Goal: Task Accomplishment & Management: Manage account settings

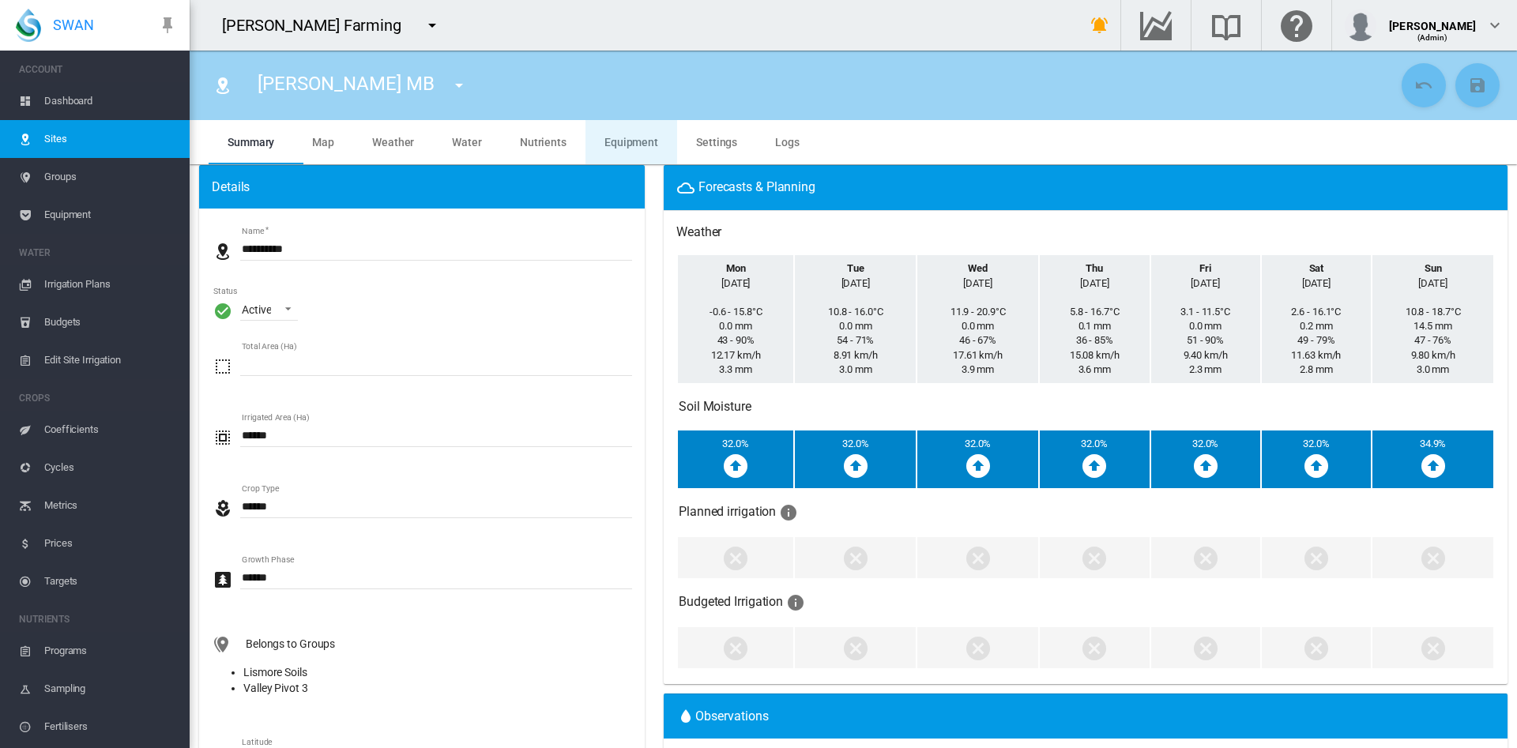
click at [619, 143] on span "Equipment" at bounding box center [632, 142] width 54 height 13
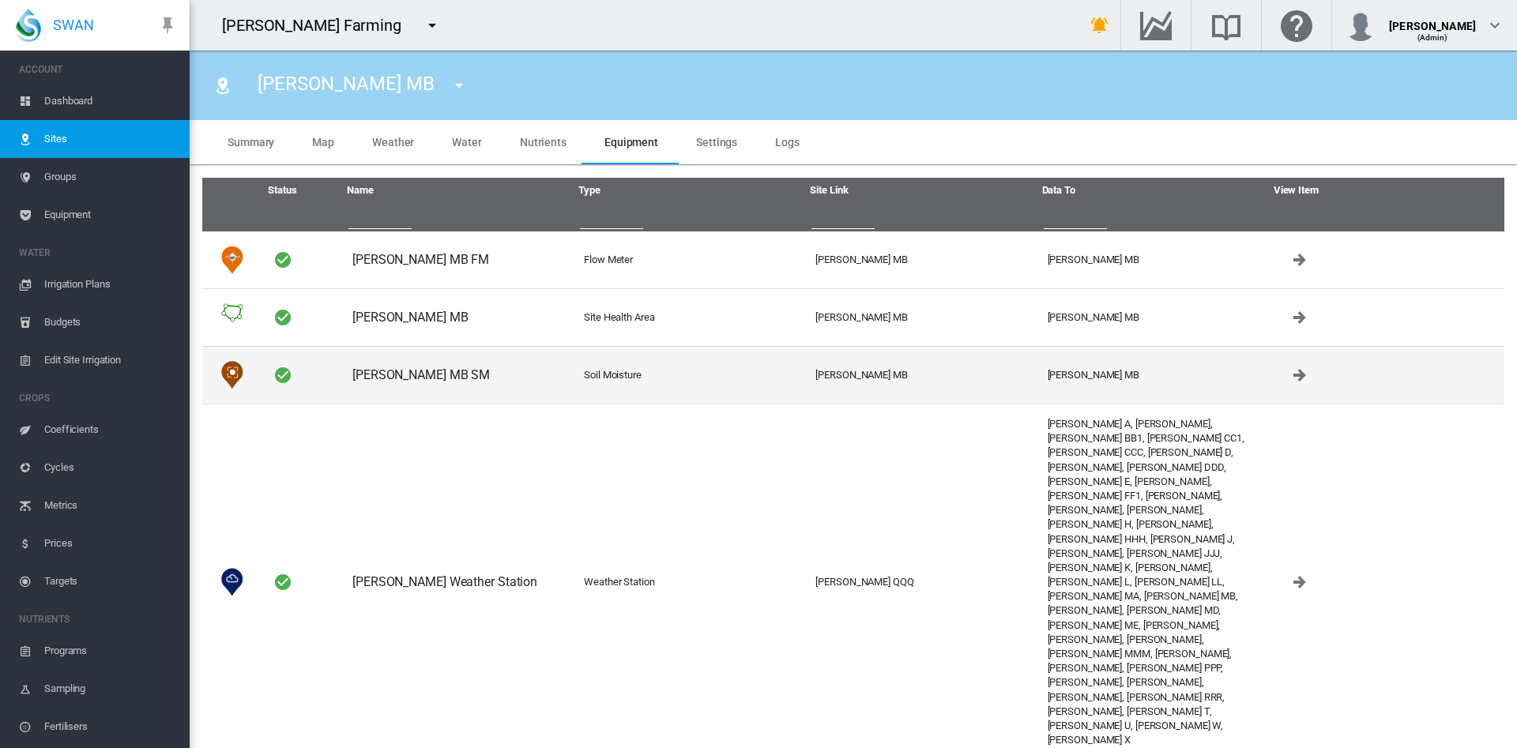
click at [409, 383] on td "Brooker MB SM" at bounding box center [462, 375] width 232 height 58
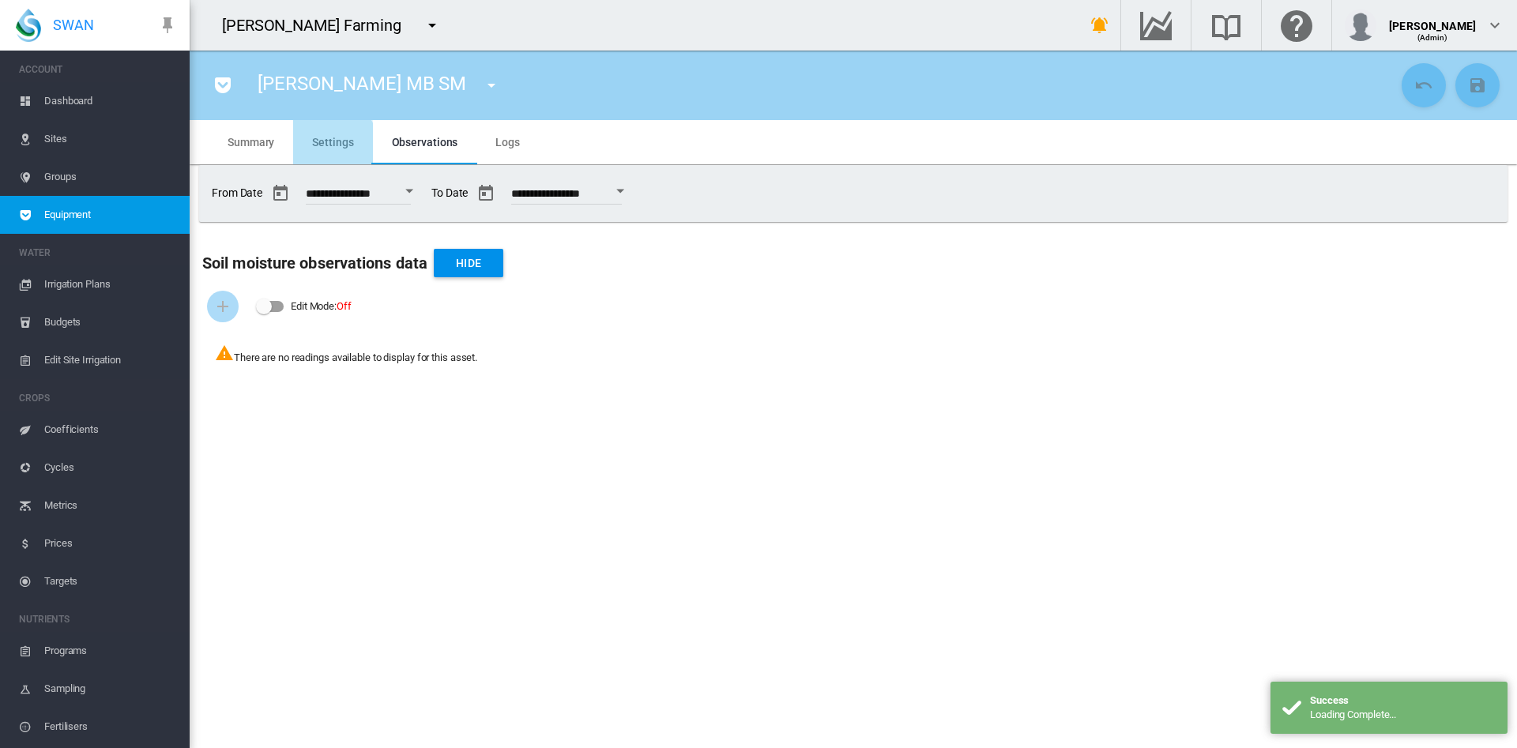
click at [324, 150] on md-tab-item "Settings" at bounding box center [332, 142] width 79 height 44
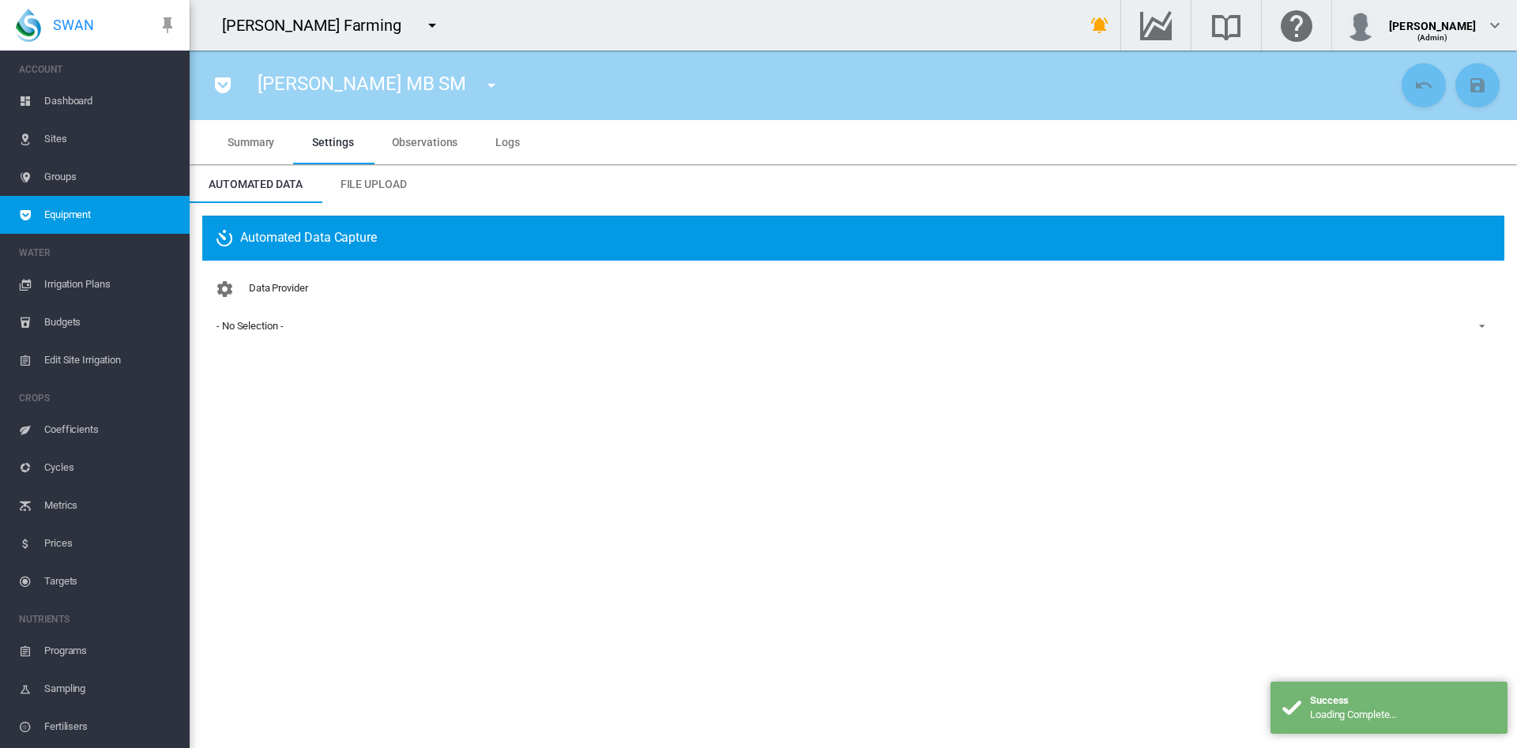
click at [269, 316] on md-select-value "- No Selection -" at bounding box center [853, 327] width 1277 height 24
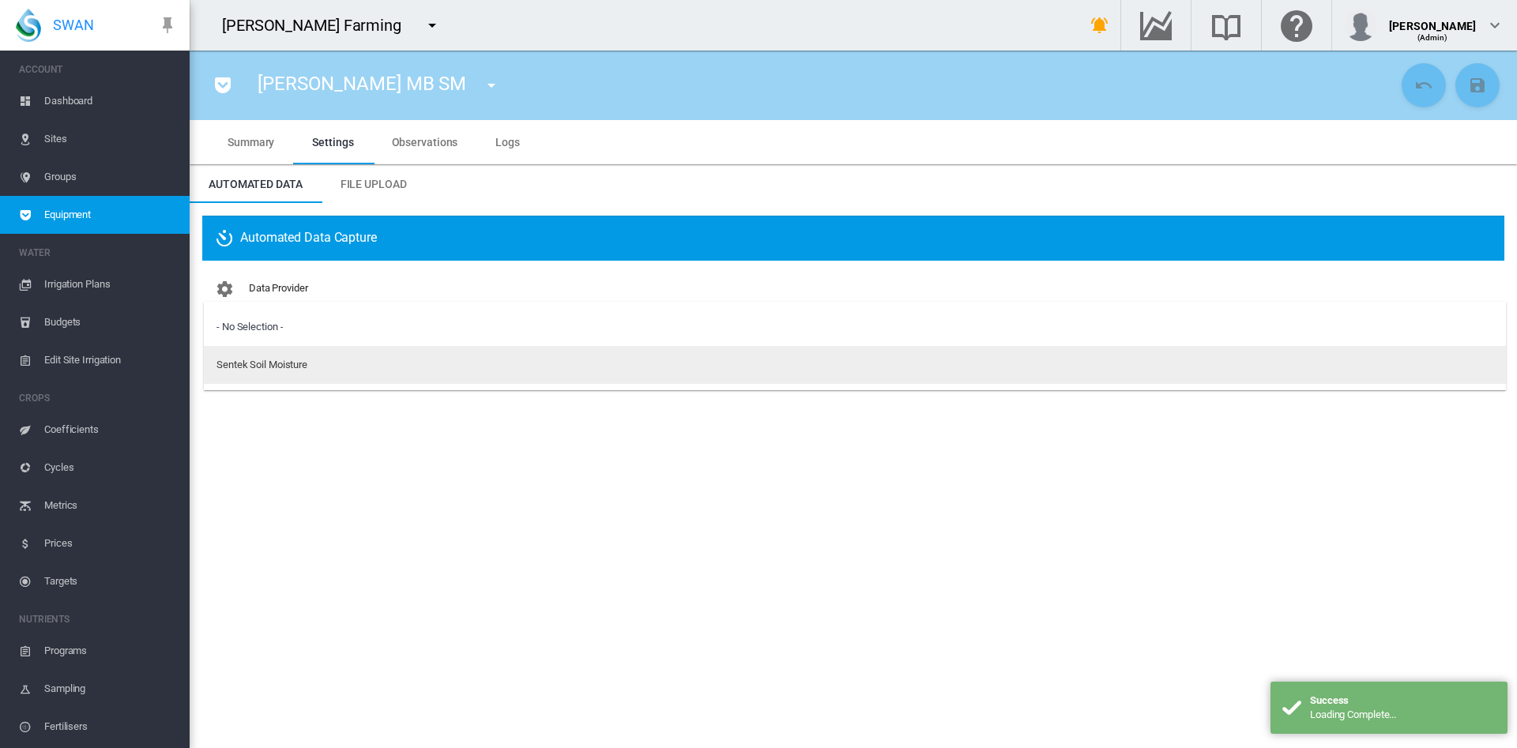
click at [276, 362] on div "Sentek Soil Moisture" at bounding box center [262, 365] width 91 height 14
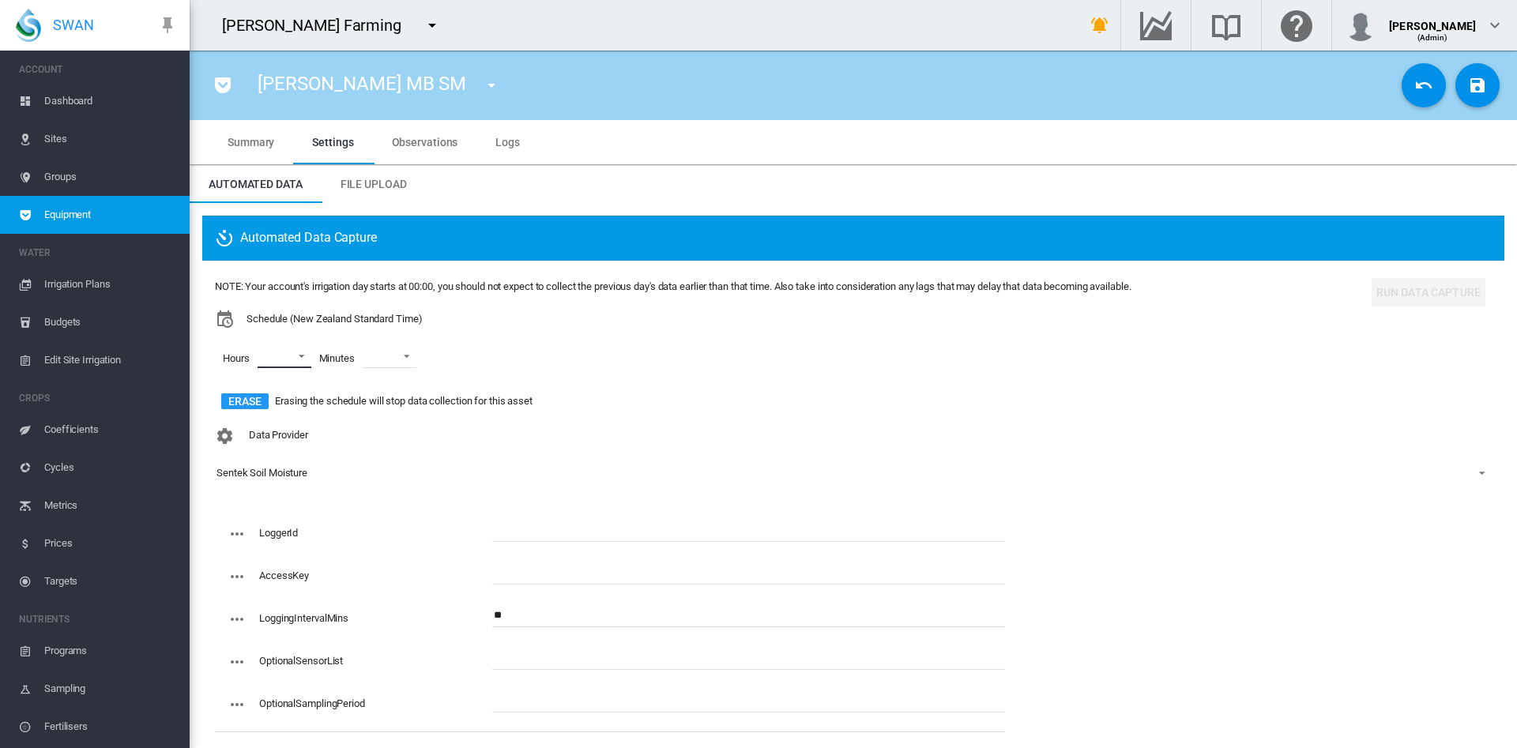
click at [297, 354] on md-select "00 01 02 03 04 05 06 07 08 09 10 11 12 13 14 15 16 17 18 19 20 21 22 23" at bounding box center [285, 357] width 54 height 24
click at [252, 394] on div at bounding box center [244, 395] width 16 height 16
click at [251, 430] on div at bounding box center [244, 433] width 16 height 16
click at [243, 465] on div at bounding box center [244, 471] width 16 height 16
click at [421, 355] on md-backdrop at bounding box center [758, 374] width 1517 height 748
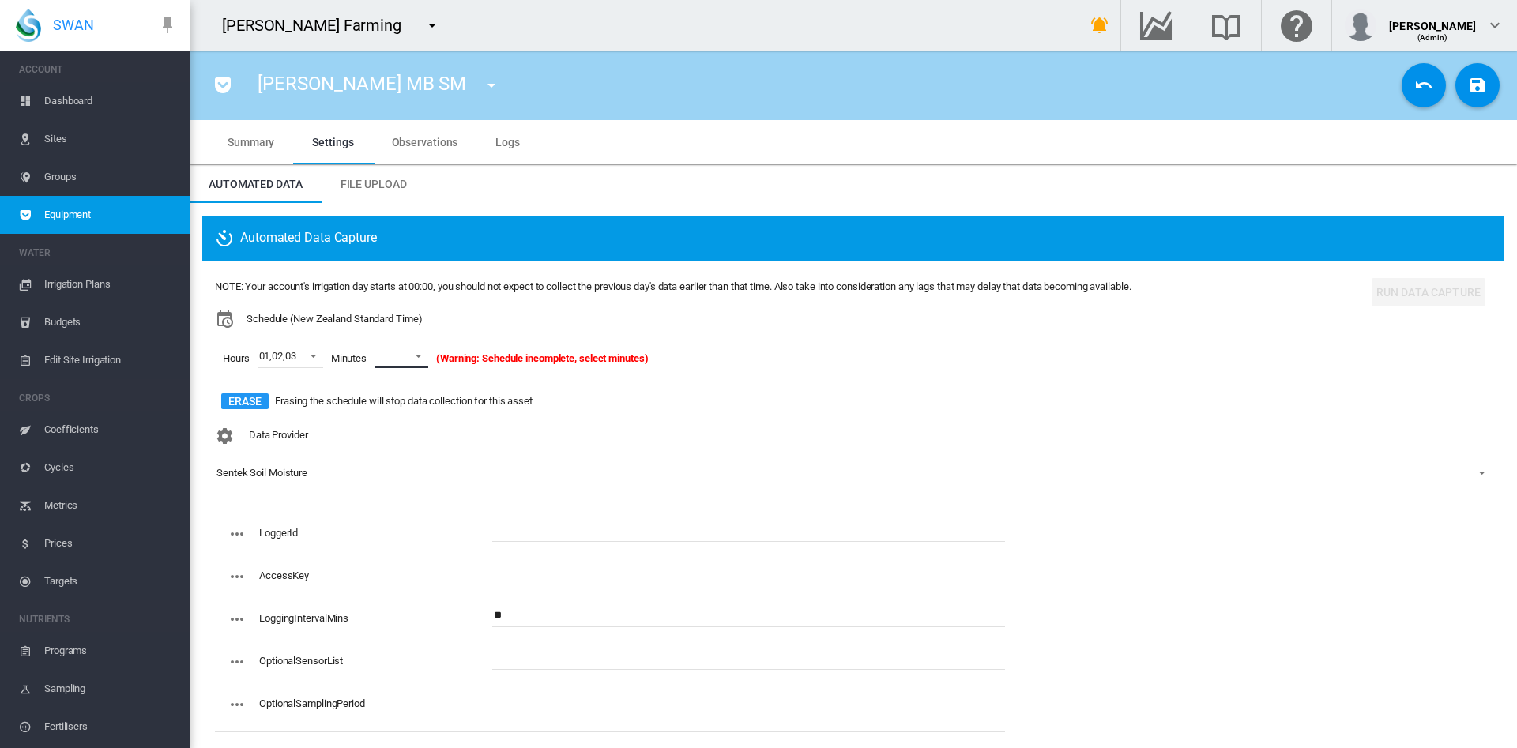
click at [421, 355] on span at bounding box center [414, 355] width 19 height 14
click at [395, 424] on md-option "01" at bounding box center [418, 433] width 107 height 38
click at [510, 571] on input "text" at bounding box center [748, 573] width 513 height 24
paste input "**********"
type input "**********"
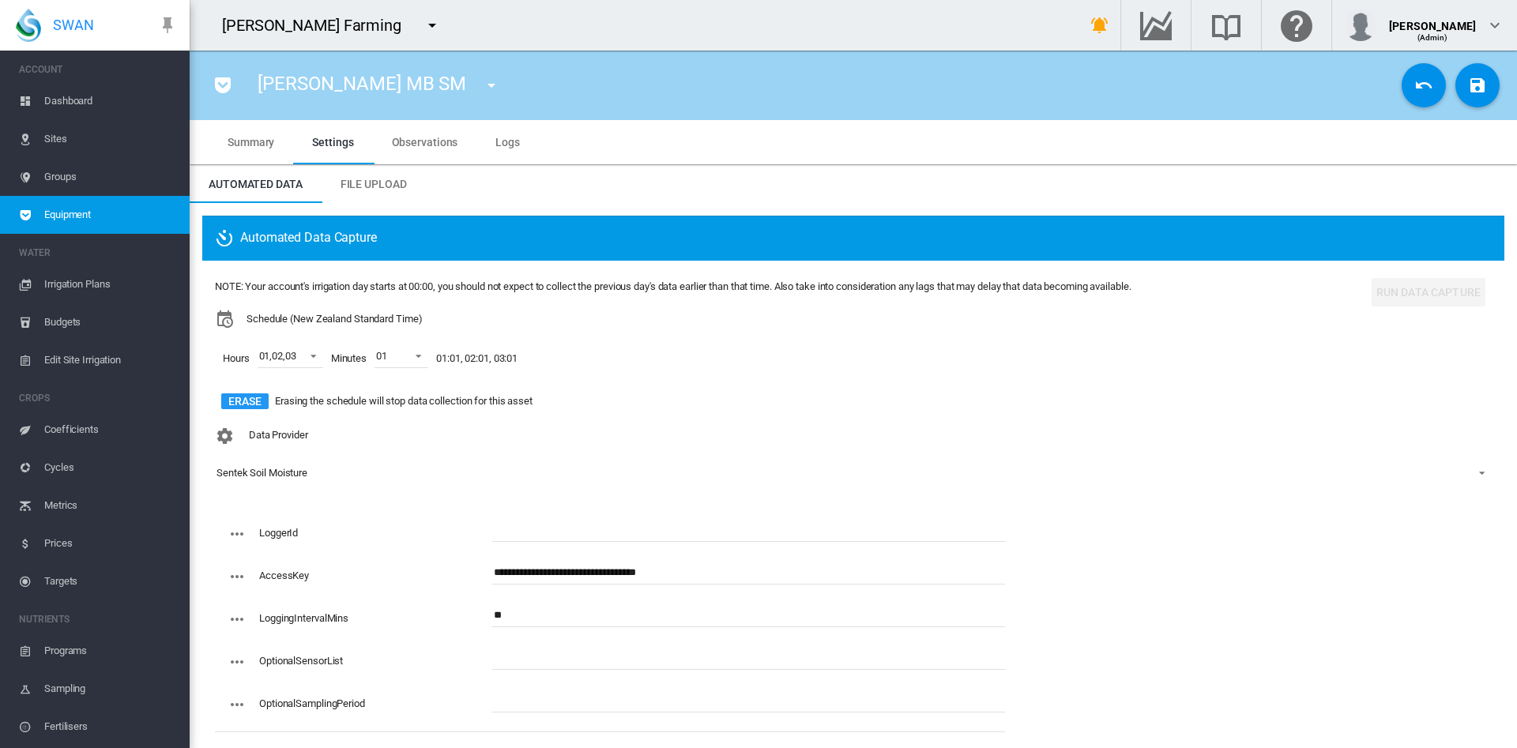
click at [538, 511] on div "Data Provider Sentek Soil Moisture" at bounding box center [853, 466] width 1277 height 92
click at [509, 538] on input "text" at bounding box center [748, 530] width 513 height 24
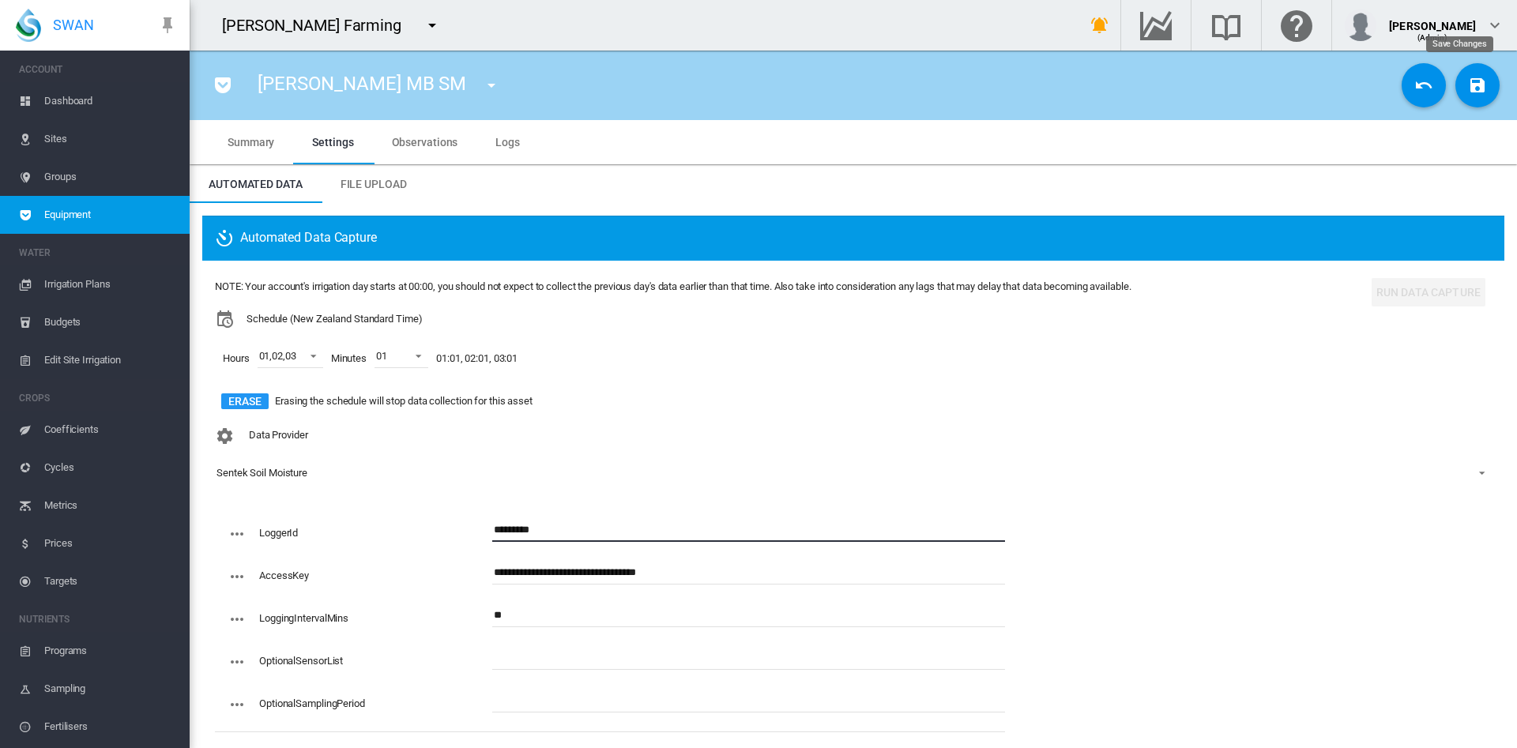
type input "*********"
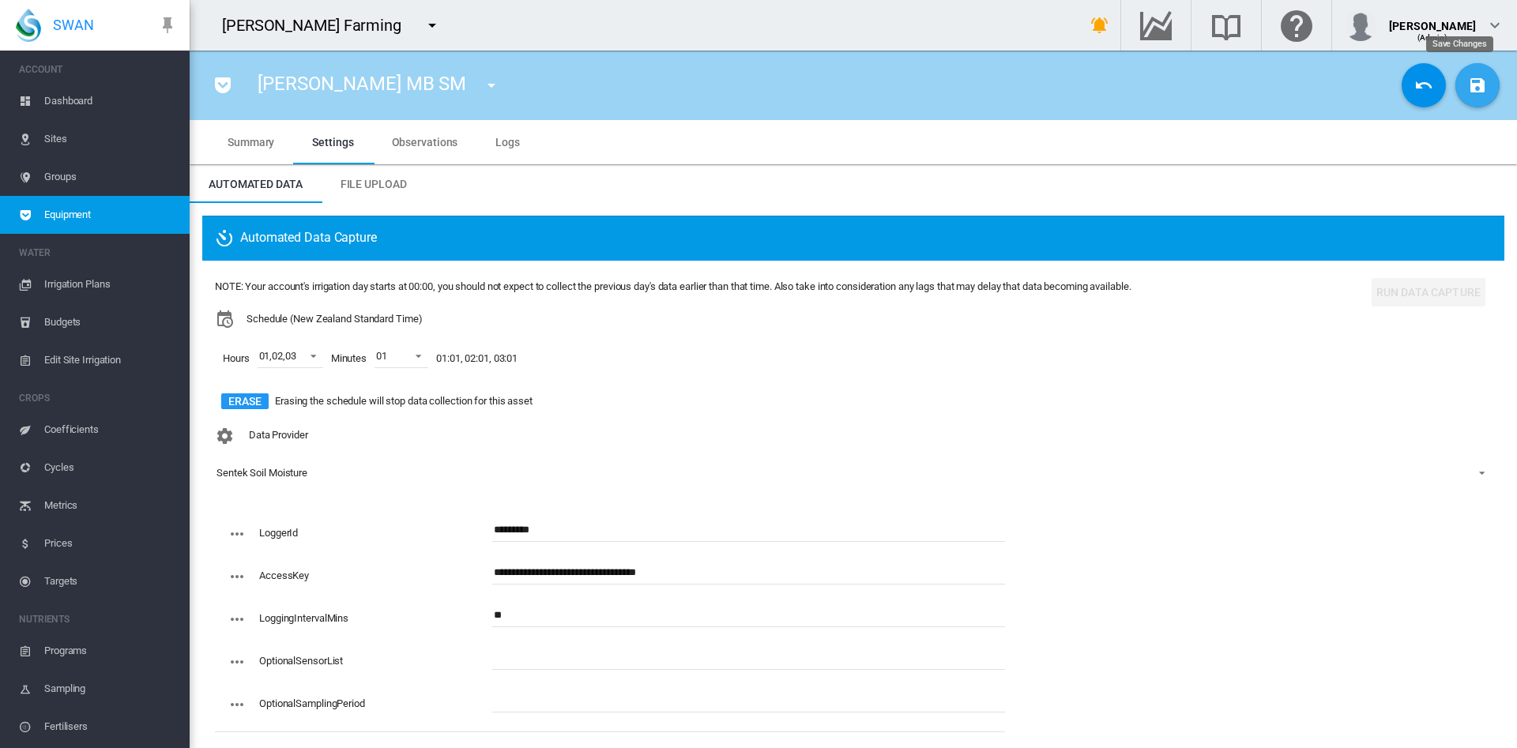
click at [1468, 85] on md-icon "icon-content-save" at bounding box center [1477, 85] width 19 height 19
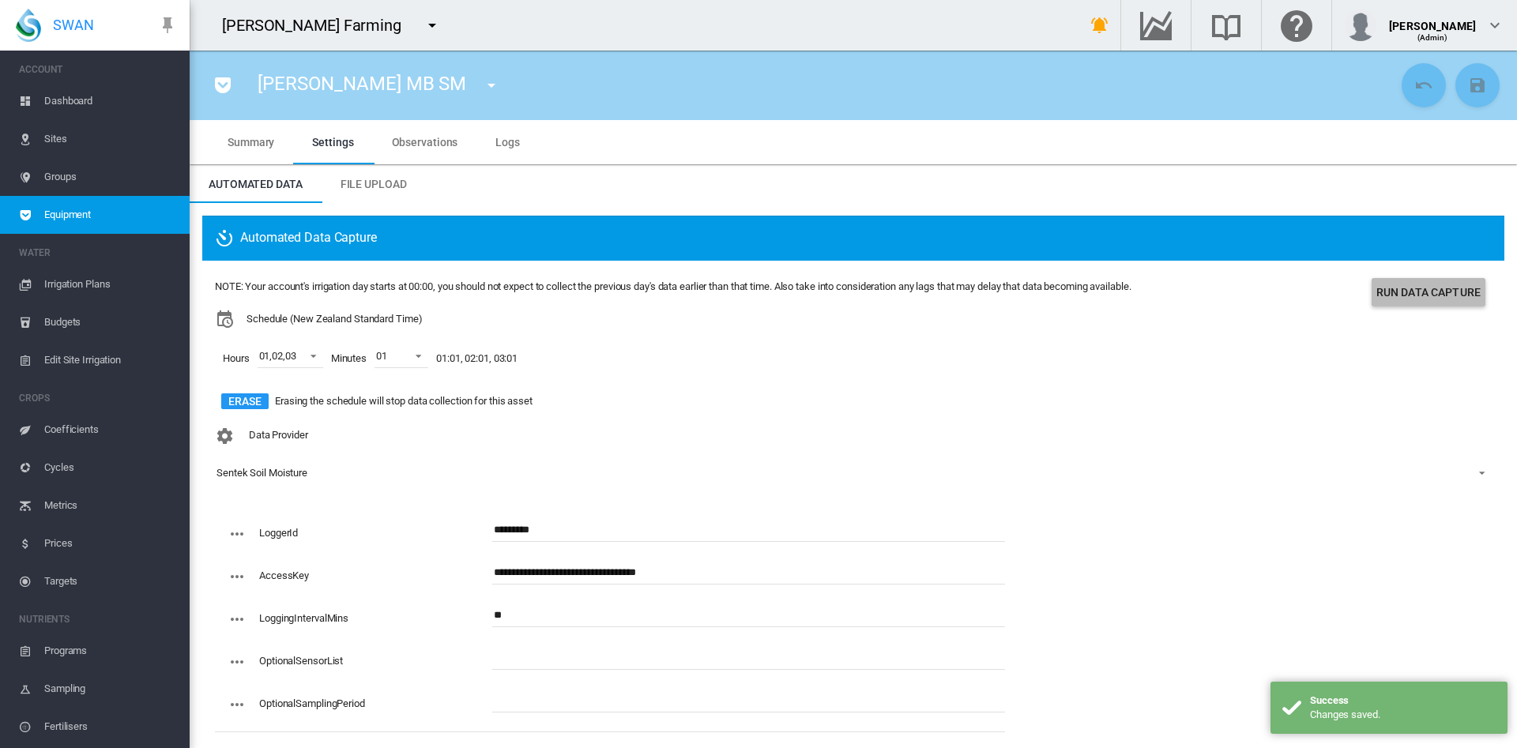
click at [1394, 299] on button "Run Data Capture" at bounding box center [1429, 292] width 114 height 28
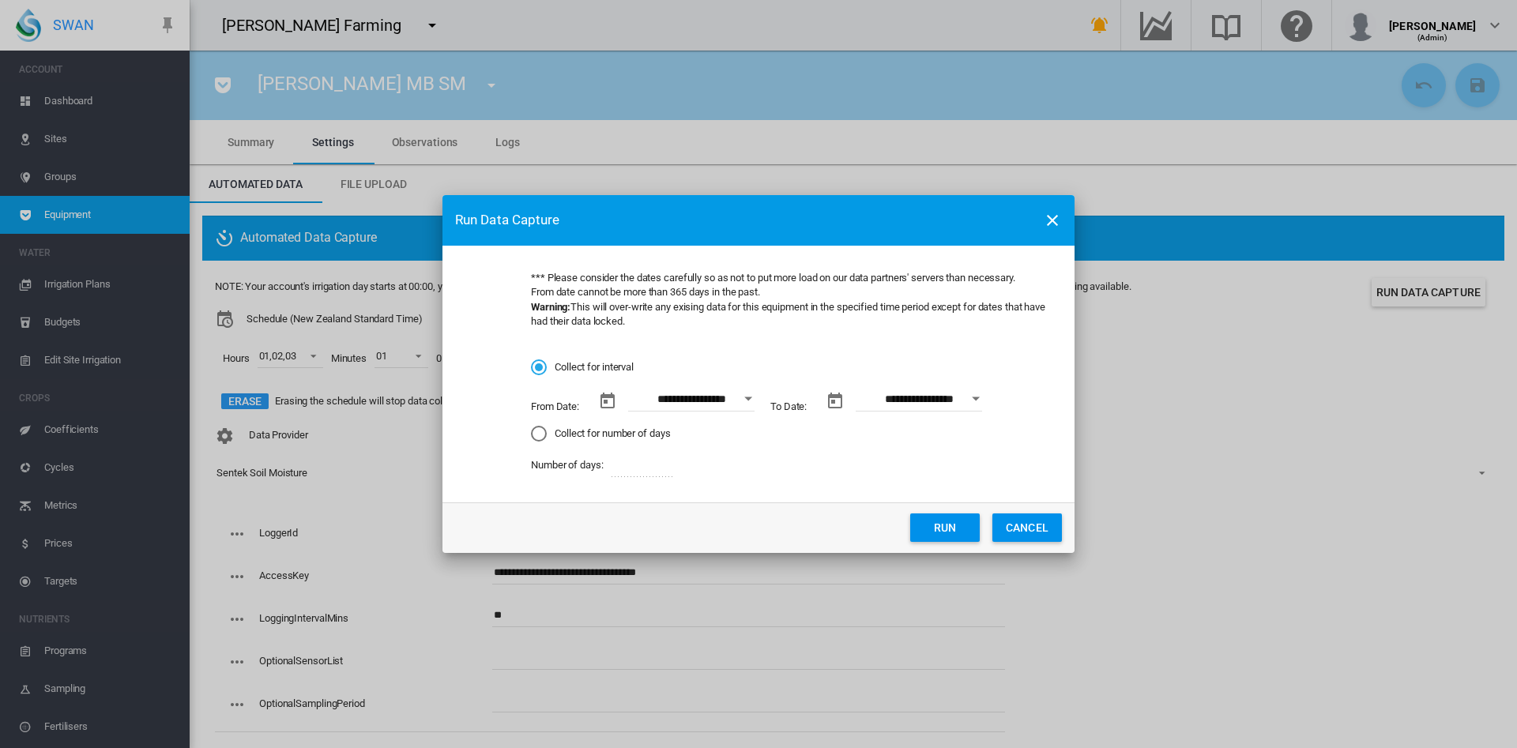
click at [1048, 529] on button "CANCEL" at bounding box center [1028, 528] width 70 height 28
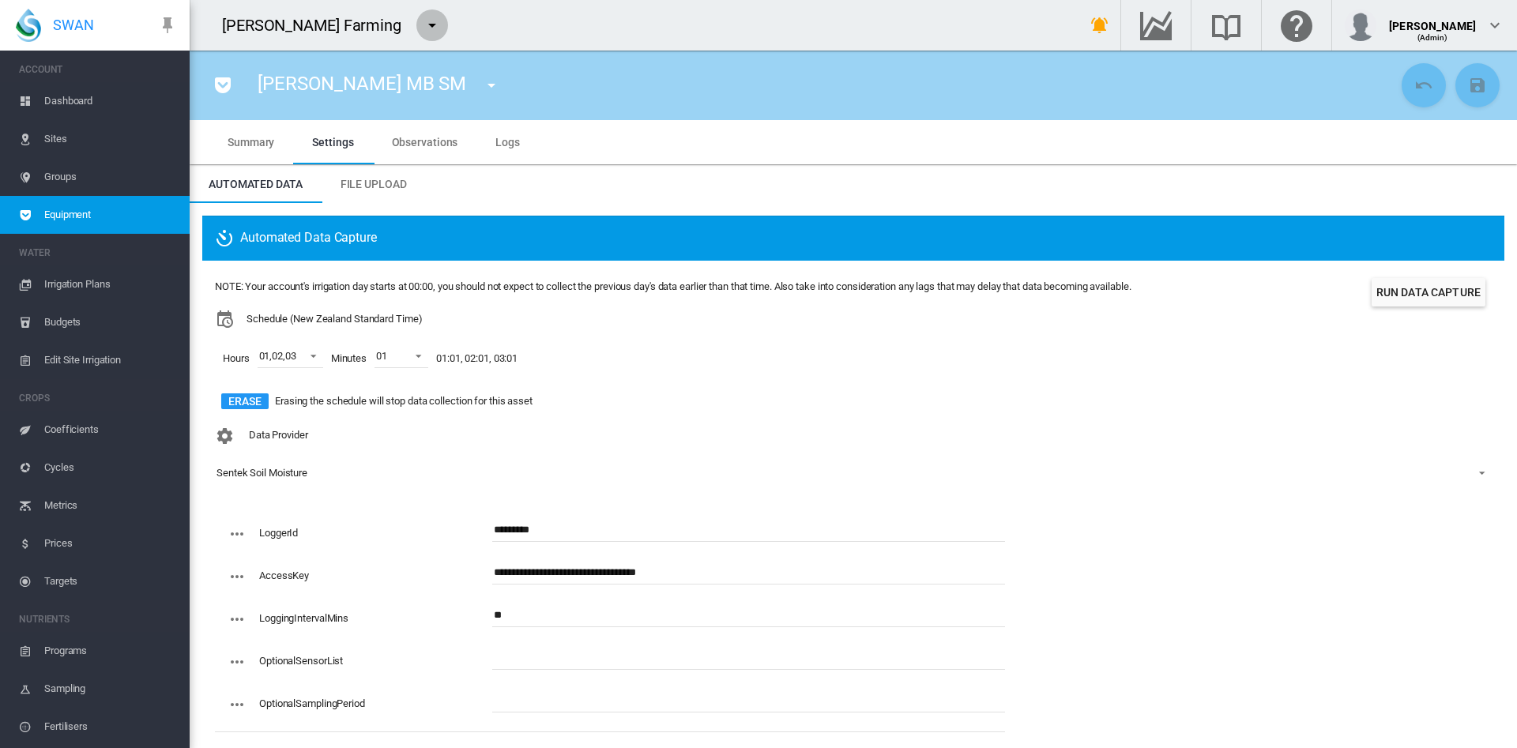
click at [423, 24] on md-icon "icon-menu-down" at bounding box center [432, 25] width 19 height 19
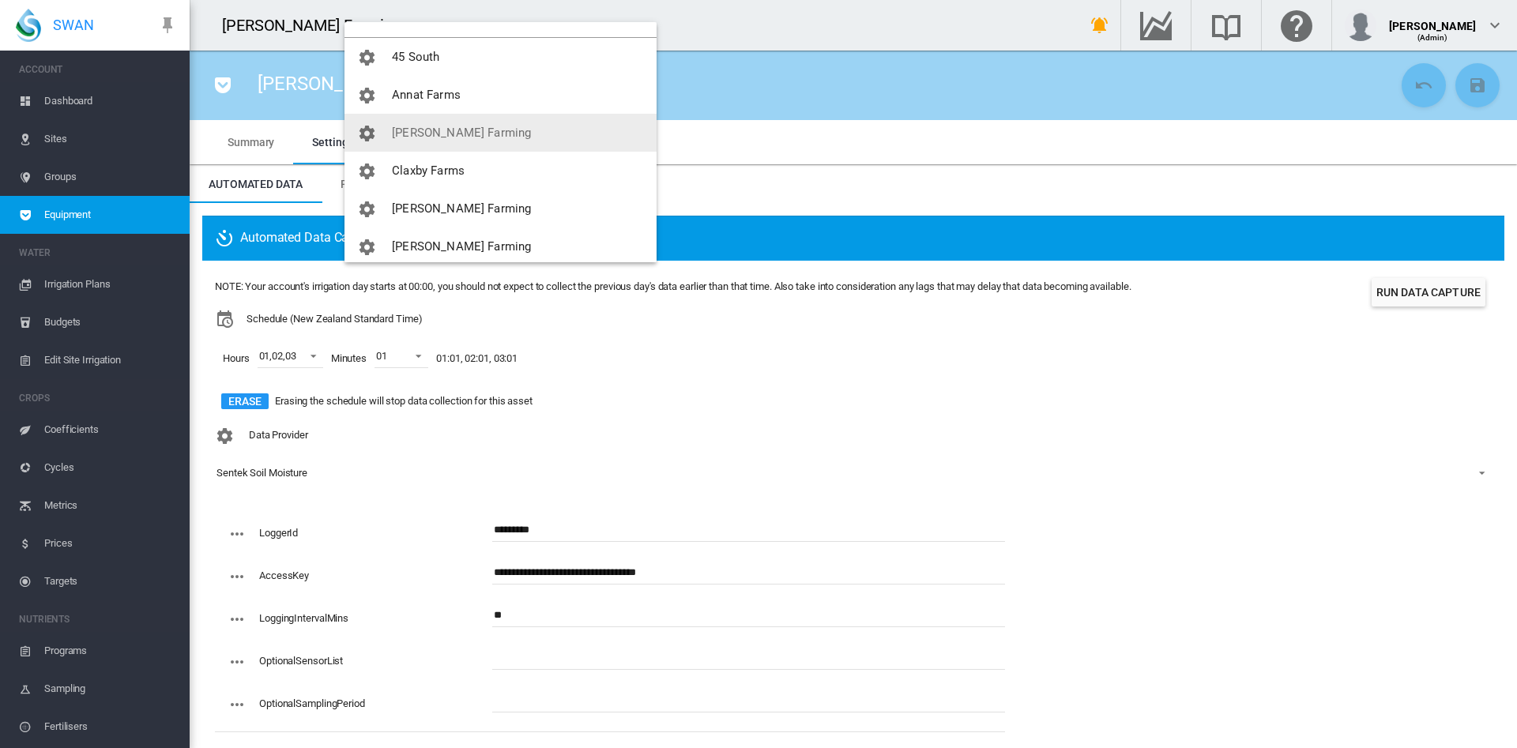
scroll to position [36, 0]
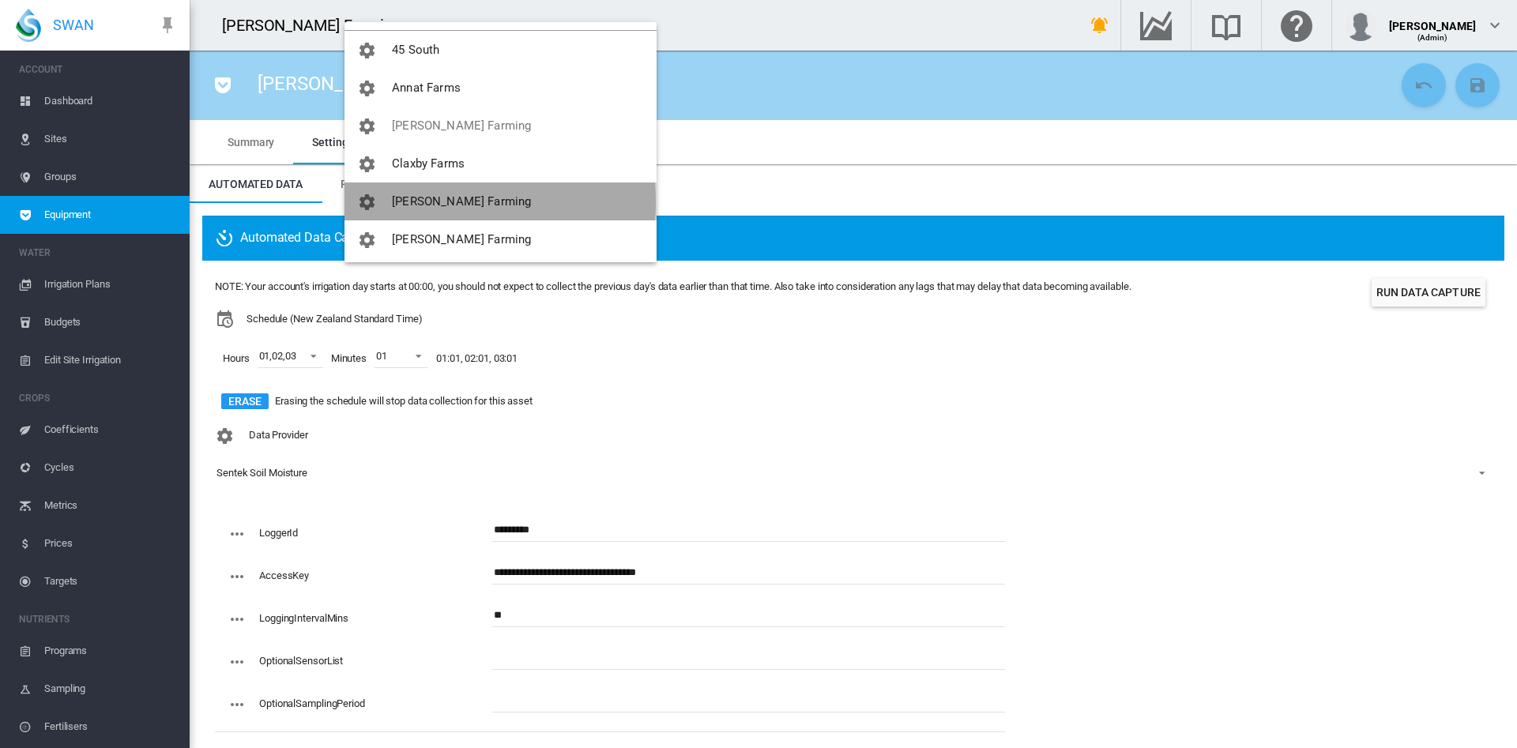
click at [420, 202] on span "[PERSON_NAME] Farming" at bounding box center [461, 201] width 139 height 14
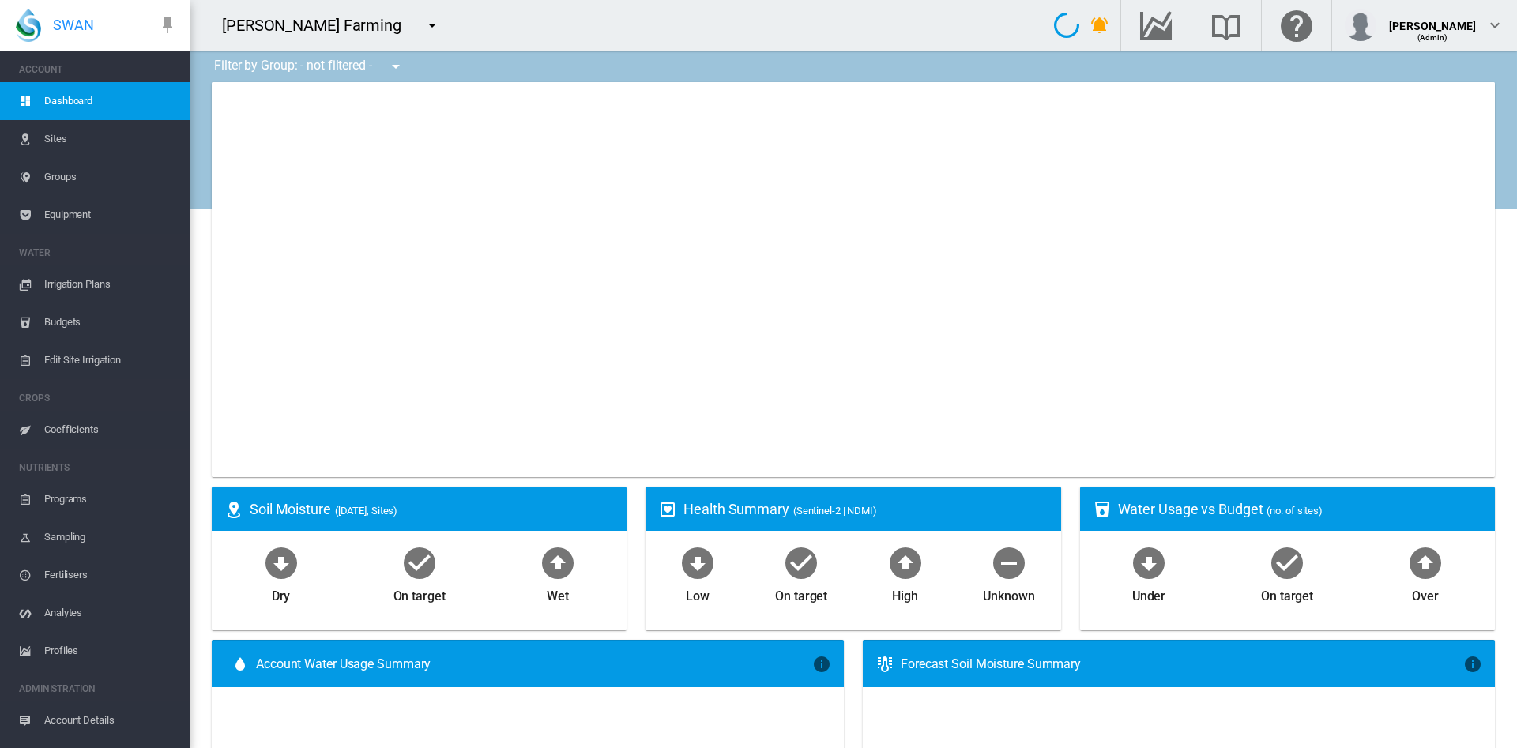
type input "**********"
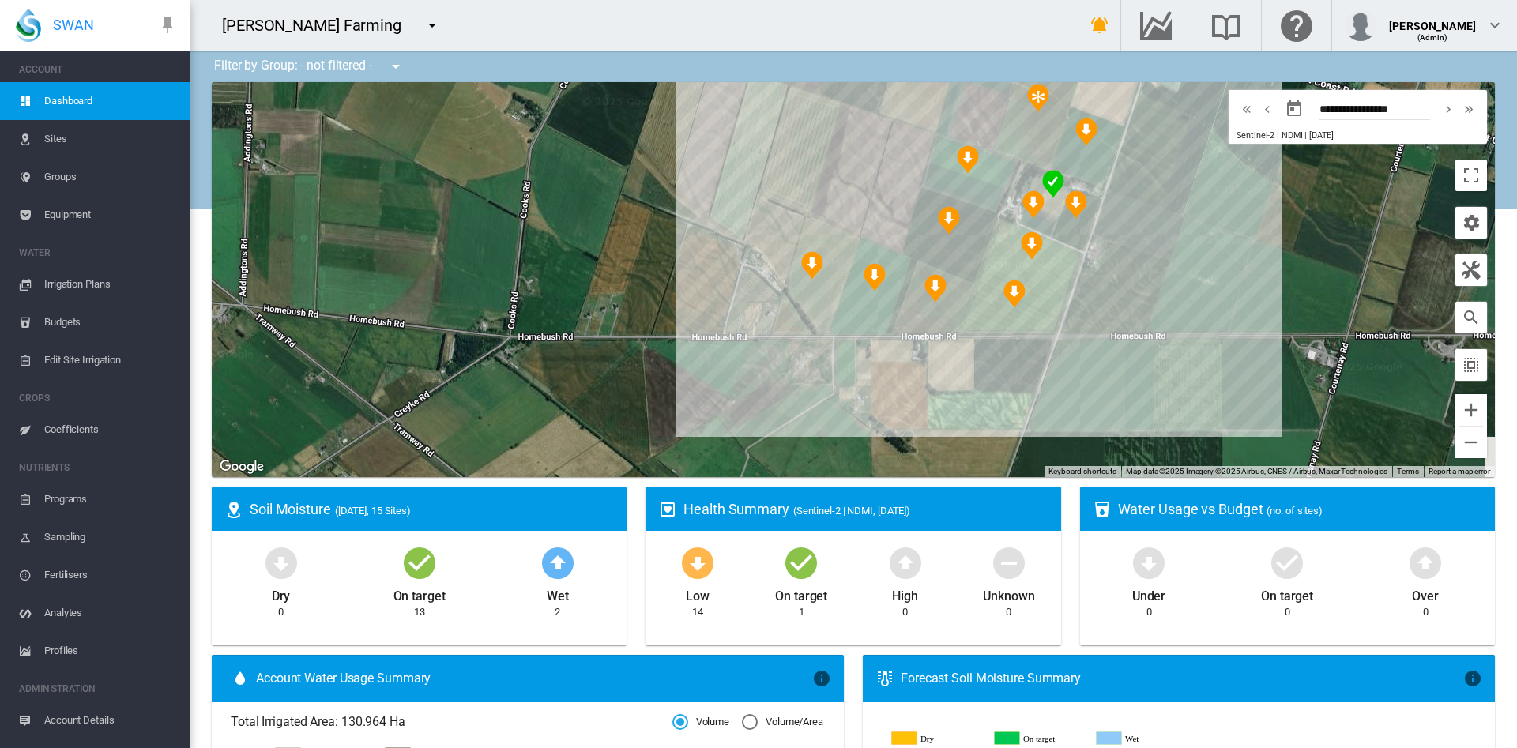
drag, startPoint x: 1036, startPoint y: 191, endPoint x: 790, endPoint y: 220, distance: 247.4
click at [790, 220] on div at bounding box center [854, 279] width 1284 height 395
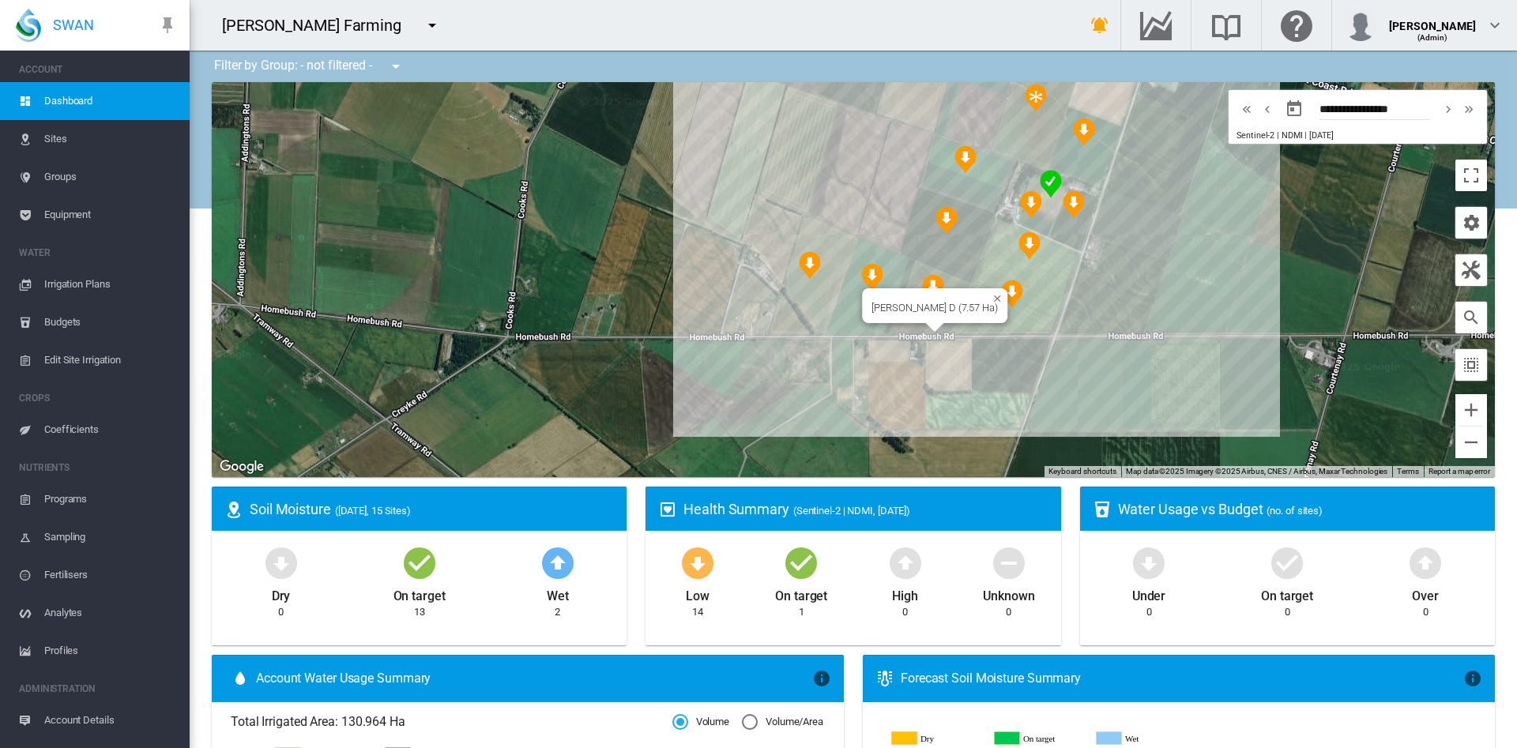
drag, startPoint x: 926, startPoint y: 332, endPoint x: 935, endPoint y: 323, distance: 12.3
click at [935, 323] on div at bounding box center [936, 327] width 20 height 9
click at [893, 319] on div at bounding box center [854, 279] width 1284 height 395
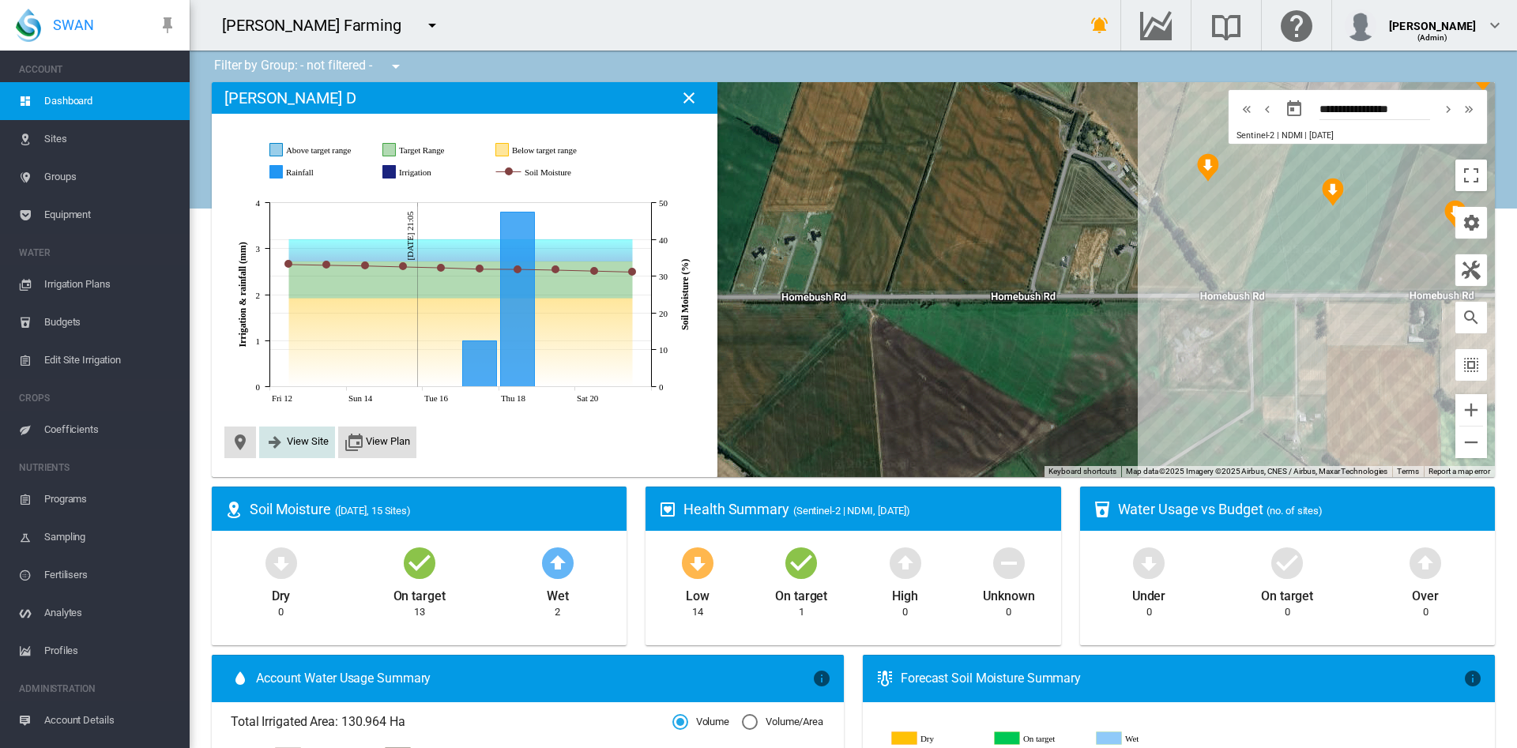
click at [279, 449] on md-icon "icon-arrow-right-bold" at bounding box center [275, 442] width 19 height 19
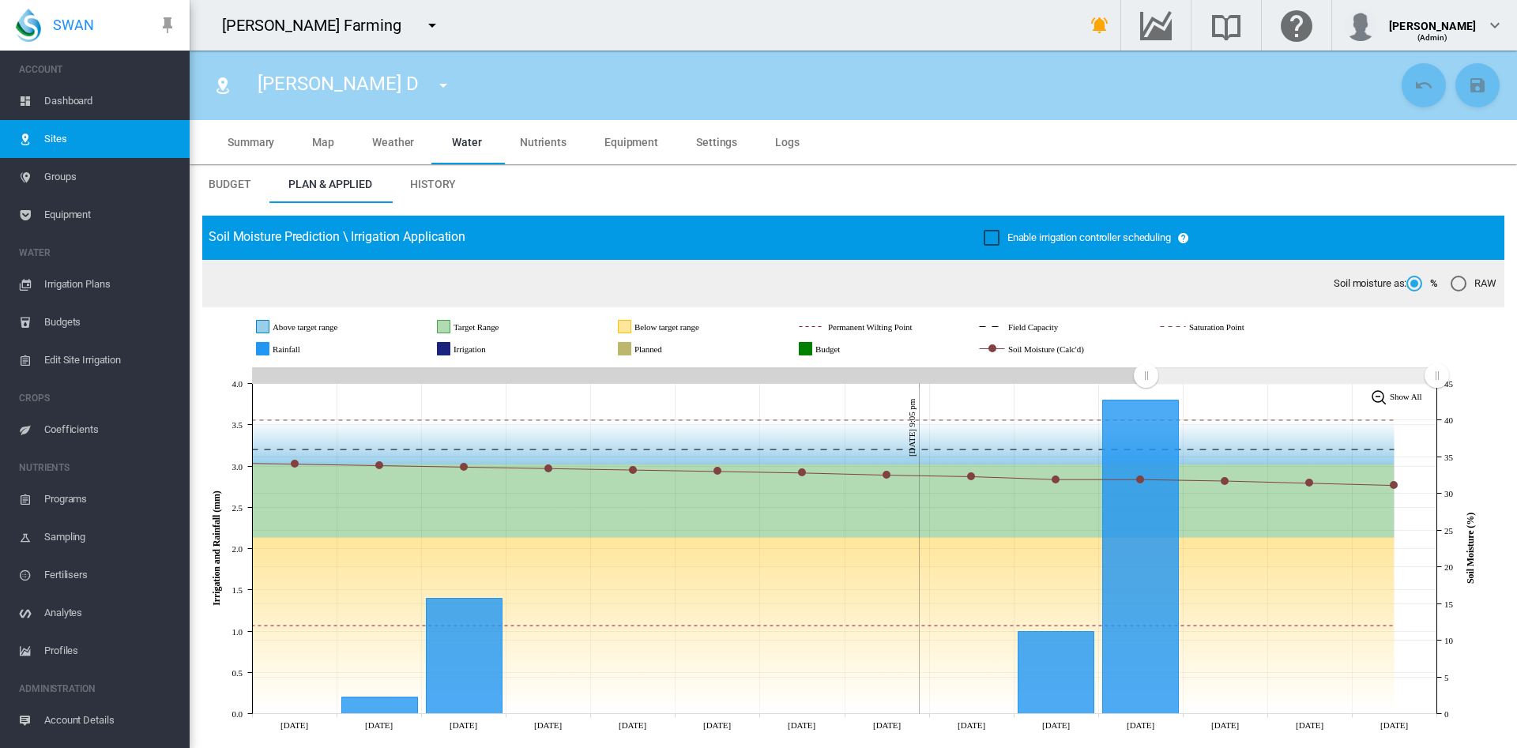
click at [326, 146] on span "Map" at bounding box center [323, 142] width 22 height 13
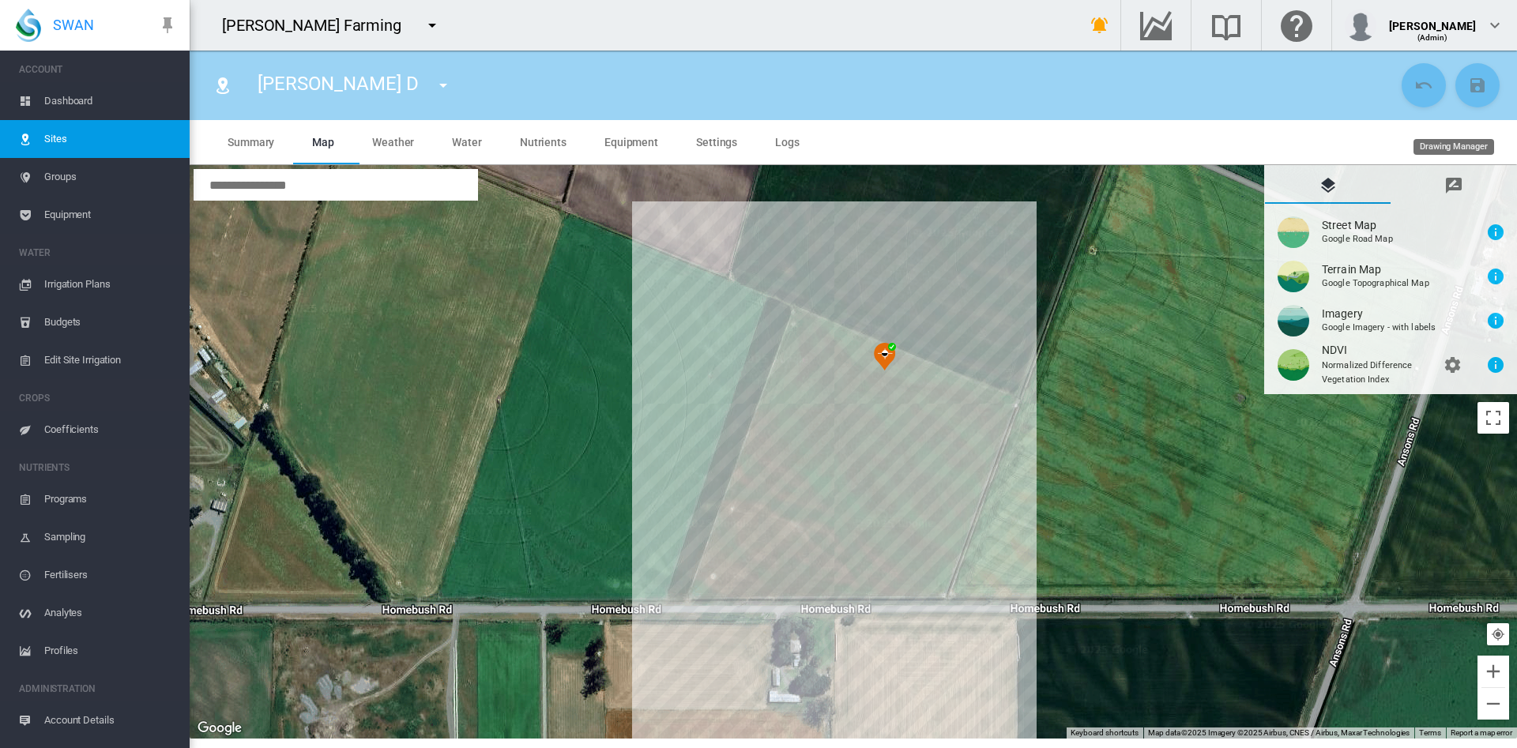
click at [1465, 182] on md-tab-item "Drawing Manager" at bounding box center [1454, 185] width 126 height 38
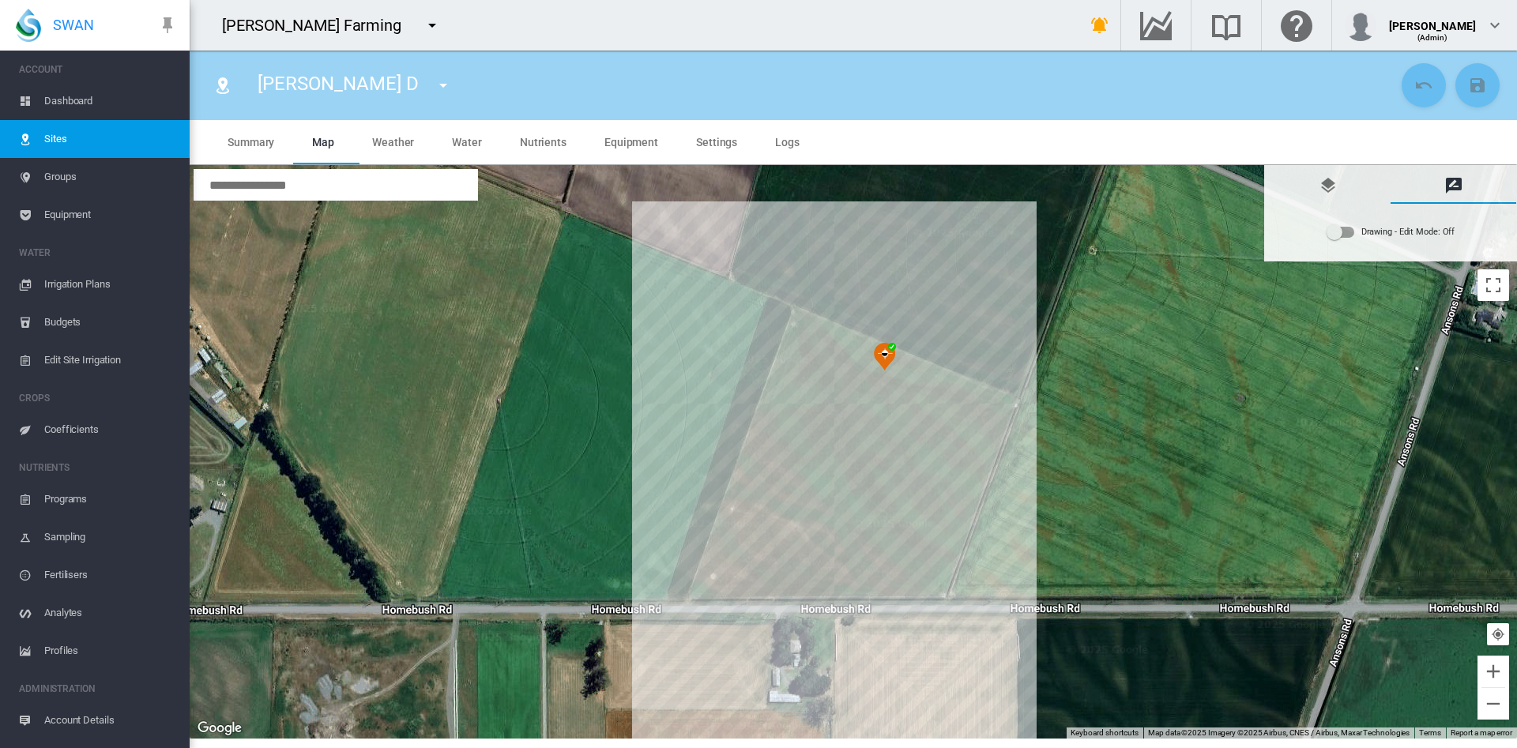
click at [1344, 232] on div "Drawing - Edit Mode:\a Off" at bounding box center [1341, 232] width 27 height 11
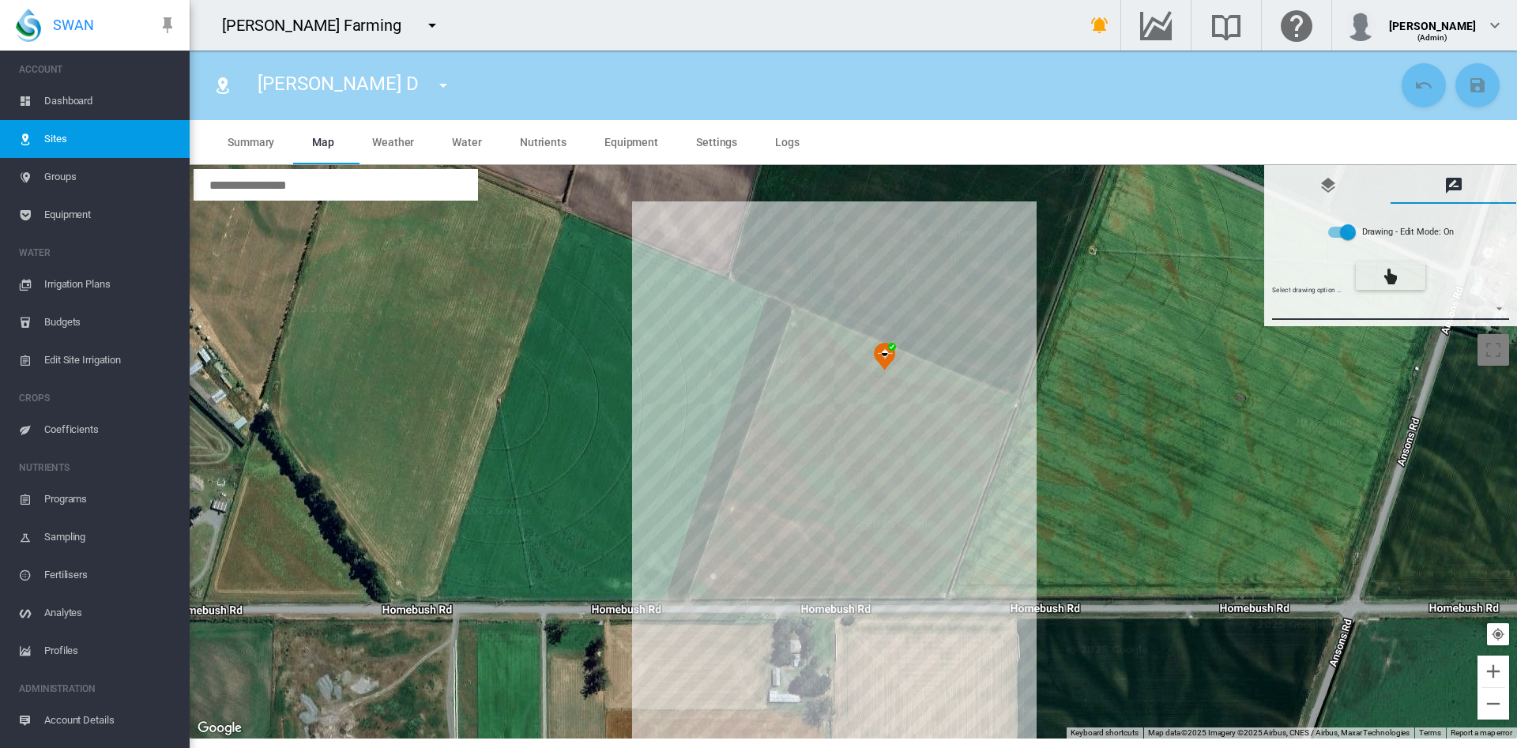
click at [1498, 311] on md-select "Select drawing option ... None Site (IMU) Site Health Area Flow Meter Weather S…" at bounding box center [1391, 308] width 238 height 24
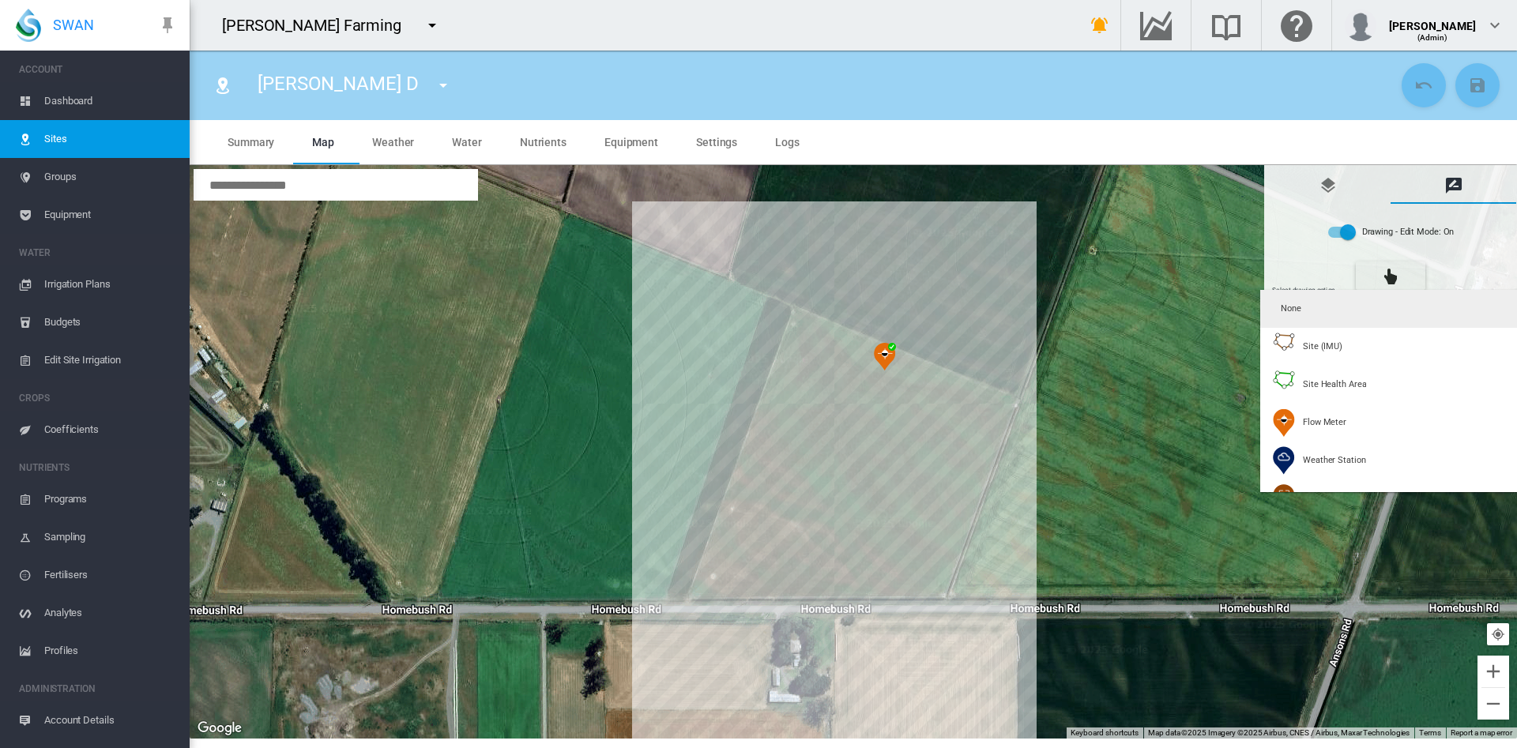
type input "*"
type input "**"
type input "****"
type input "***"
type input "****"
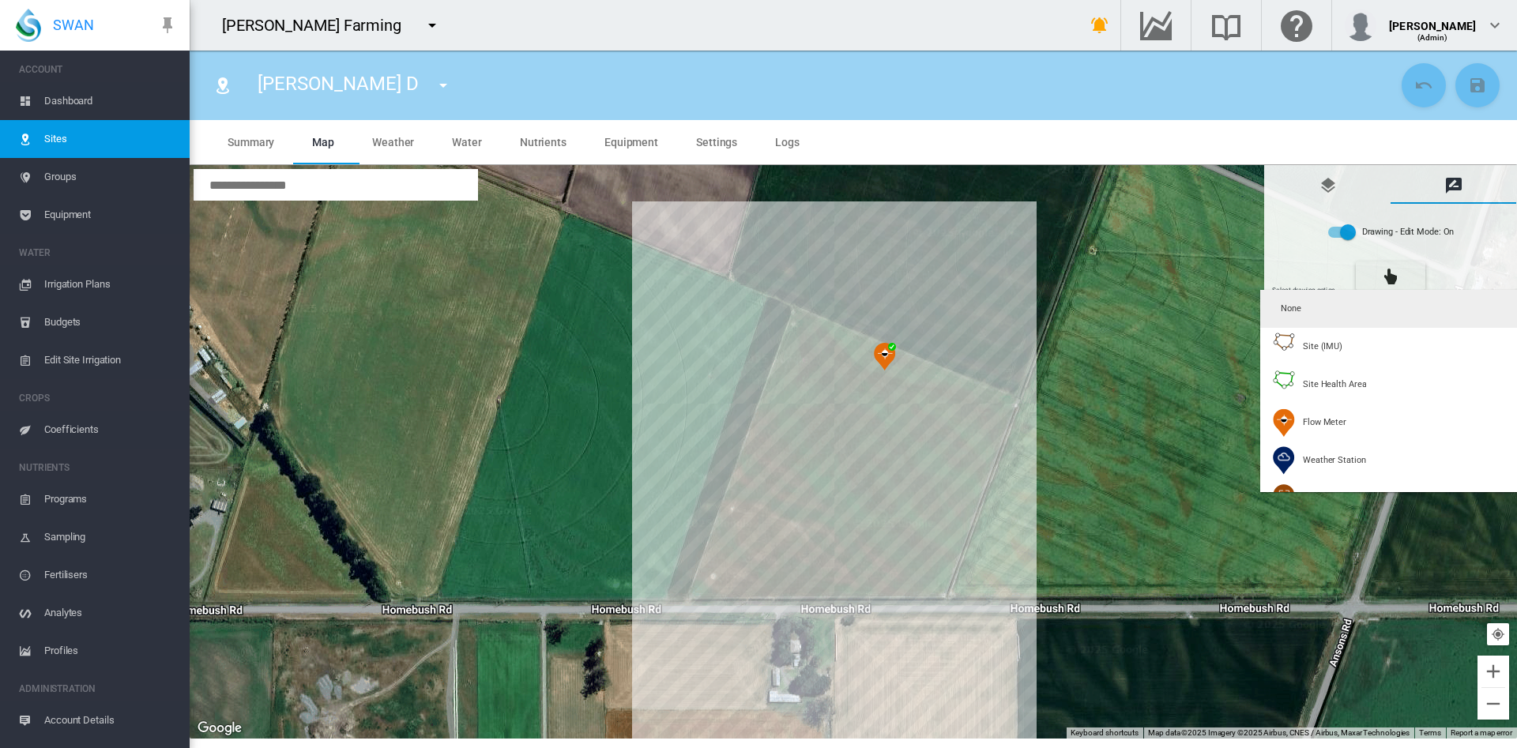
type input "****"
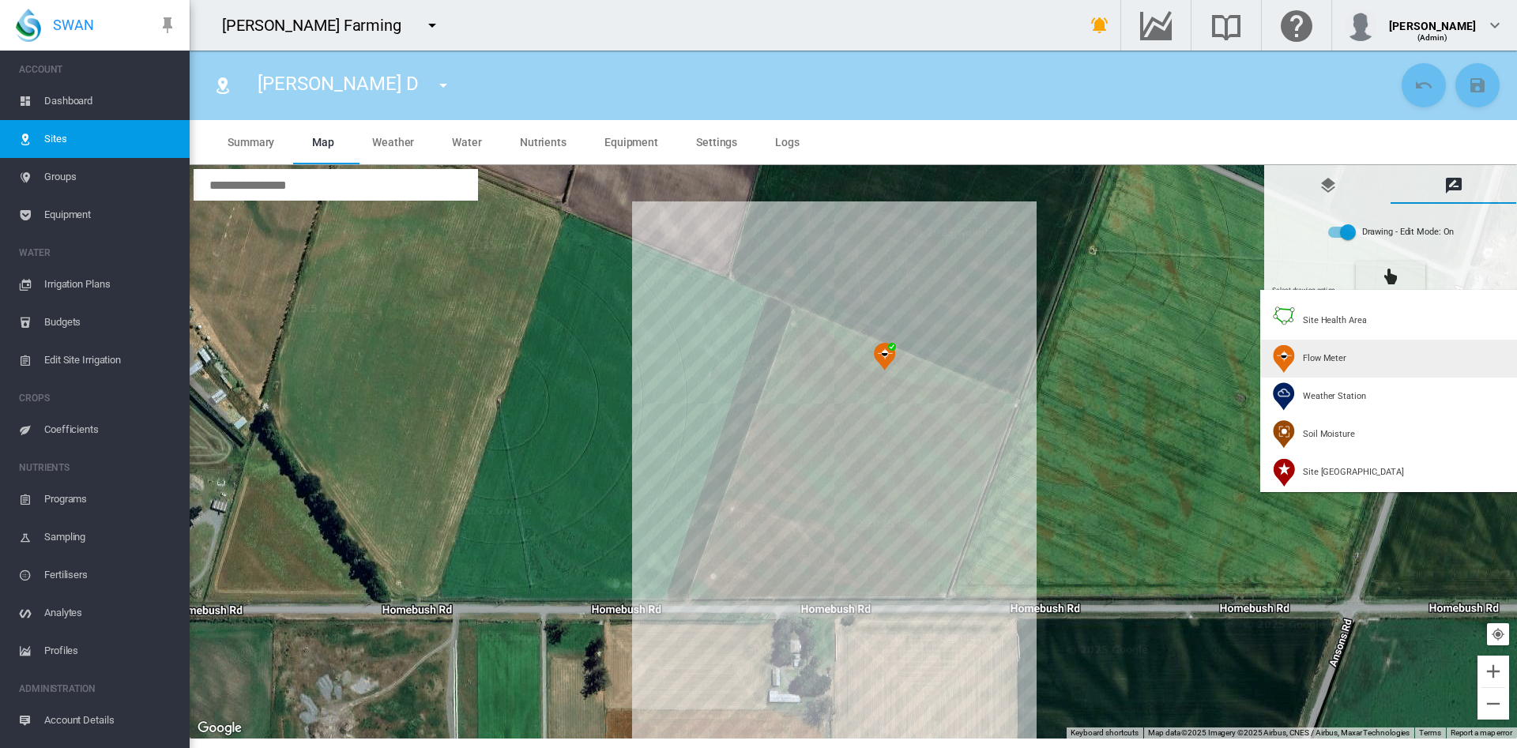
scroll to position [66, 0]
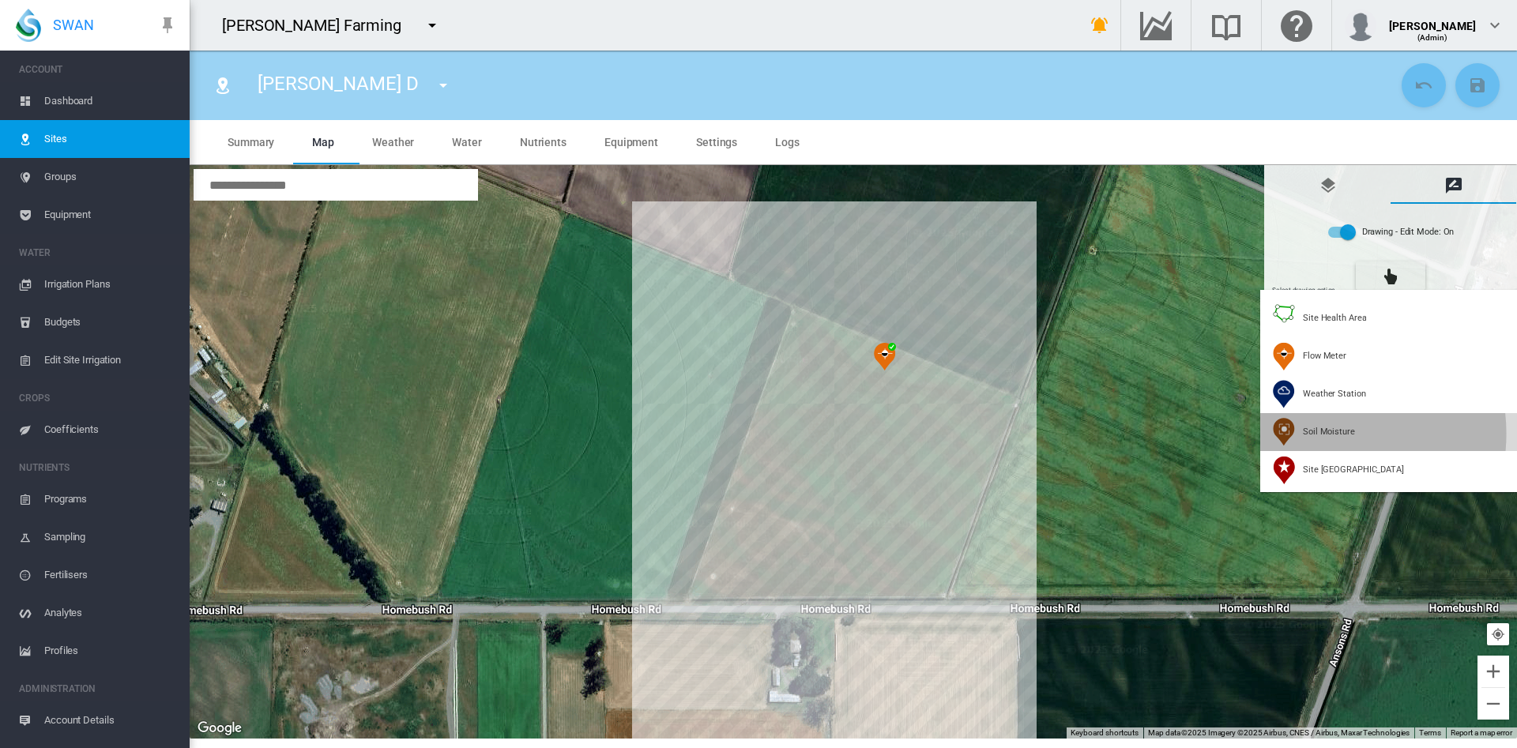
click at [1321, 434] on span "Soil Moisture" at bounding box center [1329, 432] width 52 height 12
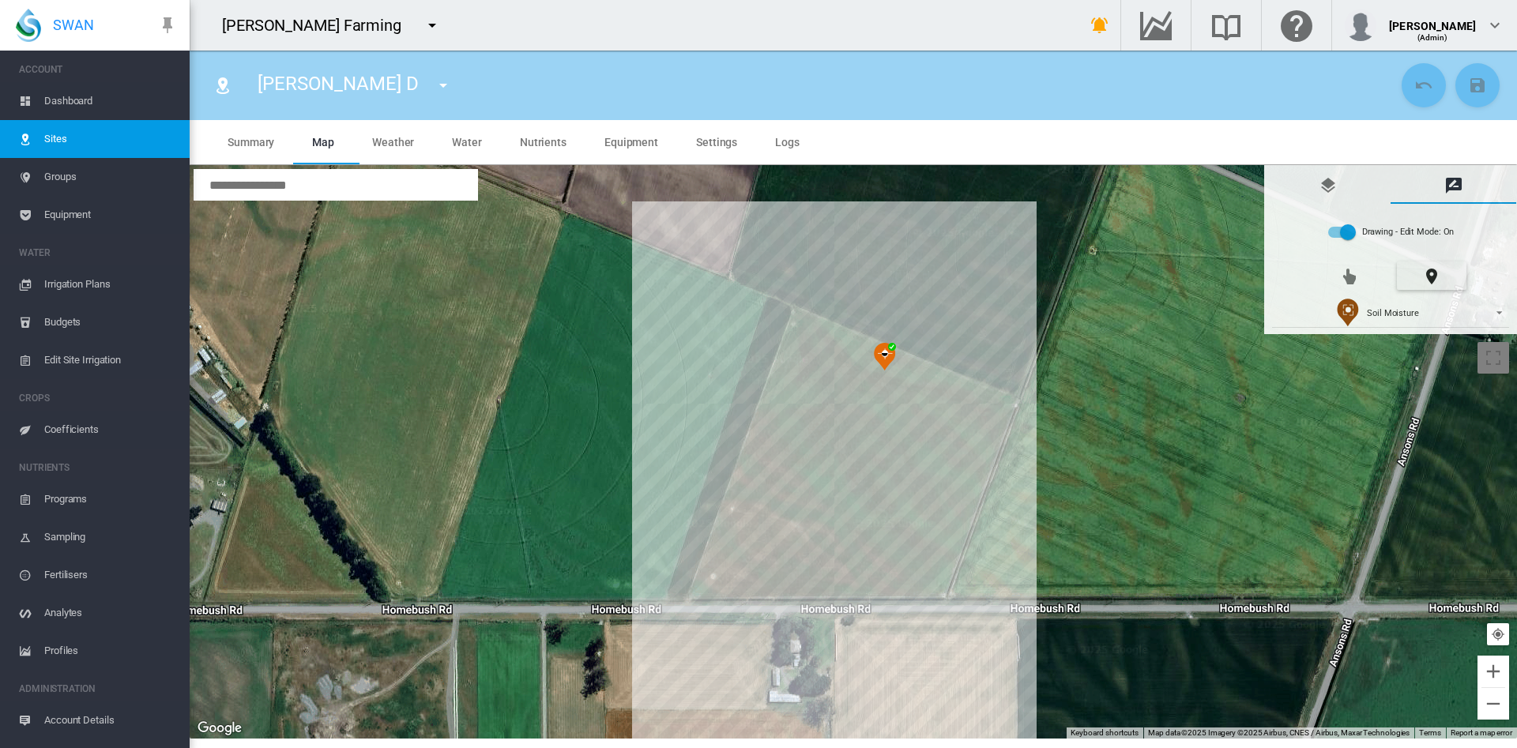
click at [816, 348] on div at bounding box center [854, 452] width 1328 height 574
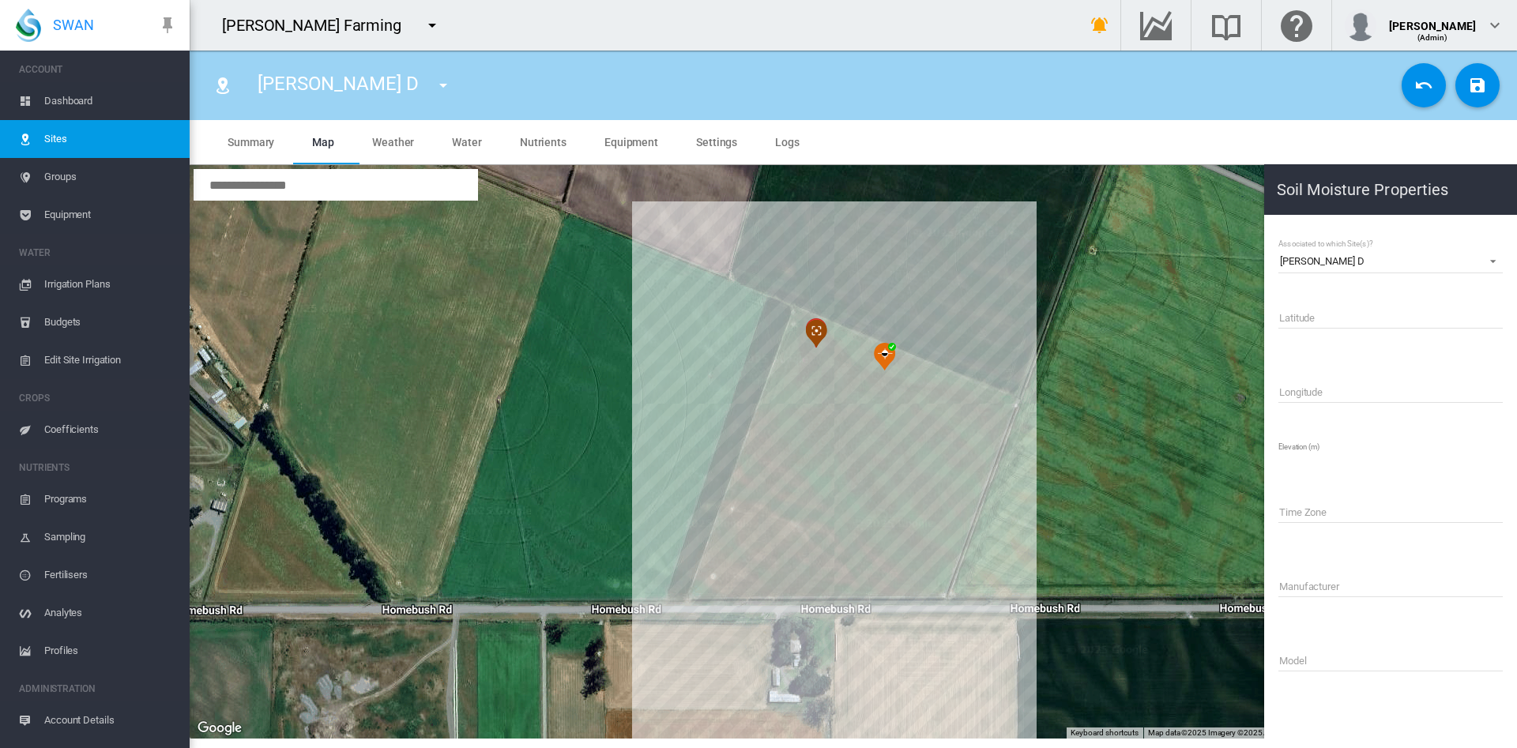
click at [1300, 323] on input "Latitude" at bounding box center [1391, 317] width 224 height 24
click at [1285, 321] on input "Name" at bounding box center [1391, 317] width 224 height 24
type input "**********"
click at [1486, 85] on md-icon "icon-content-save" at bounding box center [1477, 85] width 19 height 19
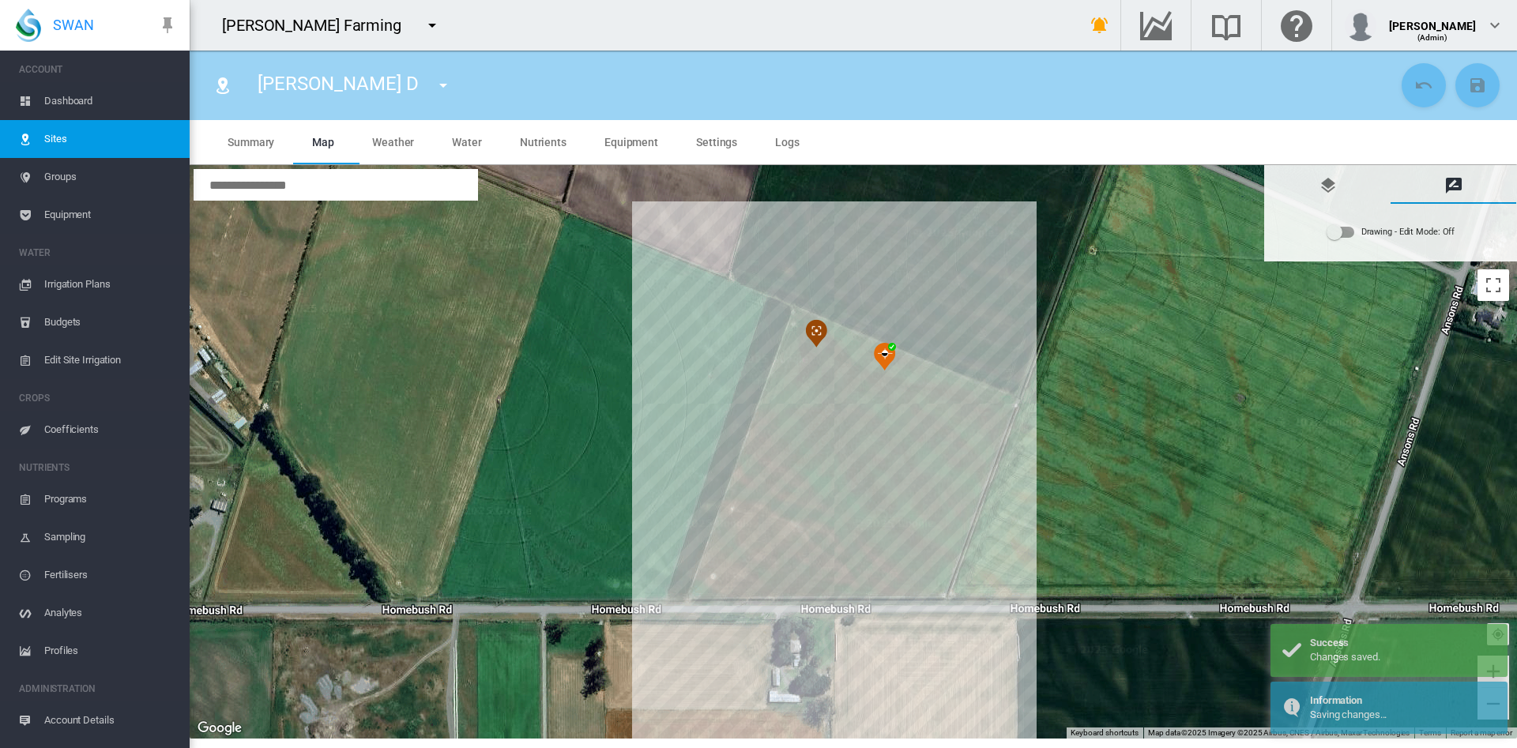
click at [612, 149] on md-tab-item "Equipment" at bounding box center [632, 142] width 92 height 44
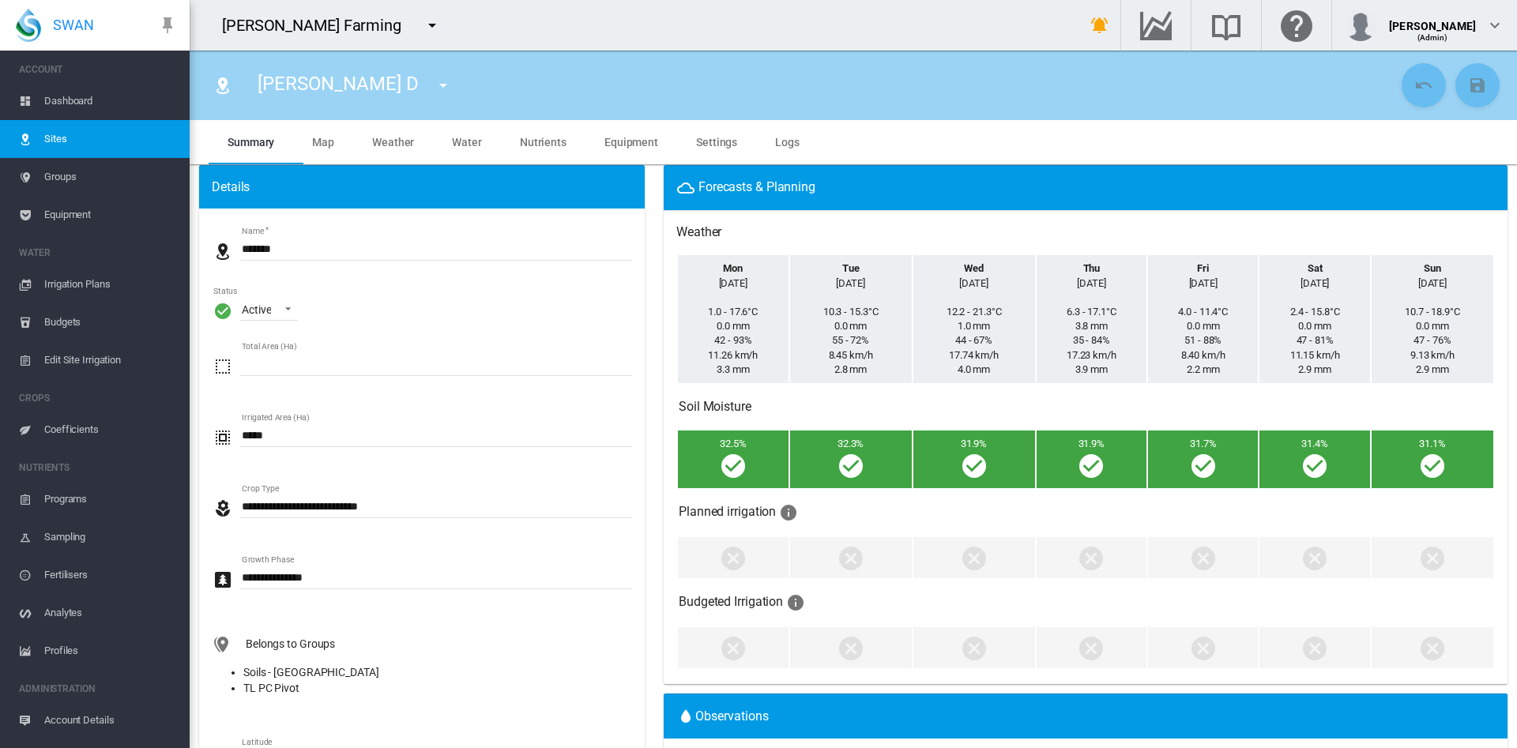
click at [611, 145] on span "Equipment" at bounding box center [632, 142] width 54 height 13
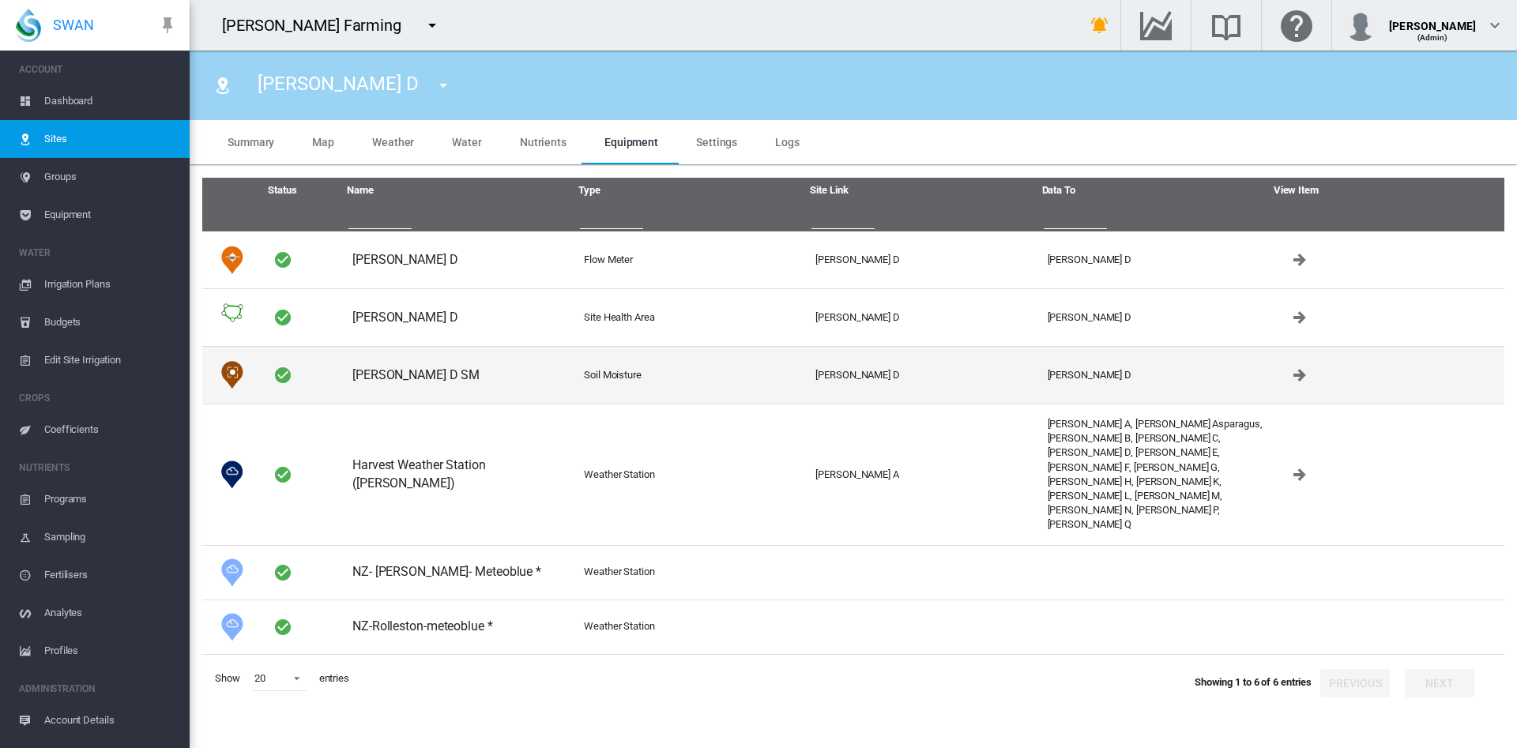
click at [546, 356] on td "[PERSON_NAME] D SM" at bounding box center [462, 375] width 232 height 58
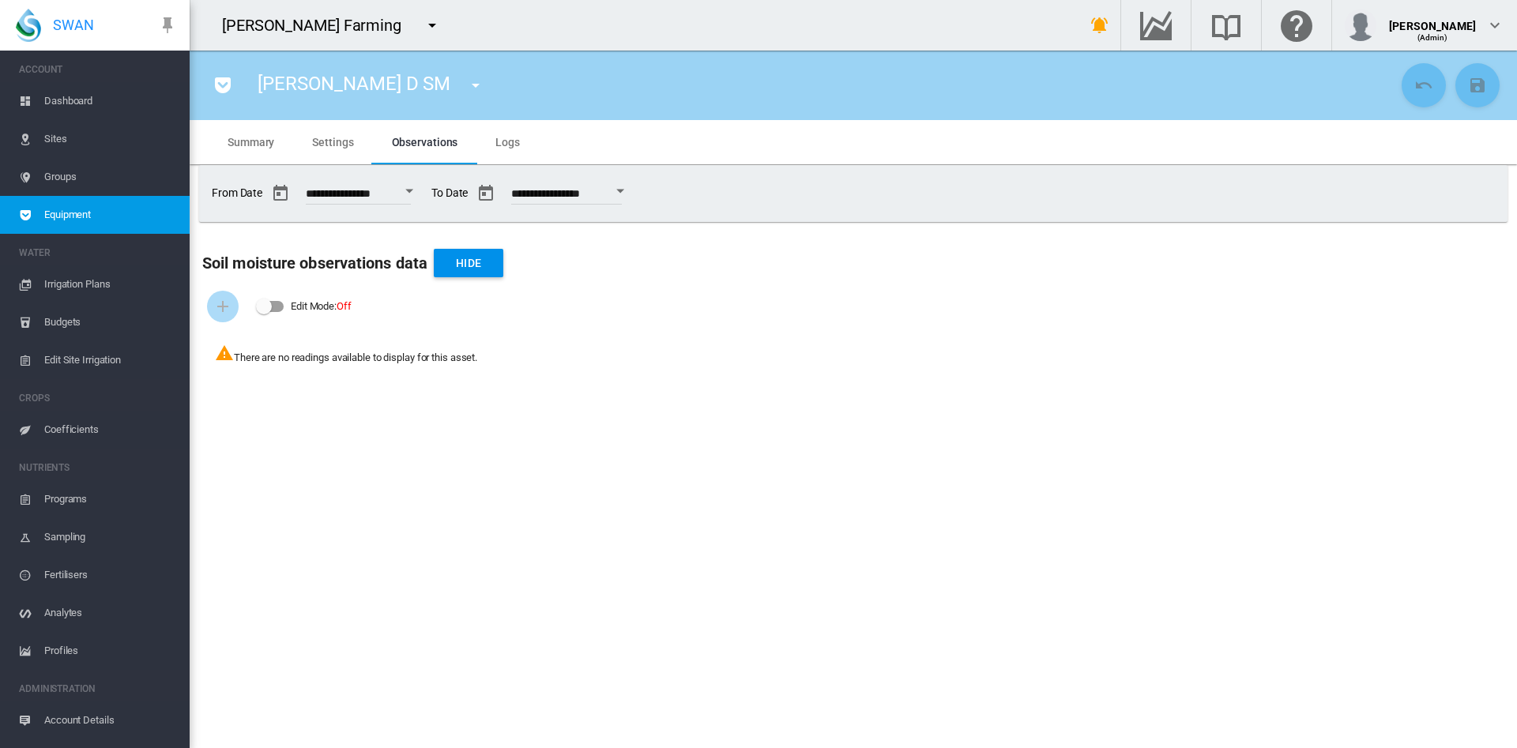
click at [340, 137] on span "Settings" at bounding box center [332, 142] width 41 height 13
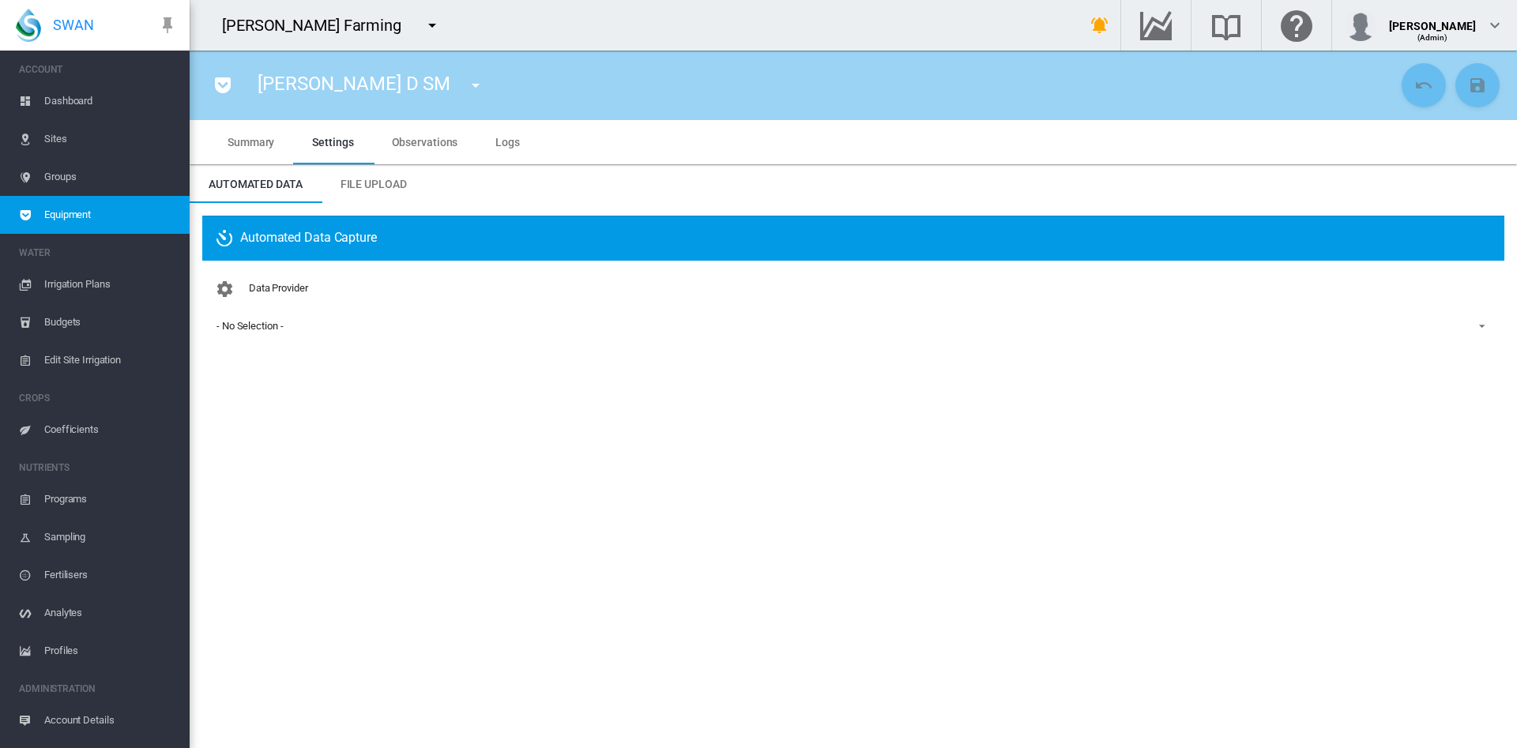
click at [260, 327] on div "- No Selection -" at bounding box center [250, 326] width 66 height 12
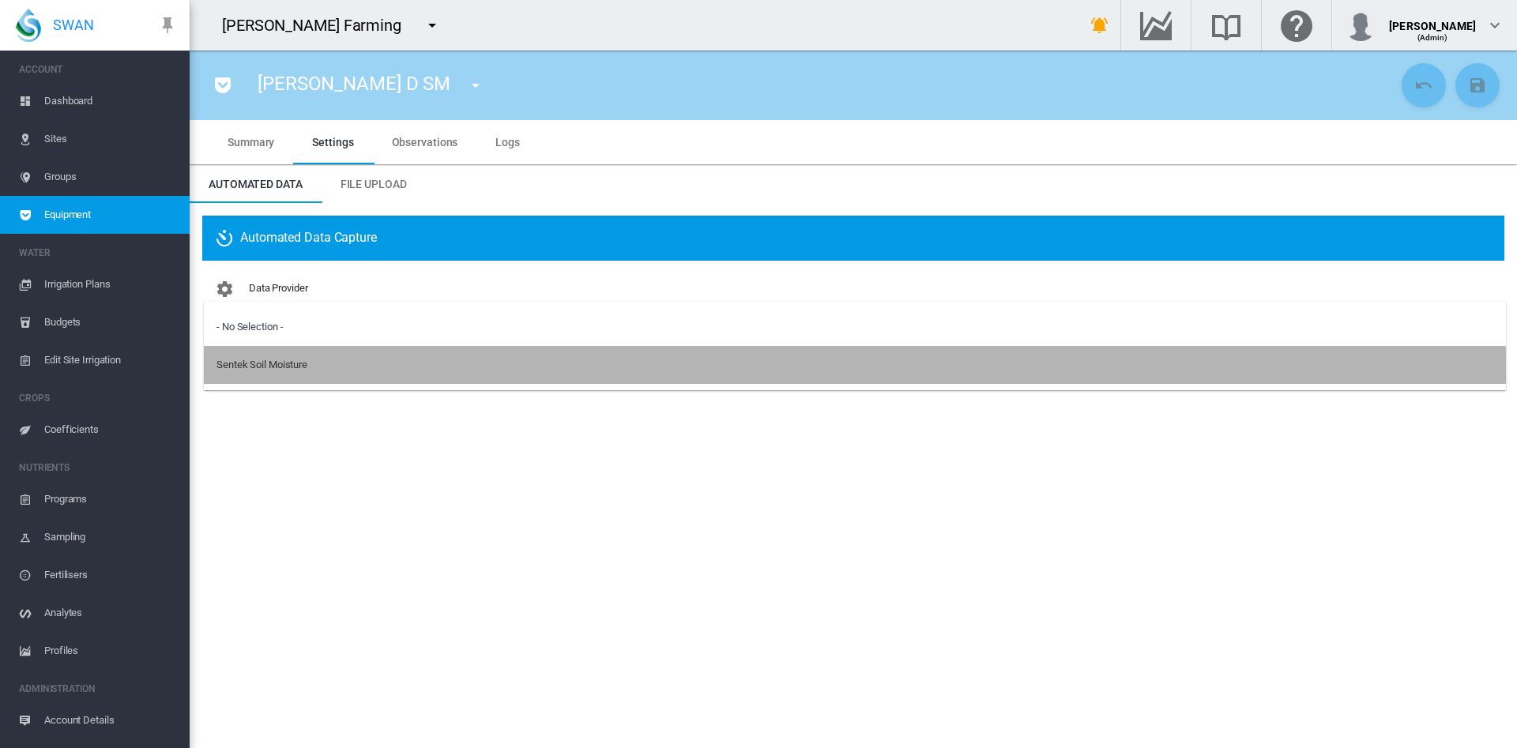
click at [268, 383] on md-option "Sentek Soil Moisture" at bounding box center [855, 365] width 1303 height 38
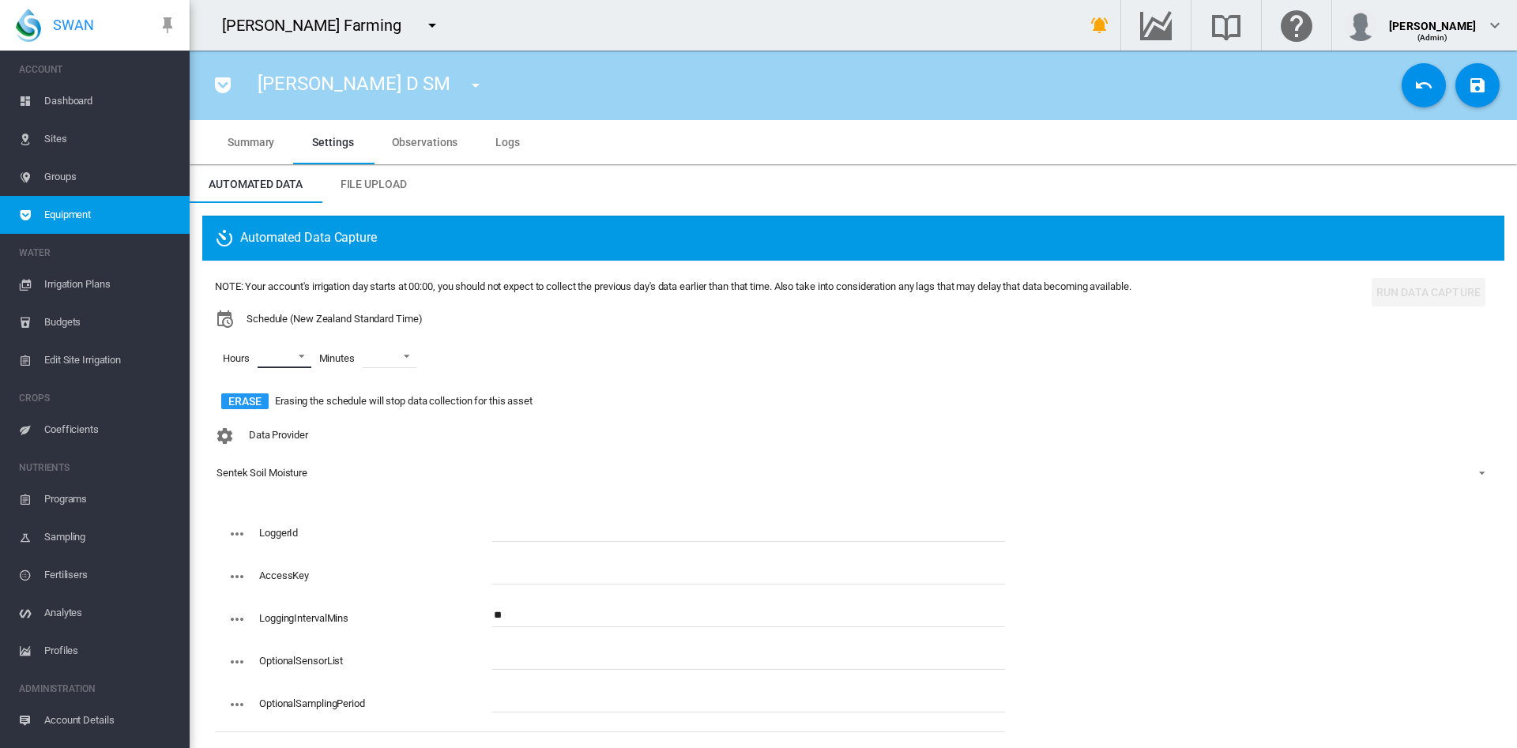
click at [300, 356] on md-select "00 01 02 03 04 05 06 07 08 09 10 11 12 13 14 15 16 17 18 19 20 21 22 23" at bounding box center [285, 357] width 54 height 24
click at [262, 399] on div "01" at bounding box center [264, 395] width 11 height 14
click at [250, 439] on div at bounding box center [244, 433] width 16 height 16
click at [245, 478] on div at bounding box center [244, 471] width 16 height 16
click at [425, 353] on md-backdrop at bounding box center [758, 374] width 1517 height 748
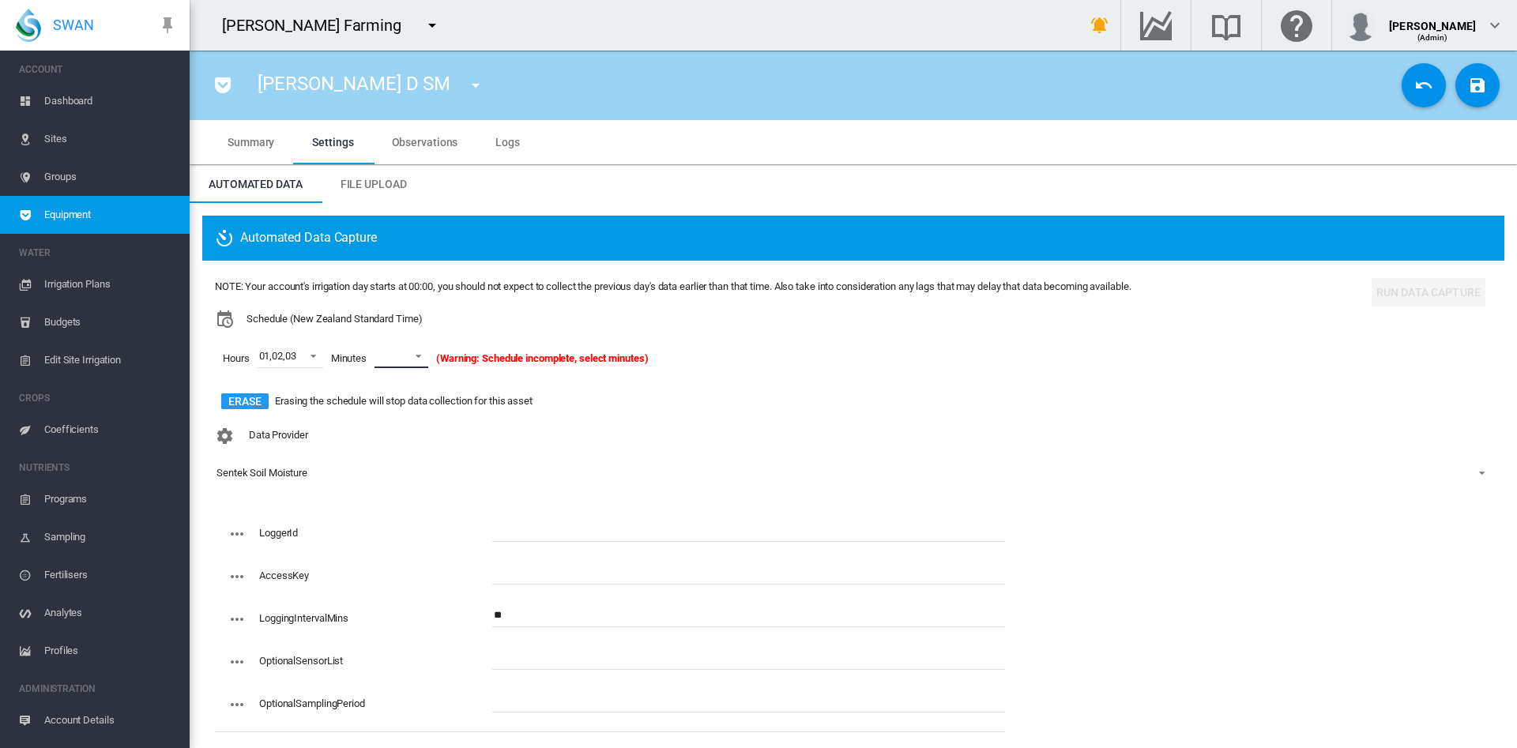
click at [424, 353] on span at bounding box center [414, 355] width 19 height 14
click at [395, 432] on md-option "01" at bounding box center [418, 433] width 107 height 38
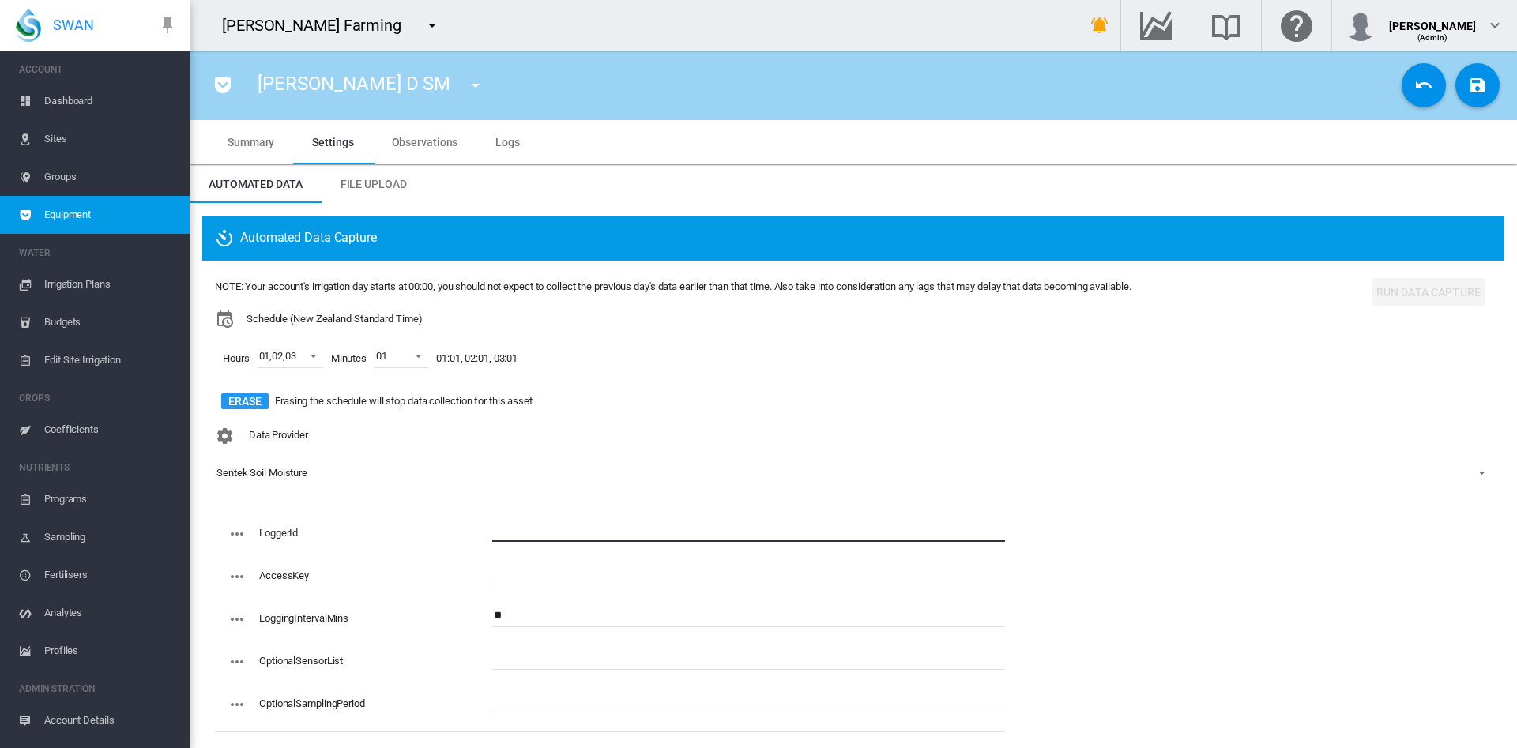
click at [523, 532] on input "text" at bounding box center [748, 530] width 513 height 24
type input "*******"
click at [515, 577] on input "text" at bounding box center [748, 573] width 513 height 24
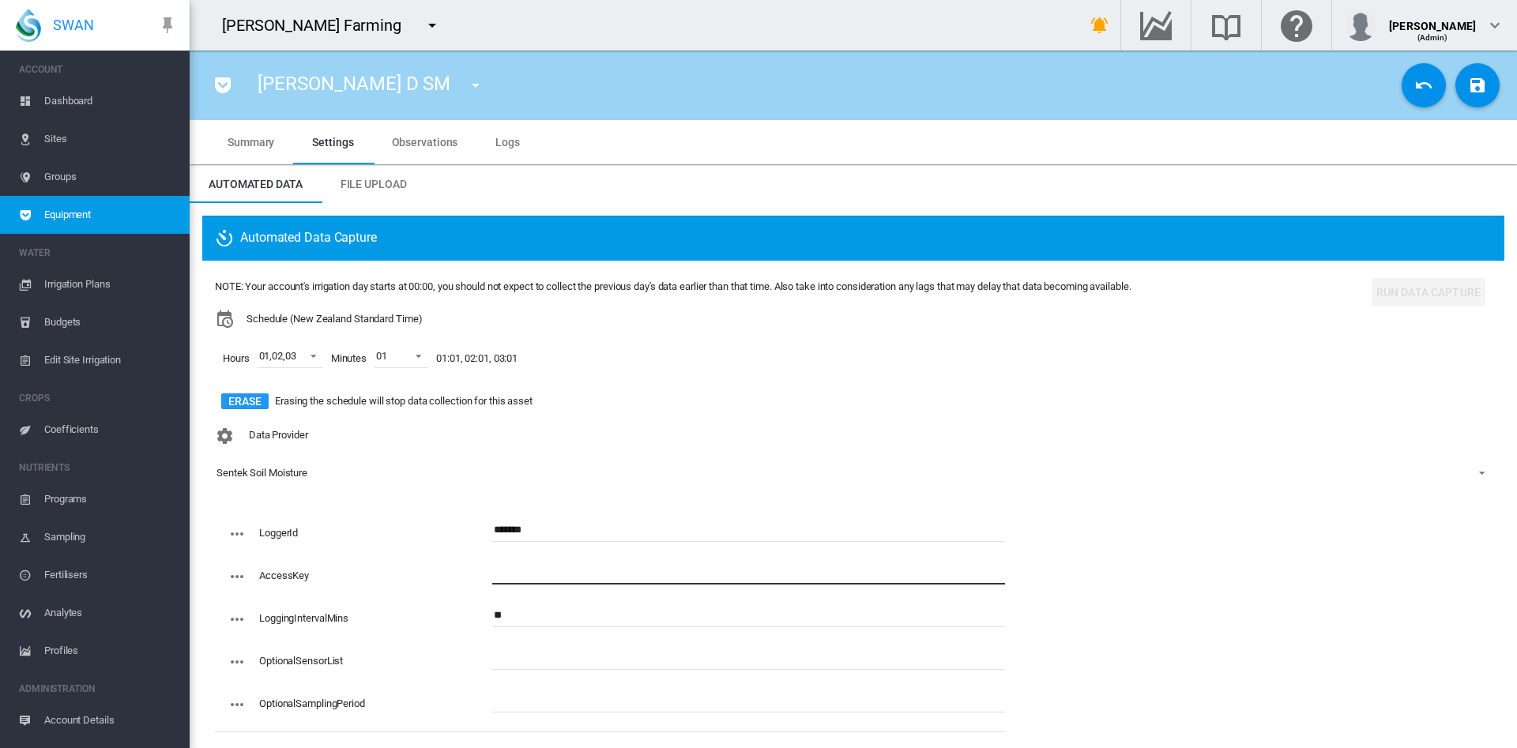
paste input "**********"
type input "**********"
click at [1468, 86] on md-icon "icon-content-save" at bounding box center [1477, 85] width 19 height 19
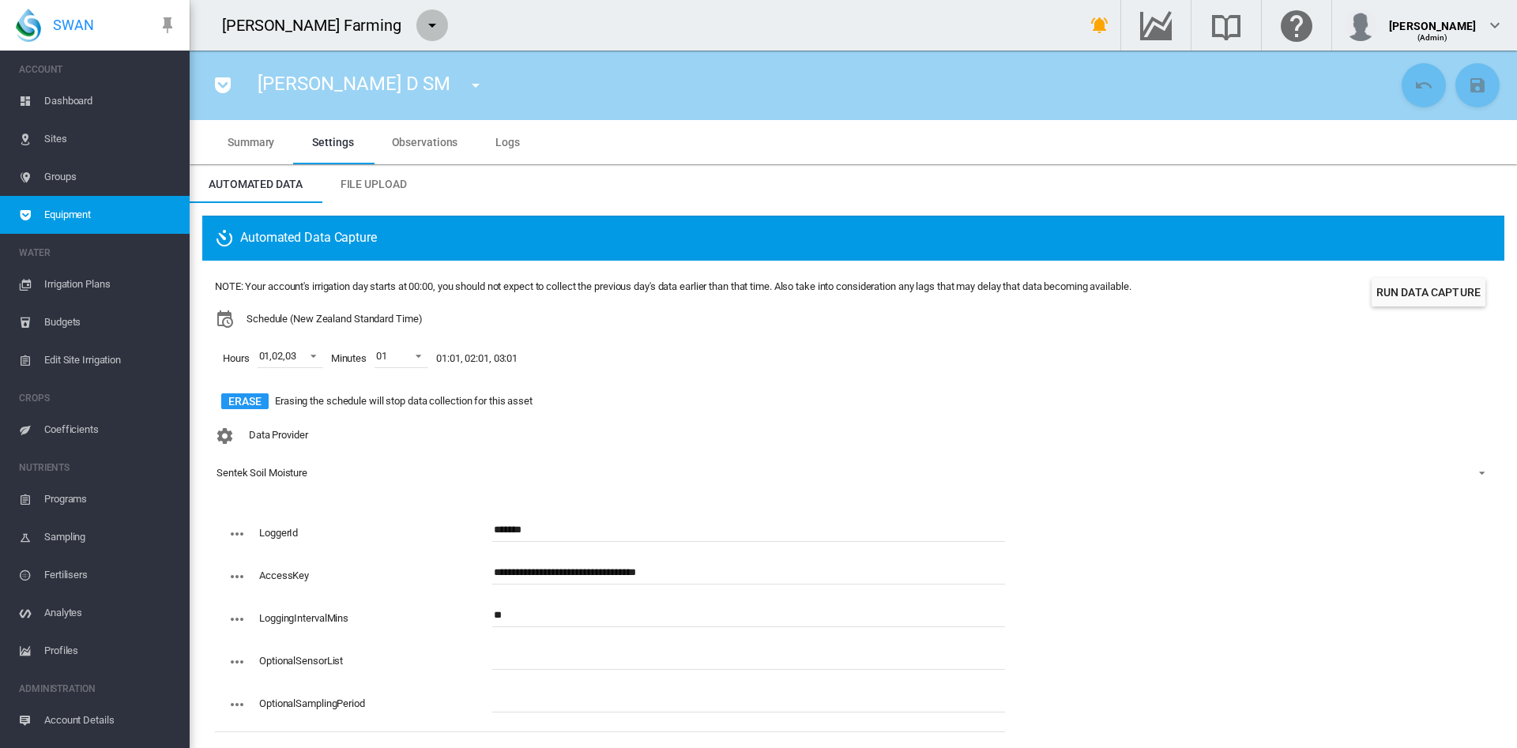
click at [423, 31] on md-icon "icon-menu-down" at bounding box center [432, 25] width 19 height 19
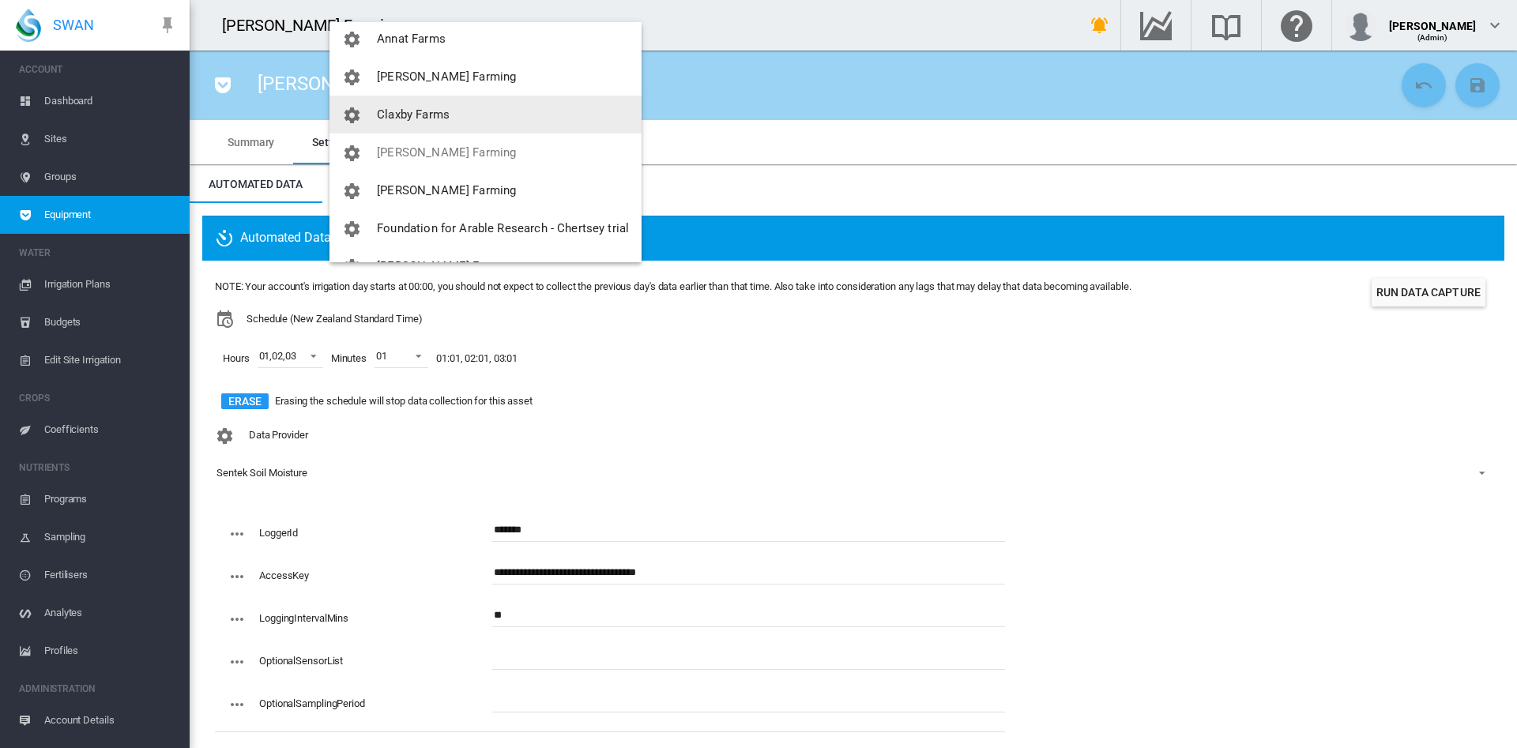
scroll to position [85, 0]
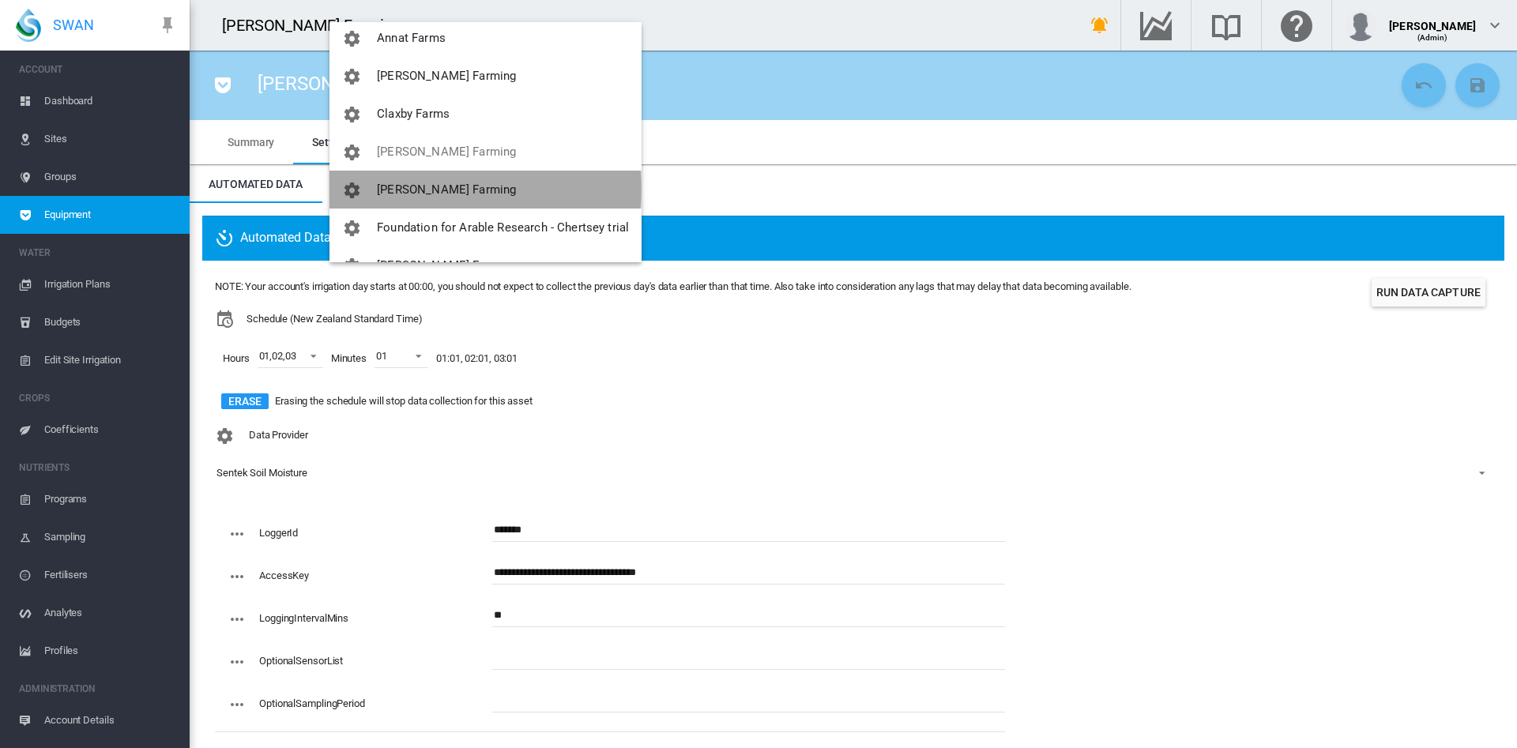
click at [445, 189] on span "[PERSON_NAME] Farming" at bounding box center [446, 190] width 139 height 14
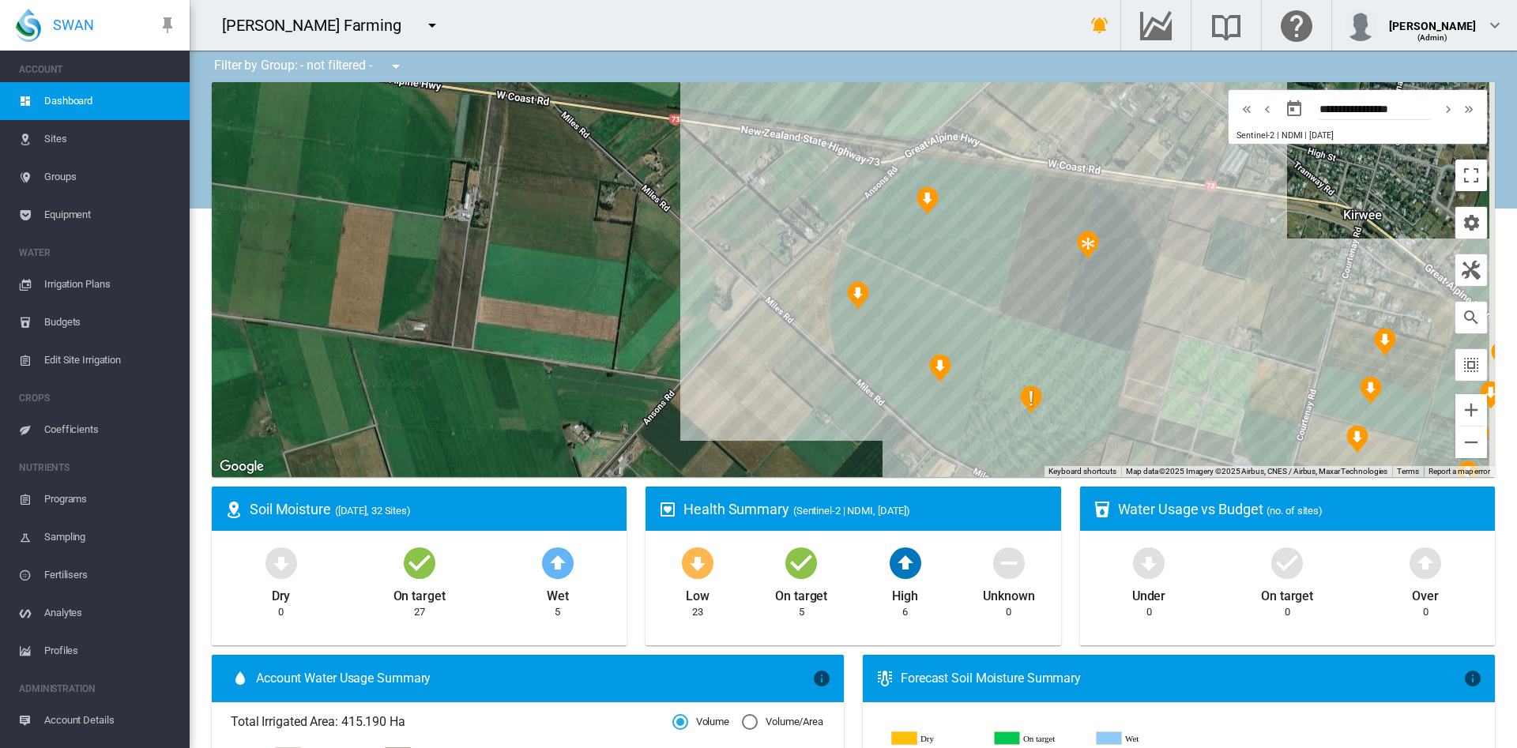
drag, startPoint x: 1026, startPoint y: 322, endPoint x: 737, endPoint y: 266, distance: 294.7
click at [737, 266] on div at bounding box center [854, 279] width 1284 height 395
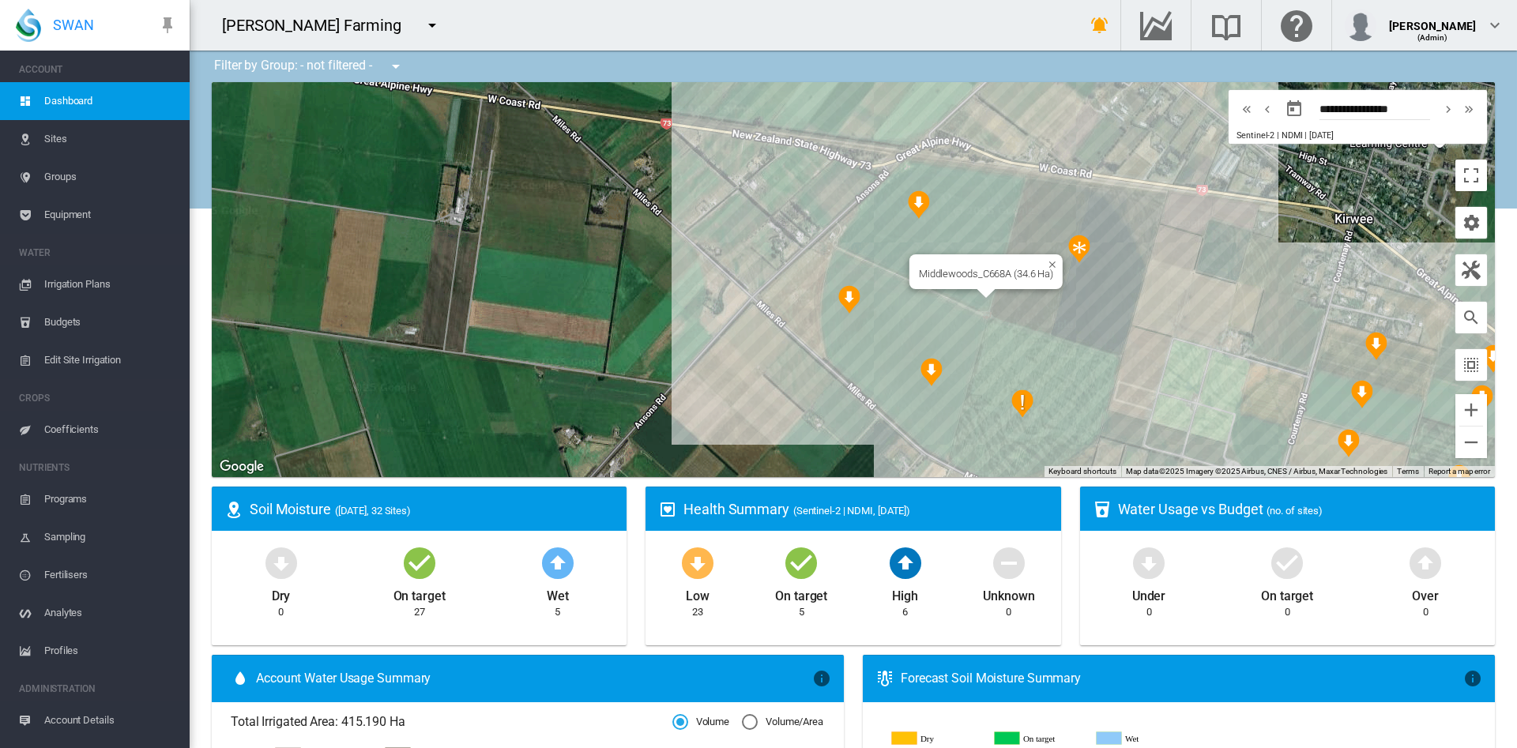
click at [865, 224] on div "Middlewoods_C668A (34.6 Ha)" at bounding box center [854, 279] width 1284 height 395
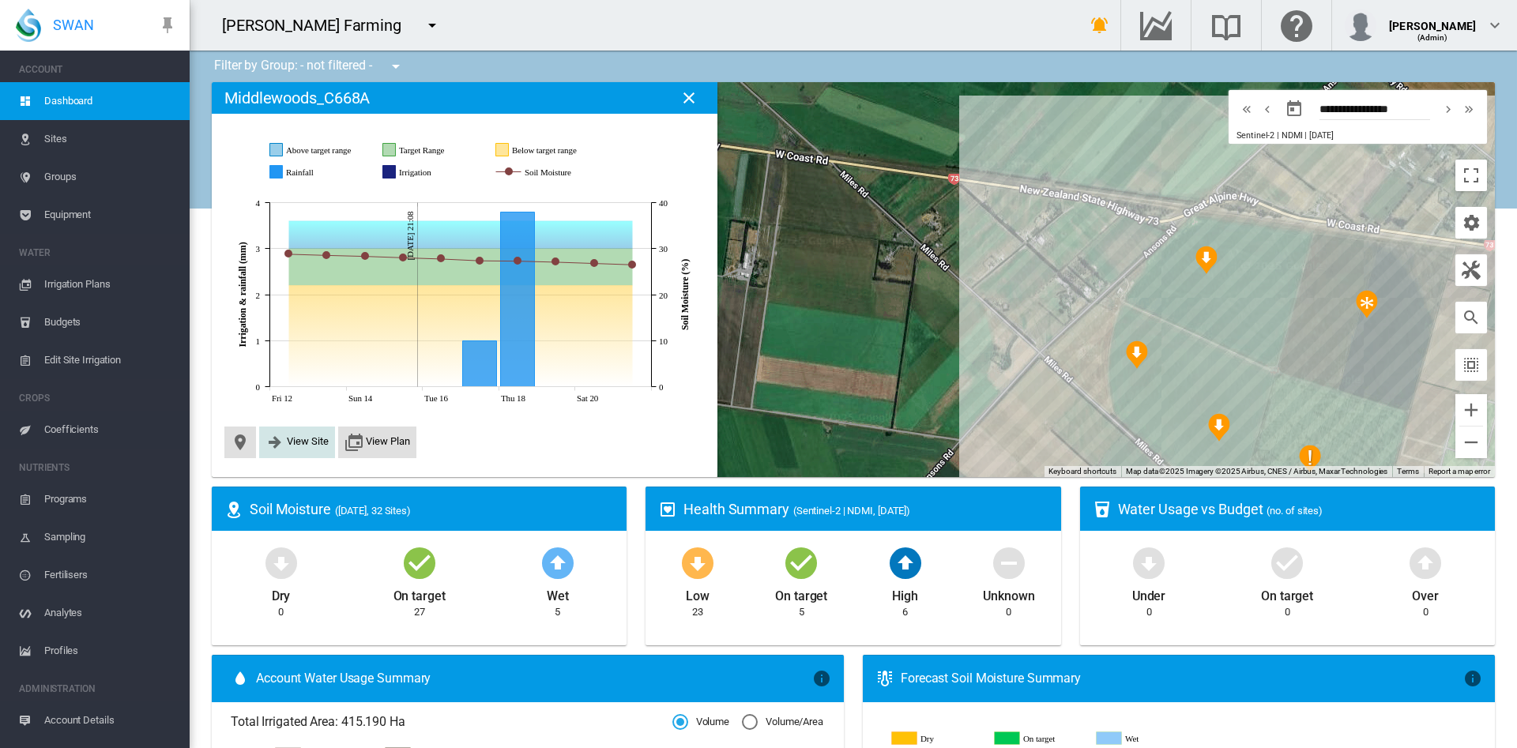
click at [294, 451] on button "View Site" at bounding box center [297, 442] width 63 height 19
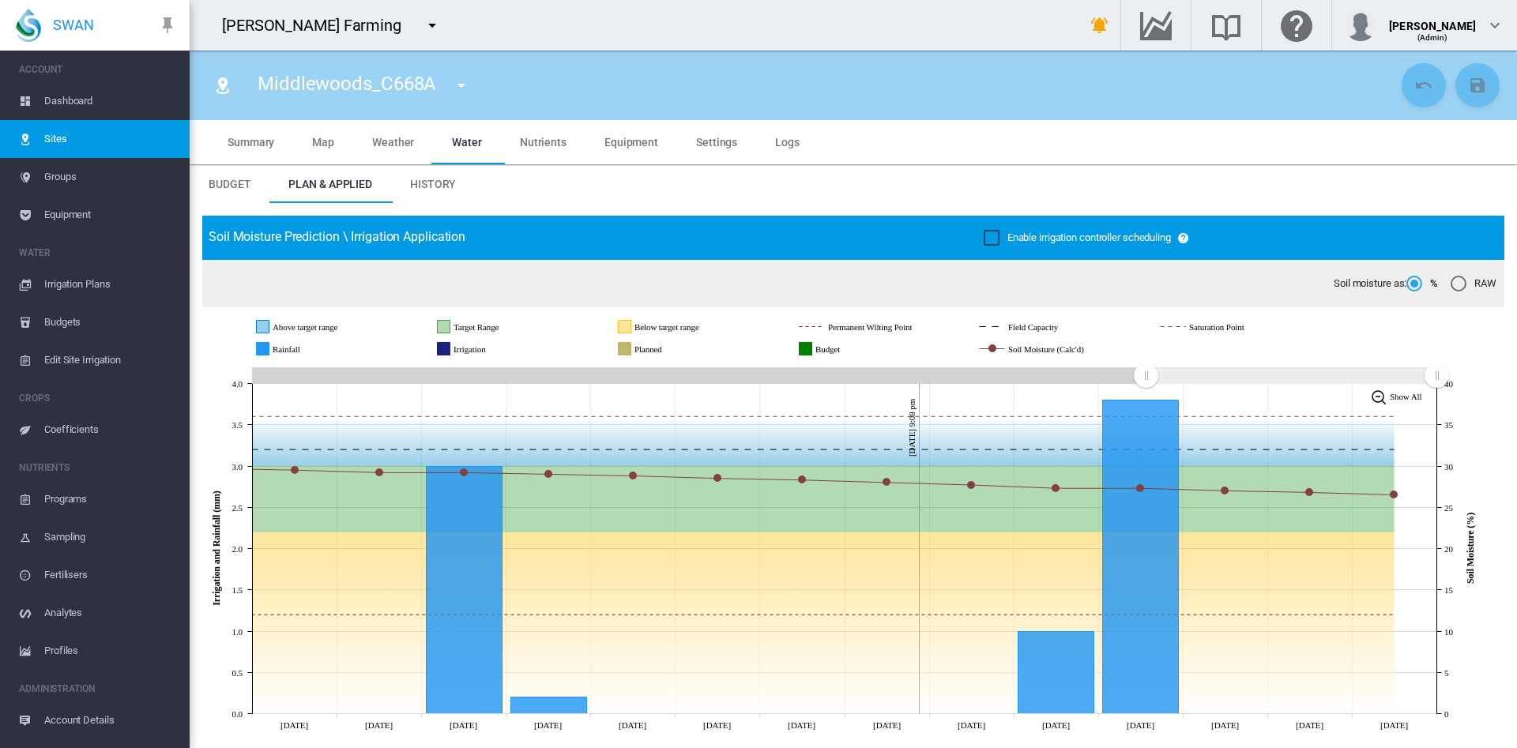
click at [327, 137] on span "Map" at bounding box center [323, 142] width 22 height 13
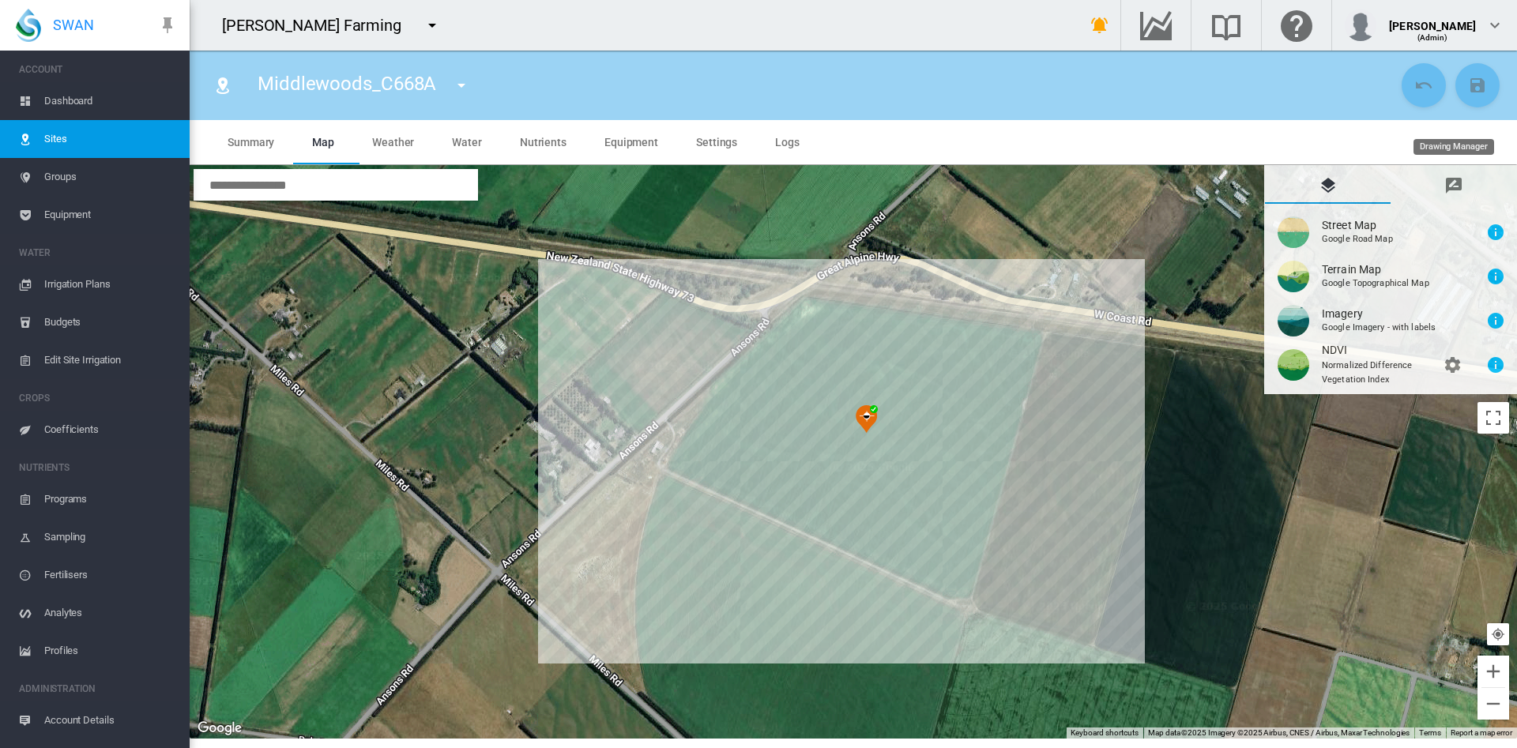
click at [1450, 179] on md-icon "icon-message-draw" at bounding box center [1454, 185] width 19 height 19
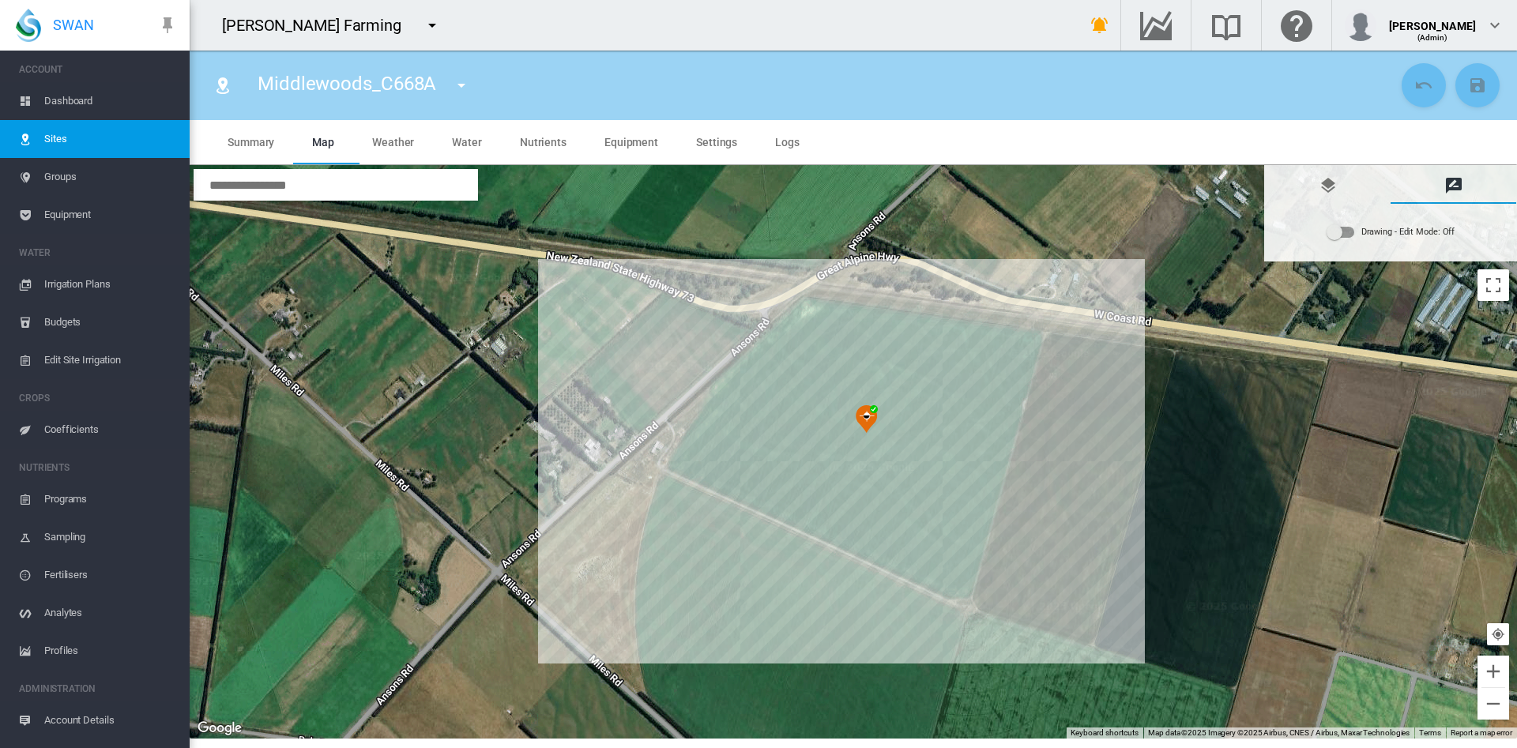
click at [1343, 238] on div "Drawing - Edit Mode:\a Off" at bounding box center [1341, 232] width 28 height 19
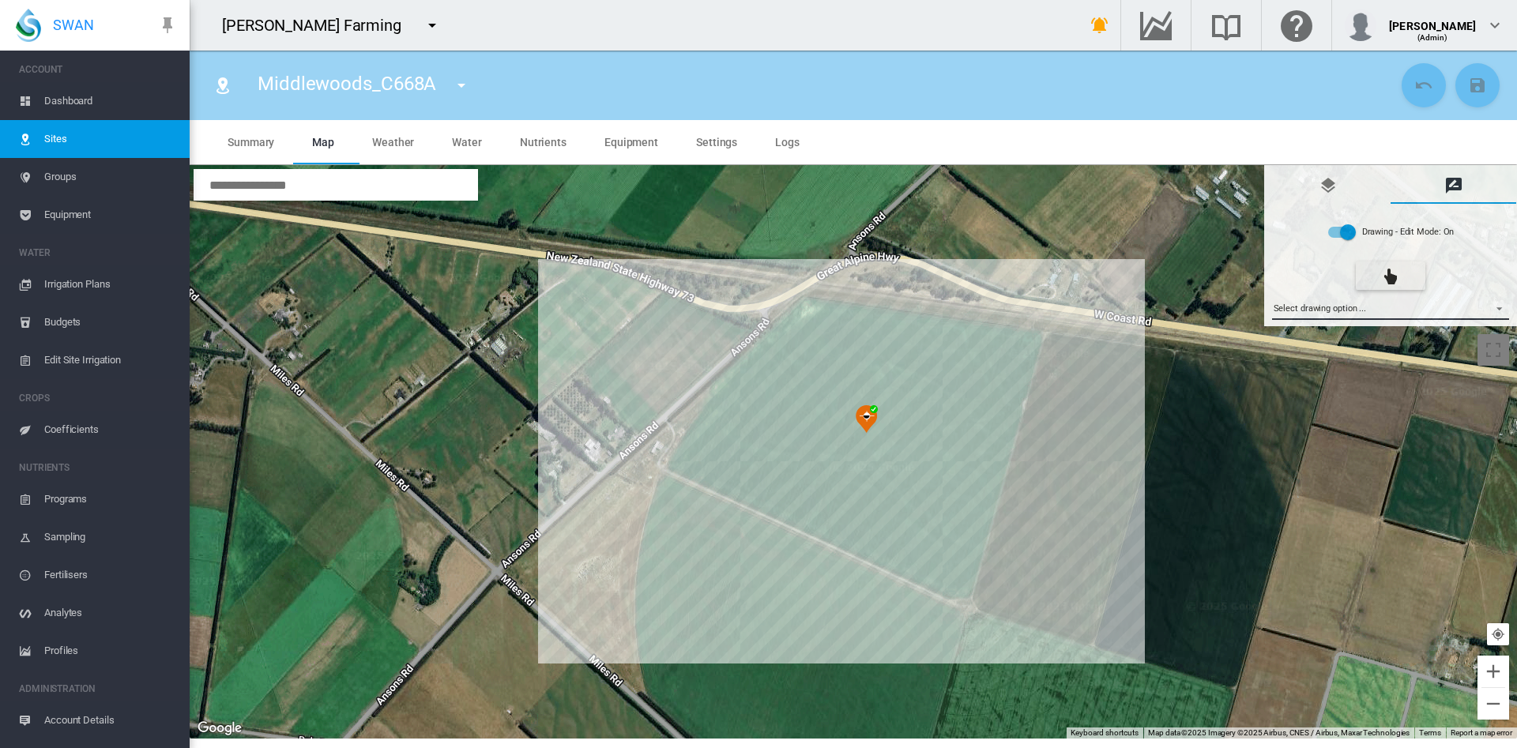
click at [1491, 304] on md-select "Select drawing option ... None Site (IMU) Site Health Area Flow Meter Weather S…" at bounding box center [1391, 308] width 238 height 24
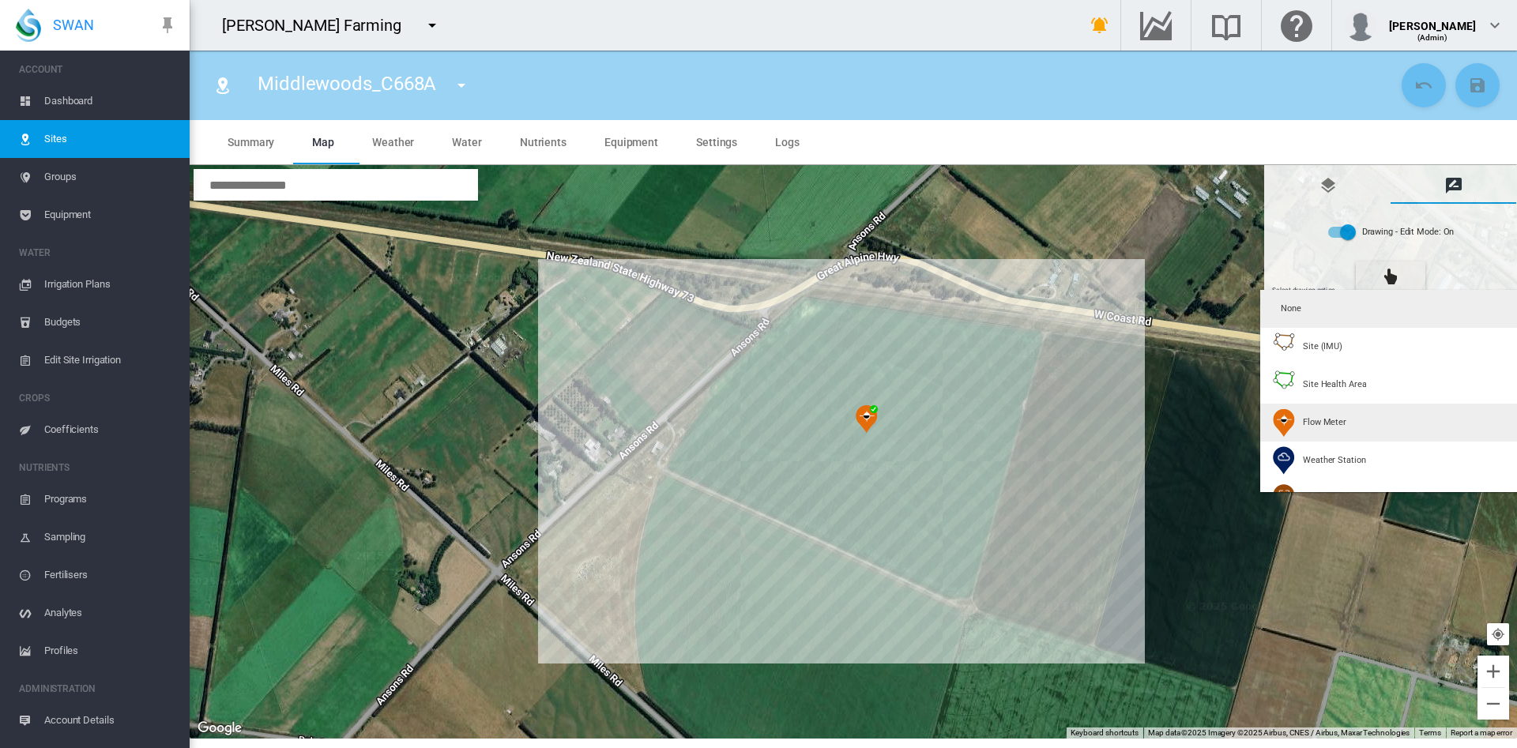
type input "*"
type input "**"
type input "****"
type input "***"
type input "****"
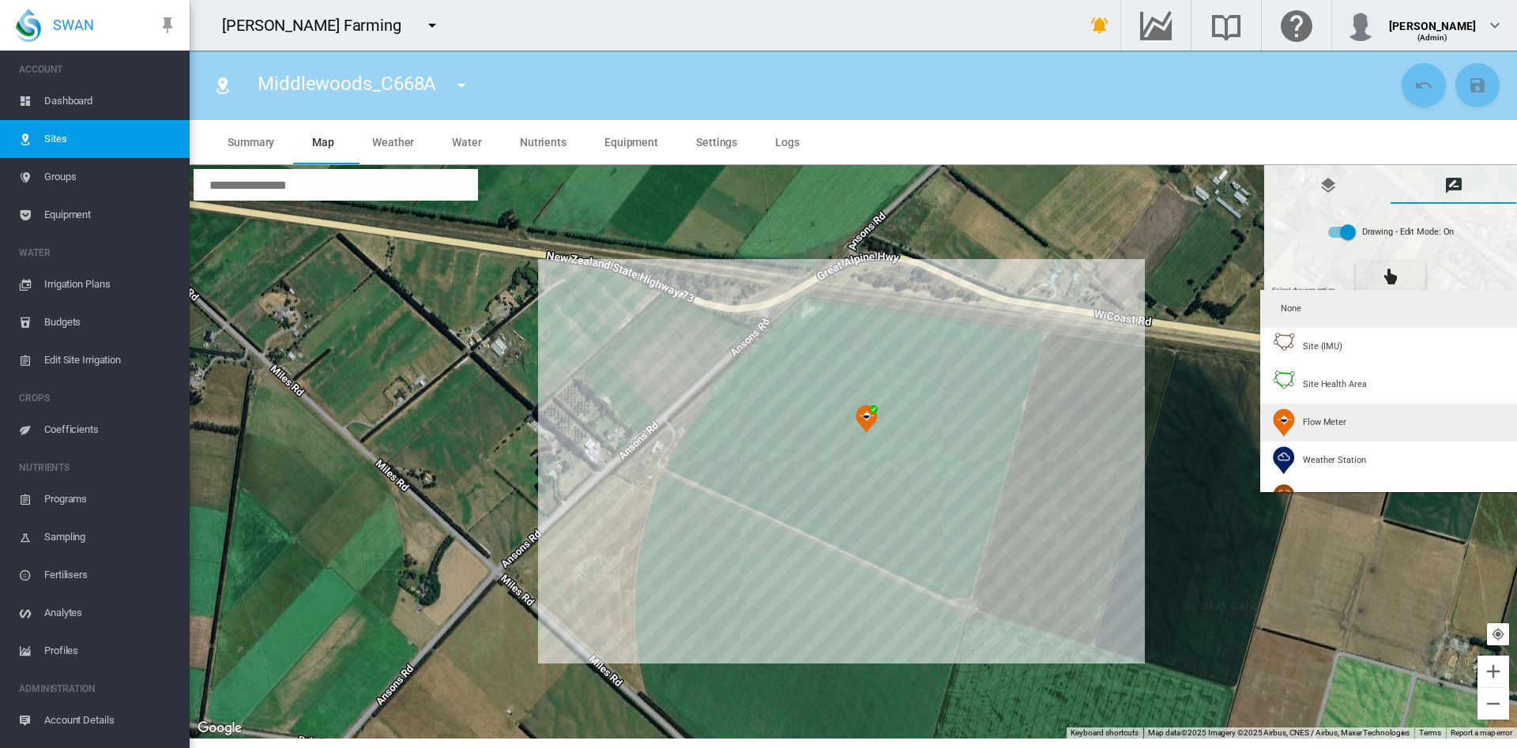
type input "****"
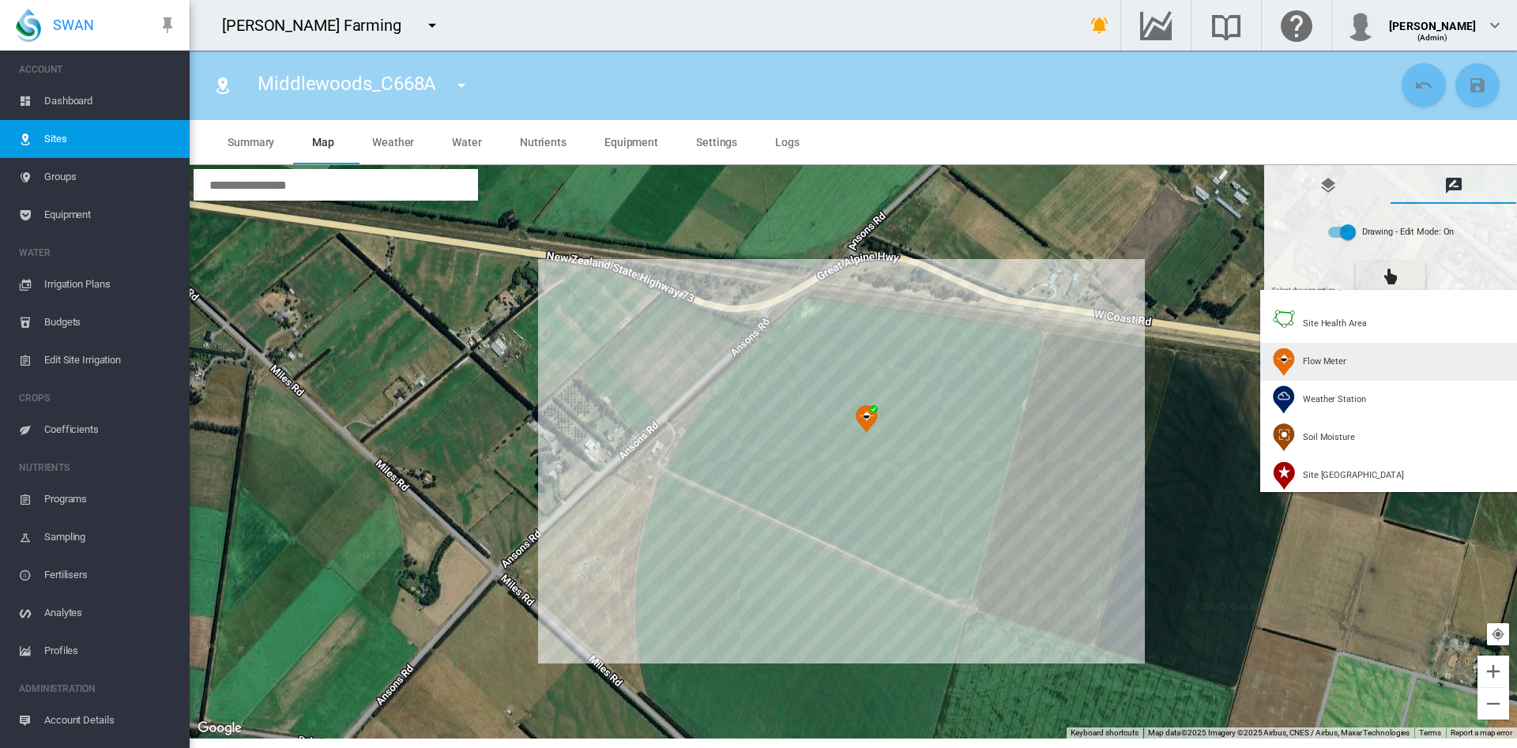
scroll to position [59, 0]
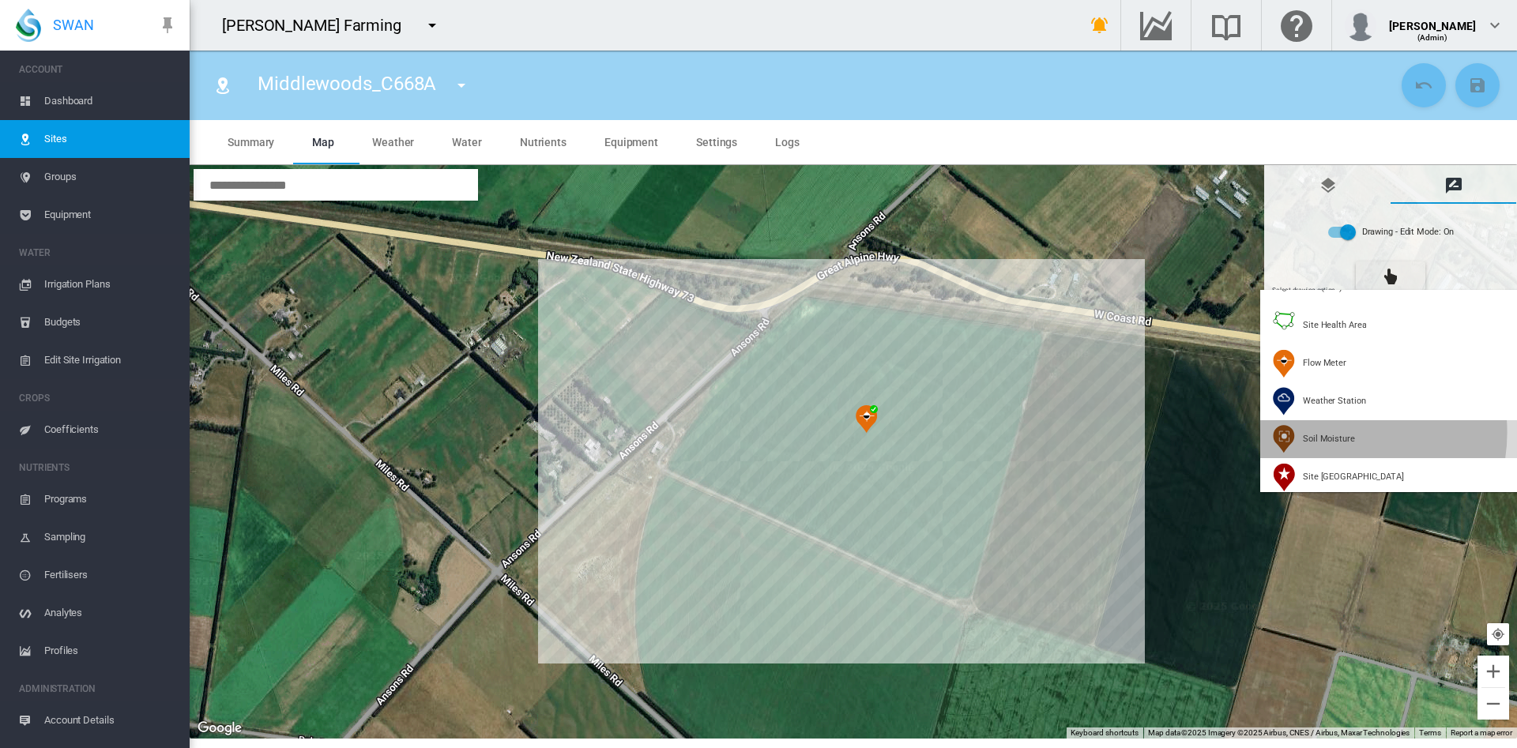
click at [1329, 433] on span "Soil Moisture" at bounding box center [1329, 439] width 52 height 12
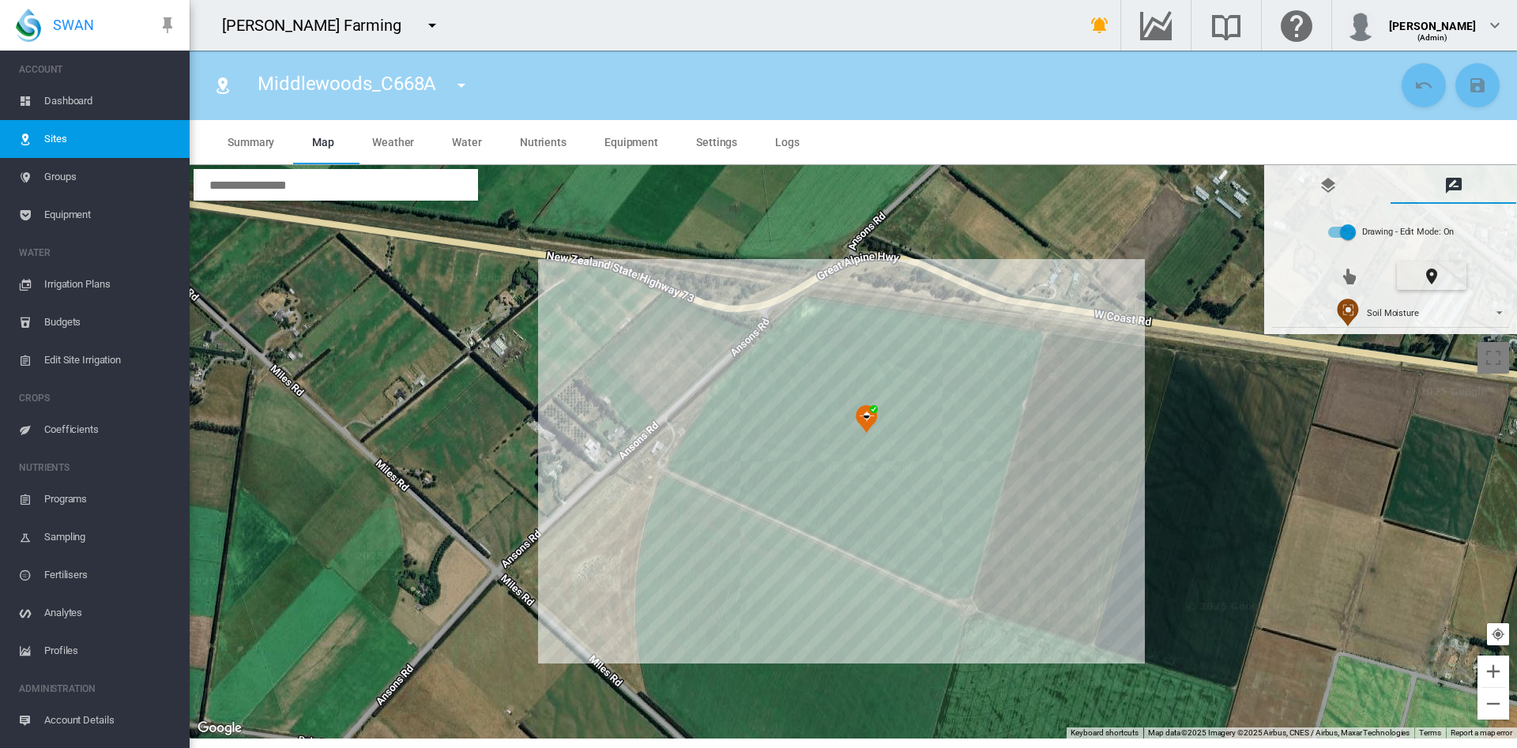
click at [771, 469] on div at bounding box center [854, 452] width 1328 height 574
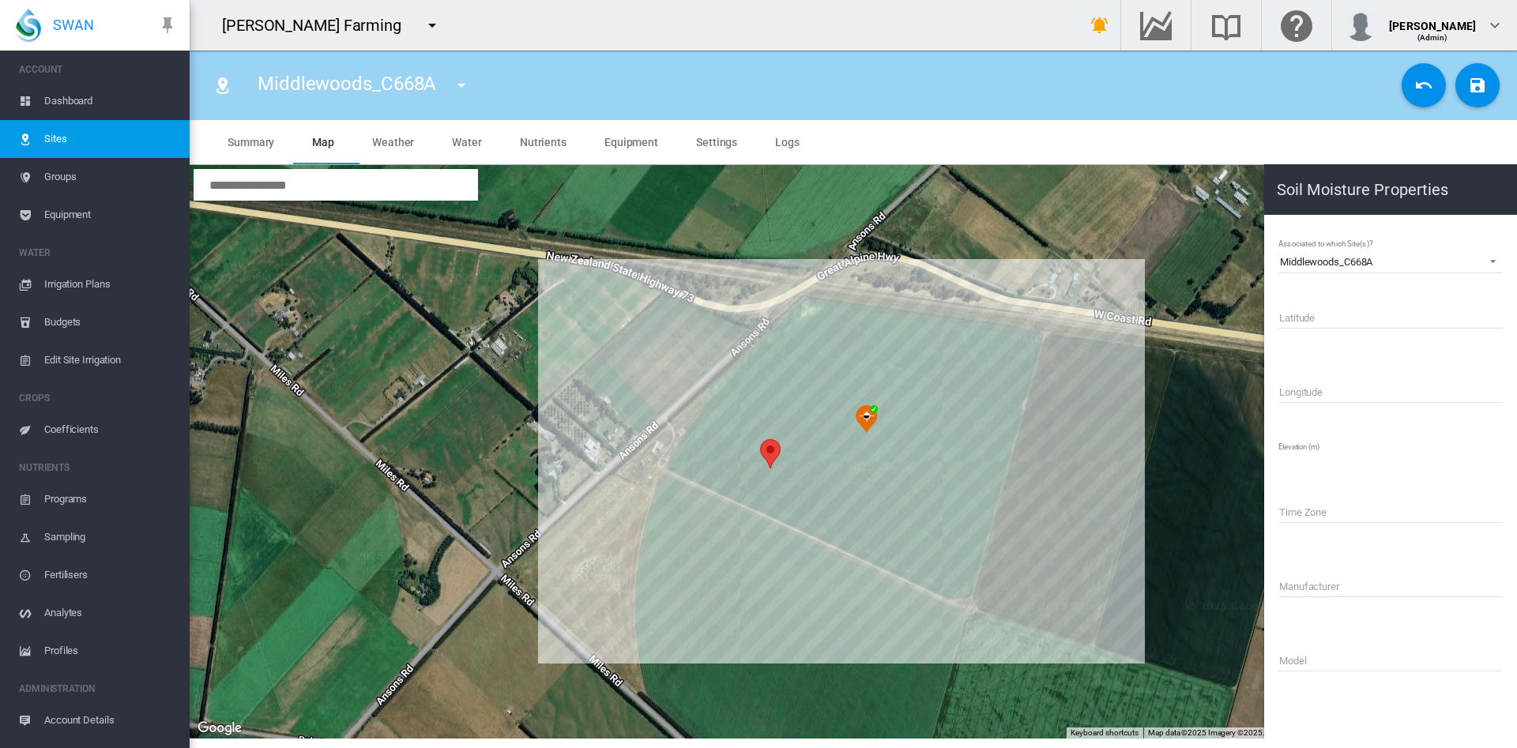
click at [1313, 308] on input "Latitude" at bounding box center [1391, 317] width 224 height 24
drag, startPoint x: 1382, startPoint y: 255, endPoint x: 1280, endPoint y: 259, distance: 102.8
click at [1280, 259] on md-select-value "Middlewoods_C668A" at bounding box center [1391, 262] width 224 height 24
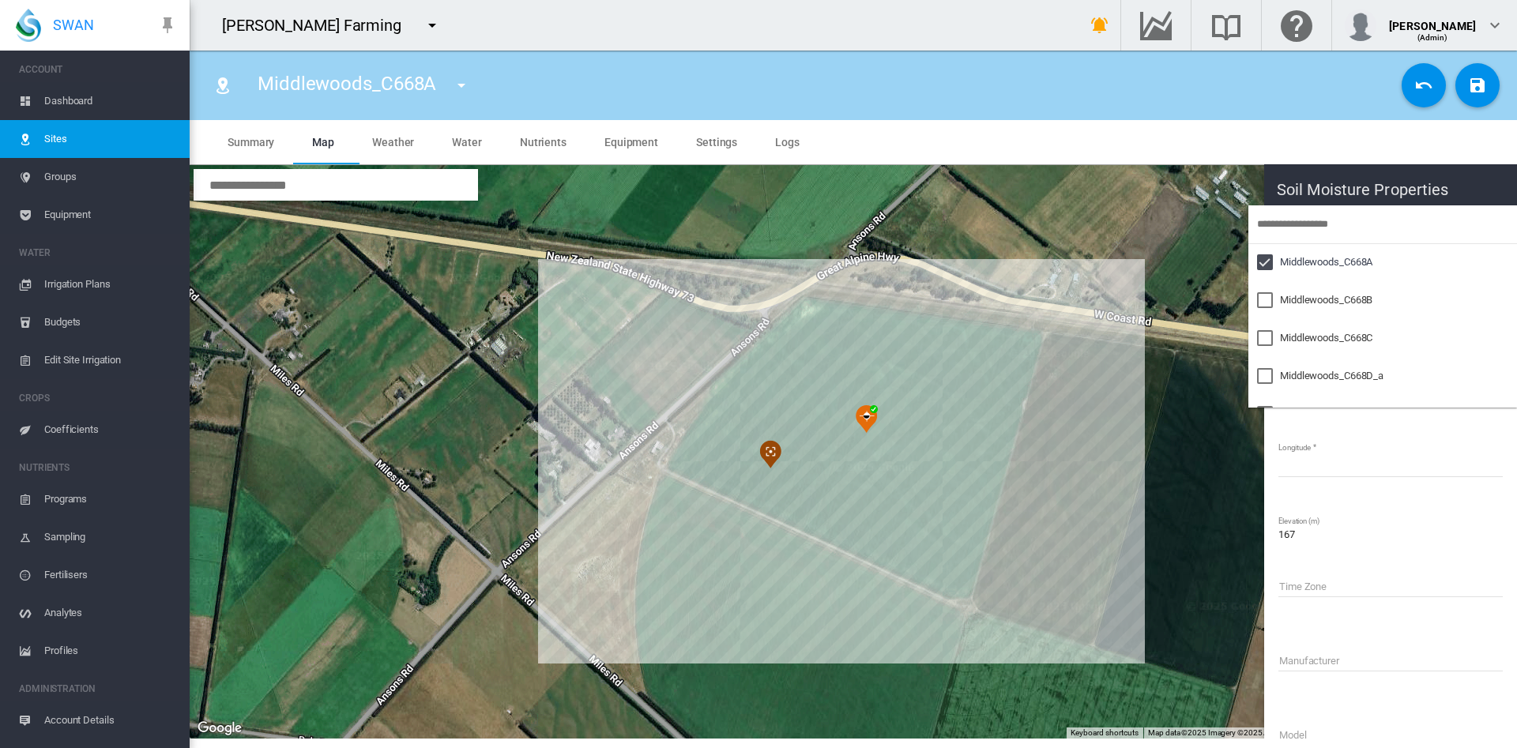
drag, startPoint x: 1280, startPoint y: 259, endPoint x: 1429, endPoint y: 442, distance: 235.9
click at [1429, 442] on md-backdrop at bounding box center [758, 374] width 1517 height 748
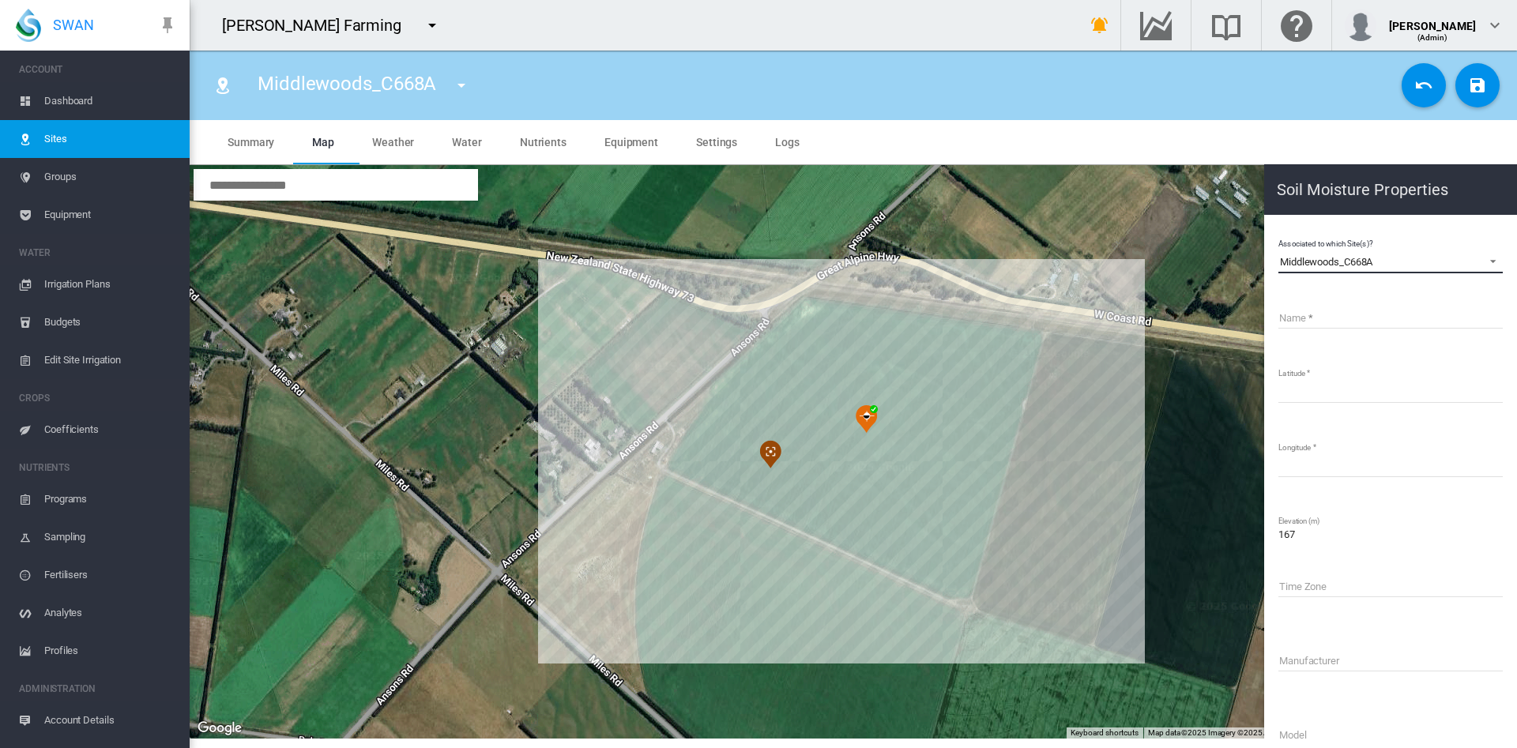
drag, startPoint x: 1375, startPoint y: 257, endPoint x: 1273, endPoint y: 270, distance: 102.8
click at [1273, 270] on md-content "Associated to which Site(s)? Middlewoods_C668A Name Latitude ********* Longitud…" at bounding box center [1391, 531] width 240 height 621
copy div "Middlewoods_C668A"
click at [1290, 324] on input "Name" at bounding box center [1391, 317] width 224 height 24
paste input "**********"
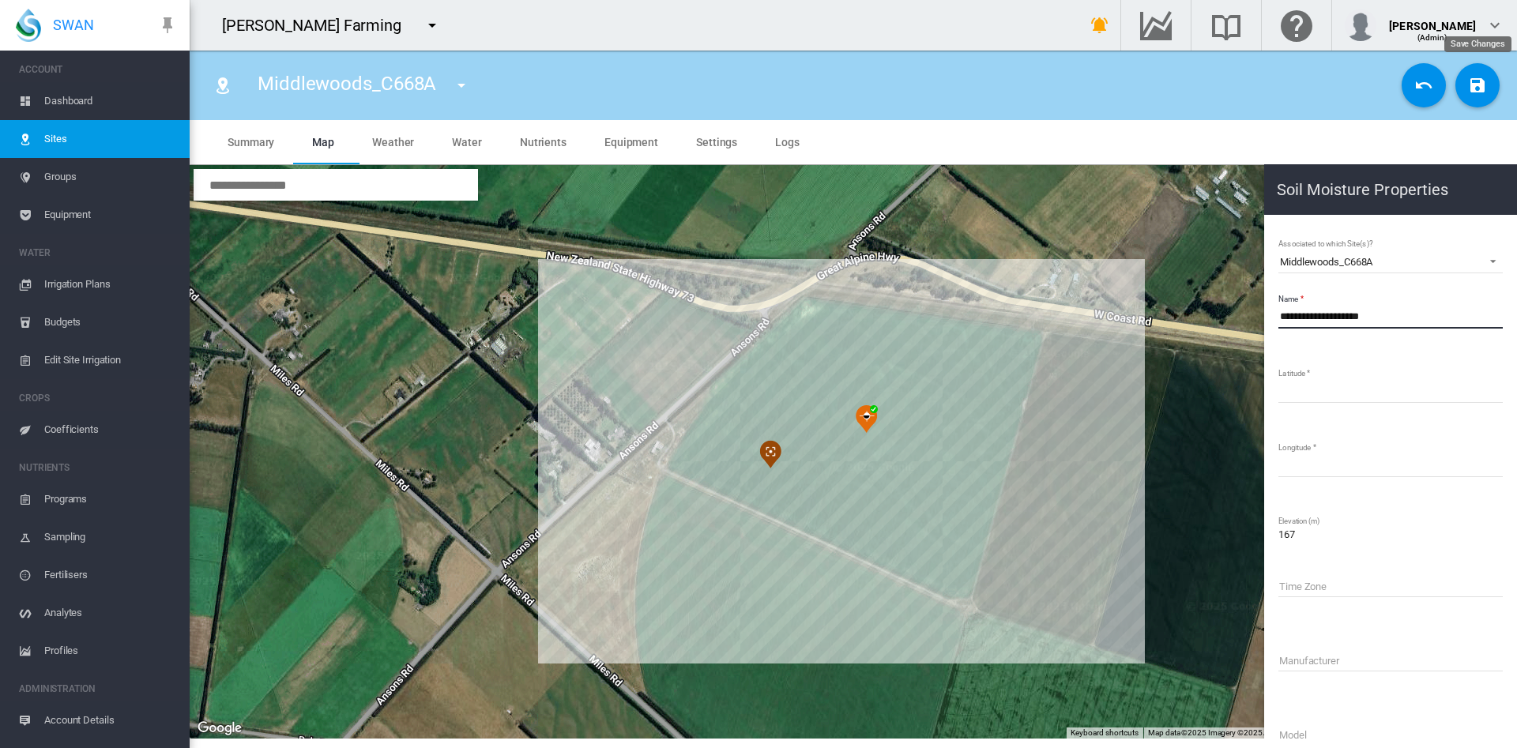
type input "**********"
click at [1477, 76] on md-icon "icon-content-save" at bounding box center [1477, 85] width 19 height 19
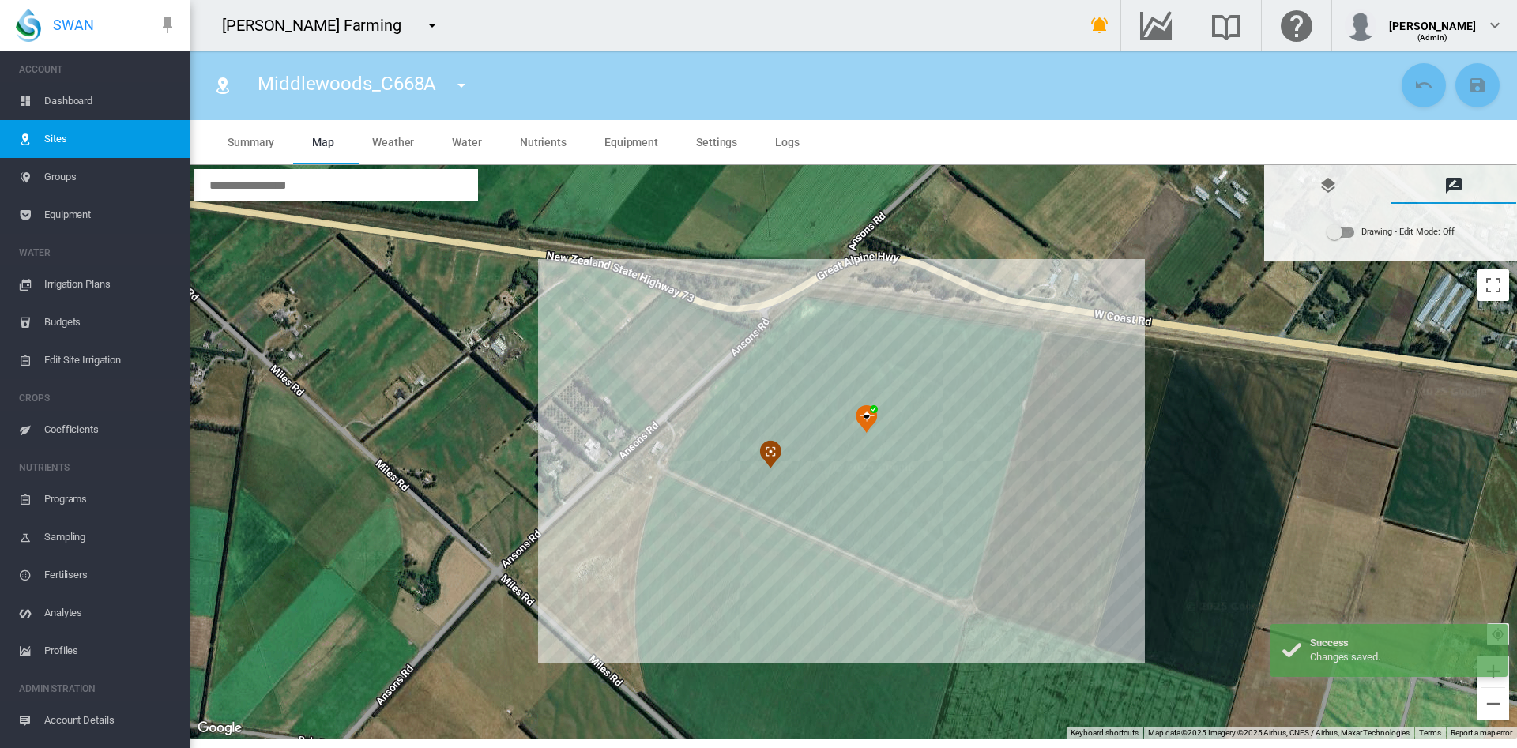
click at [635, 149] on md-tab-item "Equipment" at bounding box center [632, 142] width 92 height 44
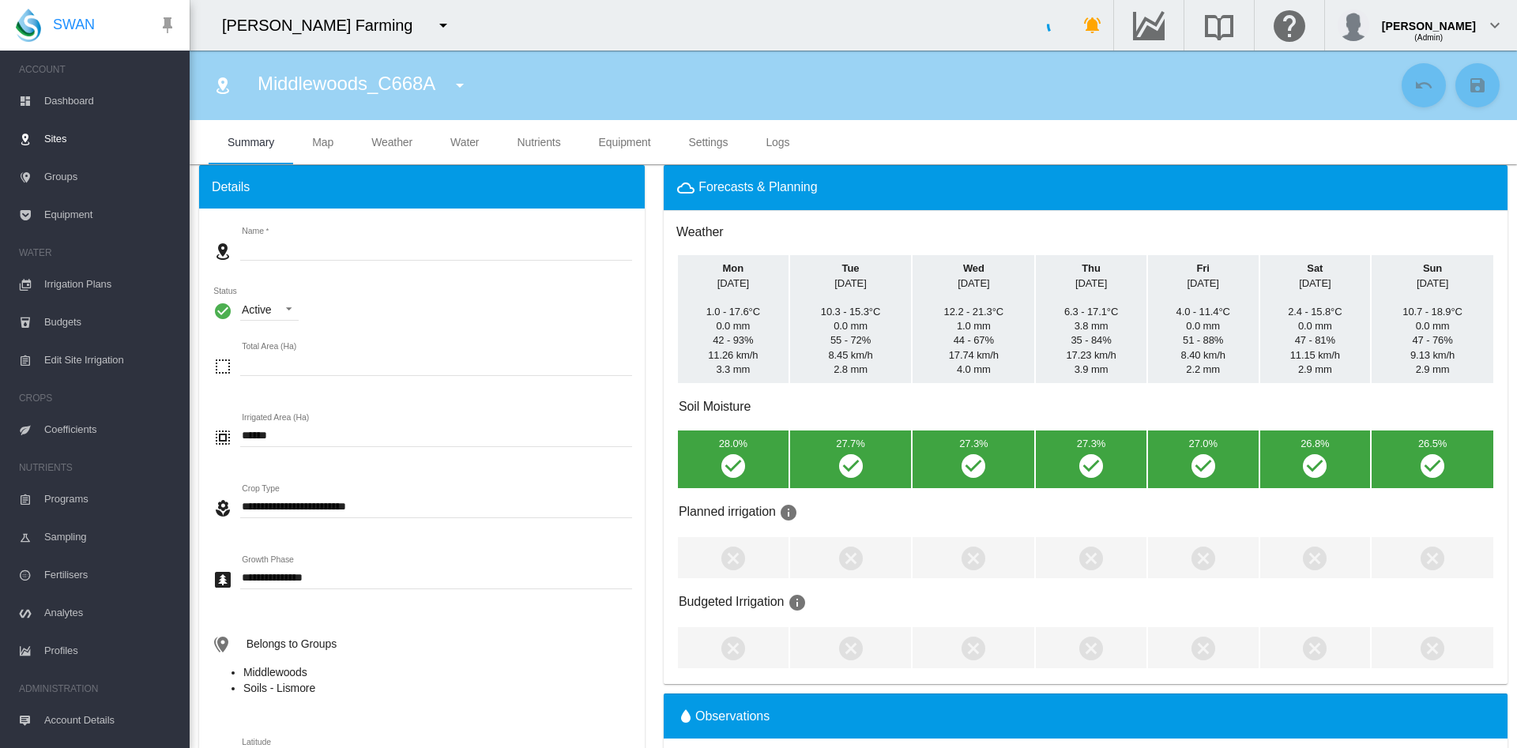
type input "**********"
type input "******"
type input "*********"
type input "***"
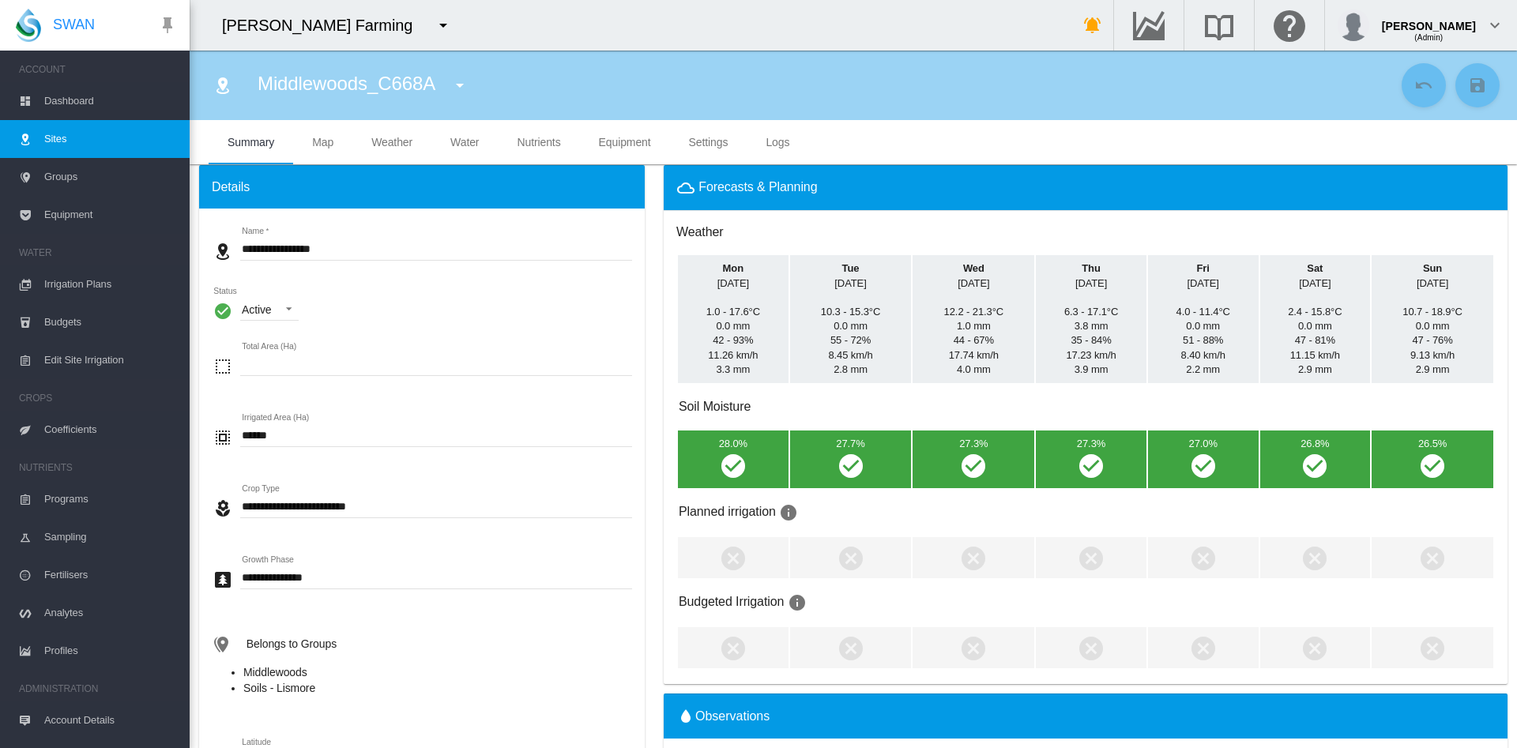
click at [626, 144] on span "Equipment" at bounding box center [625, 142] width 52 height 13
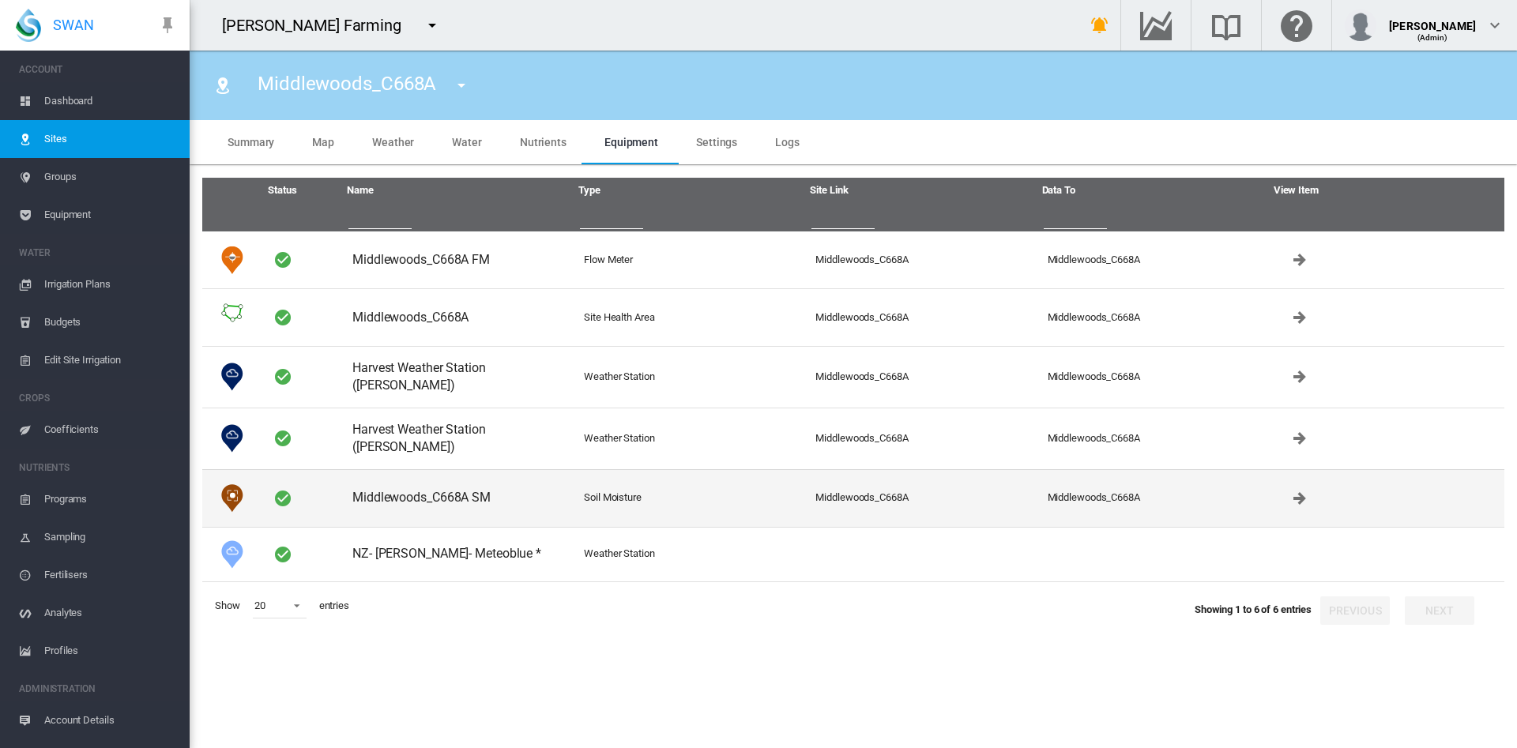
click at [473, 488] on td "Middlewoods_C668A SM" at bounding box center [462, 498] width 232 height 58
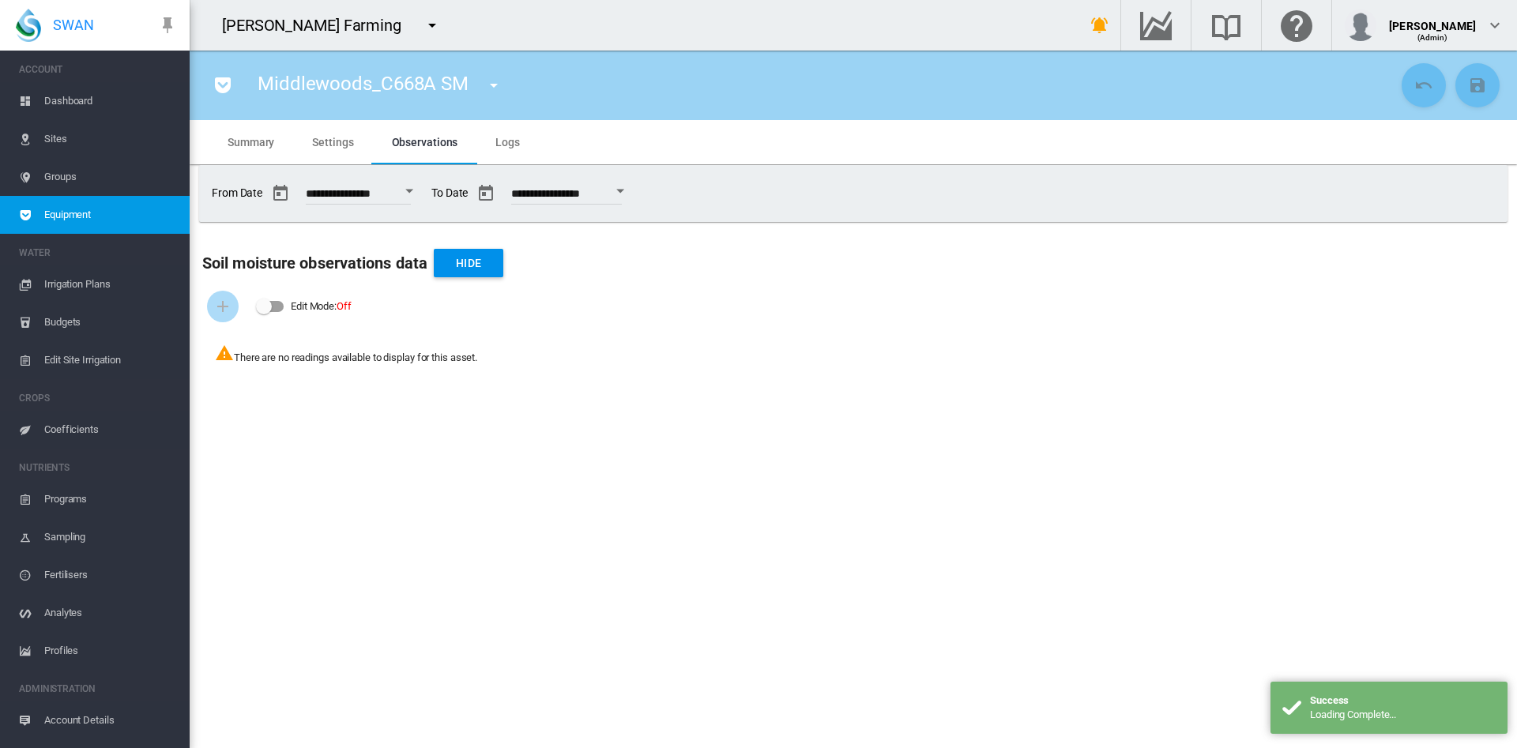
click at [332, 152] on md-tab-item "Settings" at bounding box center [332, 142] width 79 height 44
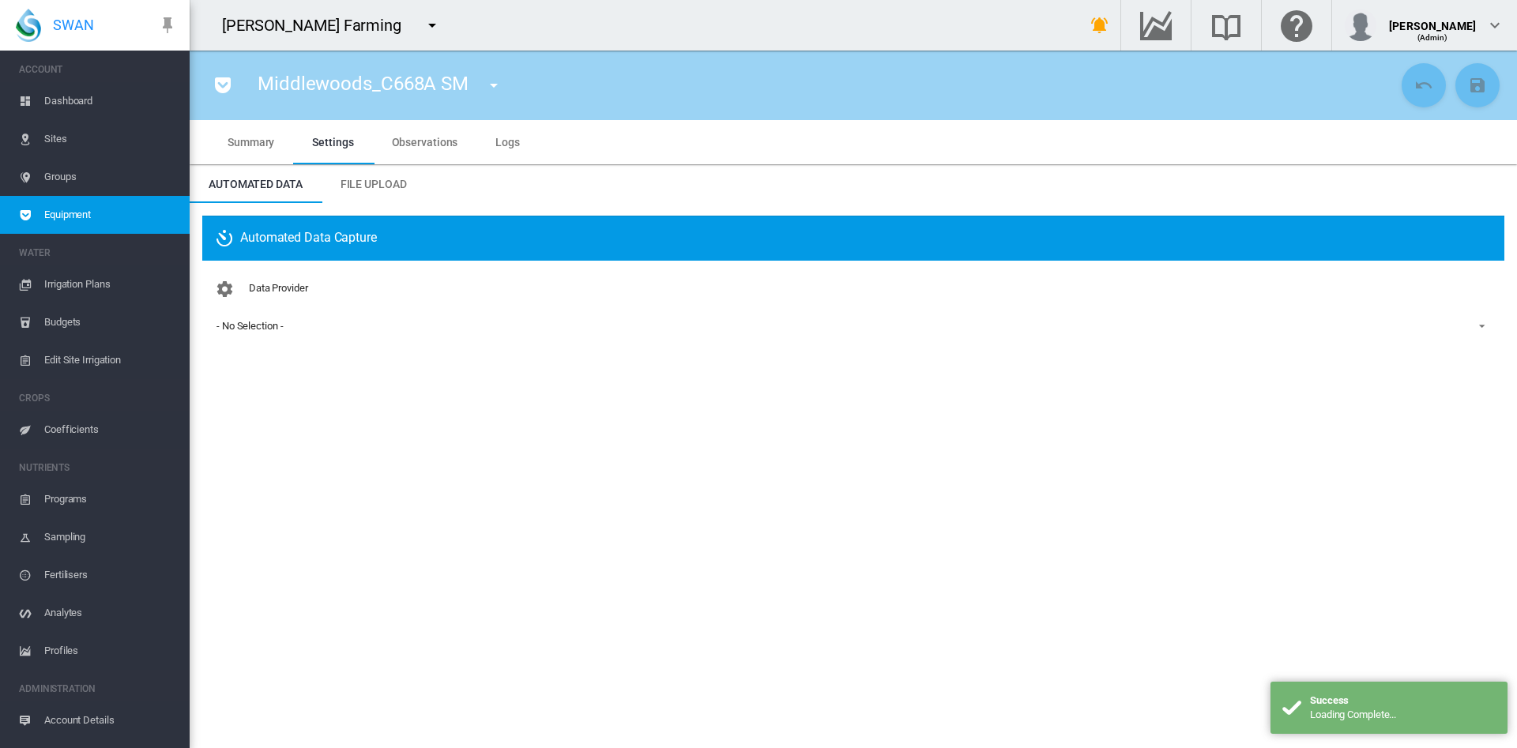
click at [275, 324] on div "- No Selection -" at bounding box center [250, 326] width 66 height 12
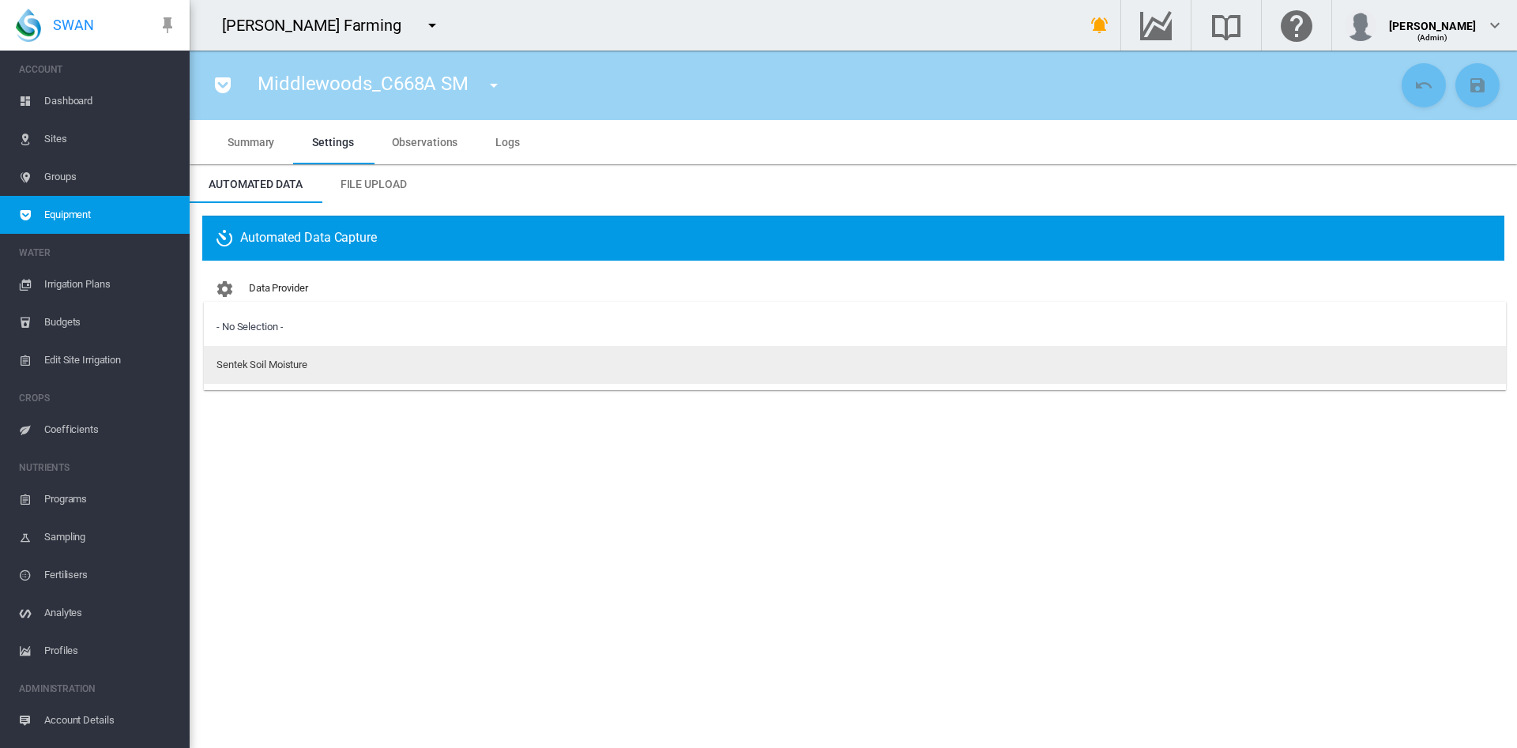
click at [287, 367] on div "Sentek Soil Moisture" at bounding box center [262, 365] width 91 height 14
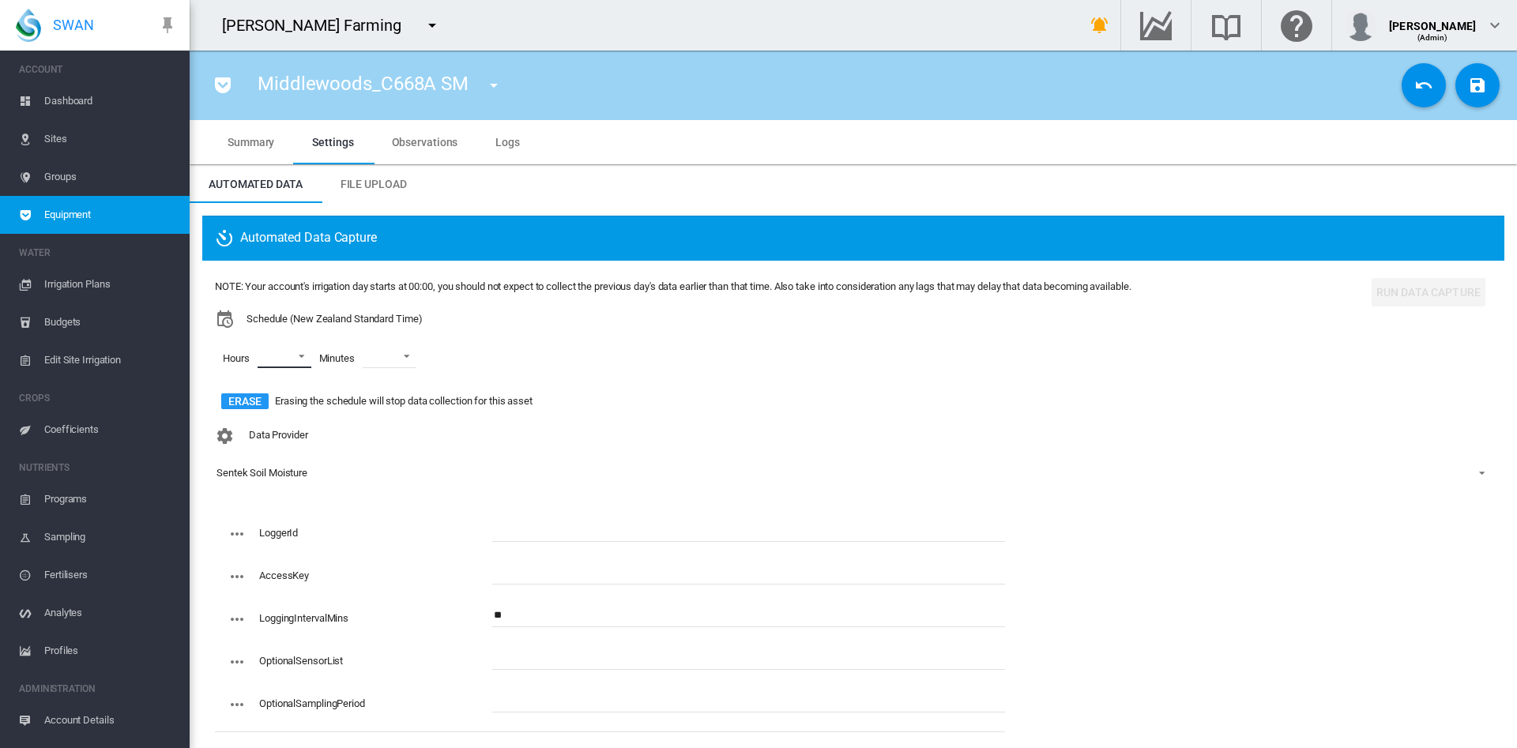
click at [303, 350] on md-select "00 01 02 03 04 05 06 07 08 09 10 11 12 13 14 15 16 17 18 19 20 21 22 23" at bounding box center [285, 357] width 54 height 24
click at [260, 395] on div "01" at bounding box center [264, 395] width 11 height 14
click at [251, 426] on div at bounding box center [244, 433] width 16 height 16
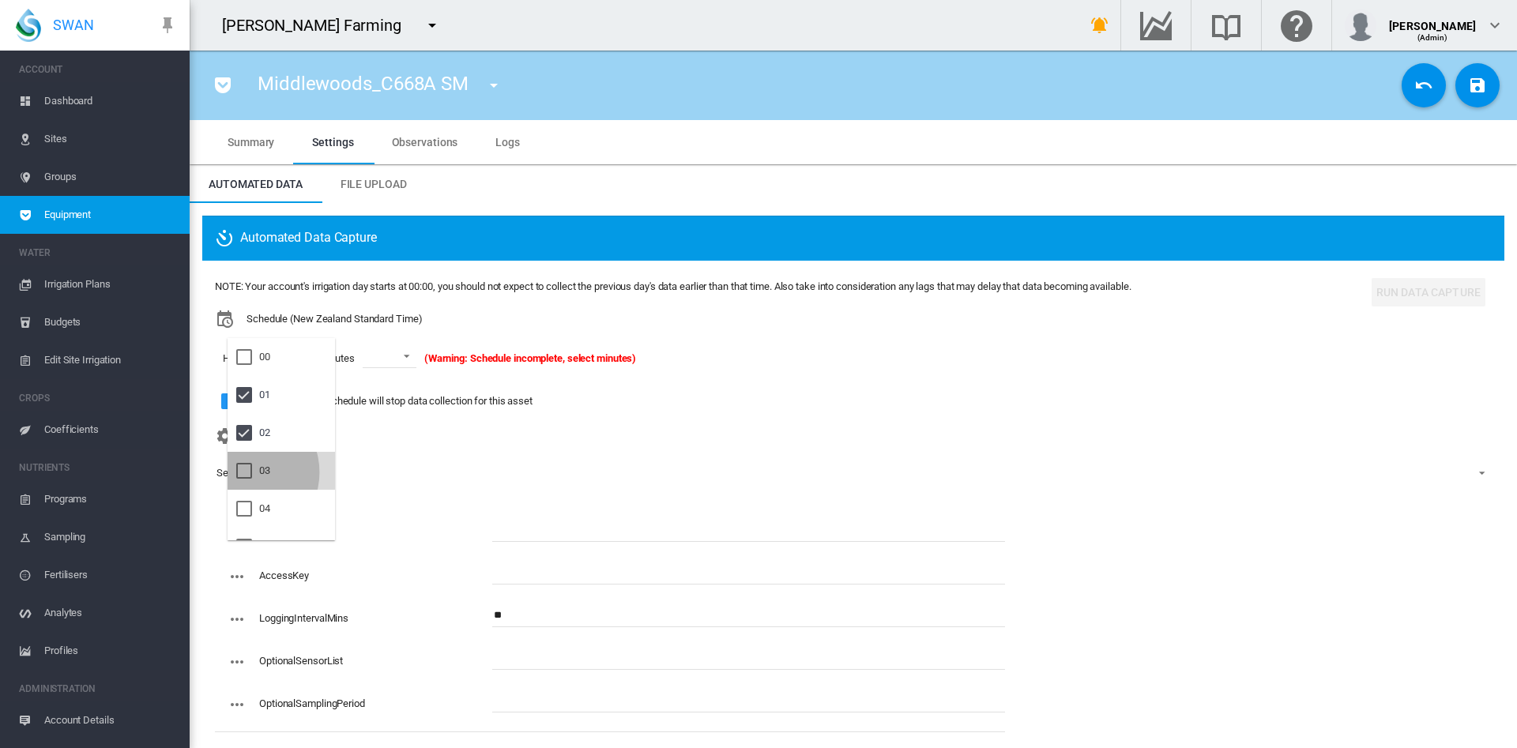
click at [244, 473] on div at bounding box center [244, 471] width 16 height 16
click at [421, 352] on md-backdrop at bounding box center [758, 374] width 1517 height 748
click at [427, 348] on md-select-value at bounding box center [402, 357] width 54 height 24
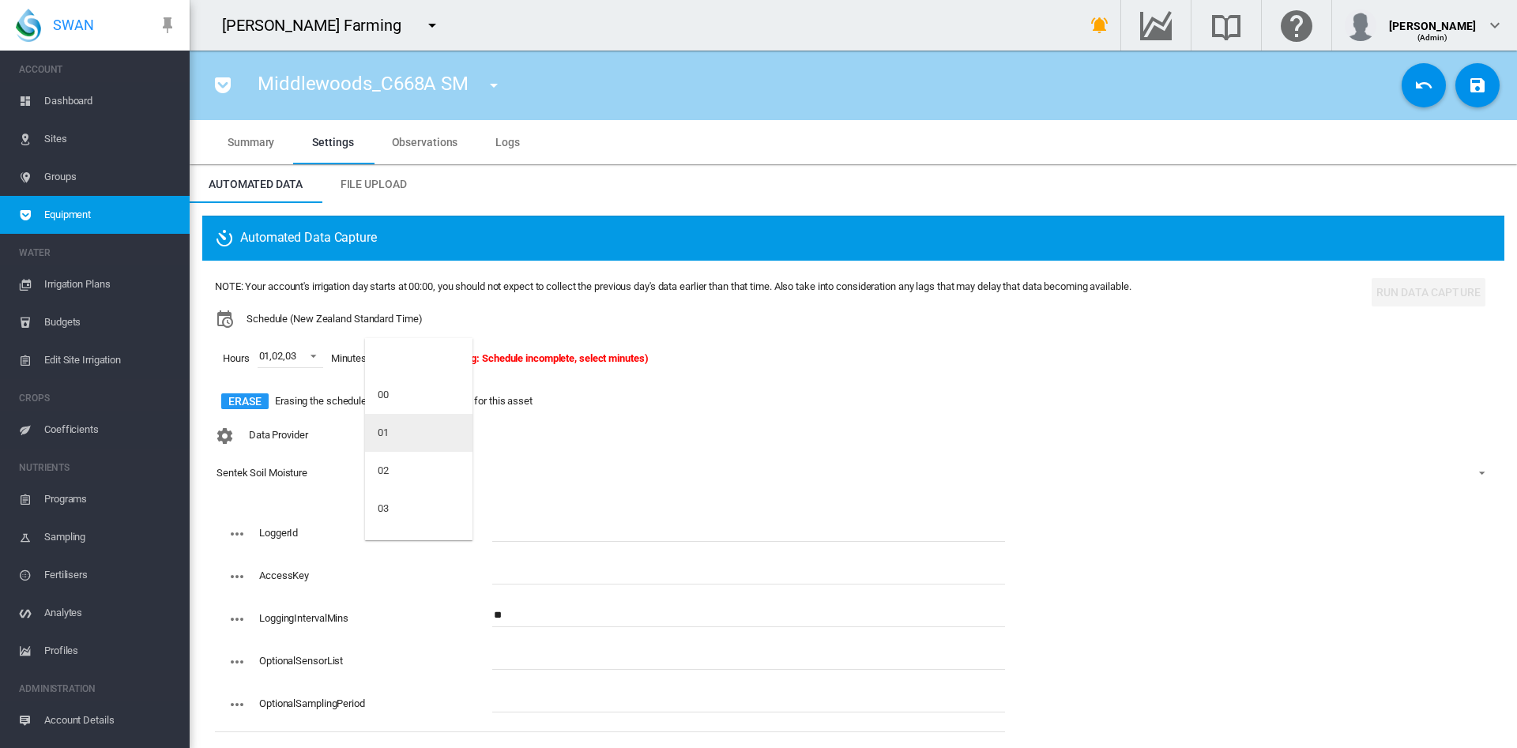
click at [397, 427] on md-option "01" at bounding box center [418, 433] width 107 height 38
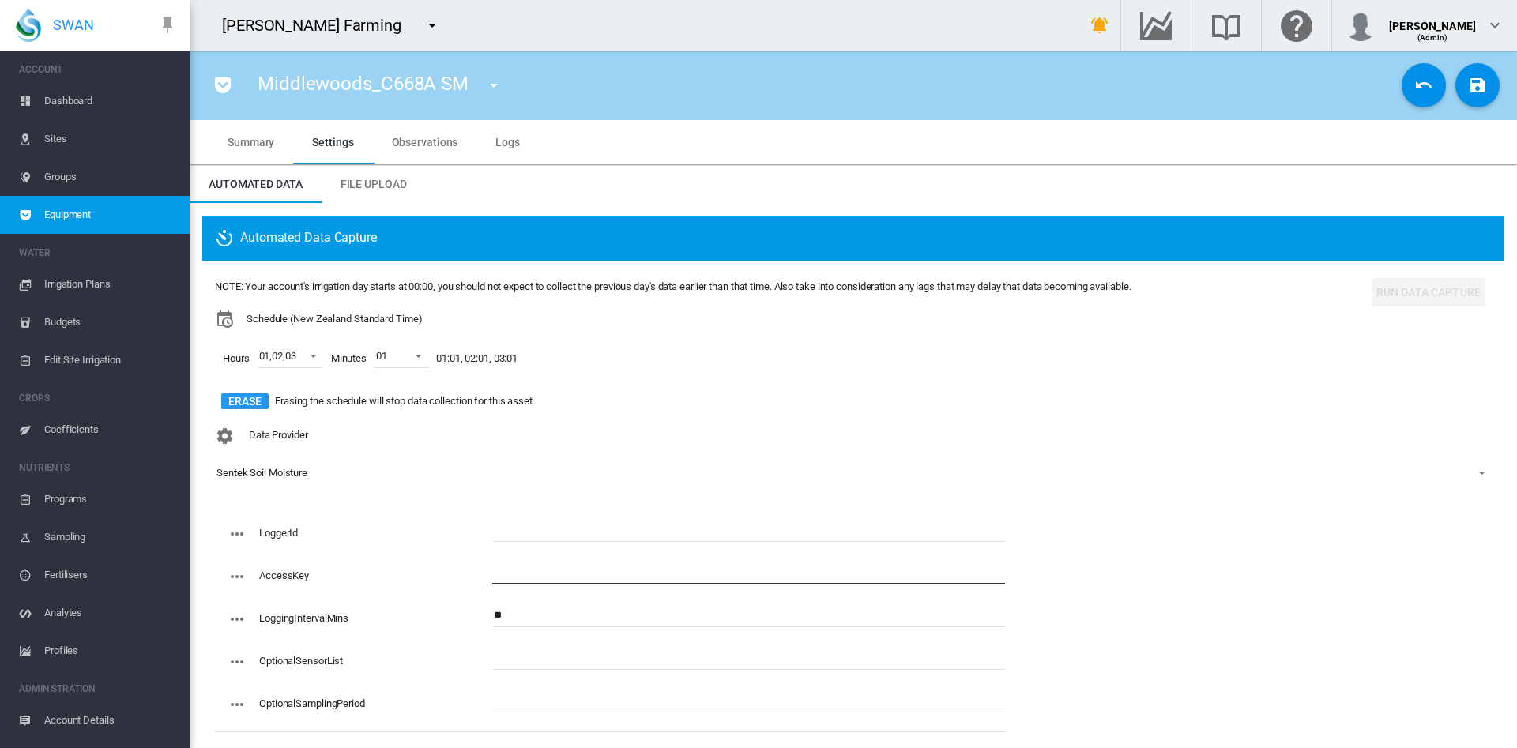
click at [538, 568] on input "text" at bounding box center [748, 573] width 513 height 24
paste input "**********"
type input "**********"
click at [558, 522] on input "text" at bounding box center [748, 530] width 513 height 24
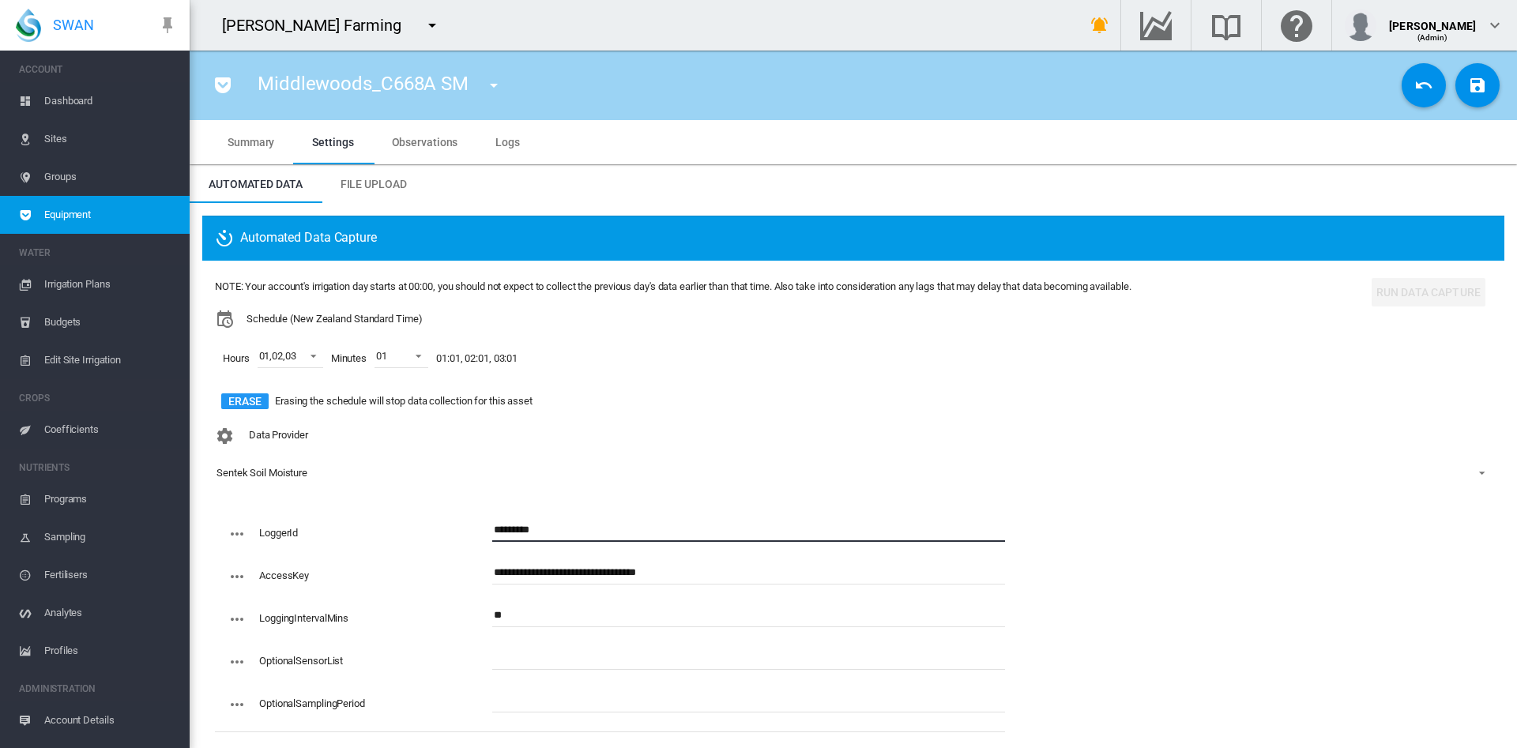
type input "*********"
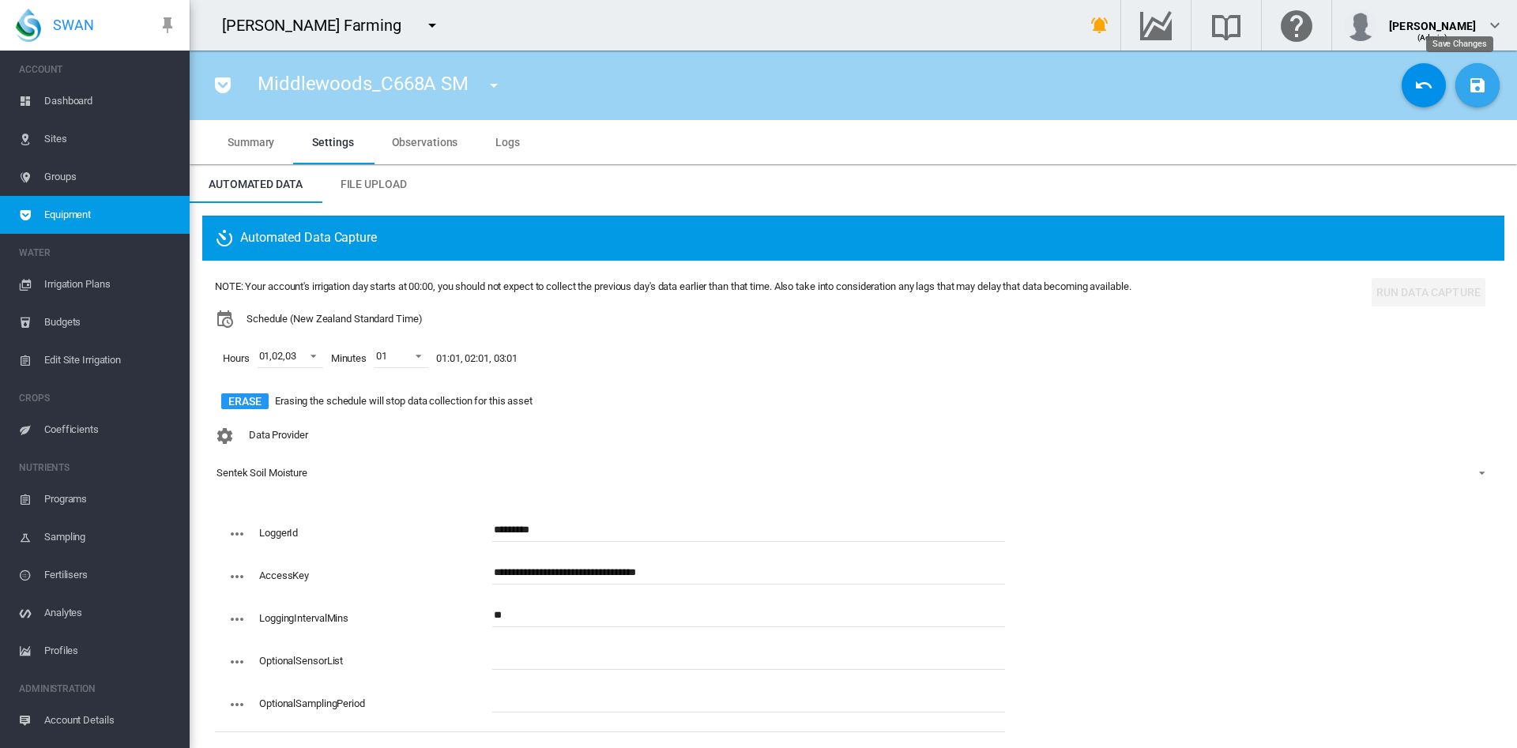
click at [1468, 89] on md-icon "icon-content-save" at bounding box center [1477, 85] width 19 height 19
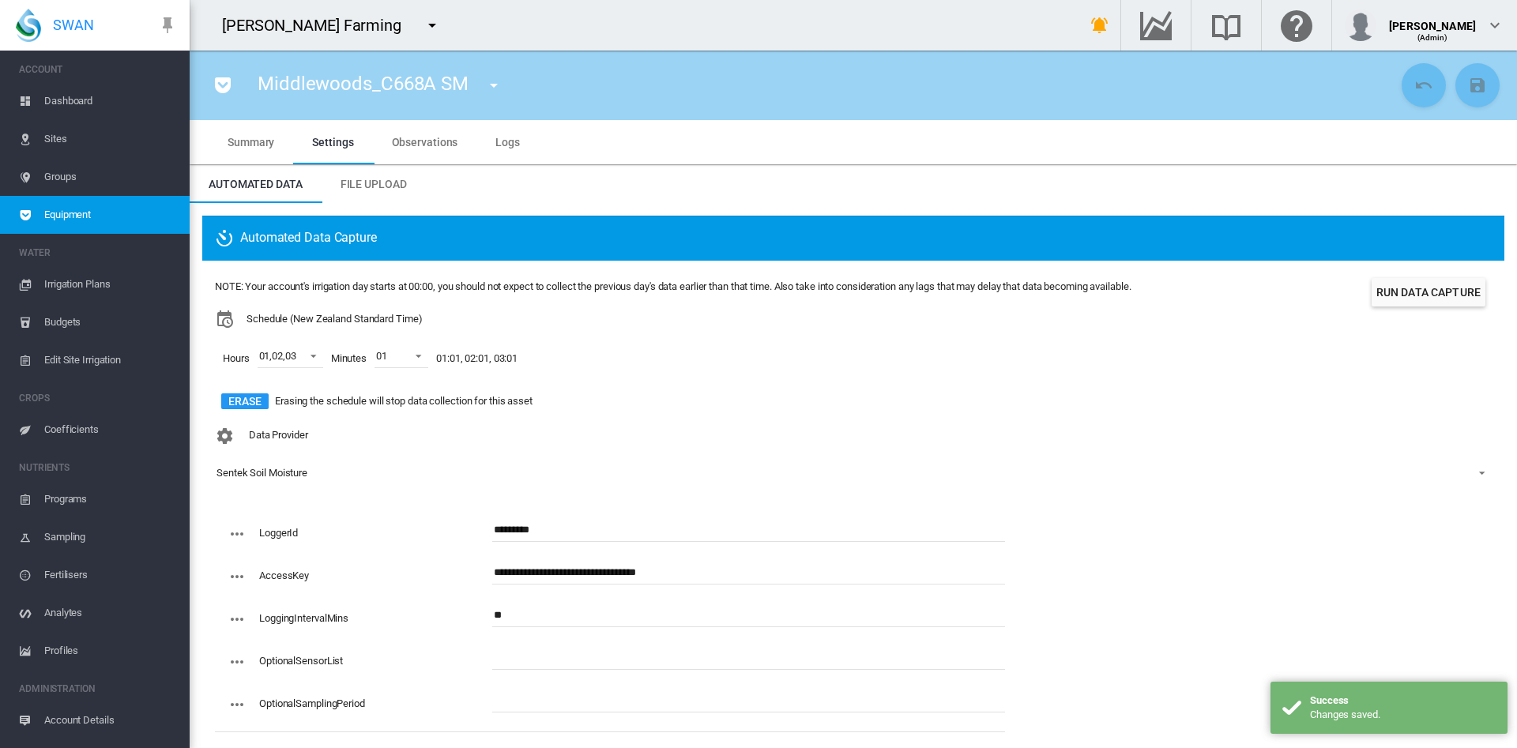
click at [73, 103] on span "Dashboard" at bounding box center [110, 101] width 133 height 38
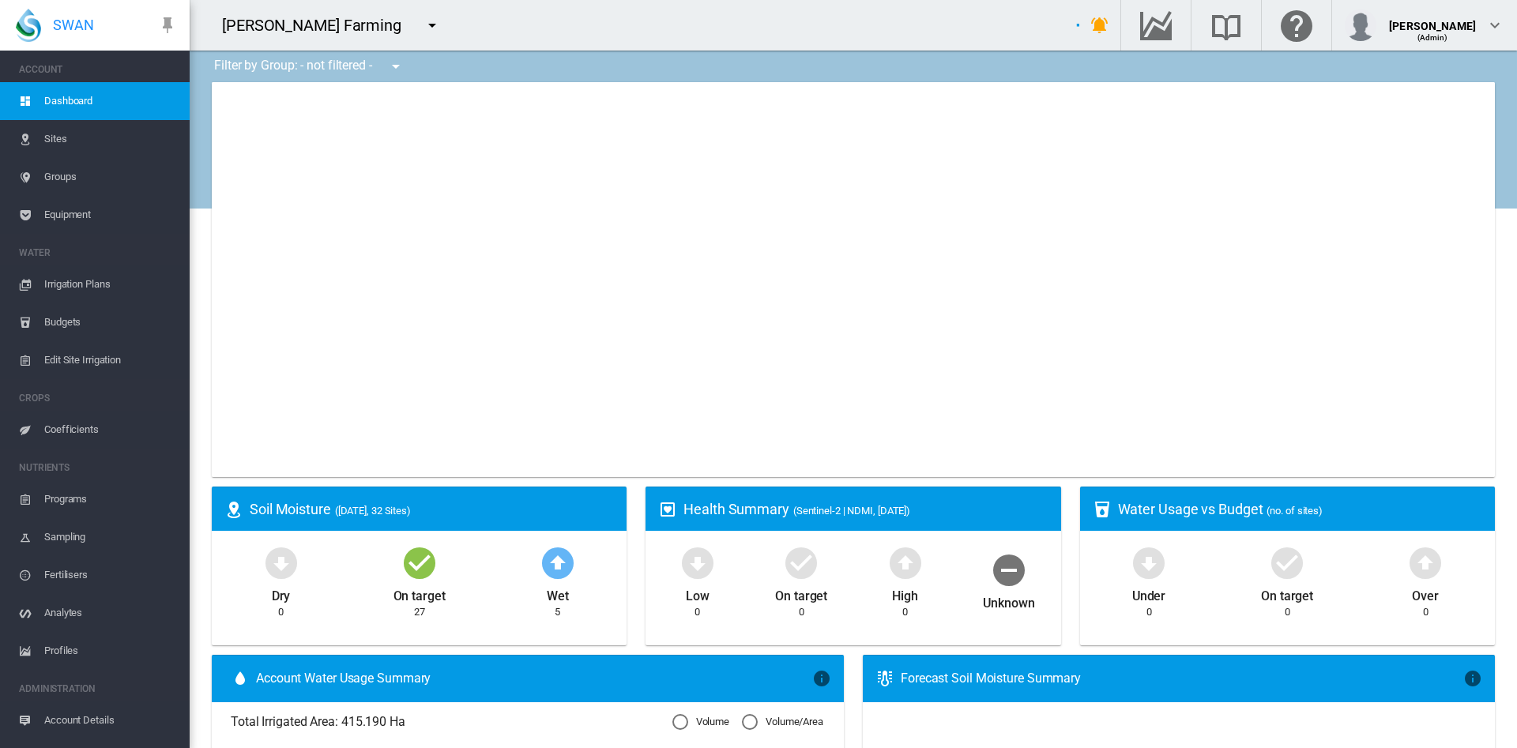
type input "**********"
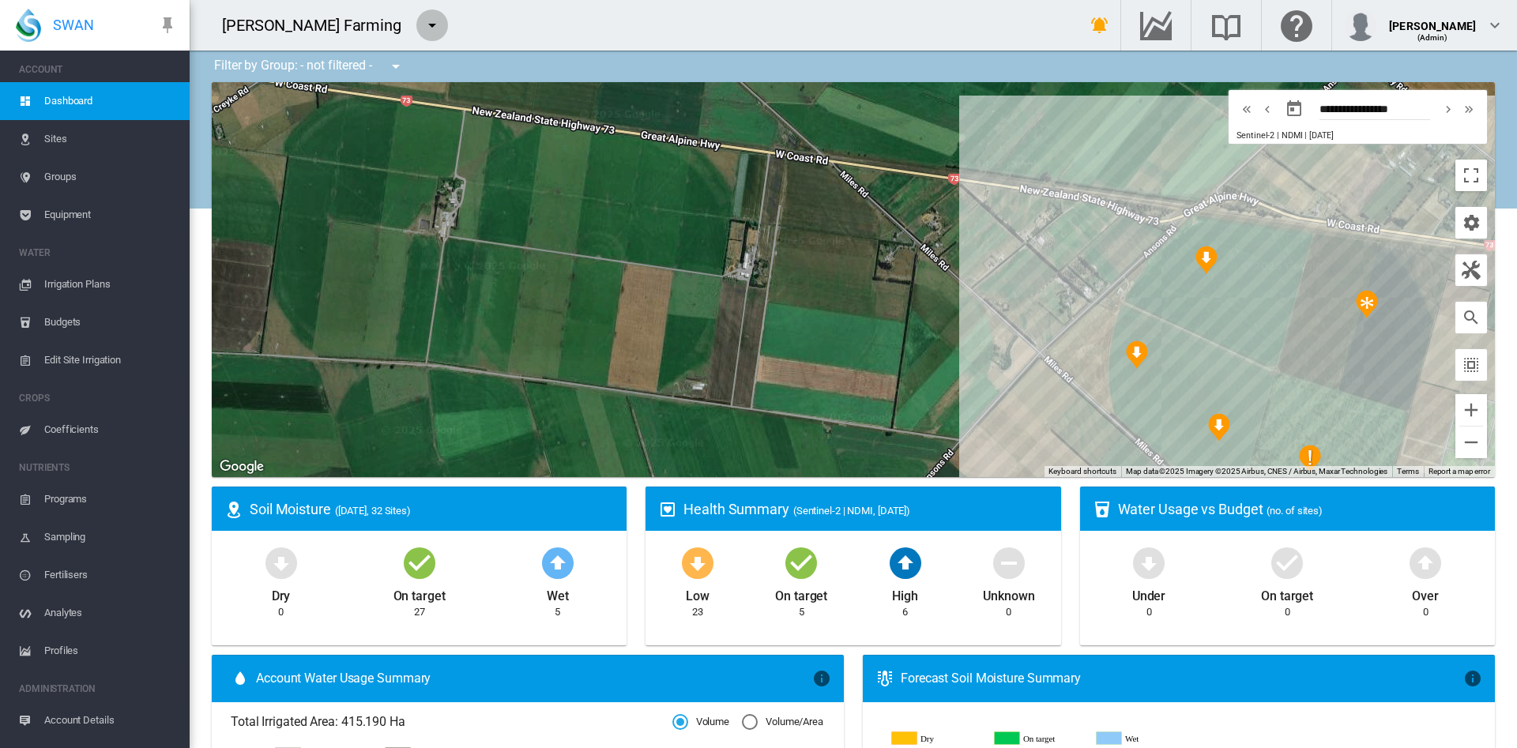
click at [423, 22] on md-icon "icon-menu-down" at bounding box center [432, 25] width 19 height 19
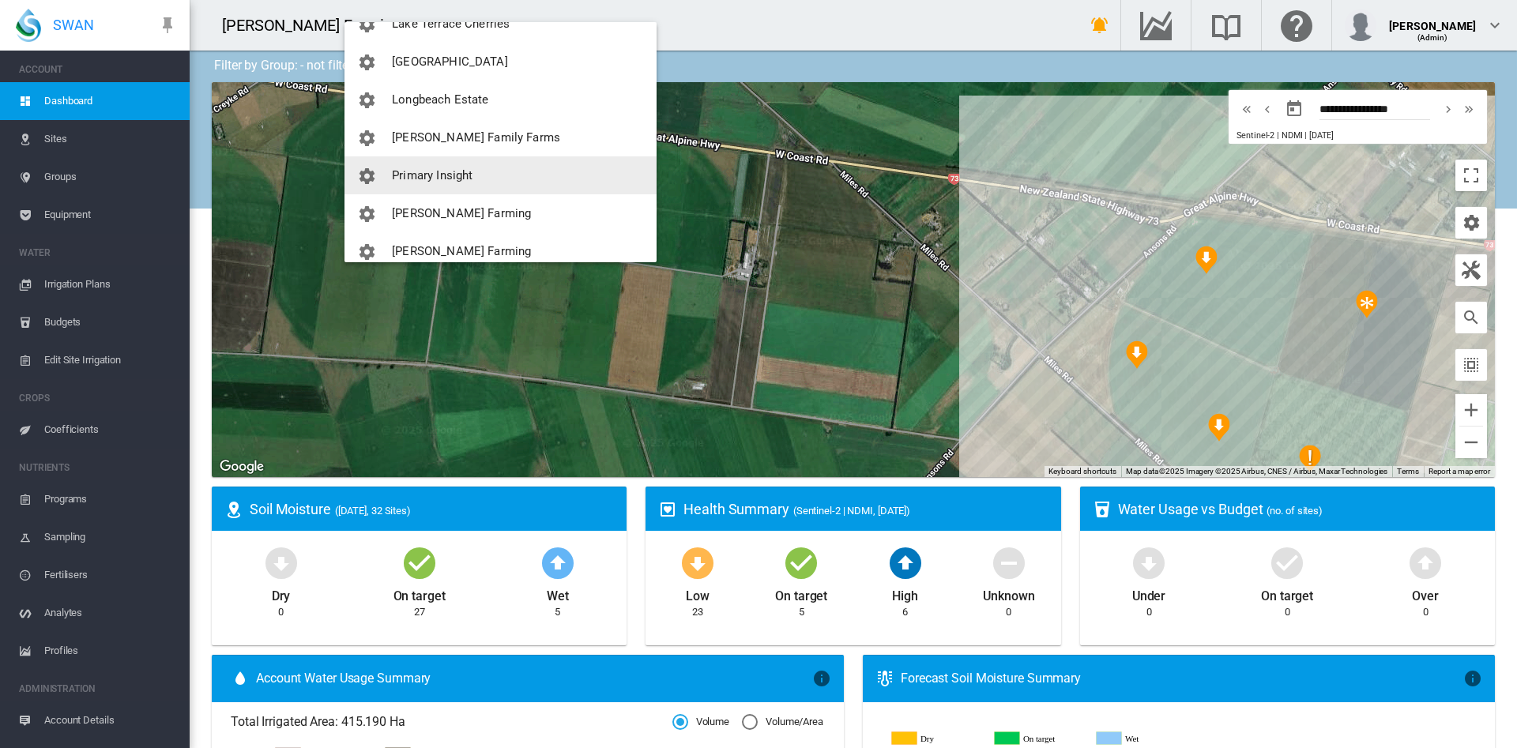
scroll to position [531, 0]
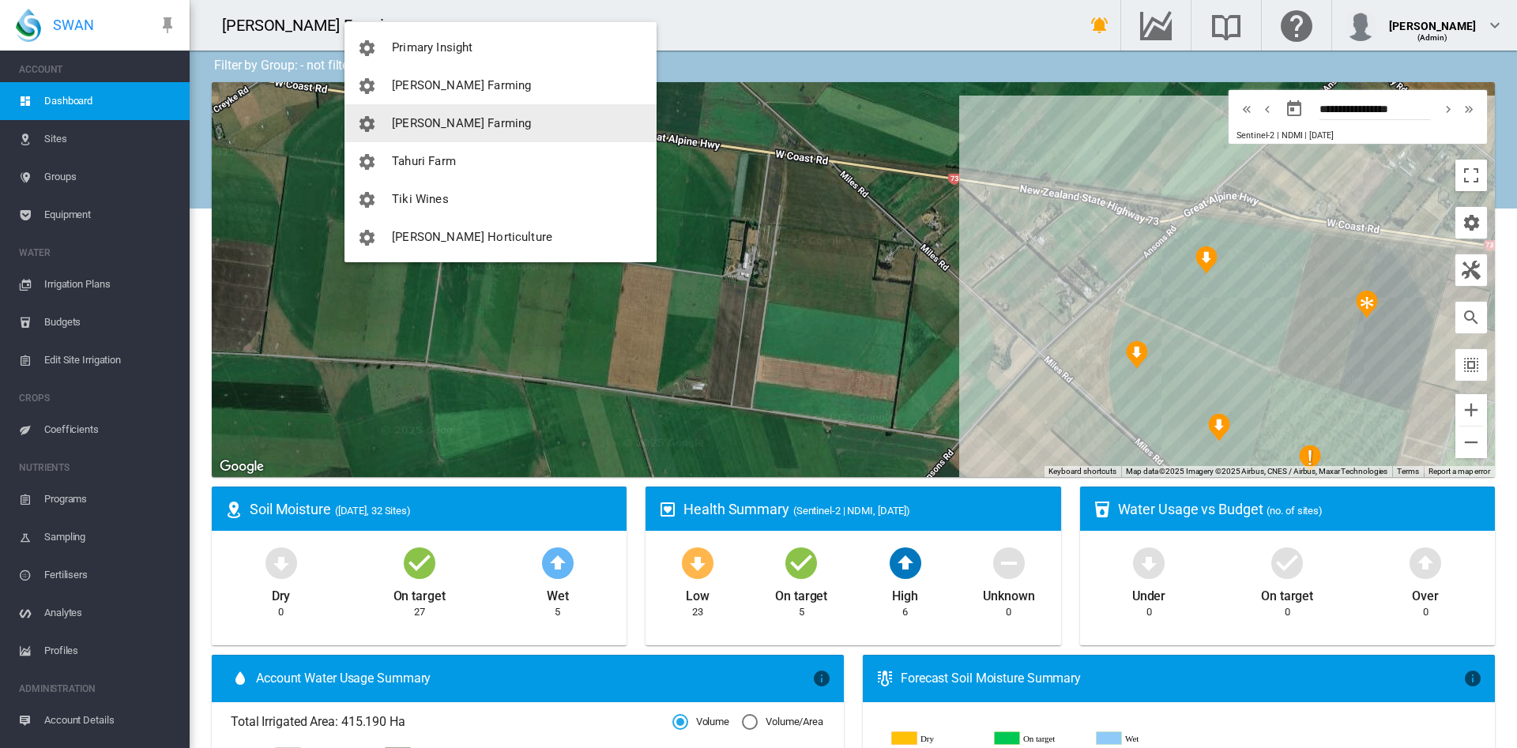
click at [454, 121] on span "[PERSON_NAME] Farming" at bounding box center [461, 123] width 139 height 14
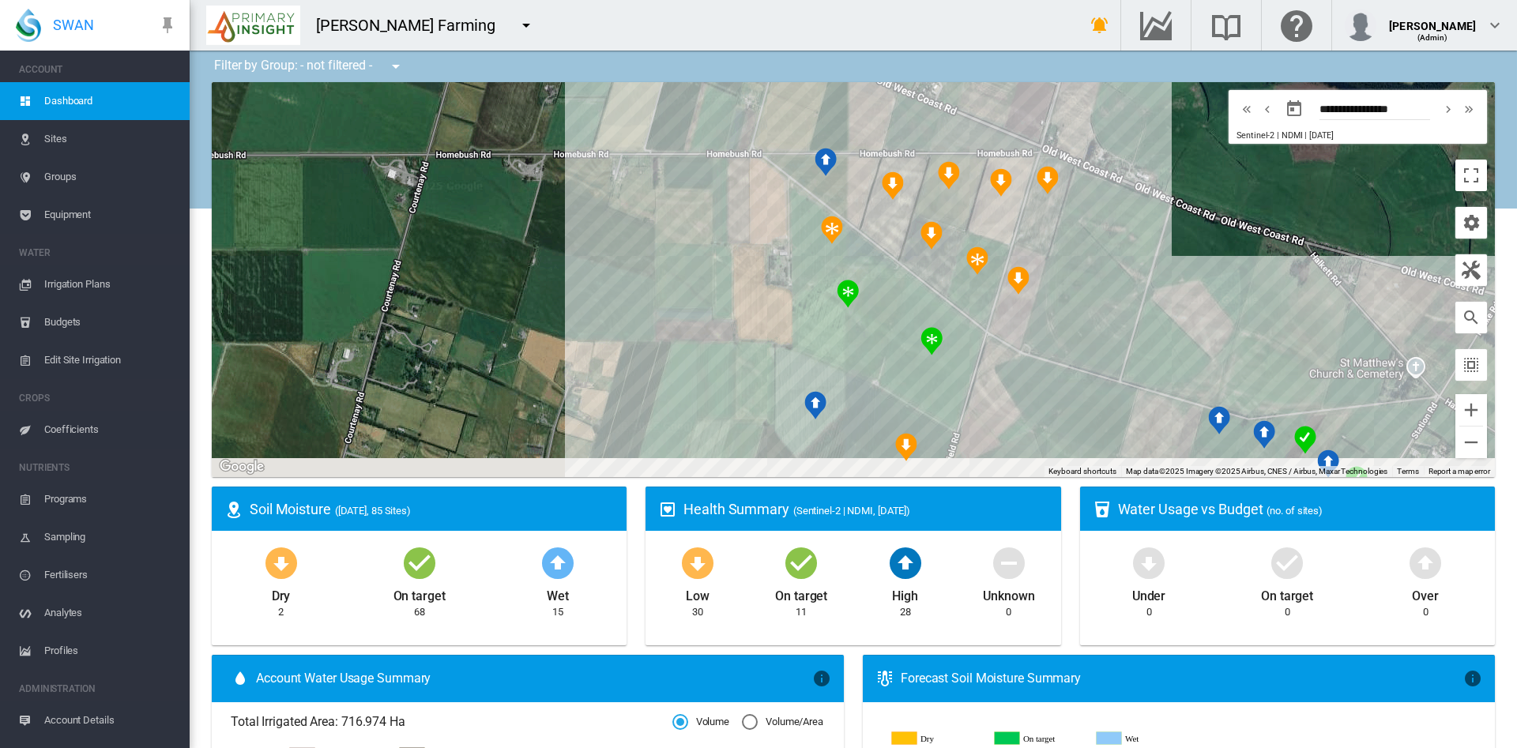
drag, startPoint x: 899, startPoint y: 307, endPoint x: 658, endPoint y: 285, distance: 242.1
click at [658, 285] on div at bounding box center [854, 279] width 1284 height 395
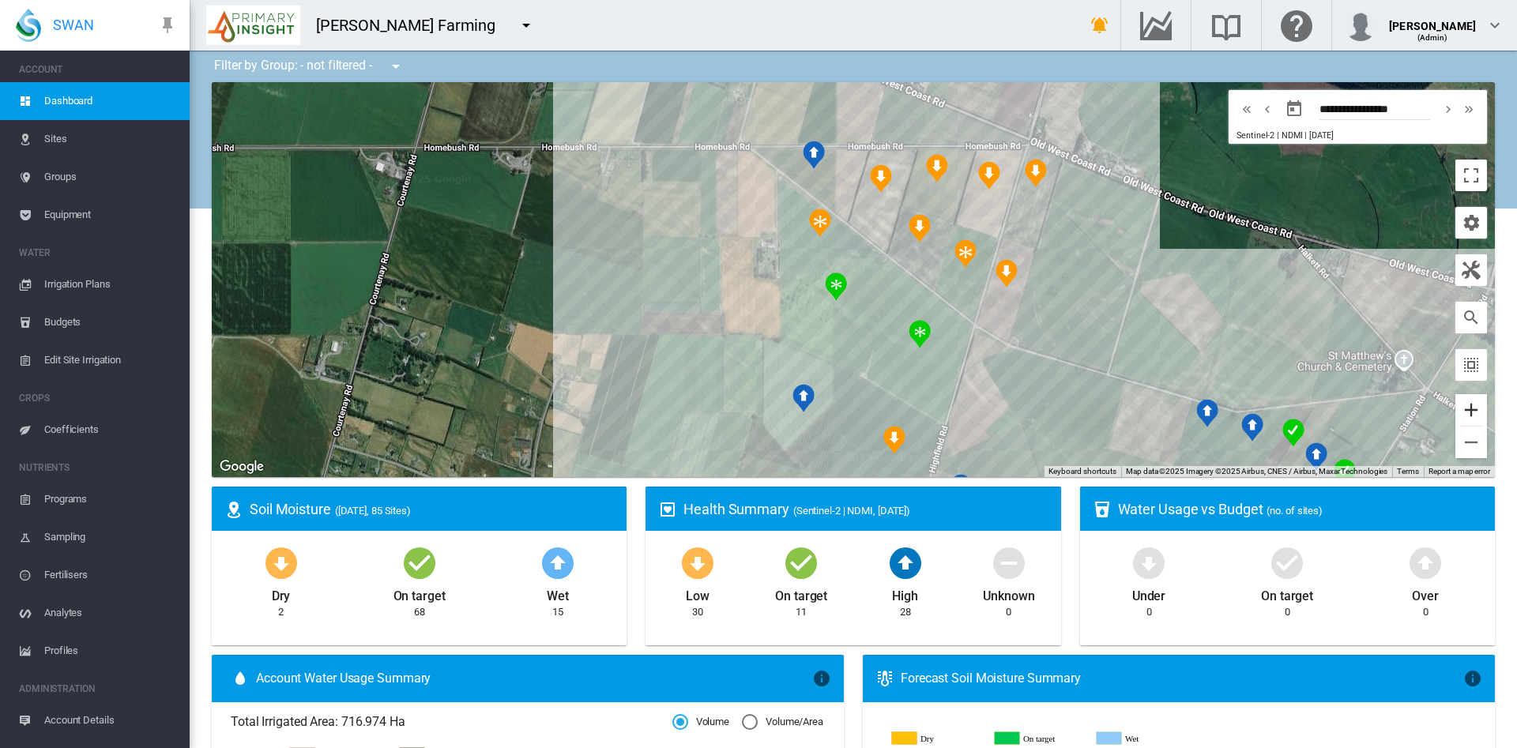
click at [1460, 411] on button "Zoom in" at bounding box center [1472, 410] width 32 height 32
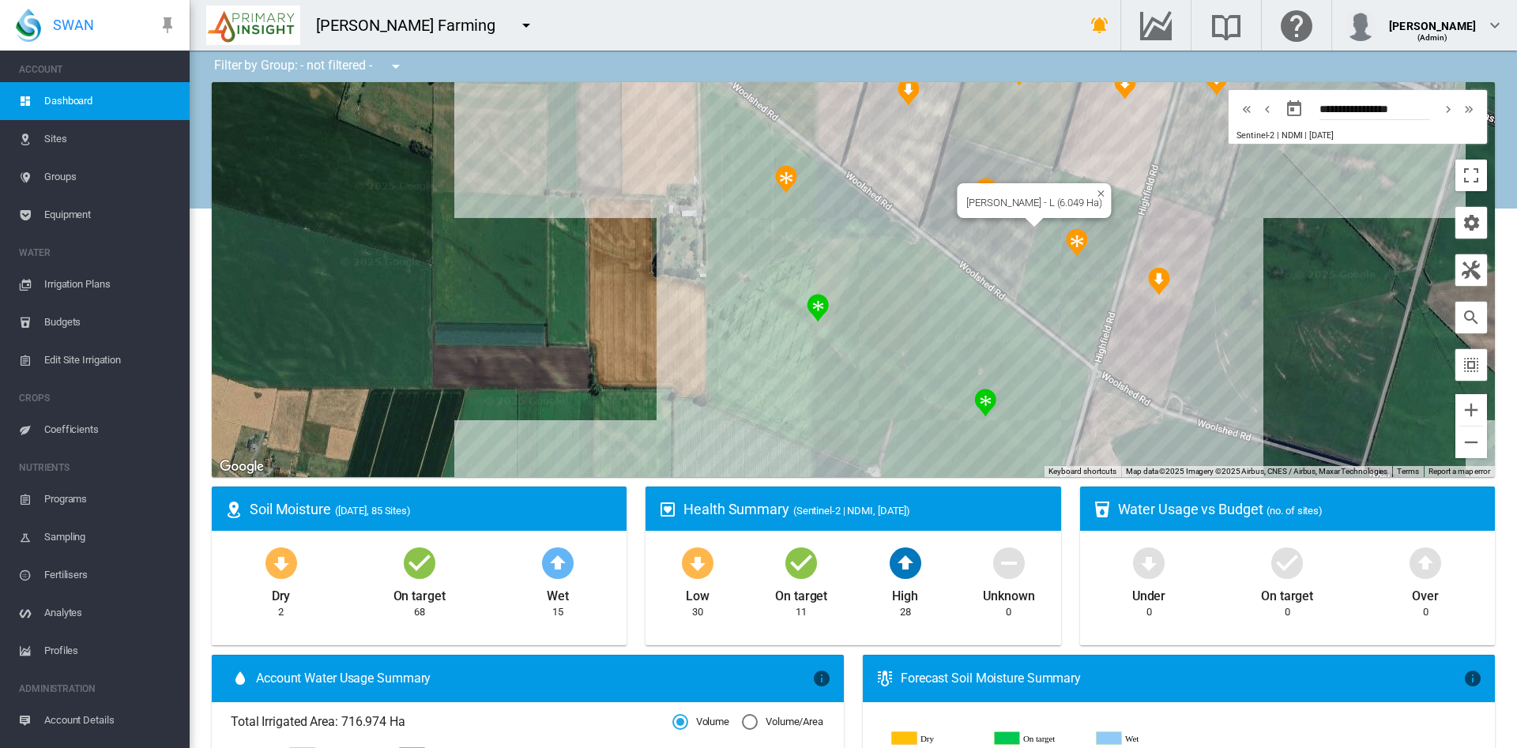
click at [986, 222] on div "Highfield Rd - L (6.049 Ha)" at bounding box center [854, 279] width 1284 height 395
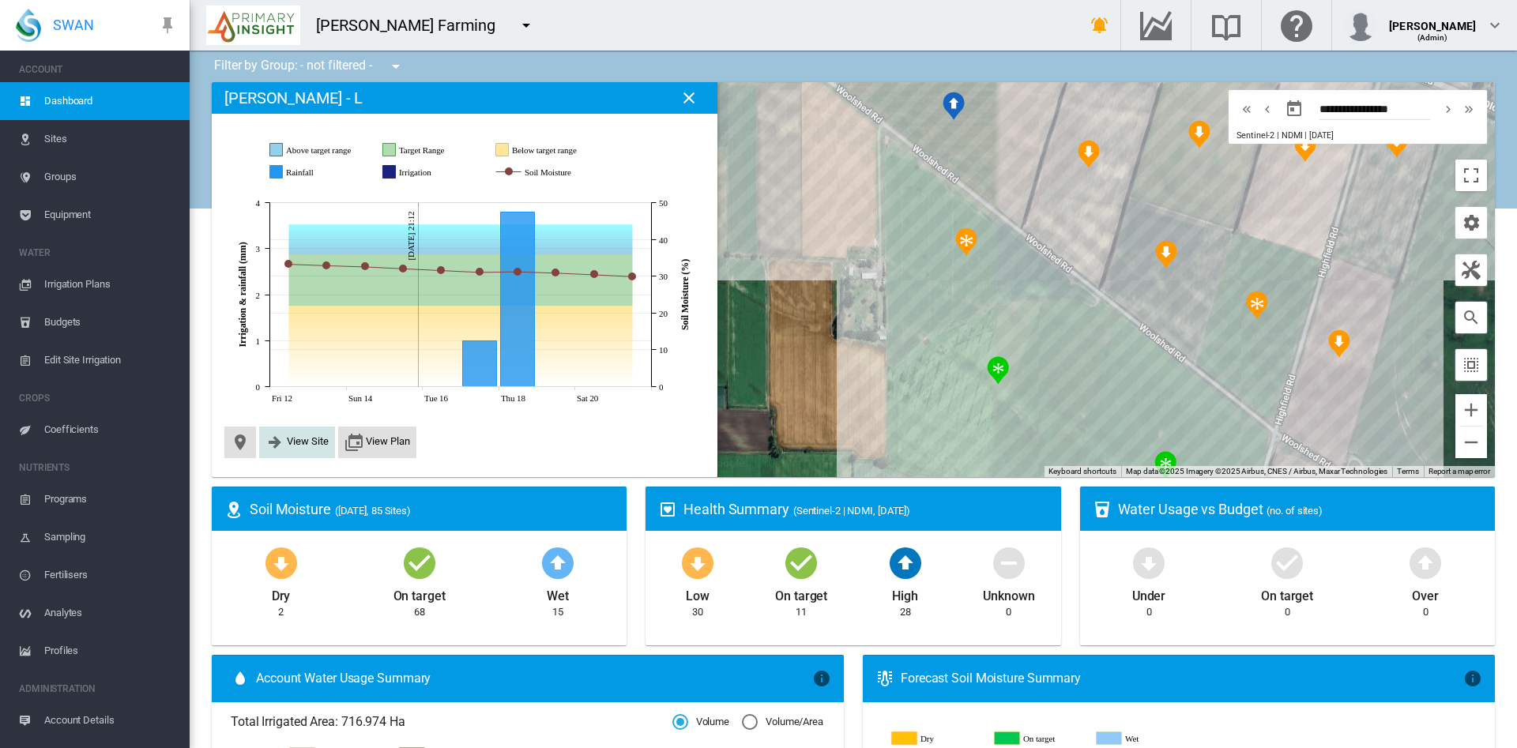
click at [302, 439] on span "View Site" at bounding box center [308, 441] width 42 height 12
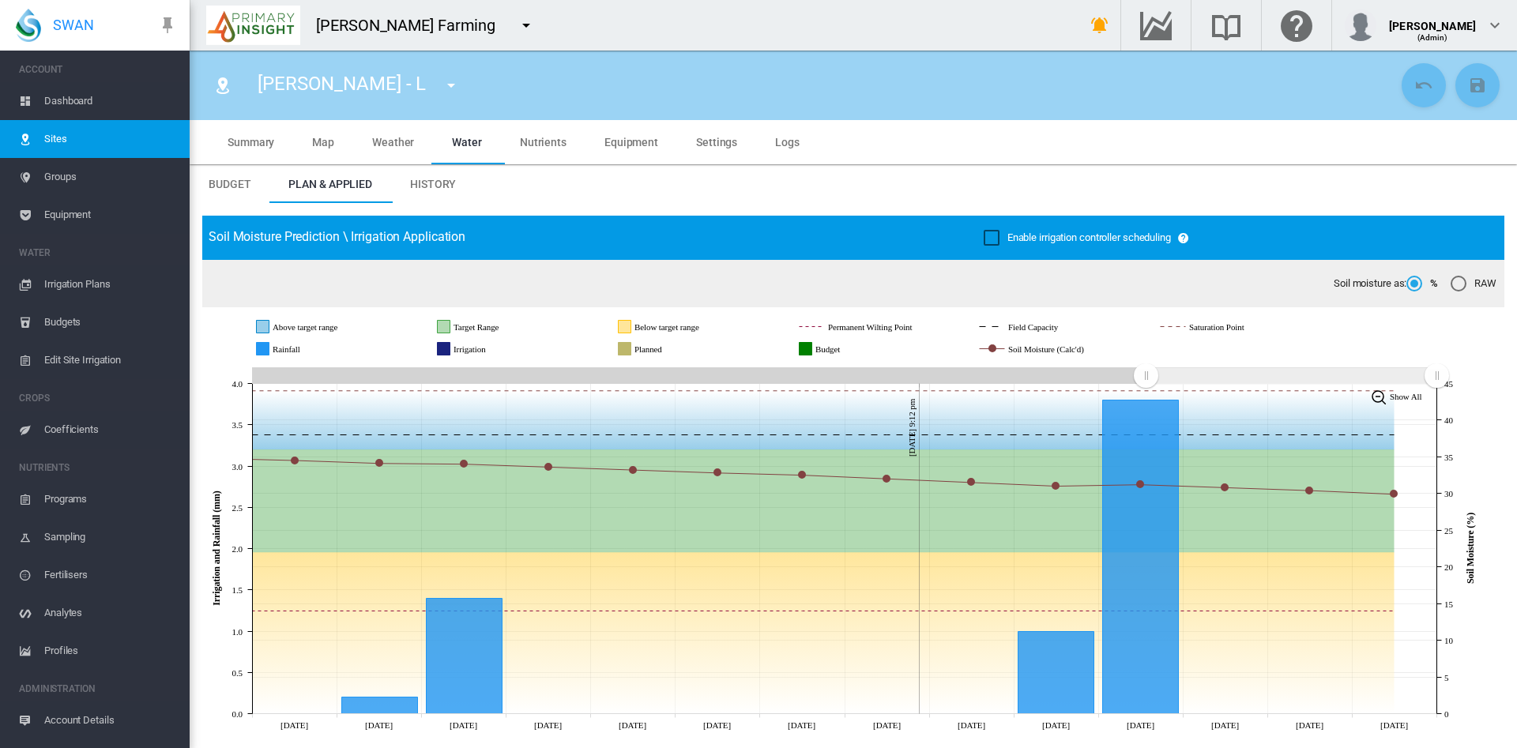
click at [326, 141] on span "Map" at bounding box center [323, 142] width 22 height 13
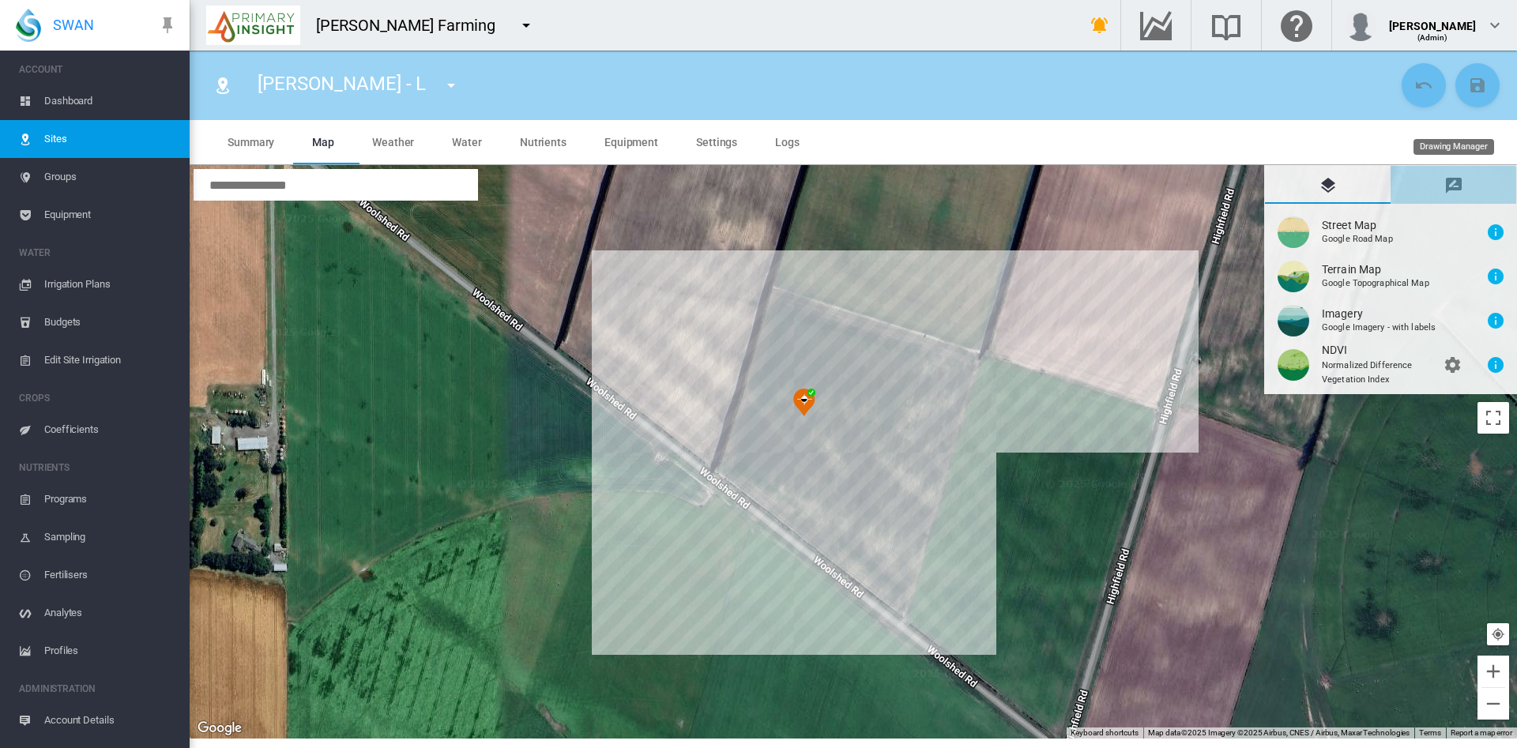
click at [1462, 184] on md-icon "icon-message-draw" at bounding box center [1454, 185] width 19 height 19
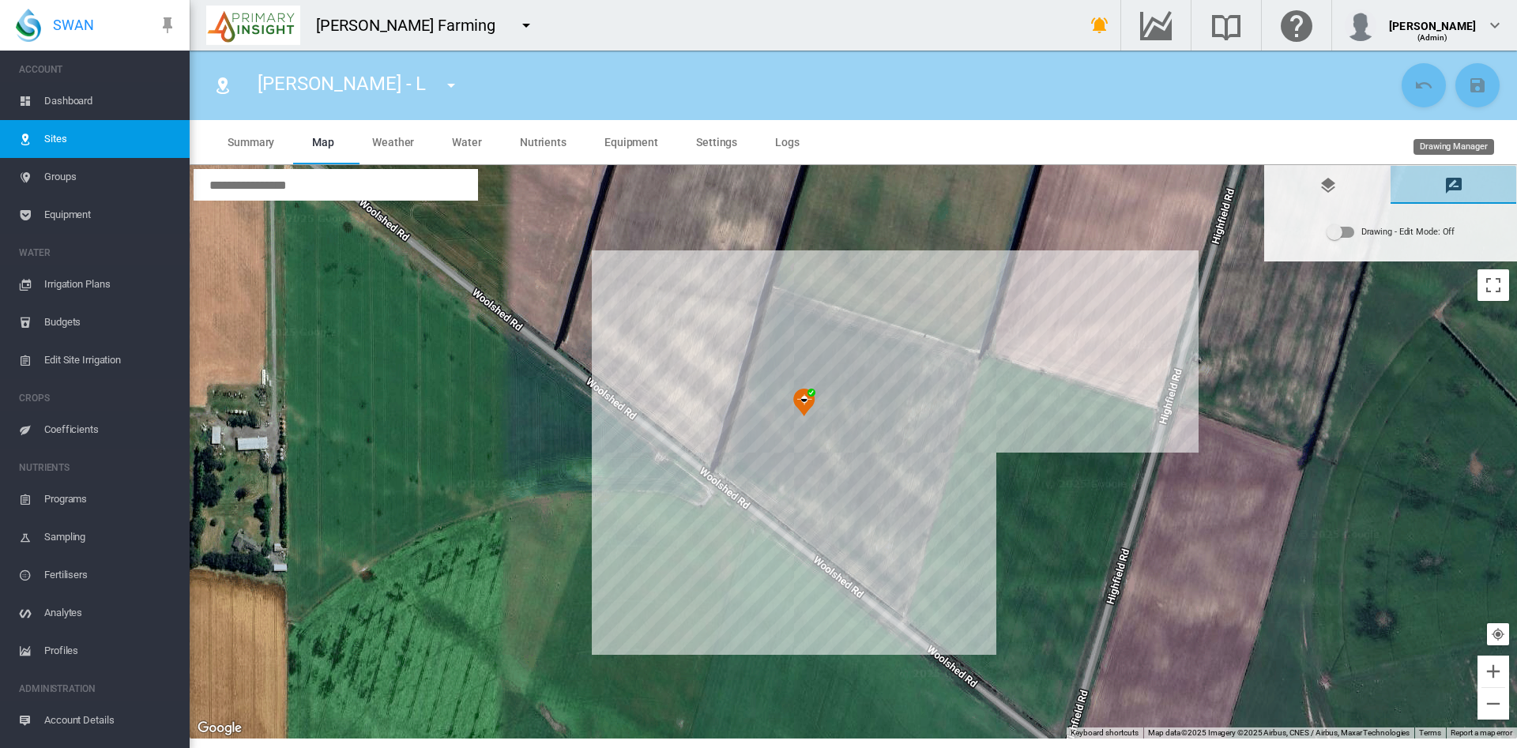
click at [1466, 180] on md-tab-item "Drawing Manager" at bounding box center [1454, 185] width 126 height 38
click at [1338, 235] on div "Drawing - Edit Mode:\a Off" at bounding box center [1335, 232] width 16 height 16
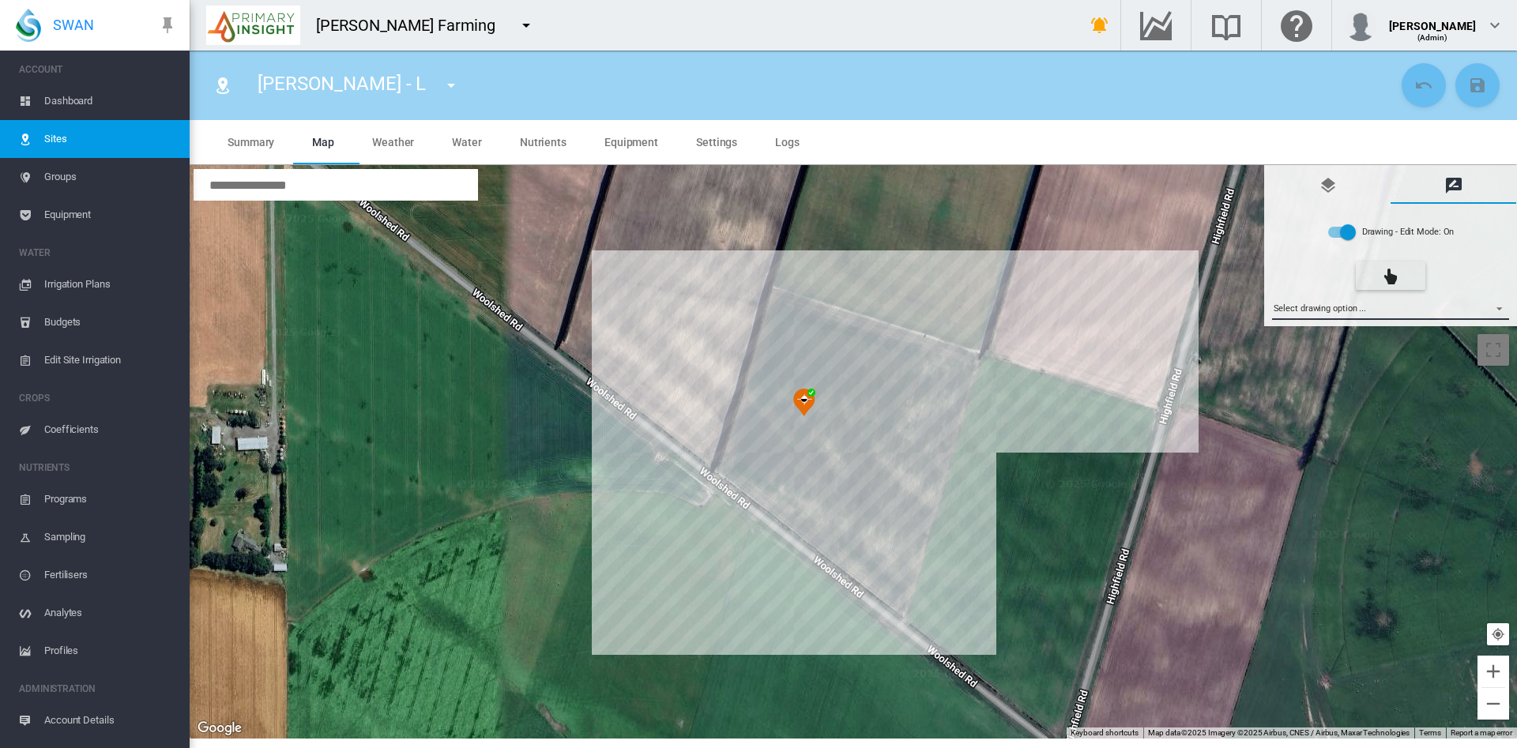
click at [1495, 305] on md-select "Select drawing option ... None Site (IMU) Site Health Area Flow Meter Weather S…" at bounding box center [1391, 308] width 238 height 24
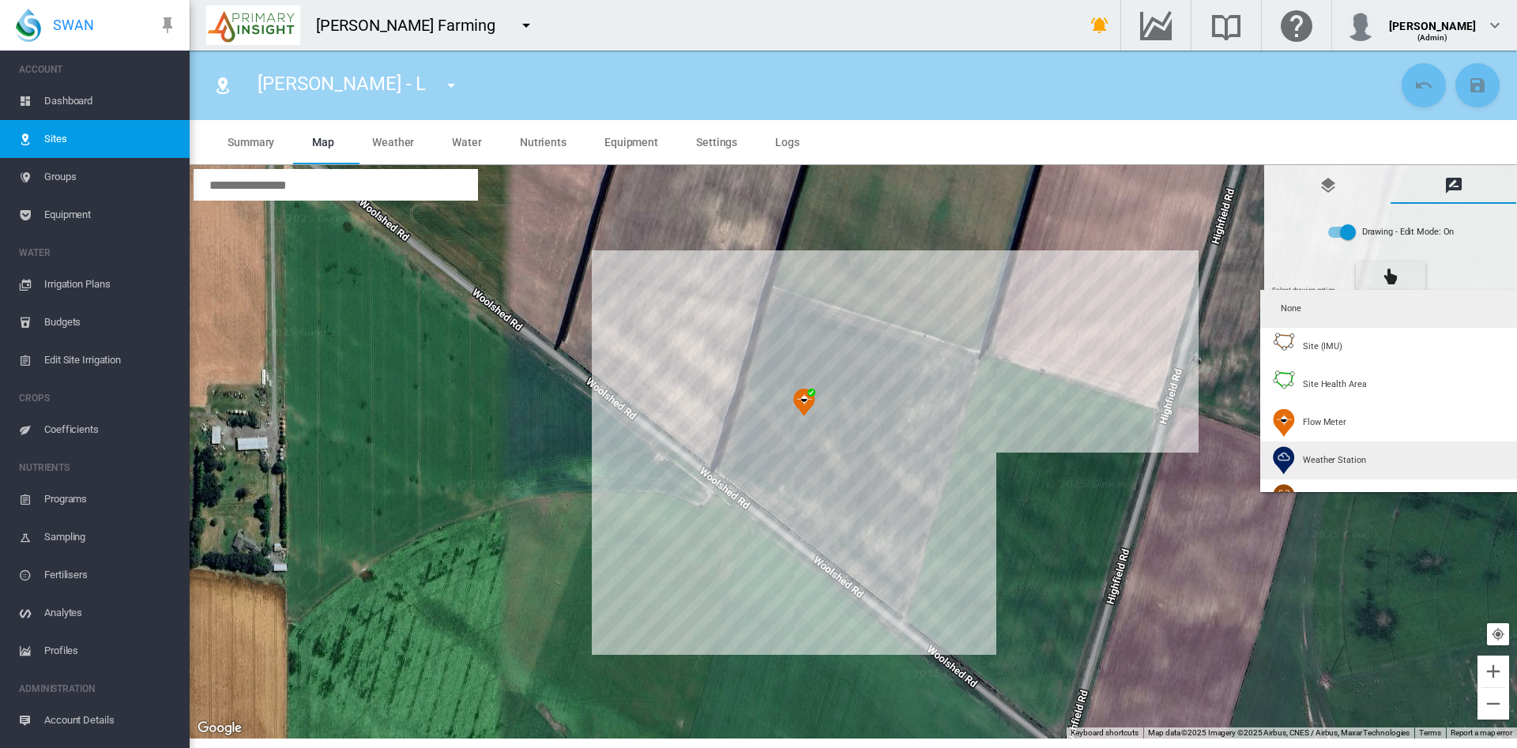
type input "*"
type input "**"
type input "*****"
type input "***"
type input "*****"
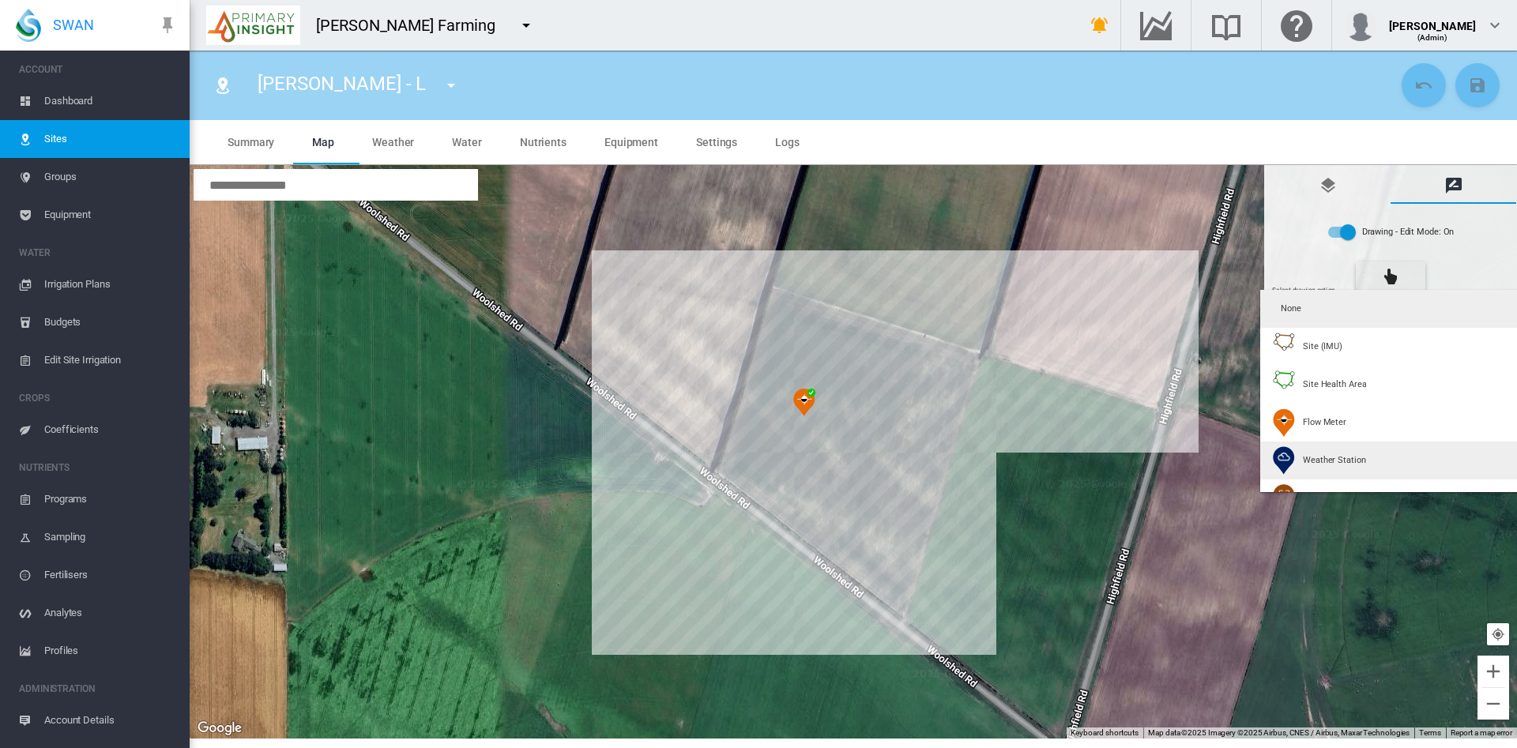
type input "*****"
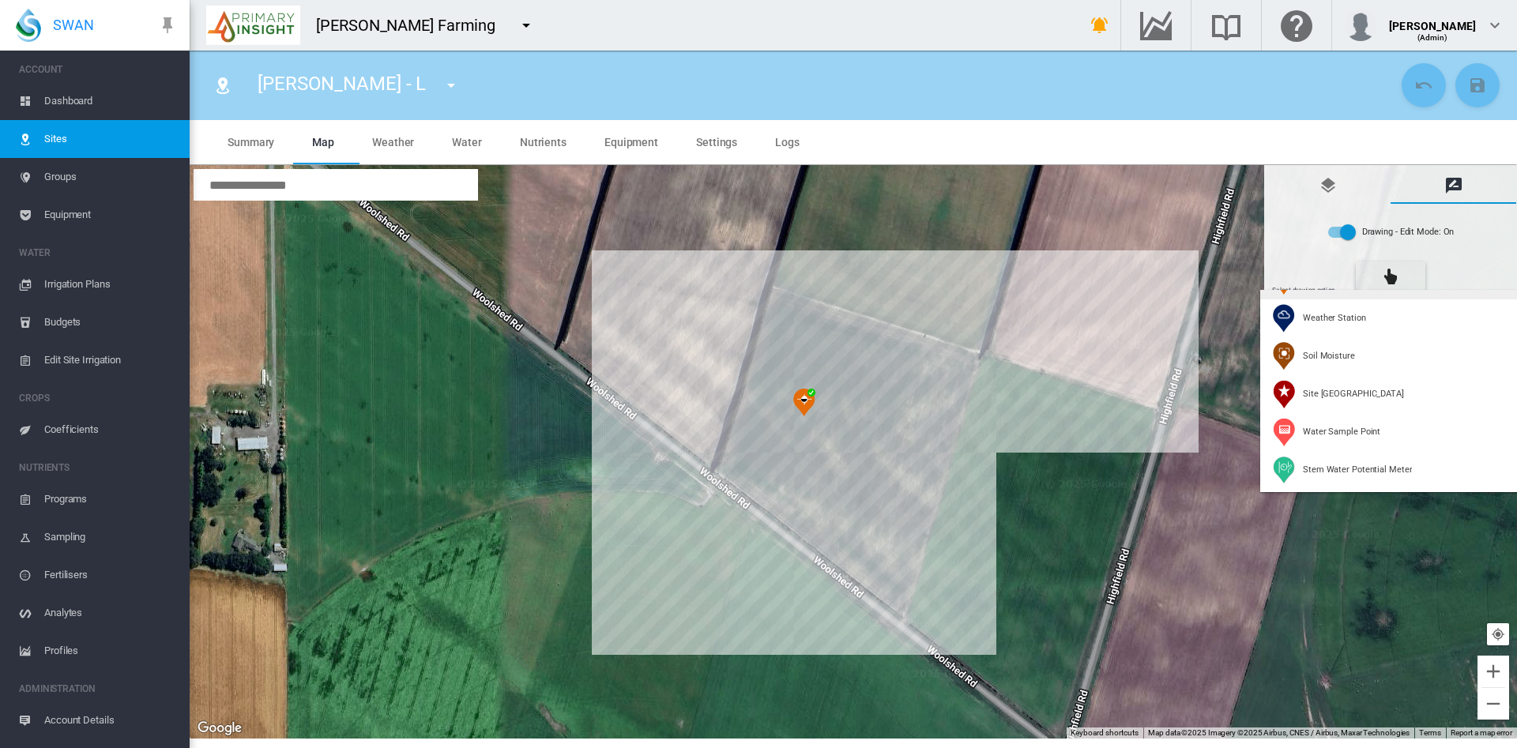
scroll to position [142, 0]
click at [1339, 364] on div "Soil Moisture" at bounding box center [1314, 356] width 82 height 28
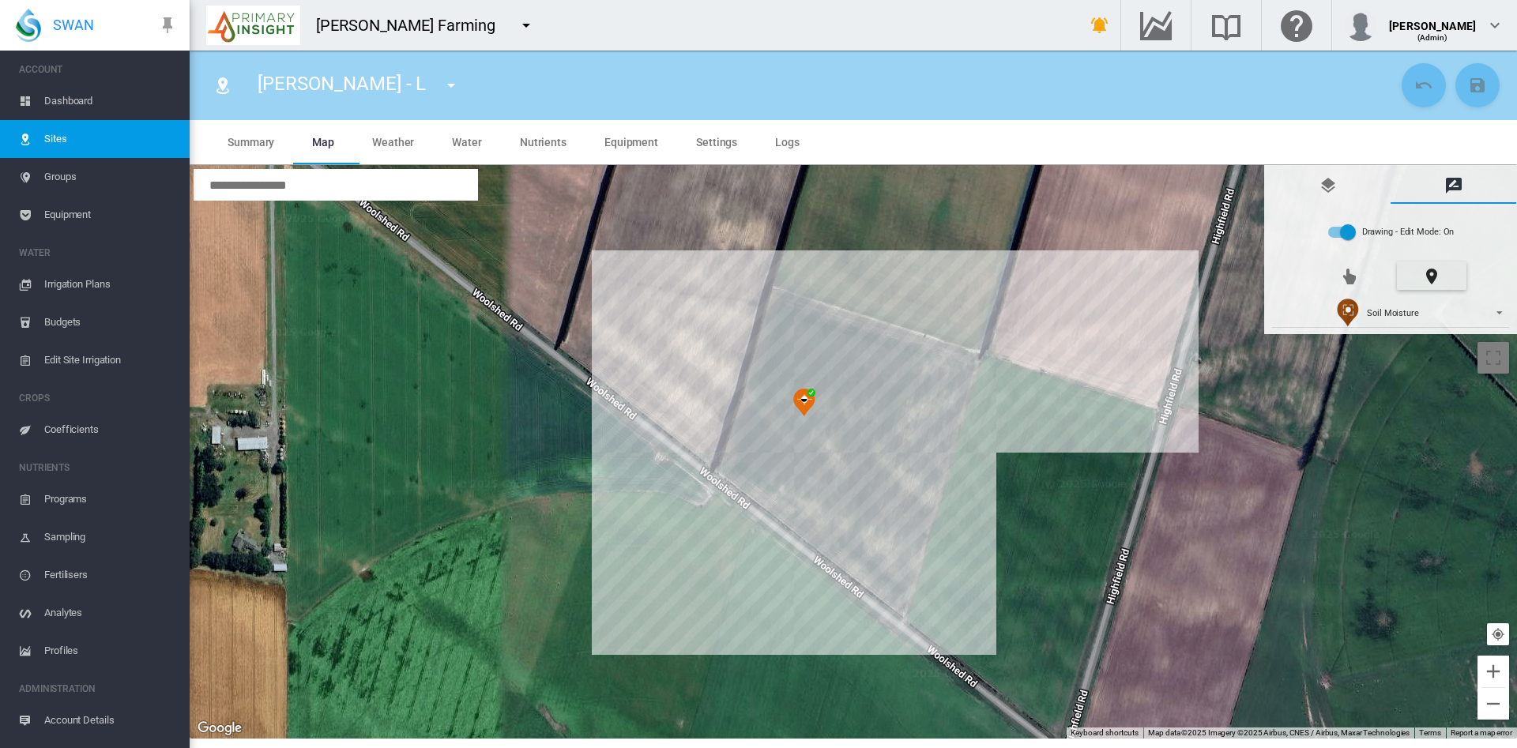
click at [881, 534] on div at bounding box center [854, 452] width 1328 height 574
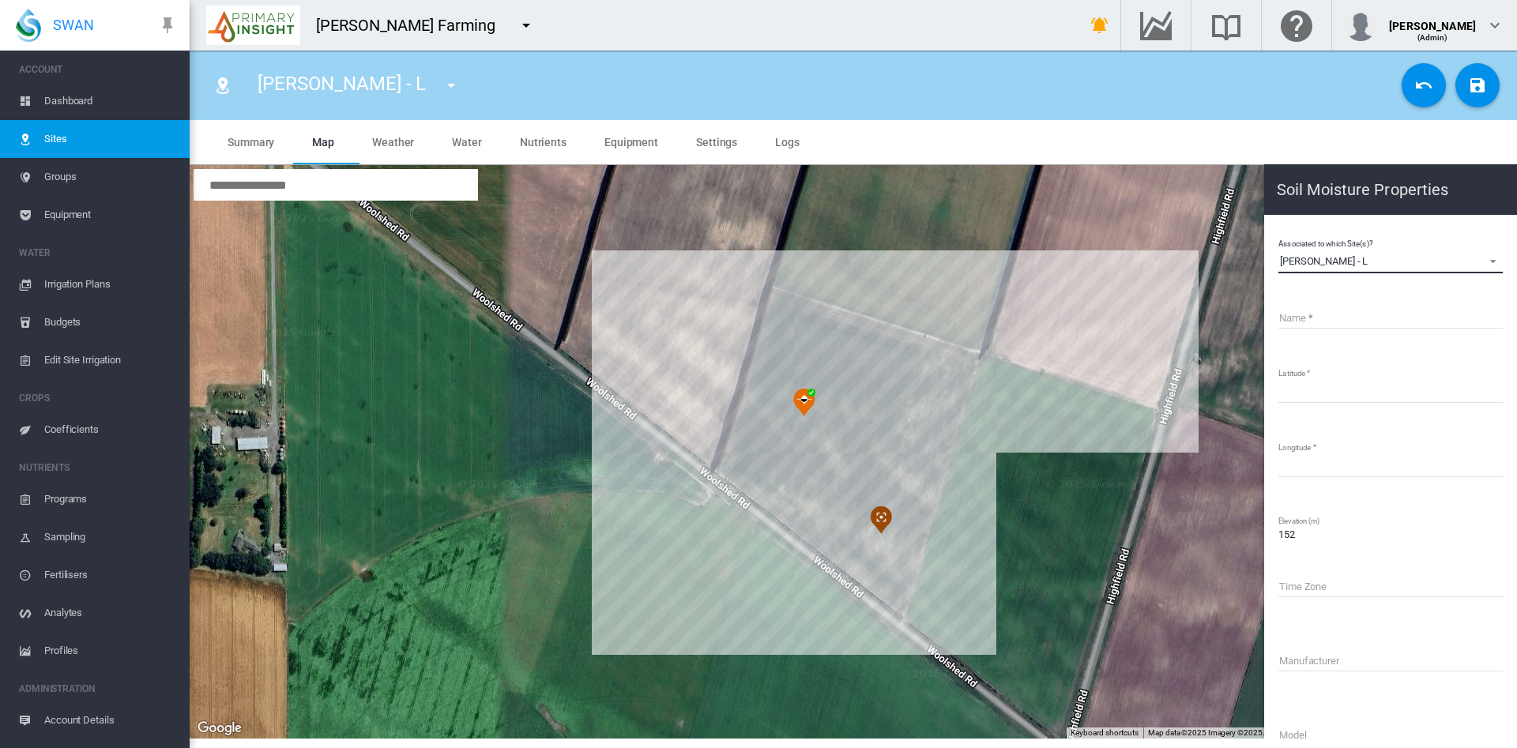
drag, startPoint x: 1358, startPoint y: 258, endPoint x: 1264, endPoint y: 258, distance: 94.1
click at [1264, 258] on section "Soil Moisture Properties Associated to which Site(s)? Highfield Rd - L Aylesbur…" at bounding box center [854, 452] width 1328 height 574
click at [1382, 254] on span "Highfield Rd - L" at bounding box center [1378, 261] width 196 height 14
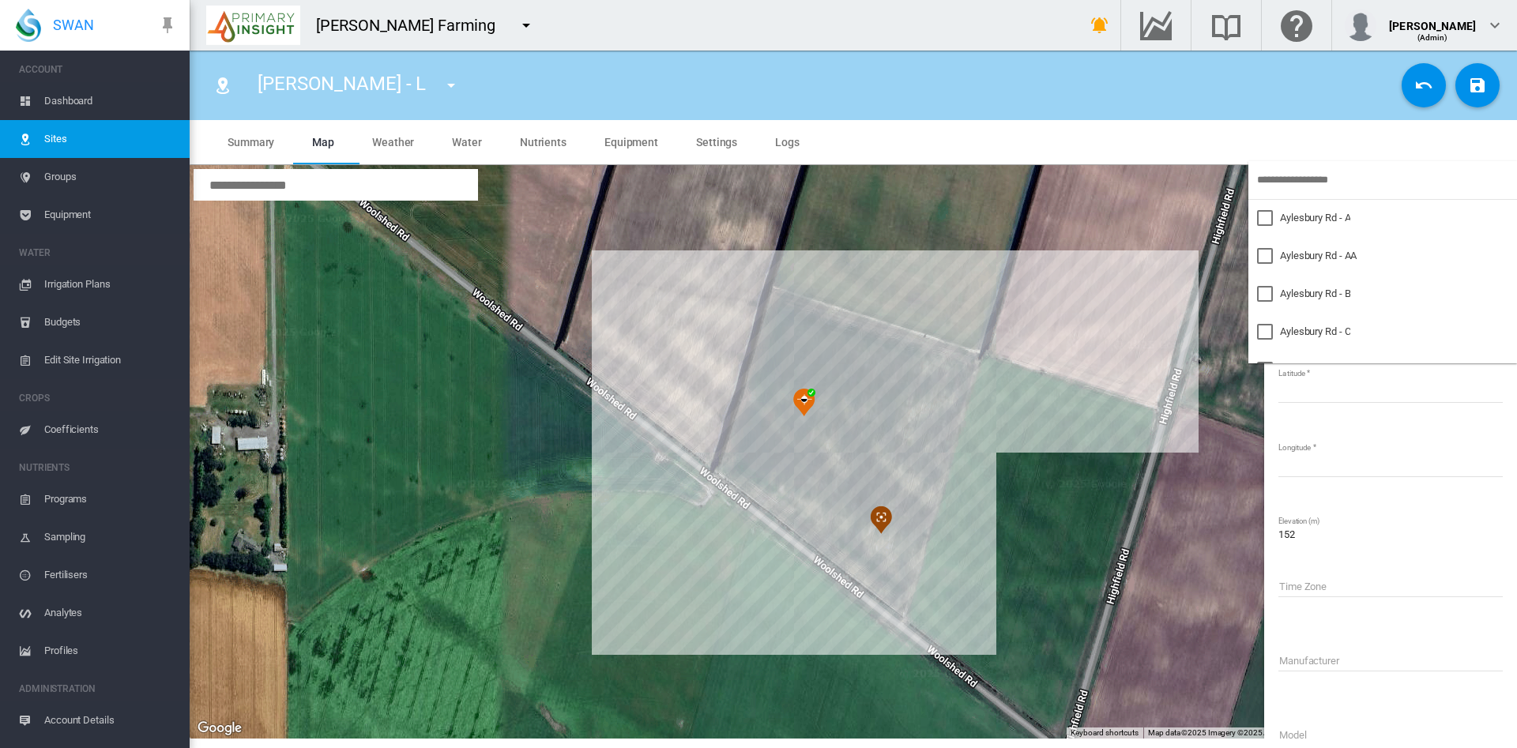
scroll to position [1701, 0]
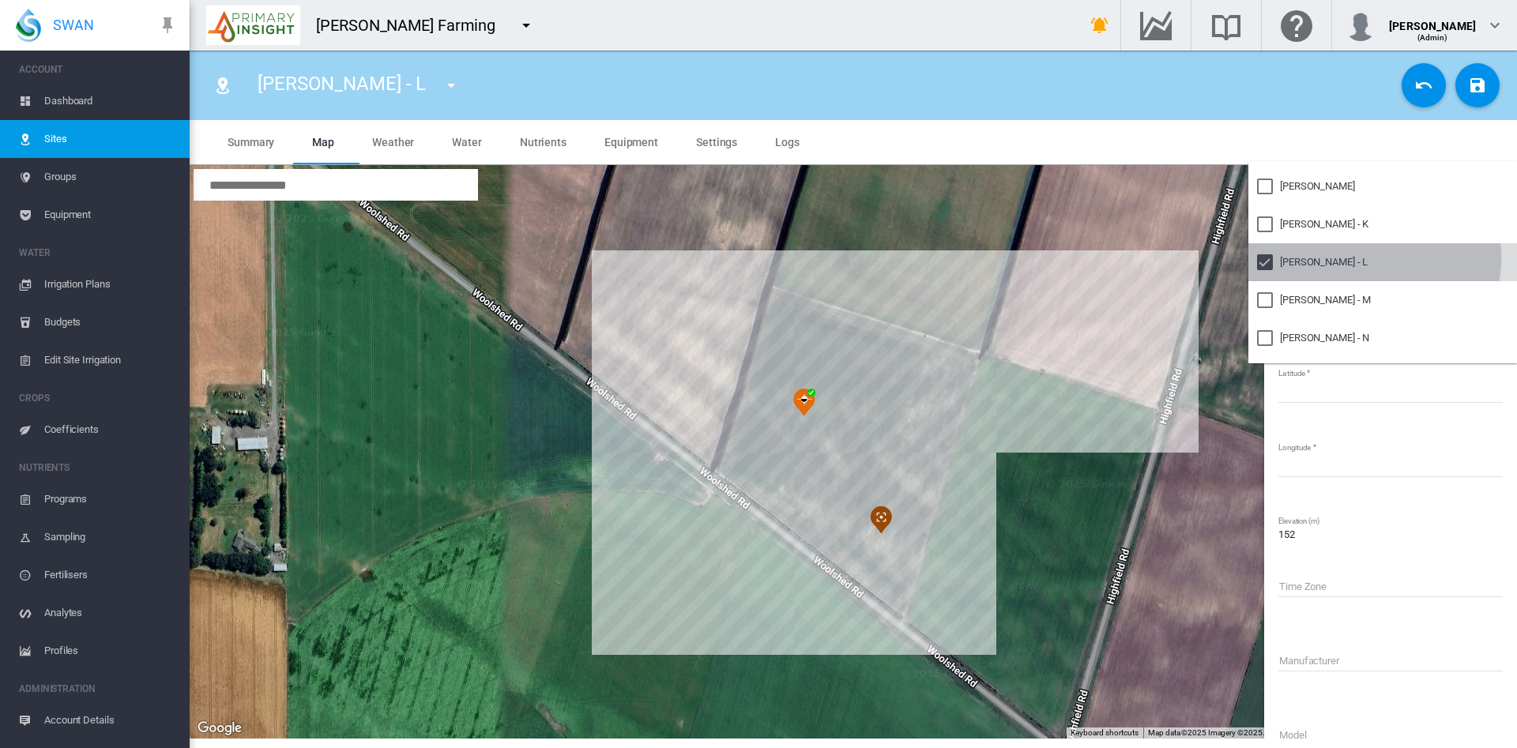
drag, startPoint x: 1374, startPoint y: 257, endPoint x: 1360, endPoint y: 259, distance: 13.6
click at [1360, 259] on md-option "Highfield Rd - L" at bounding box center [1383, 262] width 269 height 38
click at [1260, 261] on div at bounding box center [1265, 262] width 16 height 16
click at [1197, 308] on md-backdrop at bounding box center [758, 374] width 1517 height 748
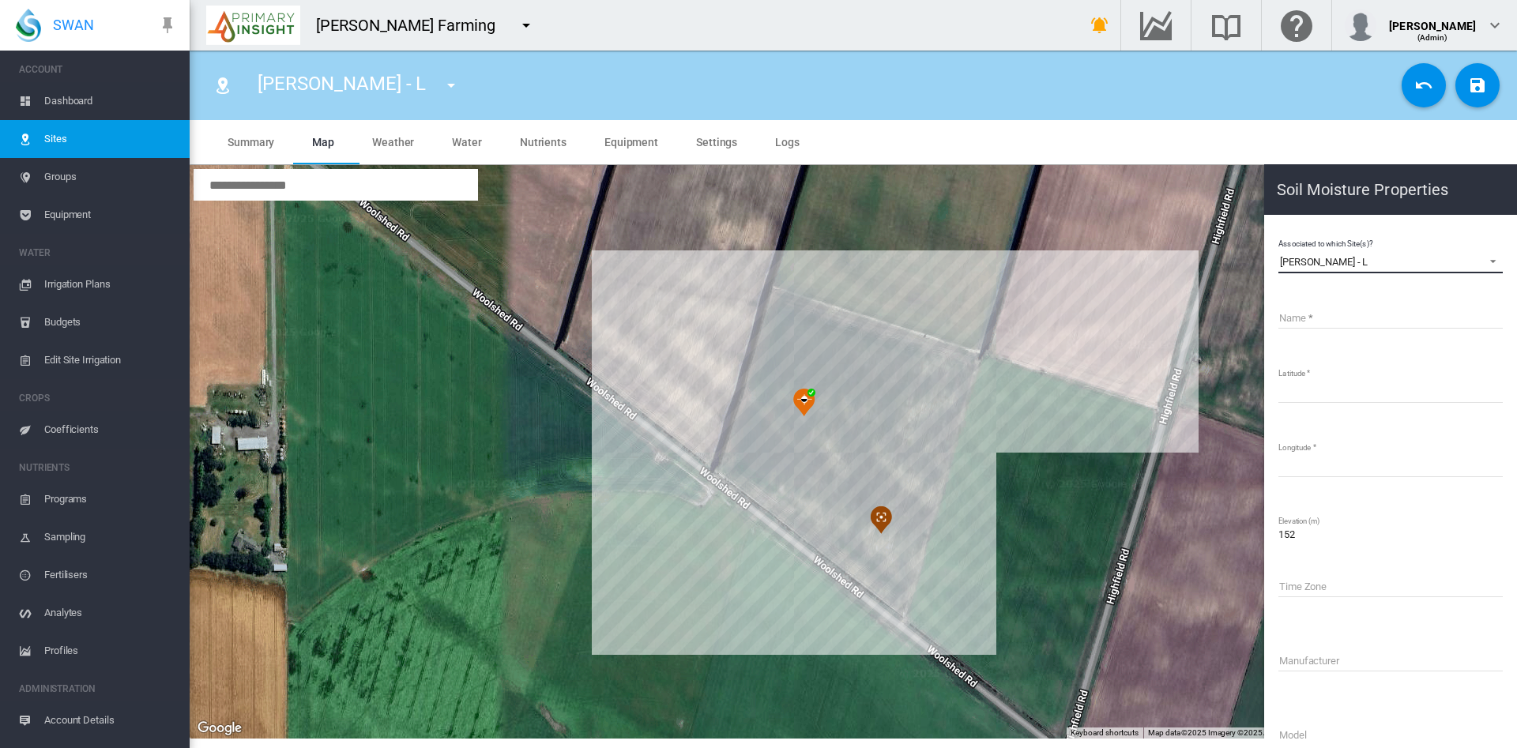
drag, startPoint x: 1365, startPoint y: 258, endPoint x: 1271, endPoint y: 268, distance: 94.6
click at [1271, 268] on md-content "Associated to which Site(s)? Highfield Rd - L Name Latitude ********* Longitude…" at bounding box center [1391, 531] width 240 height 621
copy div "Highfield Rd - L"
click at [1287, 320] on input "Name" at bounding box center [1391, 317] width 224 height 24
paste input "**********"
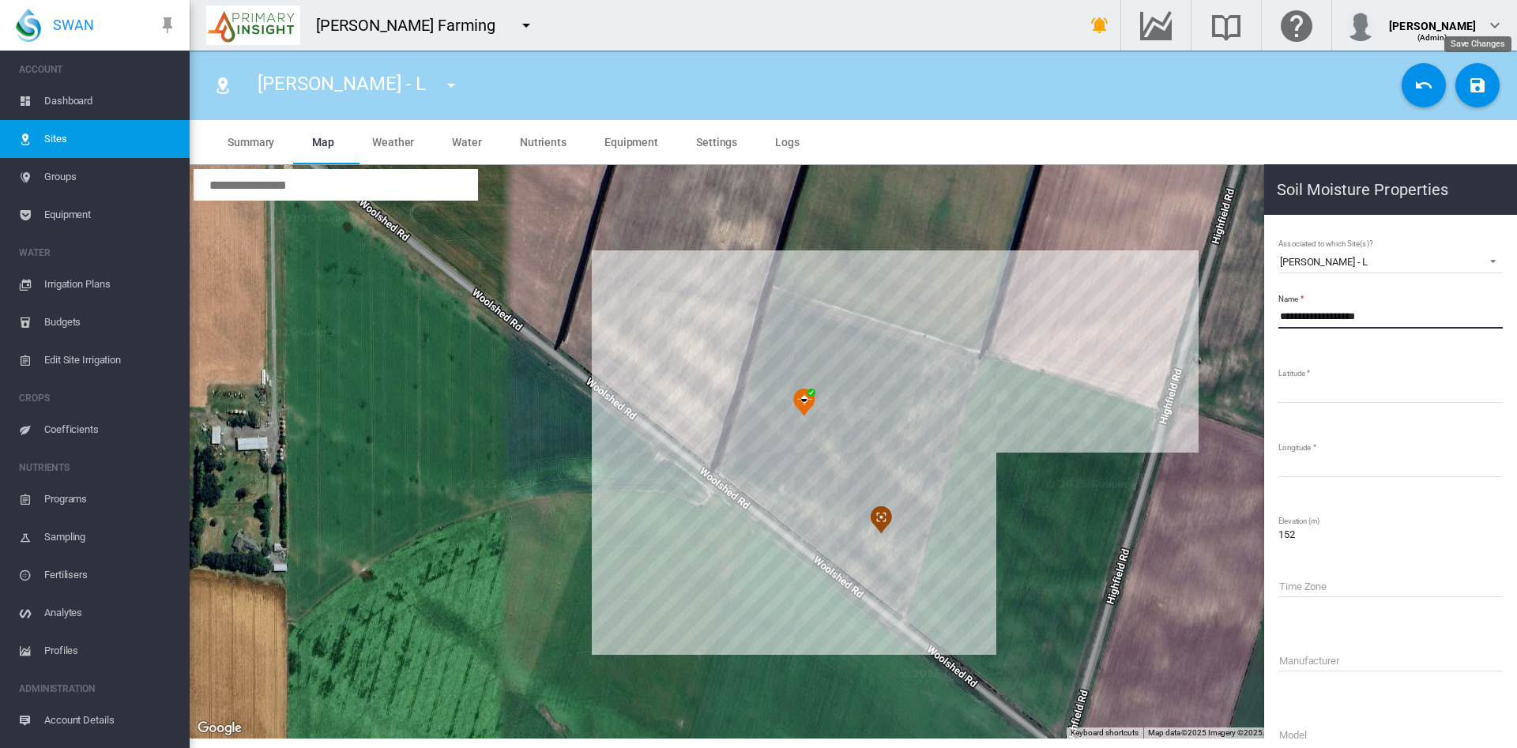
type input "**********"
click at [1472, 77] on md-icon "icon-content-save" at bounding box center [1477, 85] width 19 height 19
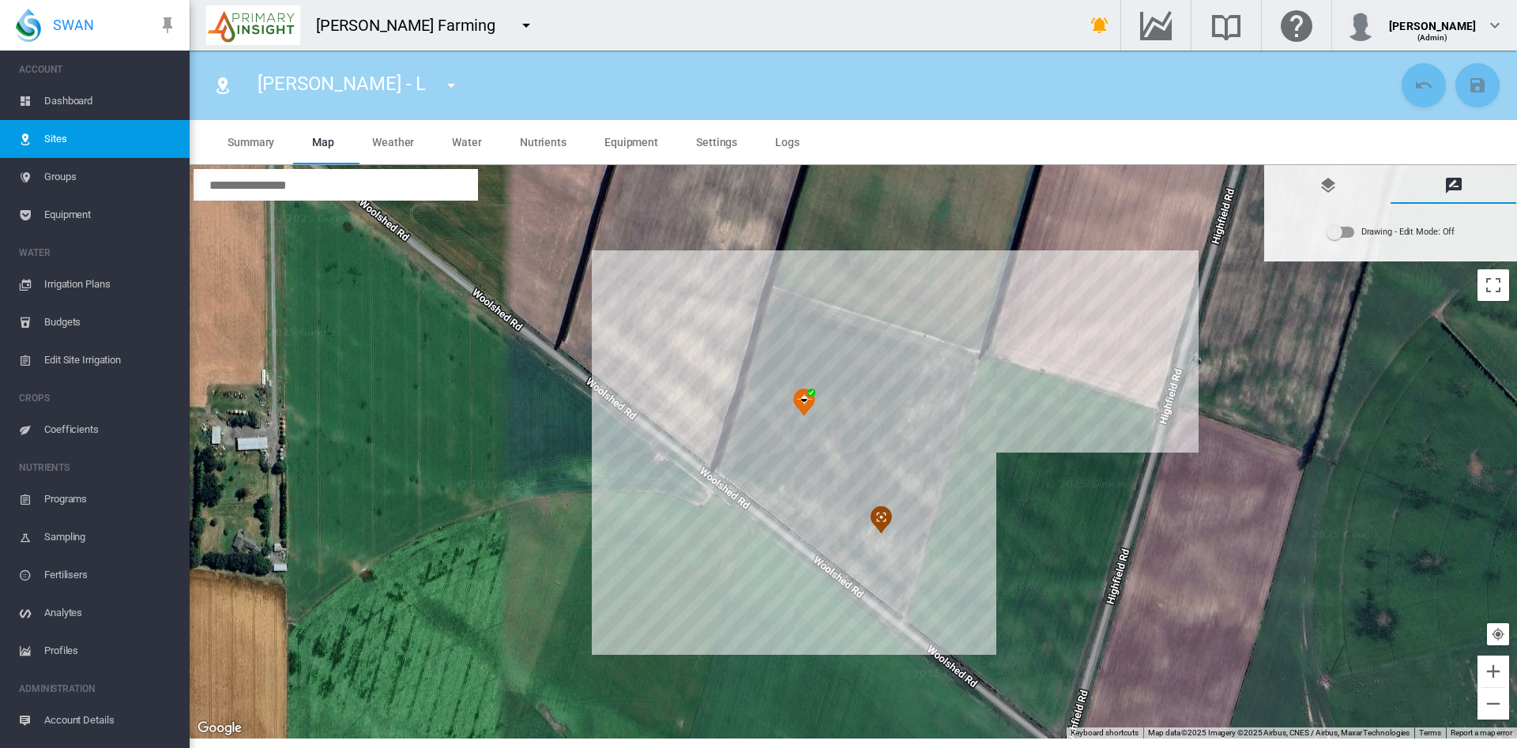
click at [624, 142] on span "Equipment" at bounding box center [632, 142] width 54 height 13
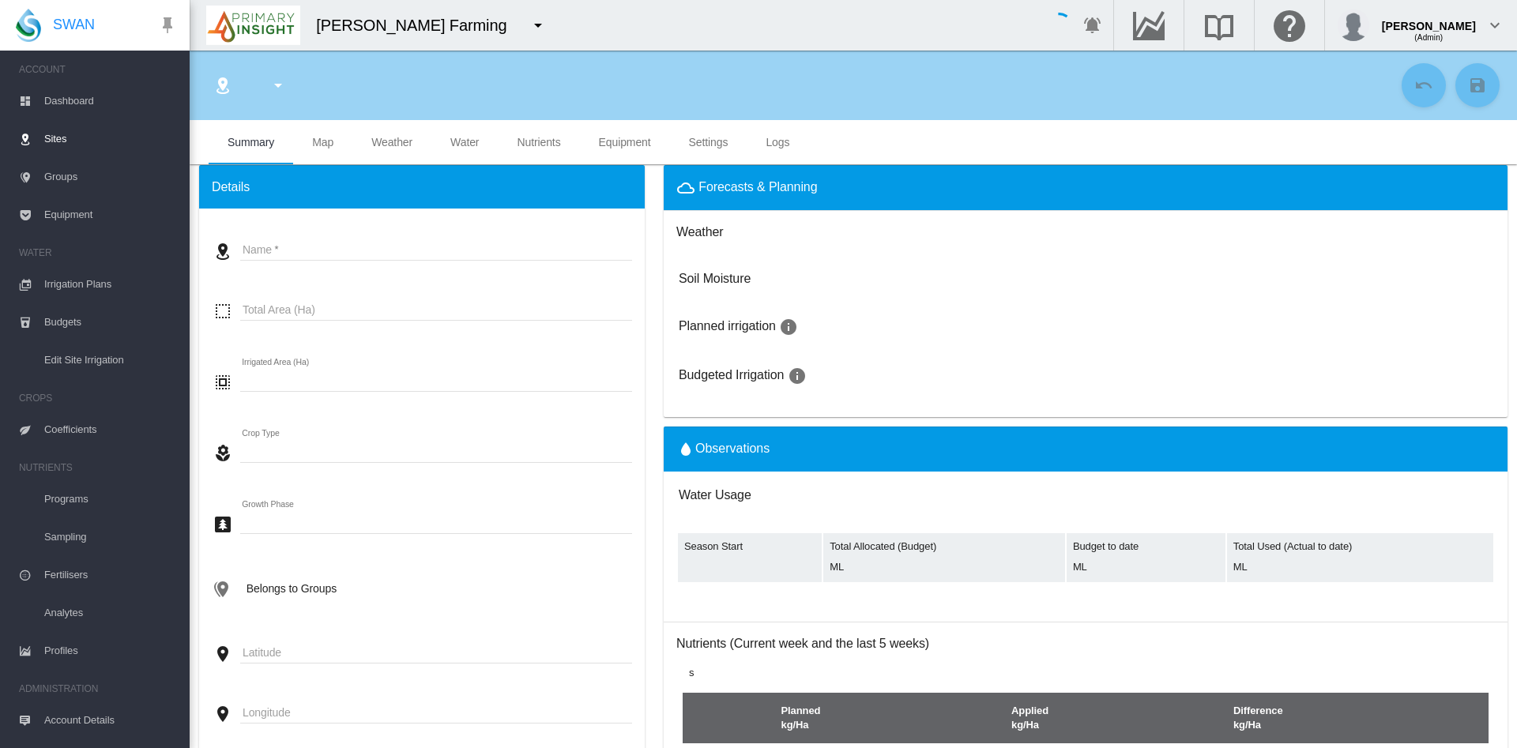
type input "*****"
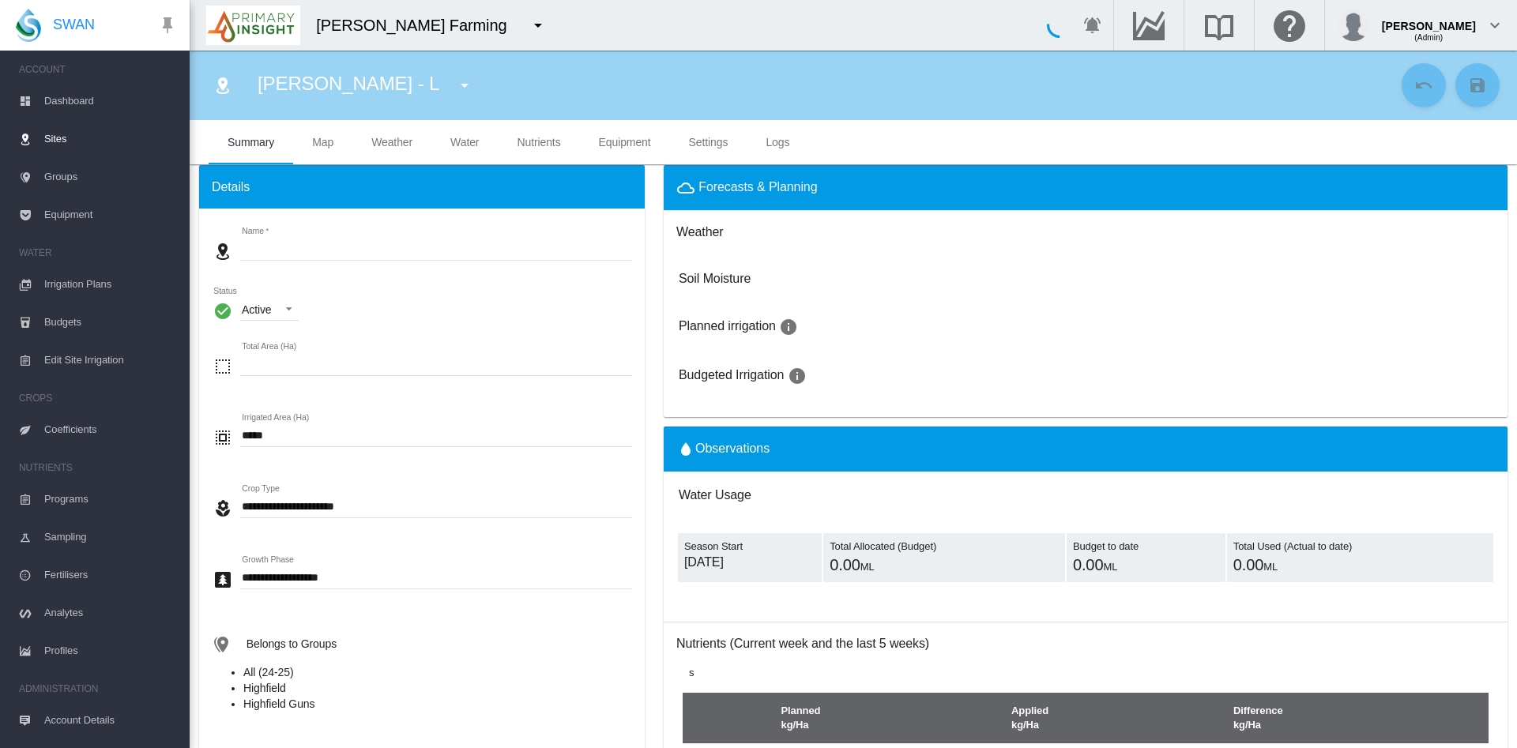
type input "**********"
type input "*********"
type input "***"
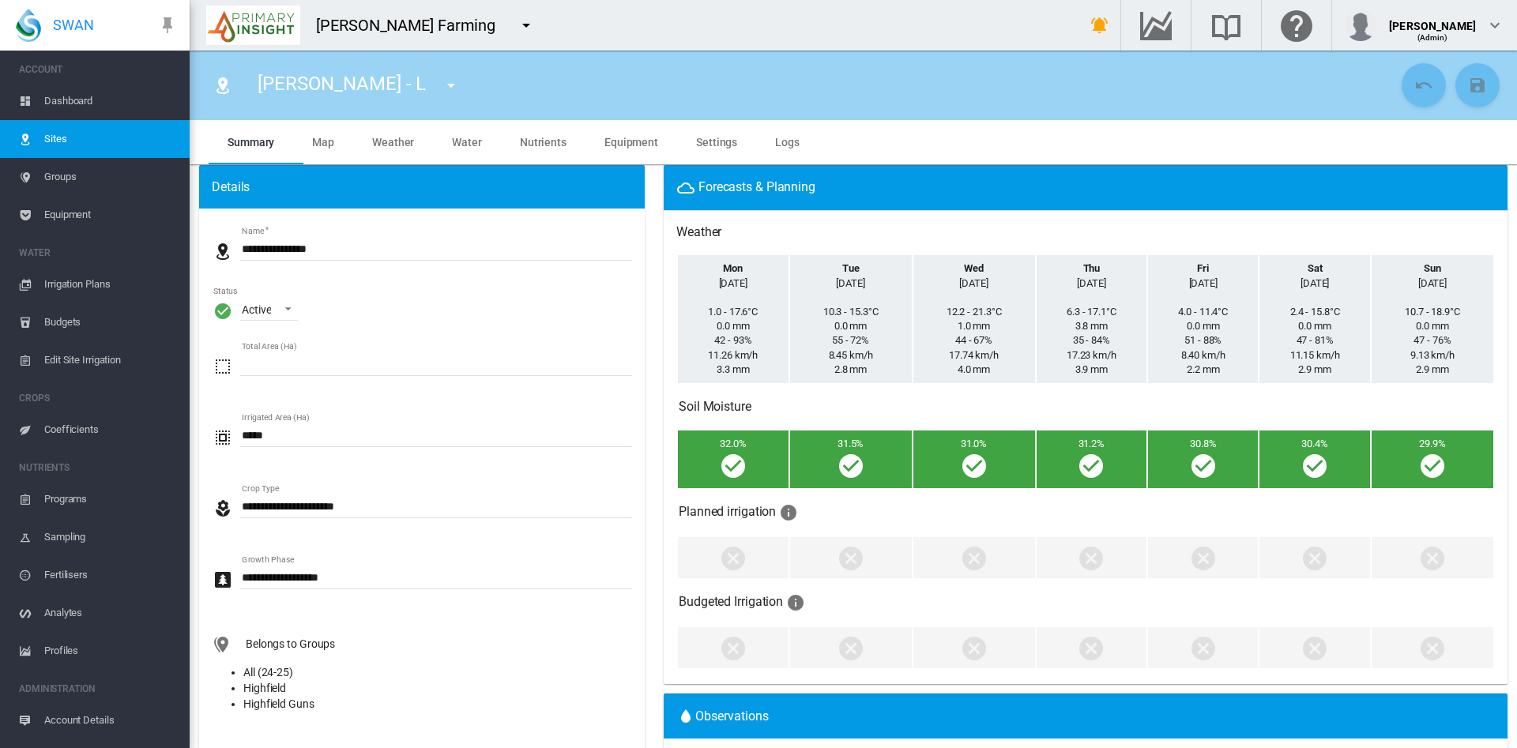
click at [615, 141] on span "Equipment" at bounding box center [632, 142] width 54 height 13
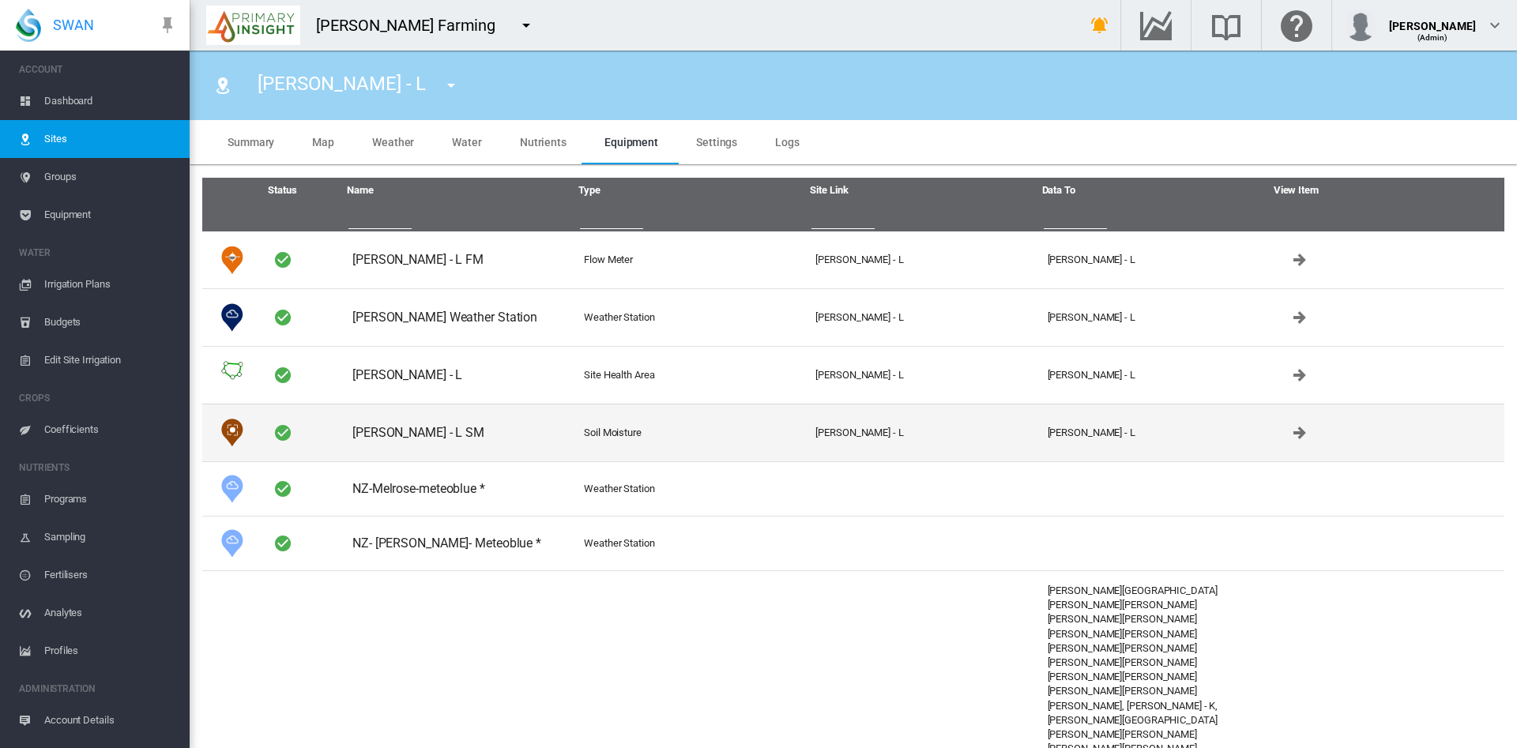
click at [475, 443] on td "Highfield Rd - L SM" at bounding box center [462, 433] width 232 height 58
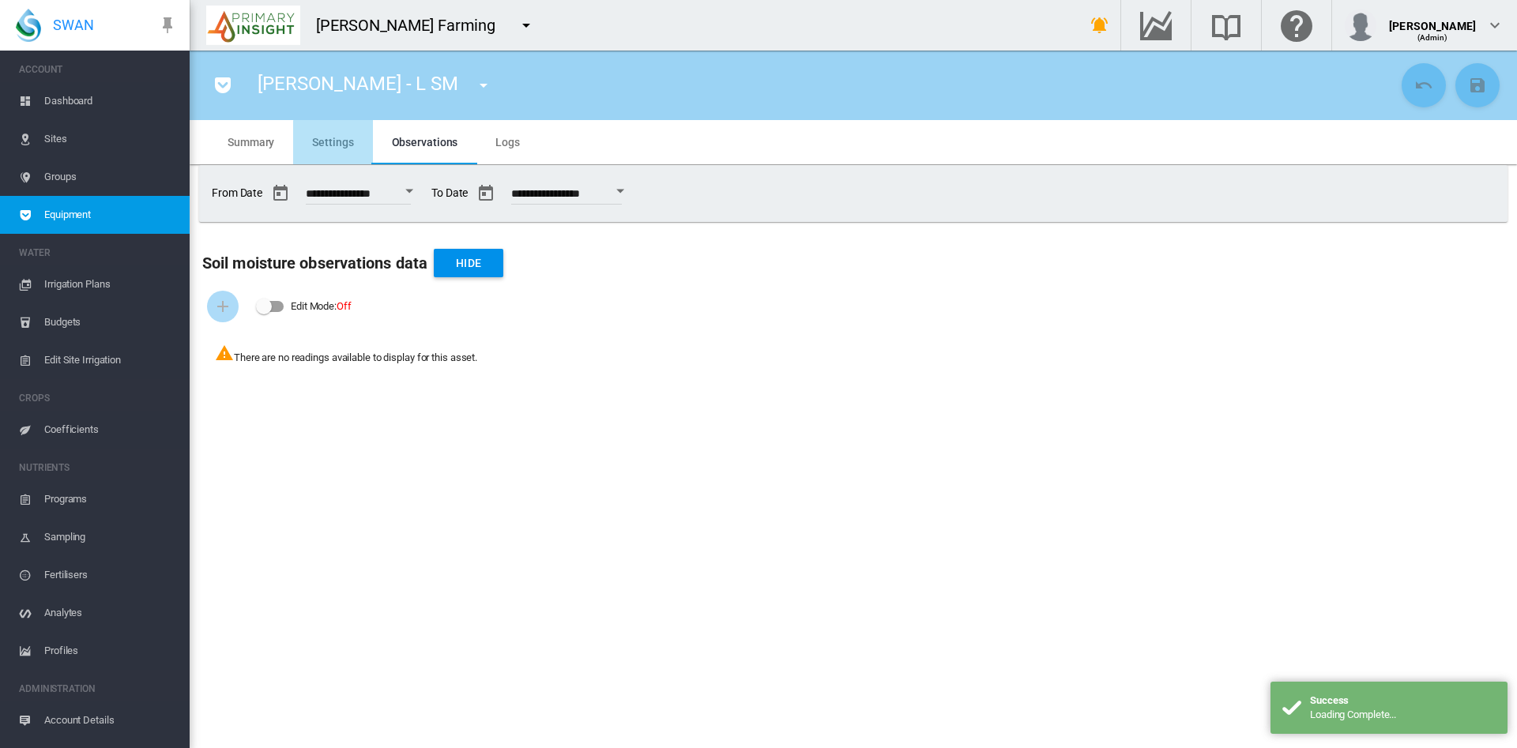
click at [339, 143] on span "Settings" at bounding box center [332, 142] width 41 height 13
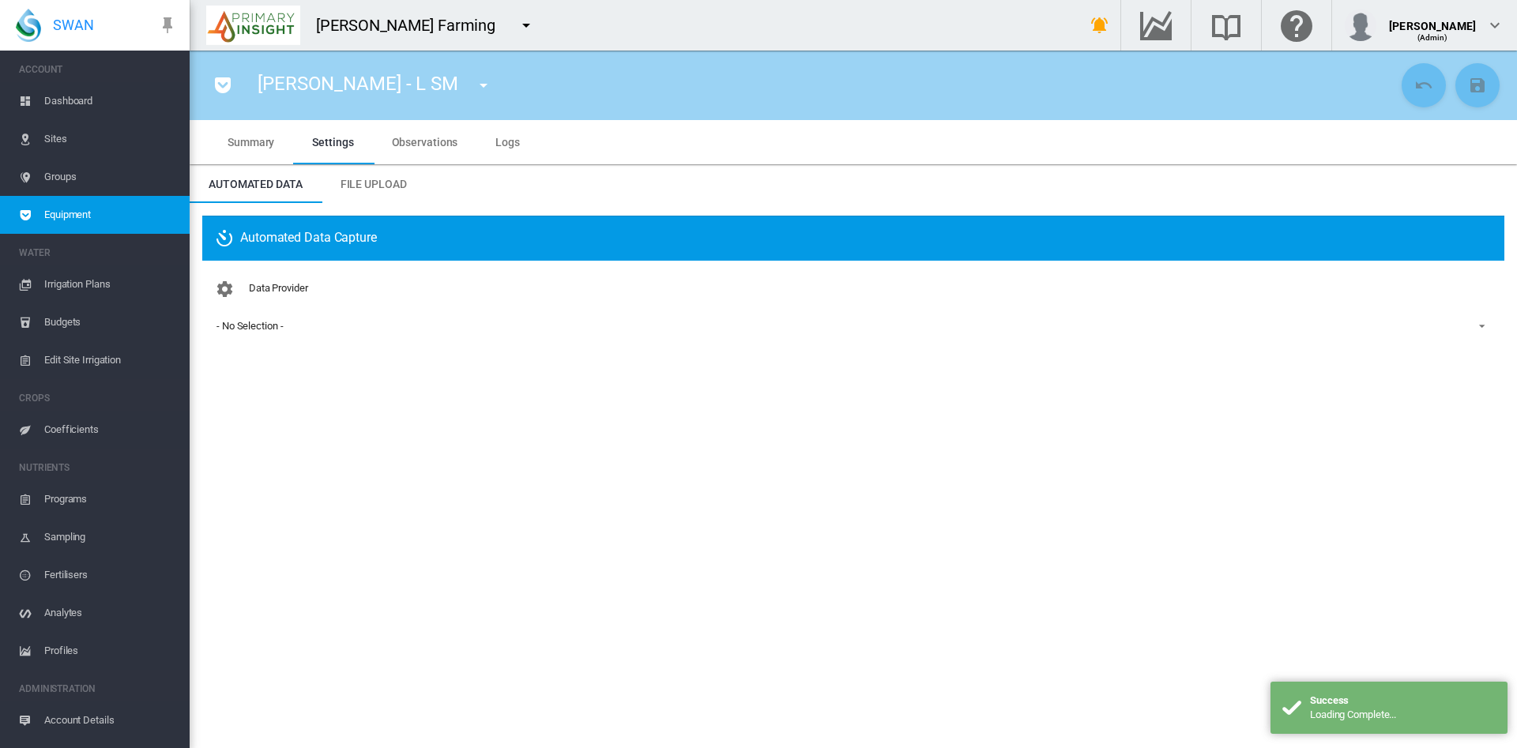
click at [262, 315] on md-select-value "- No Selection -" at bounding box center [853, 327] width 1277 height 24
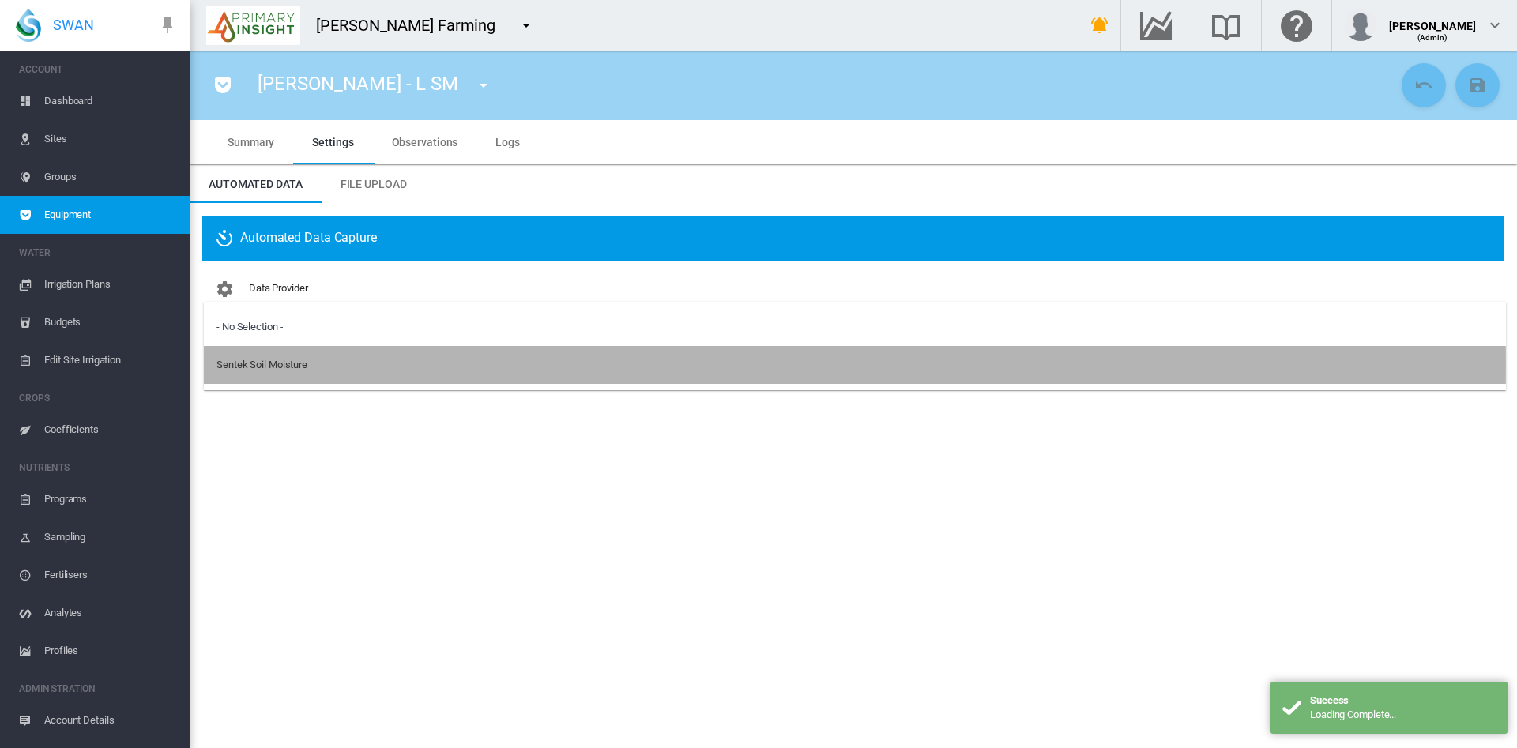
click at [254, 364] on div "Sentek Soil Moisture" at bounding box center [262, 365] width 91 height 14
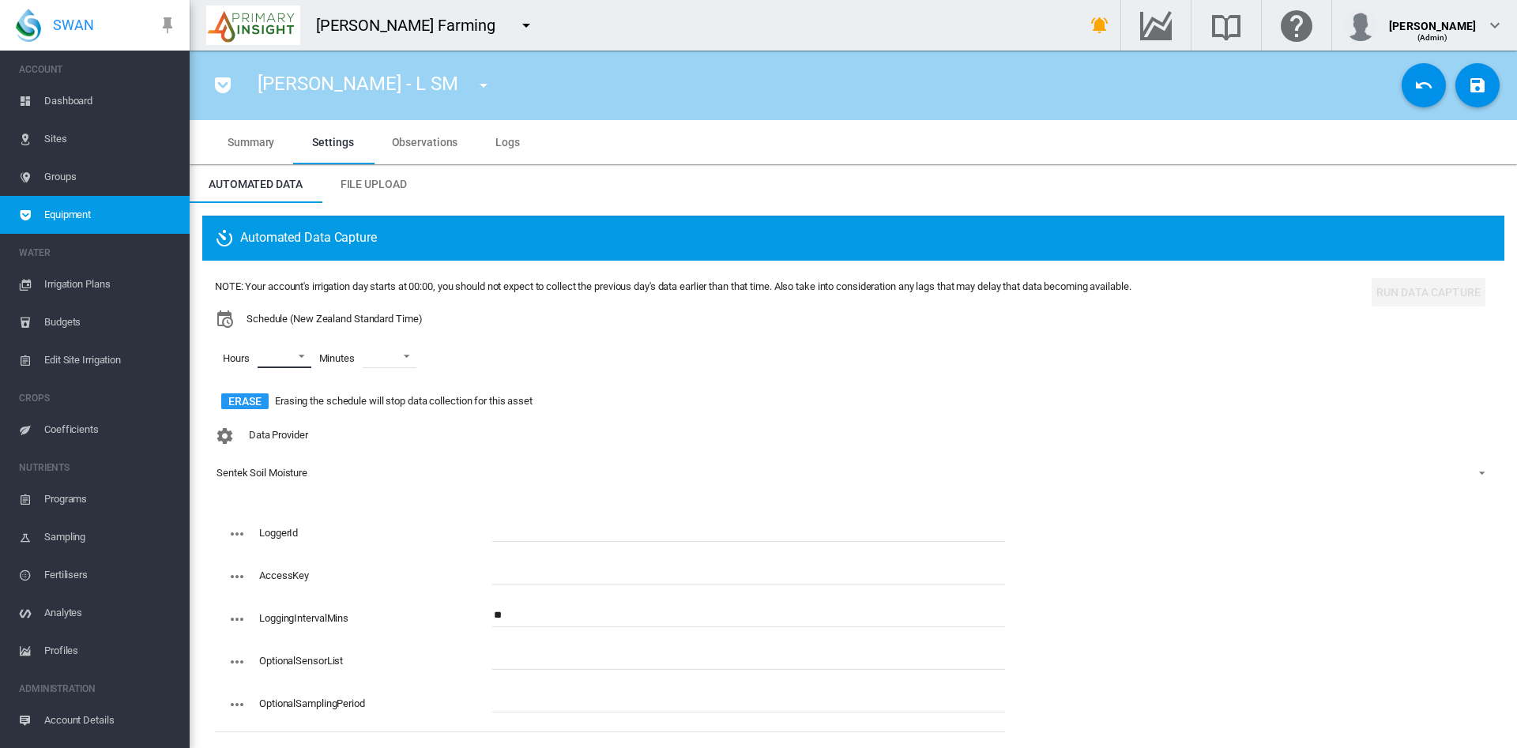
click at [300, 357] on md-select "00 01 02 03 04 05 06 07 08 09 10 11 12 13 14 15 16 17 18 19 20 21 22 23" at bounding box center [285, 357] width 54 height 24
click at [260, 395] on div "01" at bounding box center [264, 395] width 11 height 14
click at [250, 439] on div at bounding box center [244, 433] width 16 height 16
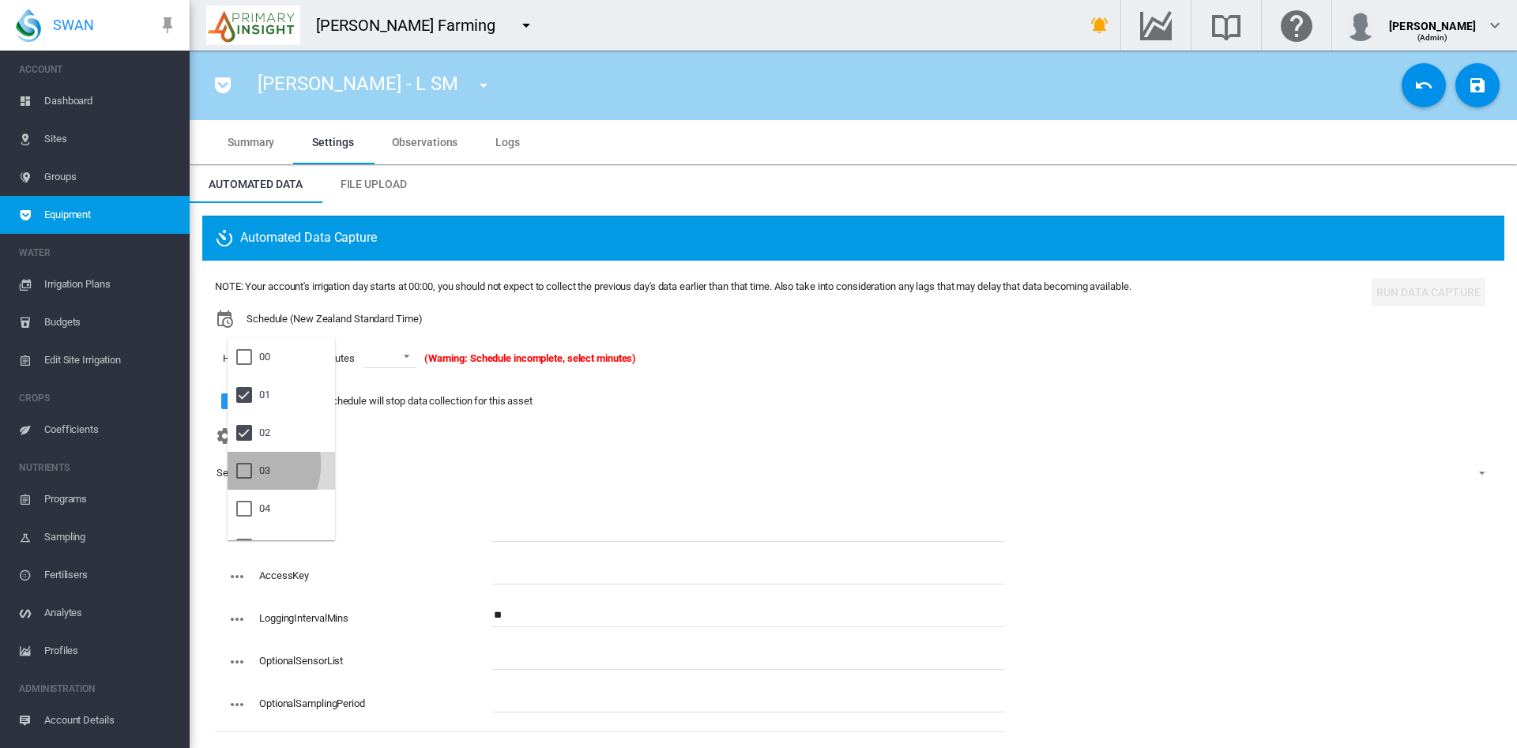
click at [247, 465] on div at bounding box center [244, 471] width 16 height 16
click at [428, 356] on md-backdrop at bounding box center [758, 374] width 1517 height 748
click at [428, 356] on md-select-value at bounding box center [402, 357] width 54 height 24
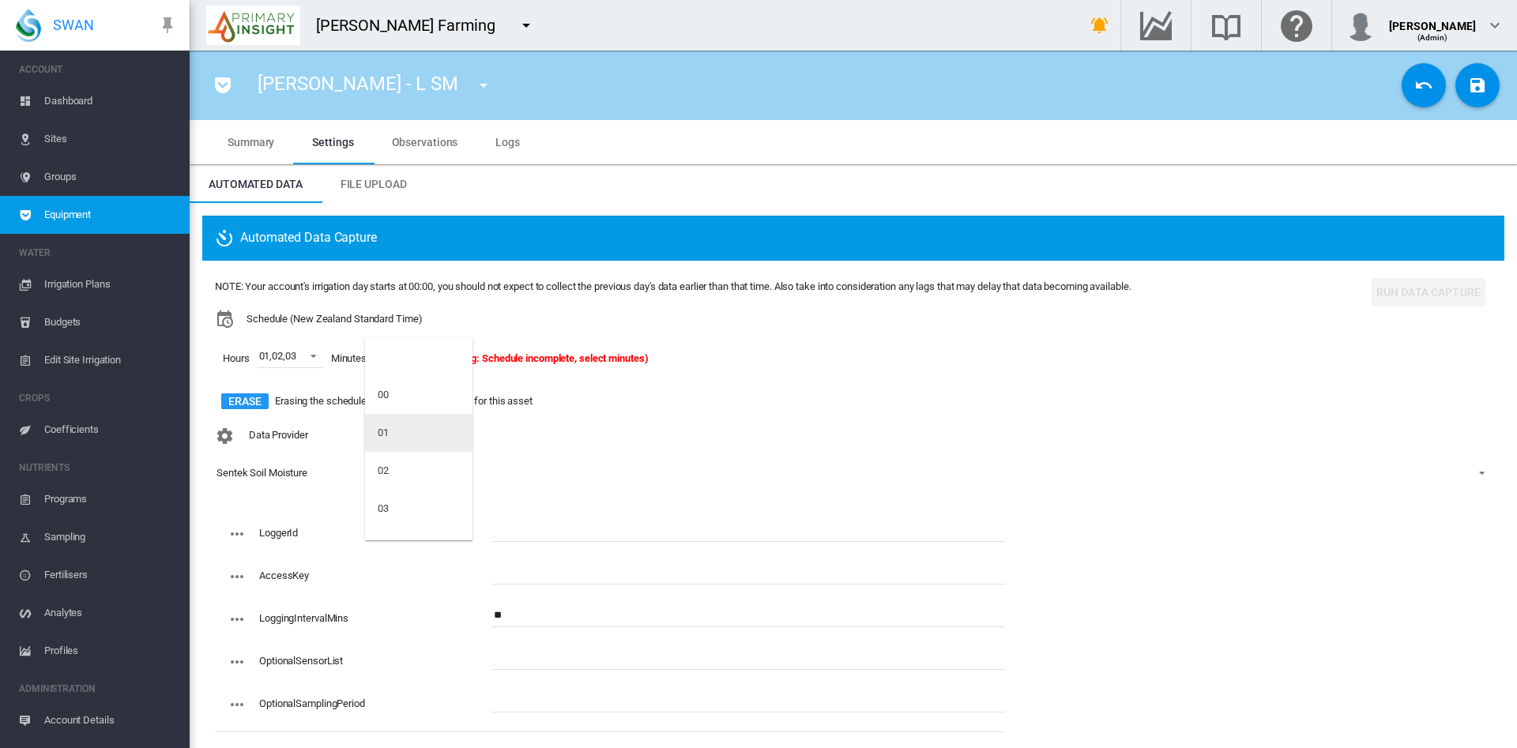
click at [386, 432] on div "01" at bounding box center [383, 433] width 11 height 14
click at [701, 467] on span "Sentek Soil Moisture" at bounding box center [841, 473] width 1249 height 14
click at [533, 516] on md-backdrop at bounding box center [758, 374] width 1517 height 748
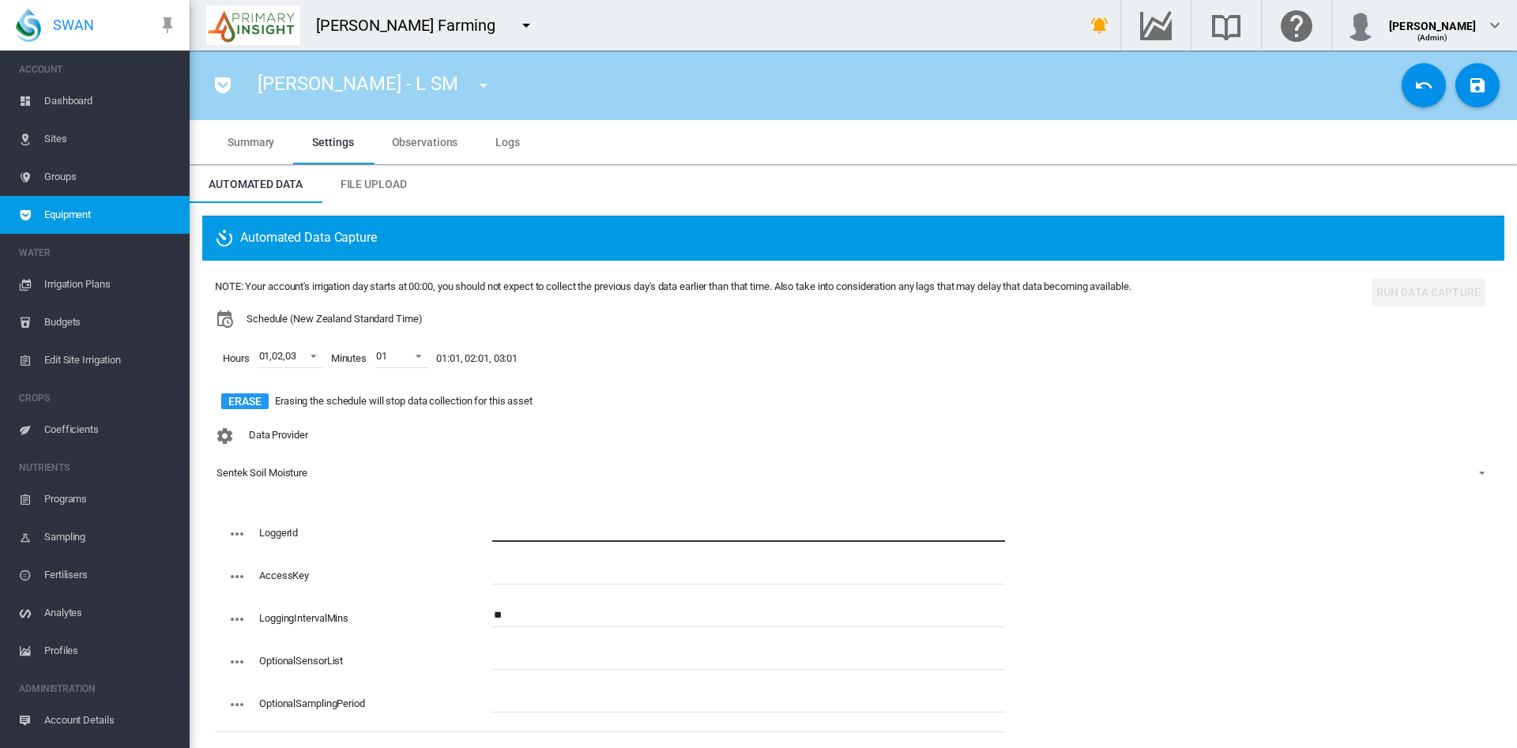
click at [518, 536] on input "text" at bounding box center [748, 530] width 513 height 24
type input "**********"
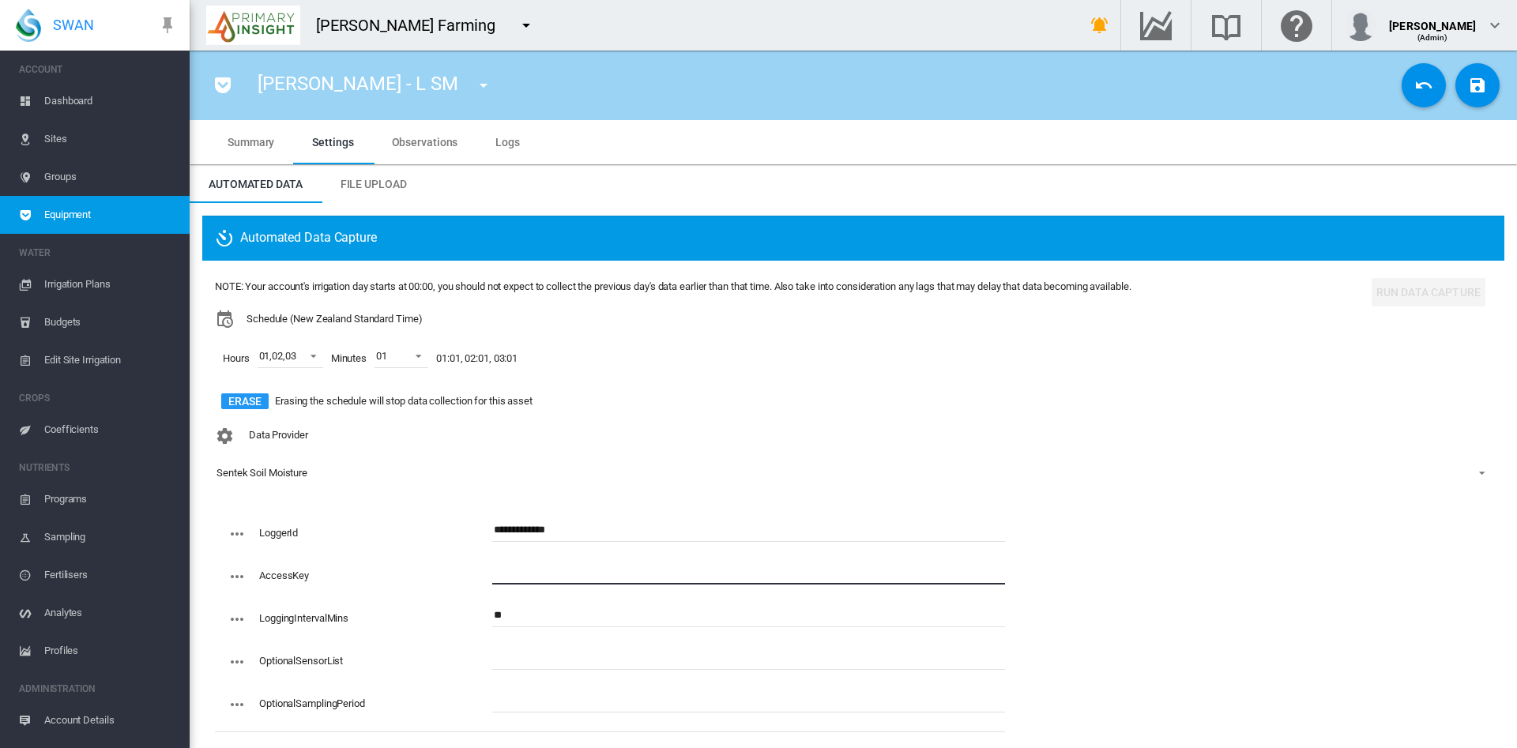
click at [528, 571] on input "text" at bounding box center [748, 573] width 513 height 24
paste input "**********"
type input "**********"
click at [1468, 82] on md-icon "icon-content-save" at bounding box center [1477, 85] width 19 height 19
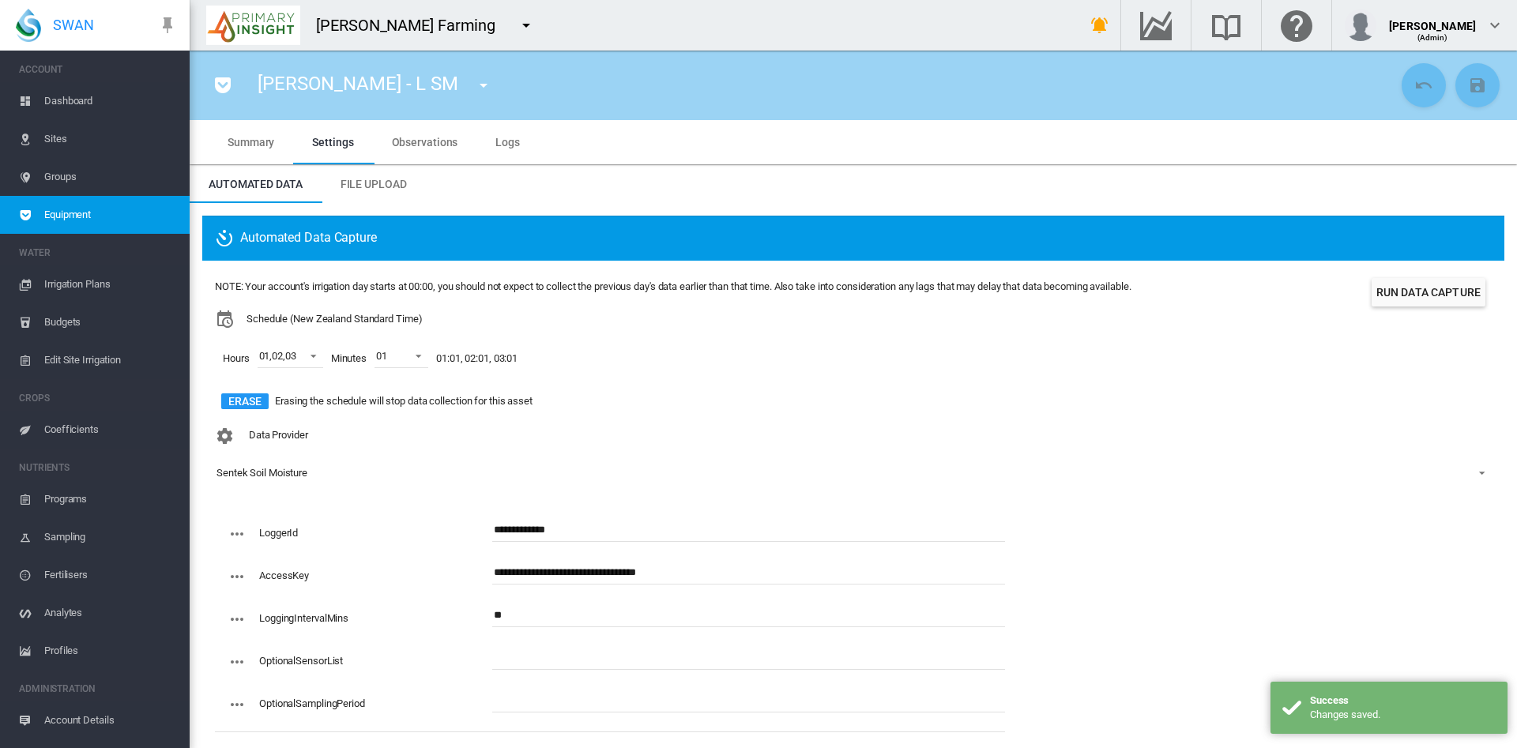
click at [84, 108] on span "Dashboard" at bounding box center [110, 101] width 133 height 38
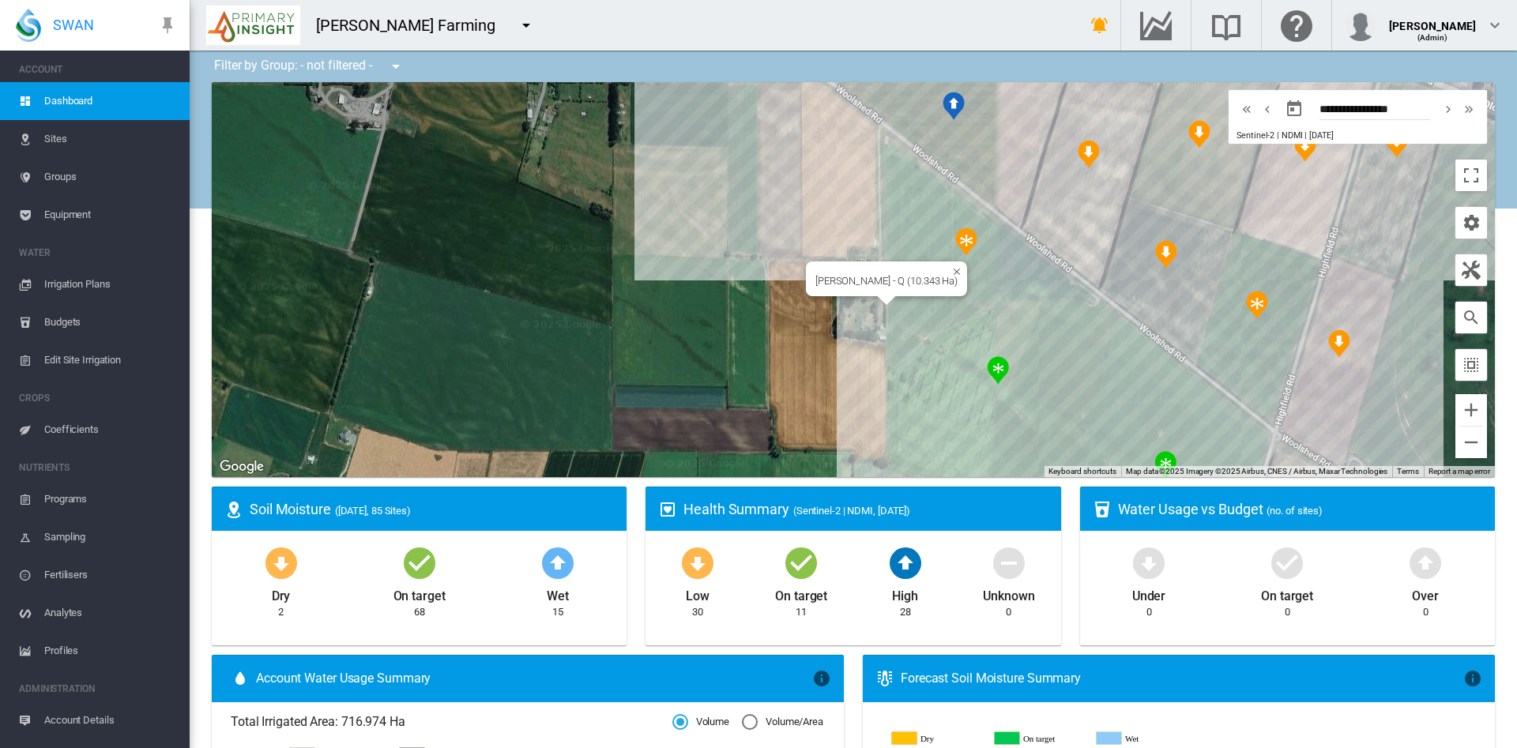
click at [891, 303] on div "Highfield Rd - Q (10.343 Ha)" at bounding box center [854, 279] width 1284 height 395
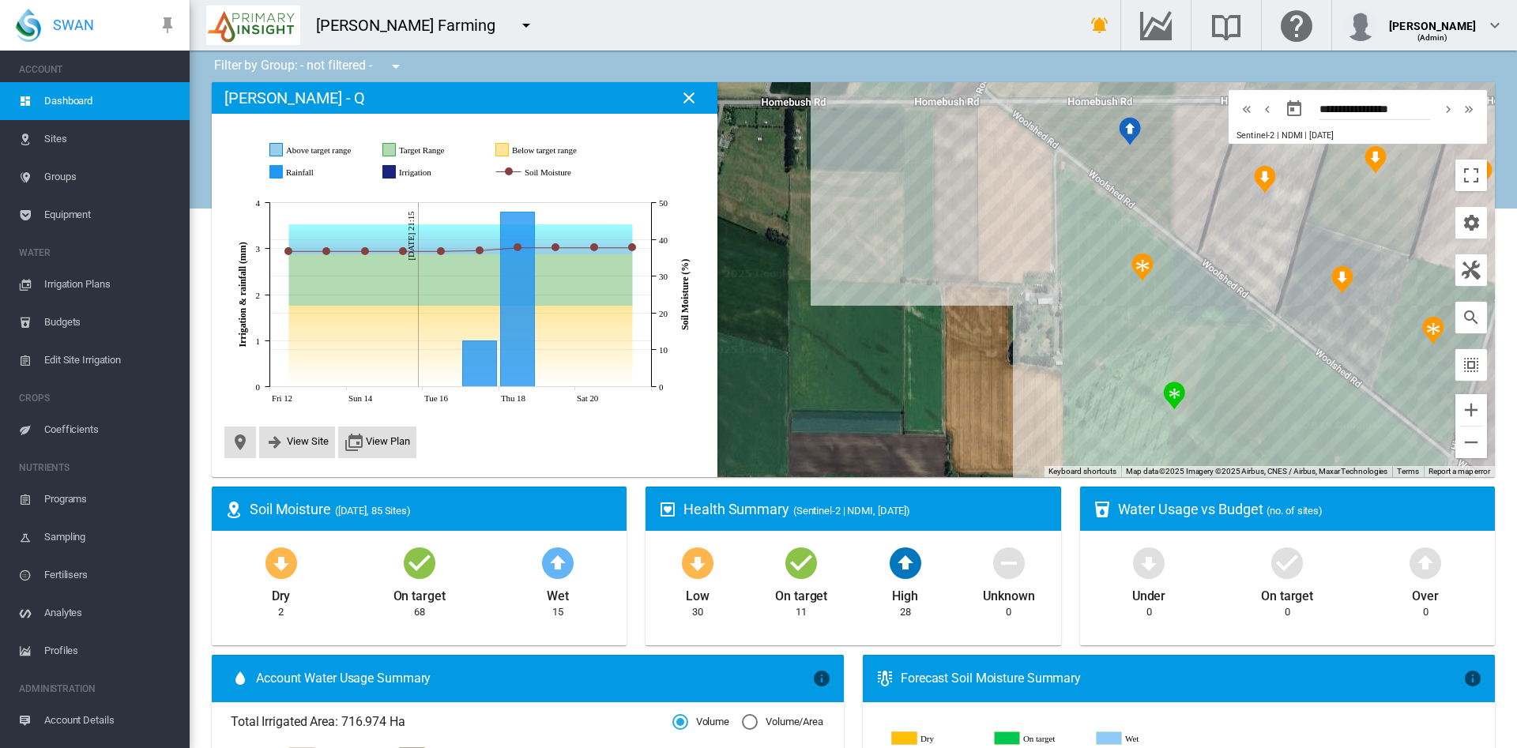
click at [960, 354] on div at bounding box center [854, 279] width 1284 height 395
click at [693, 99] on md-icon "icon-close" at bounding box center [689, 98] width 19 height 19
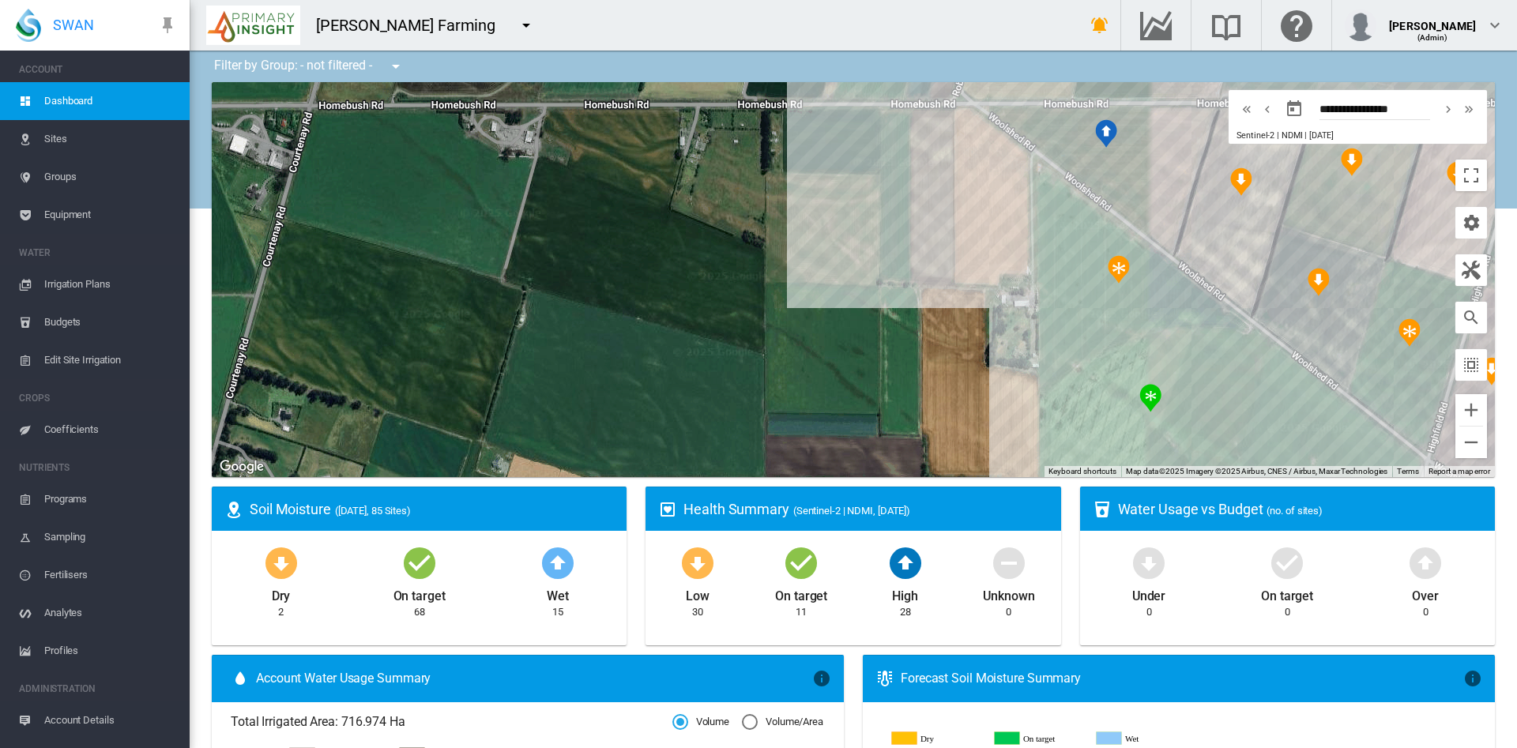
drag, startPoint x: 852, startPoint y: 313, endPoint x: 818, endPoint y: 312, distance: 34.0
click at [818, 312] on div at bounding box center [854, 279] width 1284 height 395
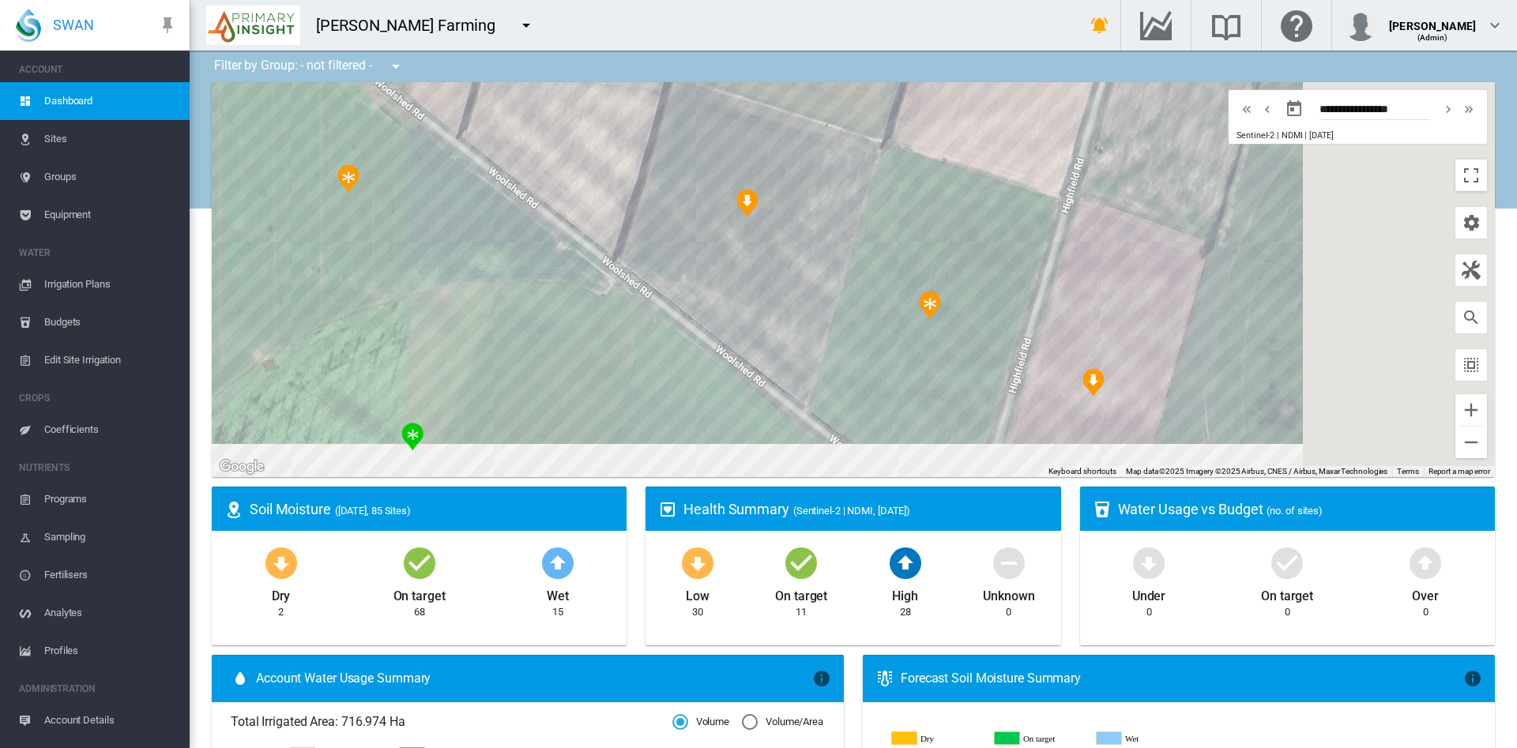
drag, startPoint x: 1061, startPoint y: 307, endPoint x: 75, endPoint y: 270, distance: 987.0
click at [75, 270] on div "SWAN ACCOUNT Dashboard Sites Groups Equipment WATER Irrigation Plans" at bounding box center [758, 374] width 1517 height 748
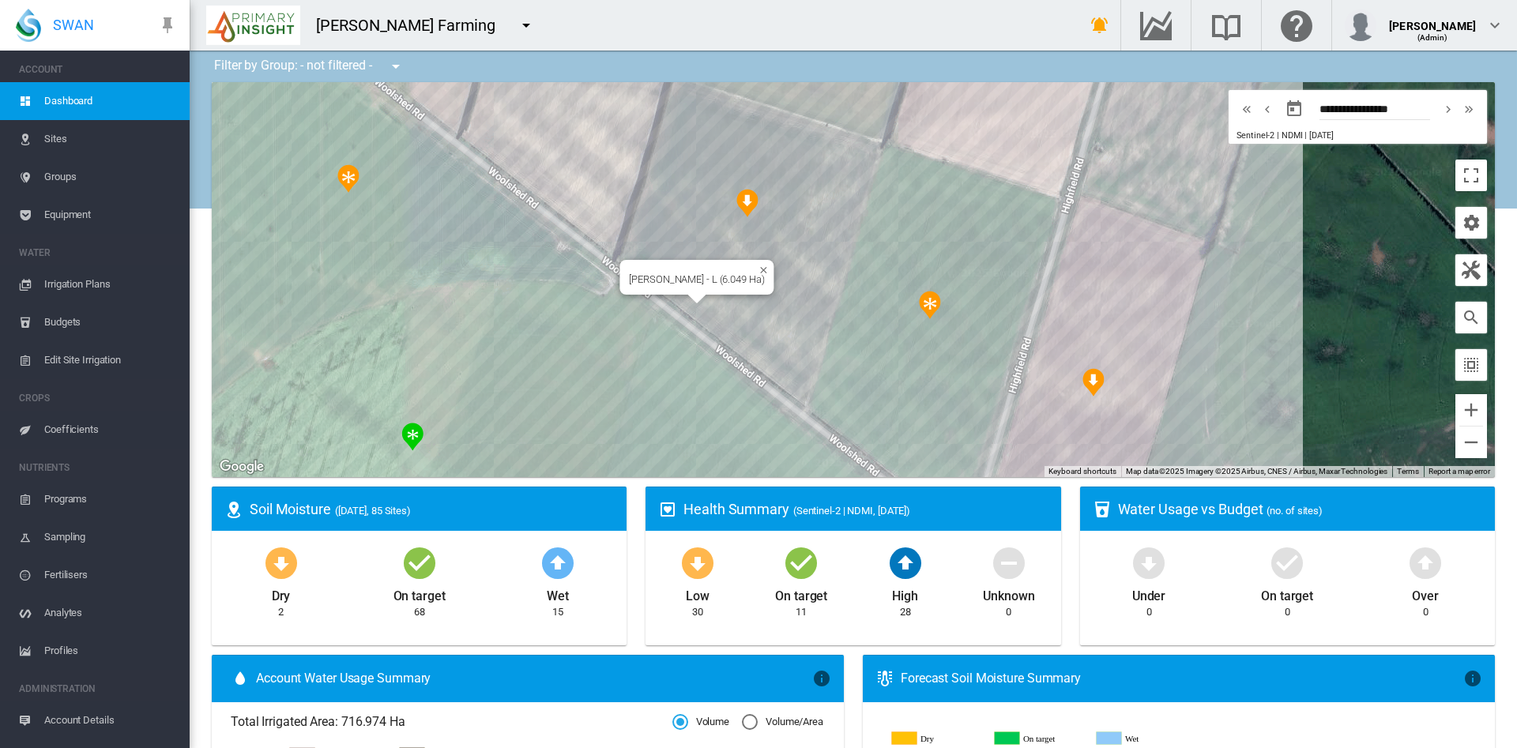
click at [786, 265] on div "Highfield Rd - L (6.049 Ha)" at bounding box center [854, 279] width 1284 height 395
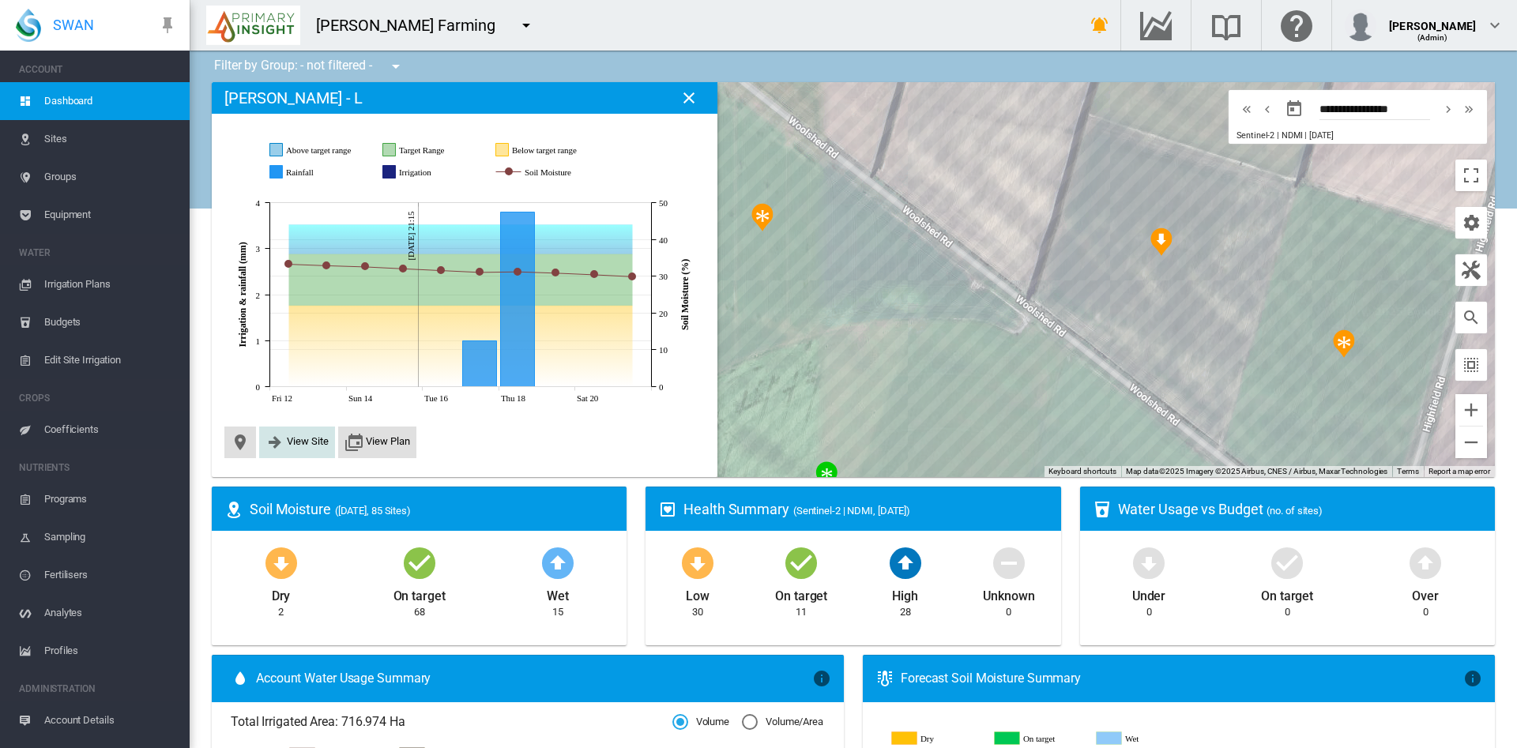
click at [301, 443] on span "View Site" at bounding box center [308, 441] width 42 height 12
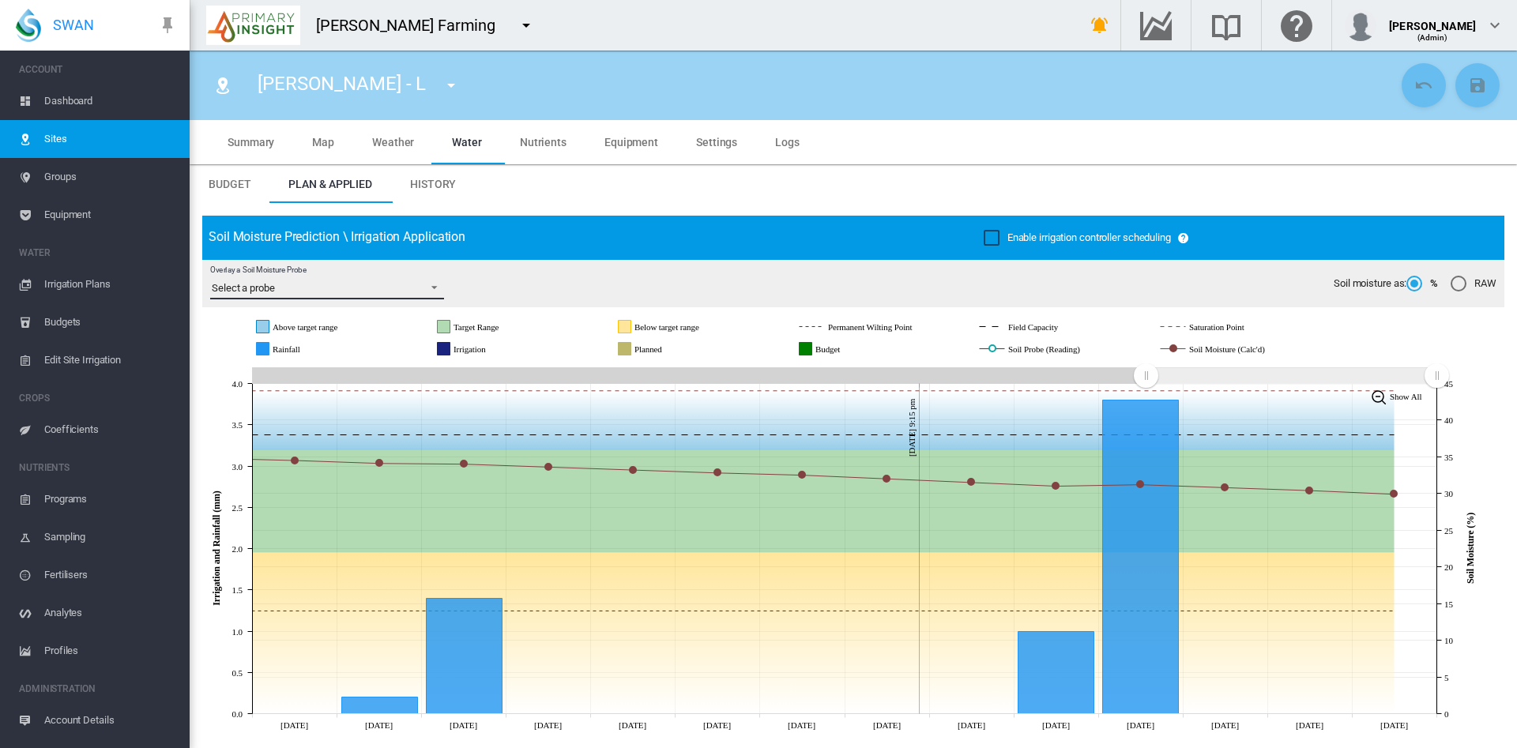
click at [437, 288] on span "Overlay a Soil Moisture Probe: Select a probe" at bounding box center [429, 286] width 19 height 14
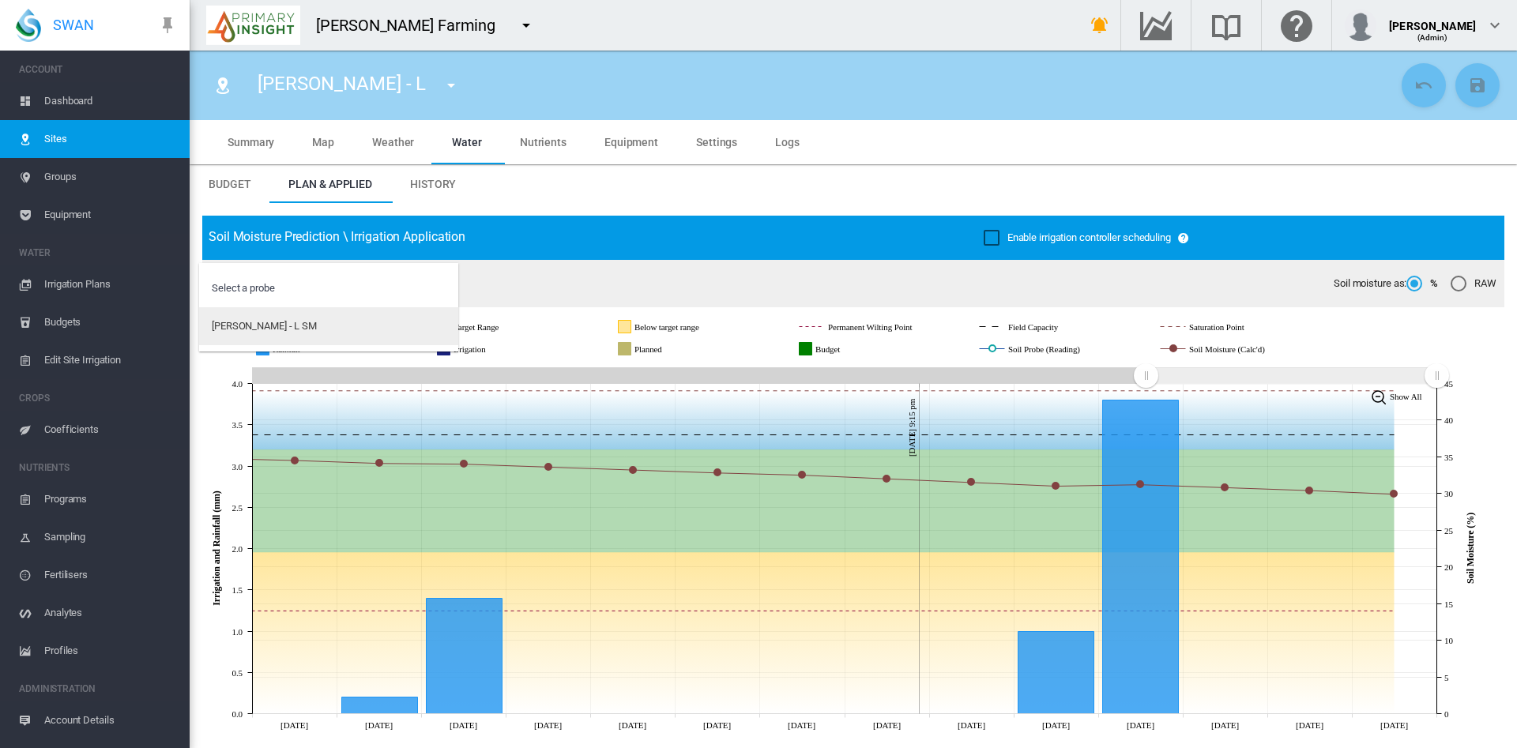
click at [321, 327] on md-option "Highfield Rd - L SM" at bounding box center [328, 326] width 259 height 38
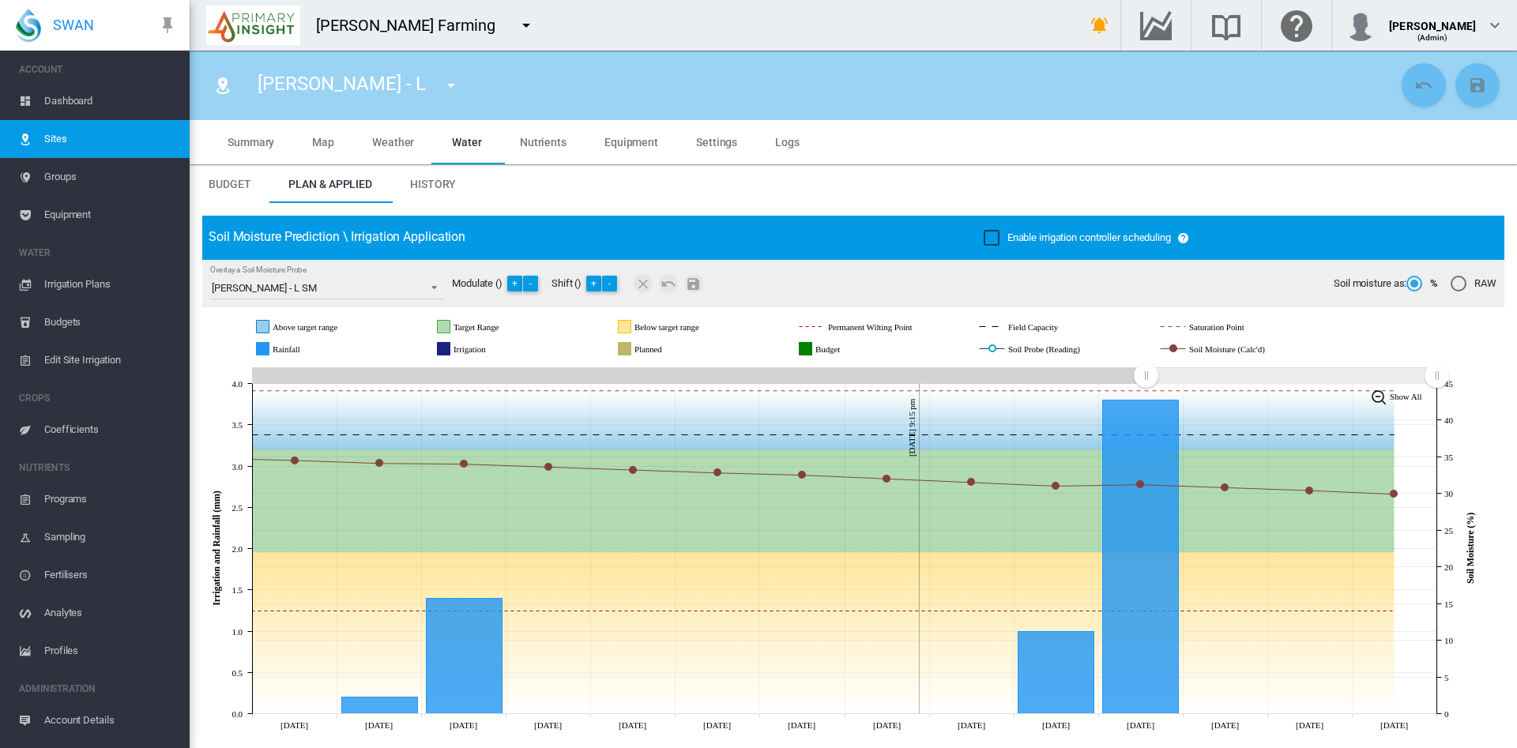
click at [869, 181] on md-tabs-canvas "Budget Plan & Applied History Budget Plan & Applied History" at bounding box center [854, 184] width 1328 height 38
click at [517, 26] on md-icon "icon-menu-down" at bounding box center [526, 25] width 19 height 19
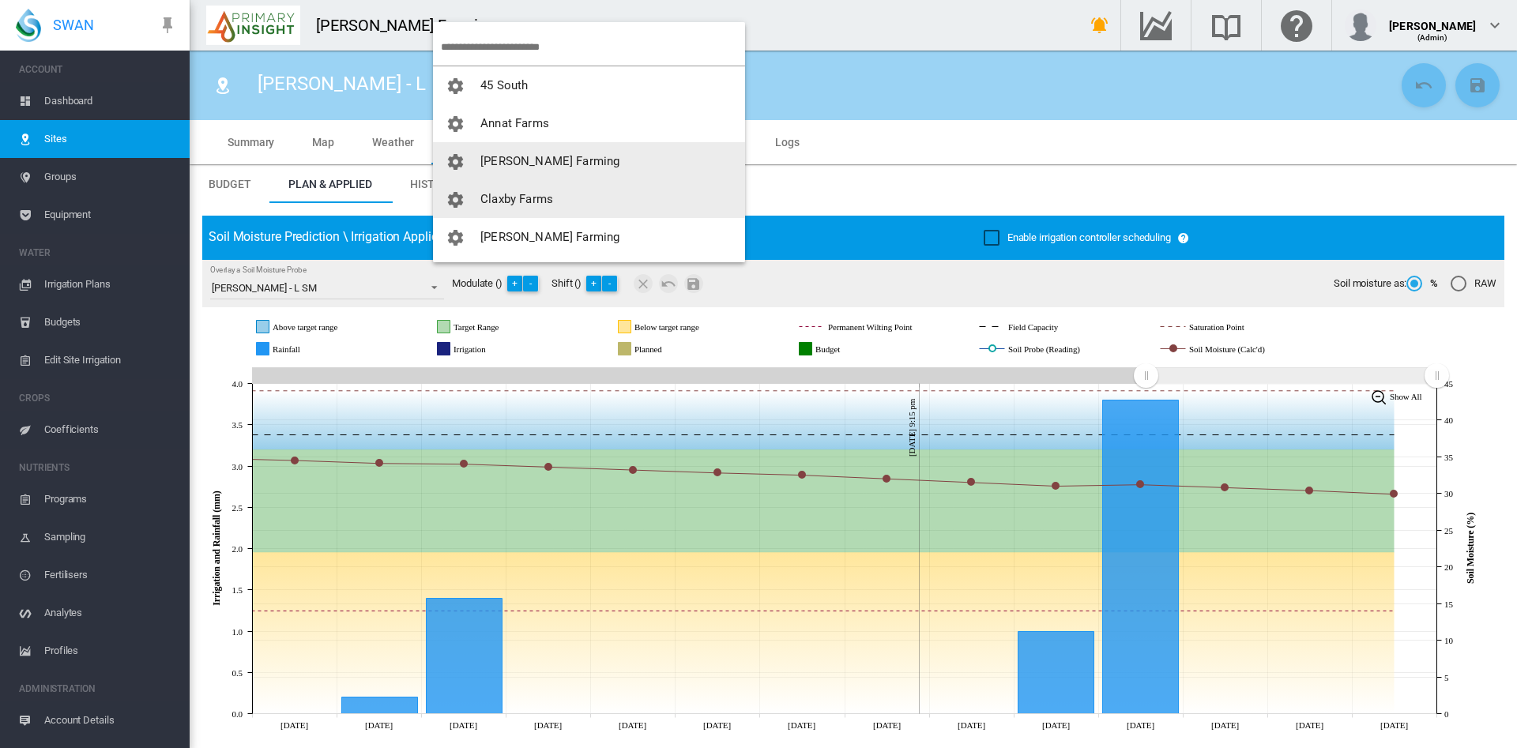
scroll to position [76, 0]
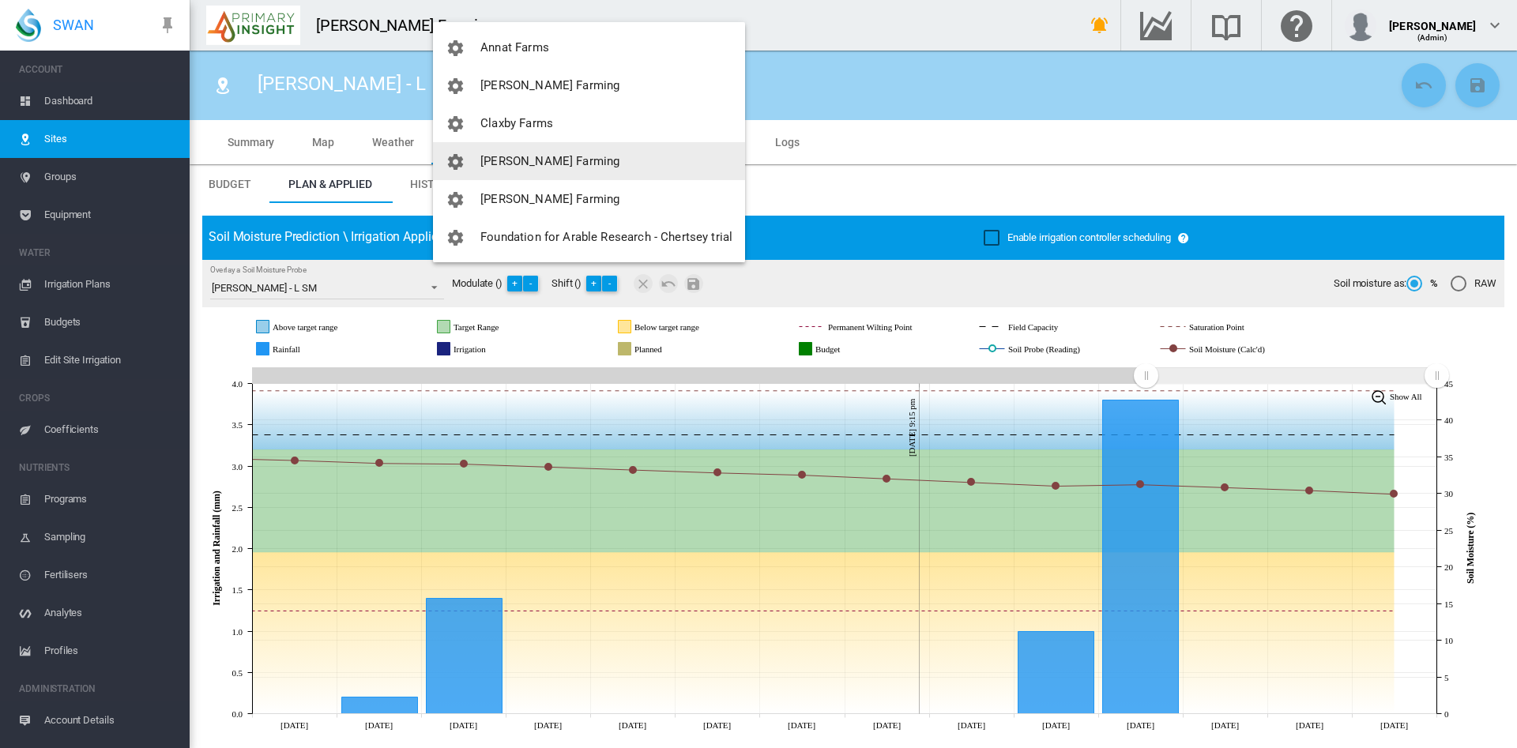
click at [579, 177] on button "[PERSON_NAME] Farming" at bounding box center [589, 161] width 312 height 38
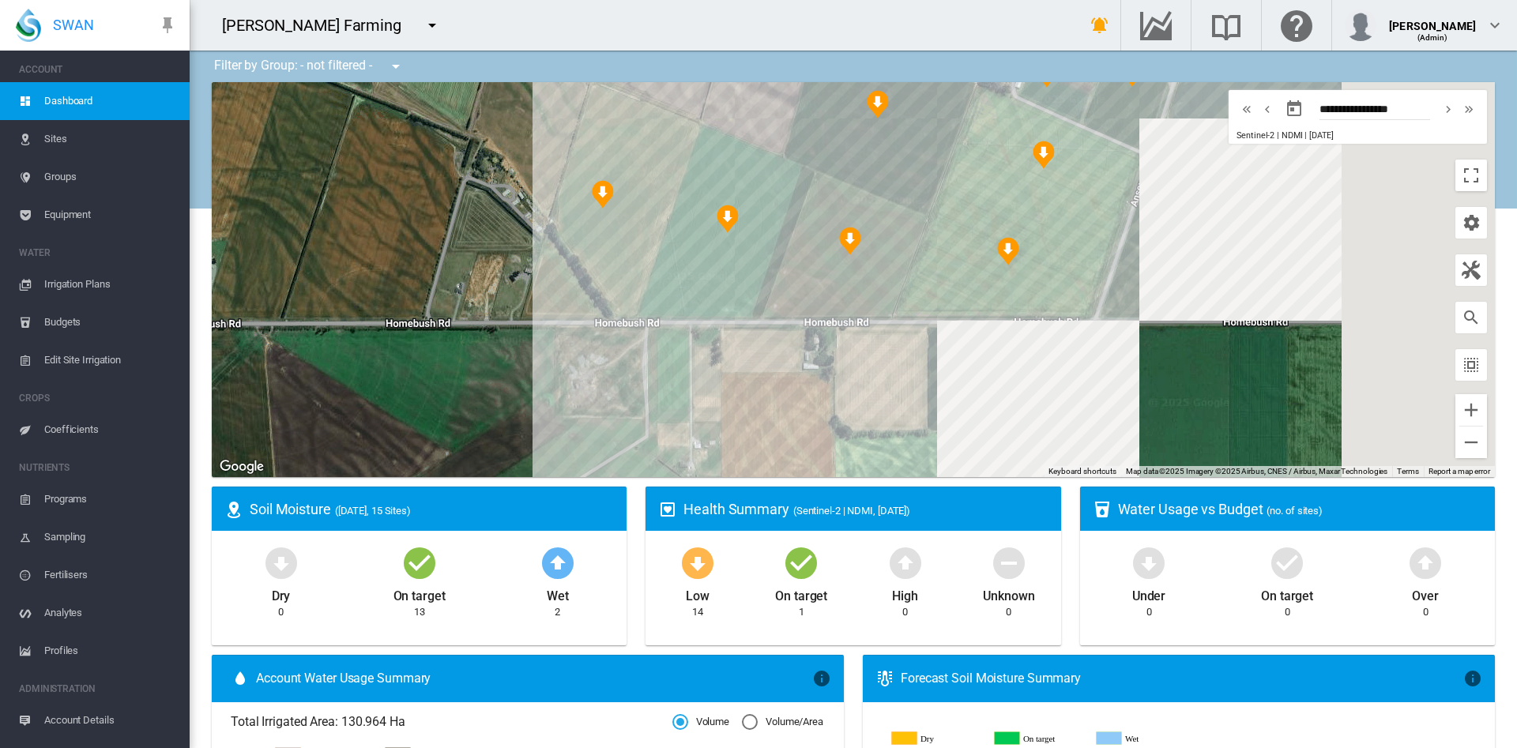
drag, startPoint x: 945, startPoint y: 241, endPoint x: 335, endPoint y: 267, distance: 610.7
click at [335, 267] on div at bounding box center [854, 279] width 1284 height 395
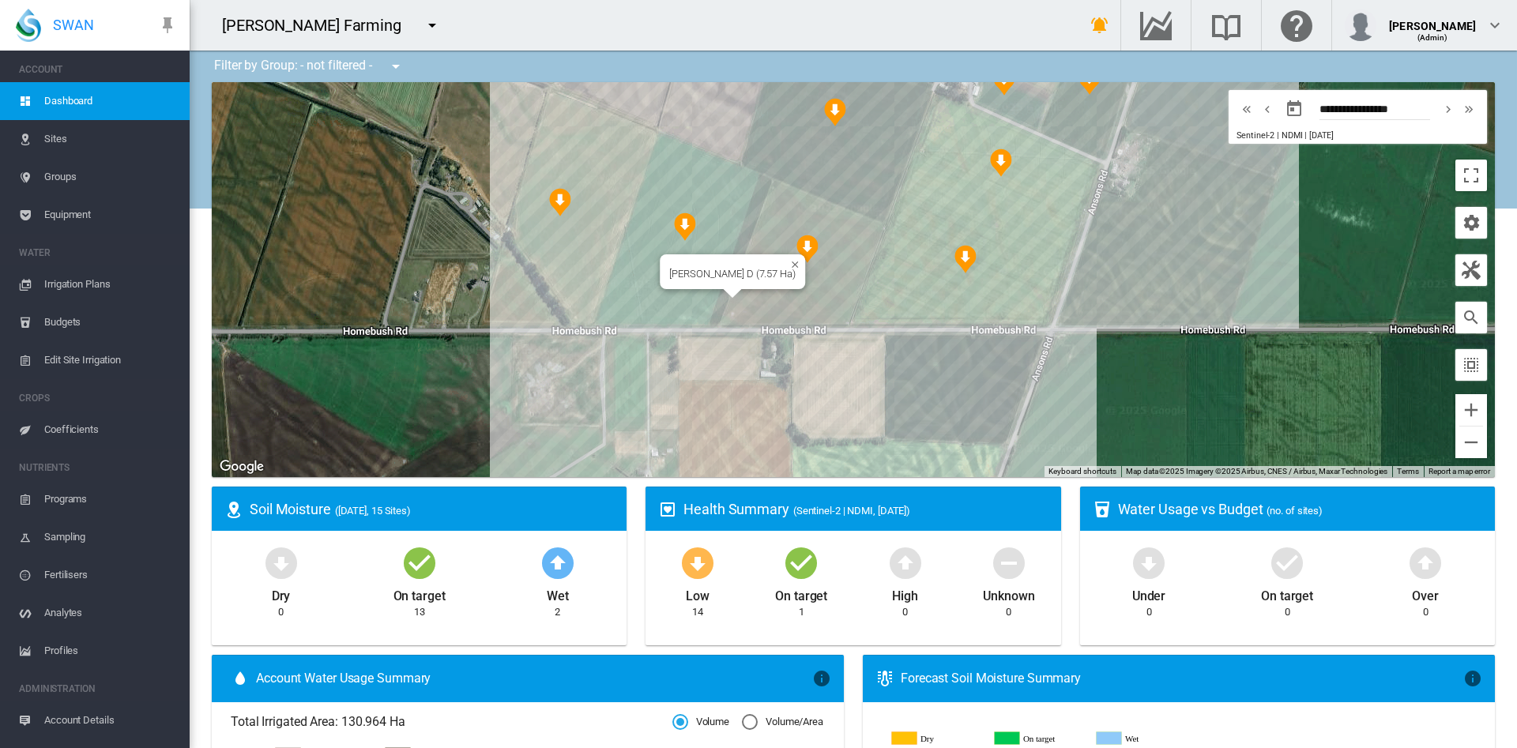
click at [790, 273] on div "Colee D (7.57 Ha)" at bounding box center [854, 279] width 1284 height 395
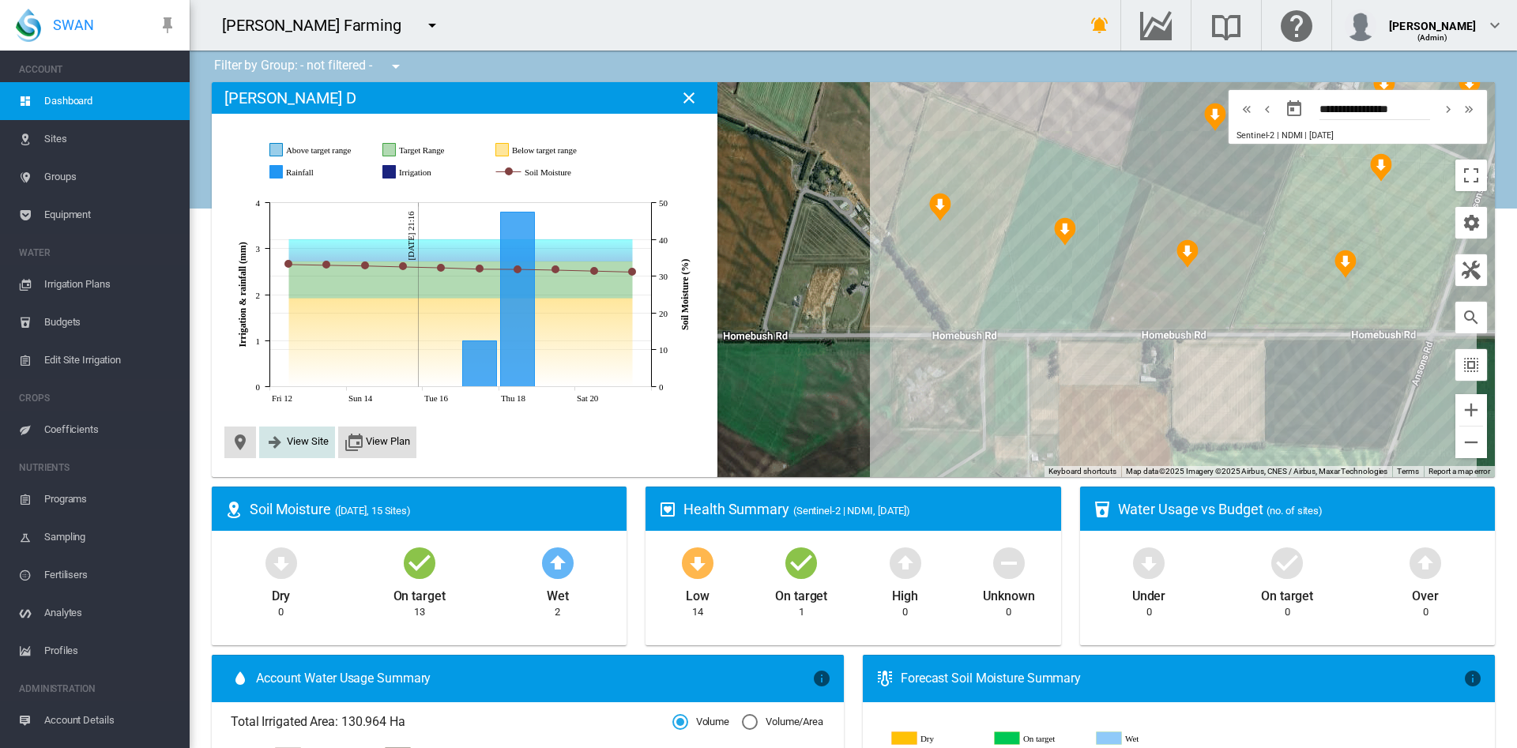
click at [300, 441] on span "View Site" at bounding box center [308, 441] width 42 height 12
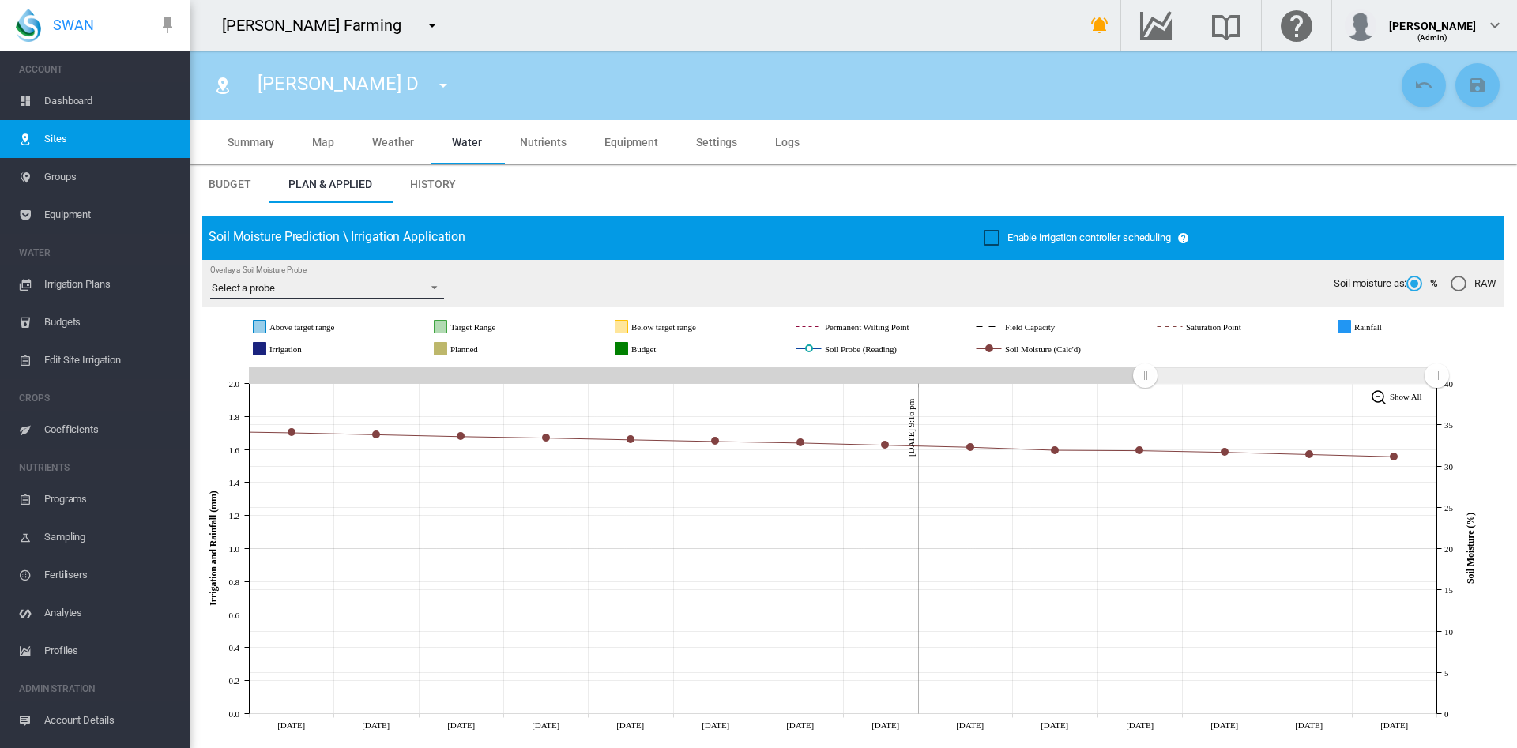
click at [428, 292] on span "Overlay a Soil Moisture Probe: Select a probe" at bounding box center [429, 286] width 19 height 14
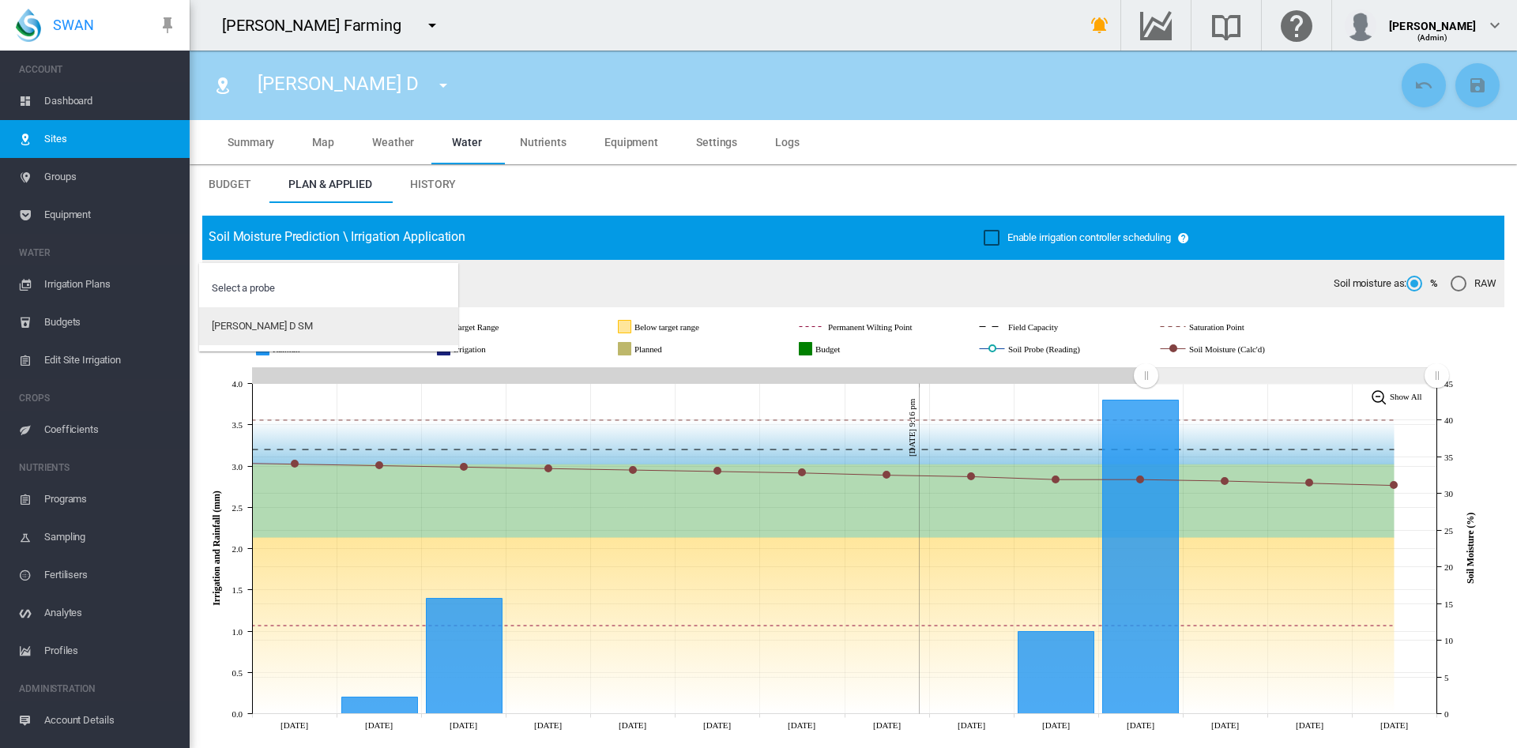
click at [328, 325] on md-option "[PERSON_NAME] D SM" at bounding box center [328, 326] width 259 height 38
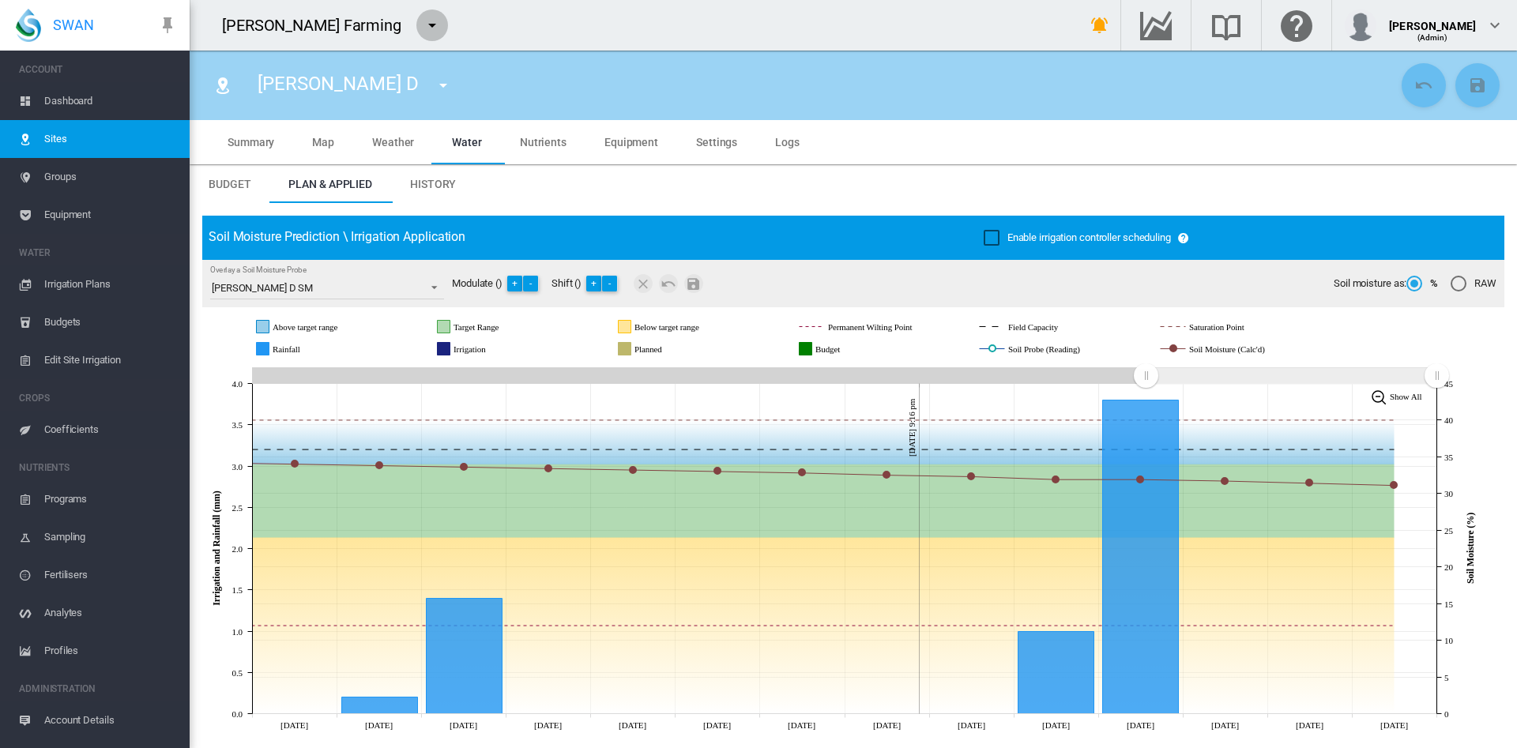
click at [423, 25] on md-icon "icon-menu-down" at bounding box center [432, 25] width 19 height 19
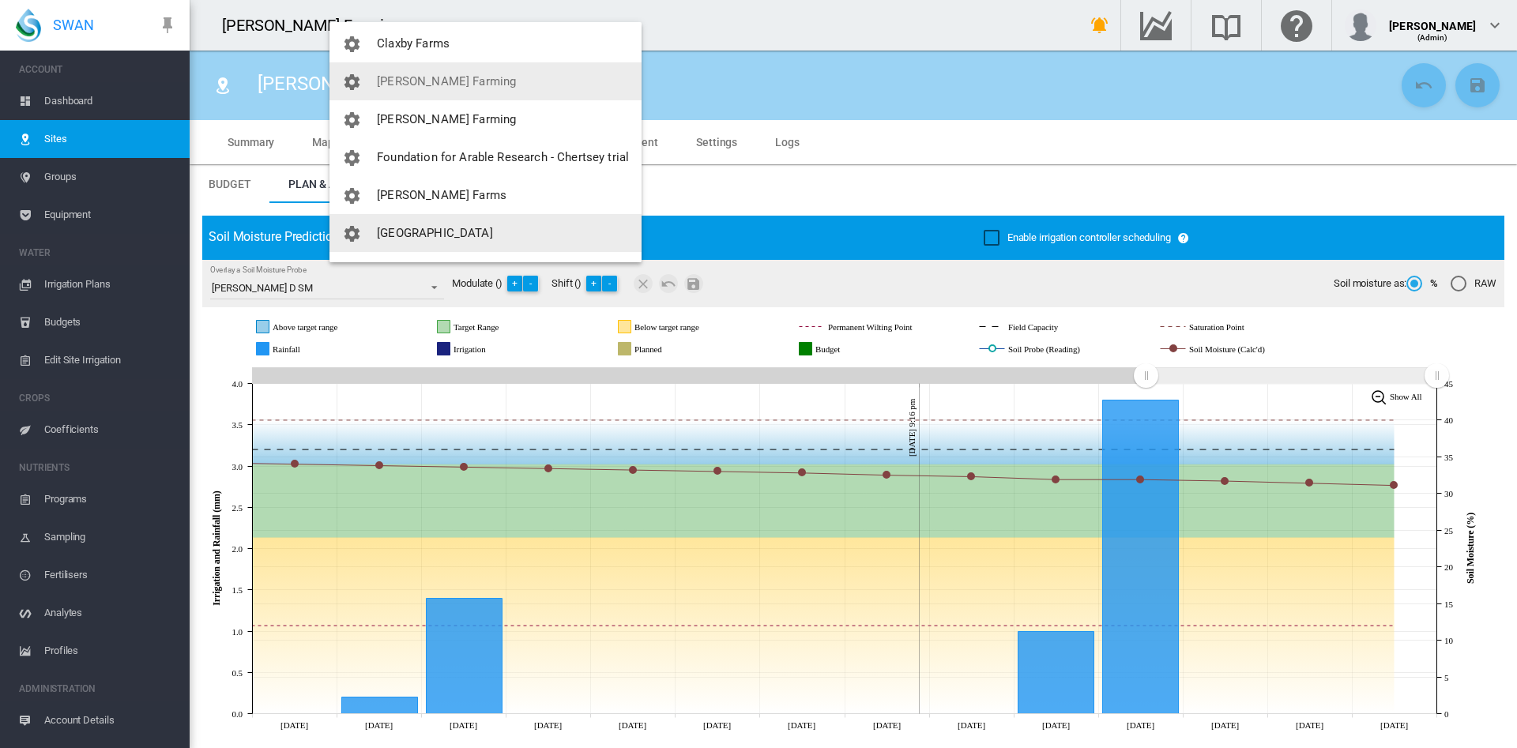
scroll to position [154, 0]
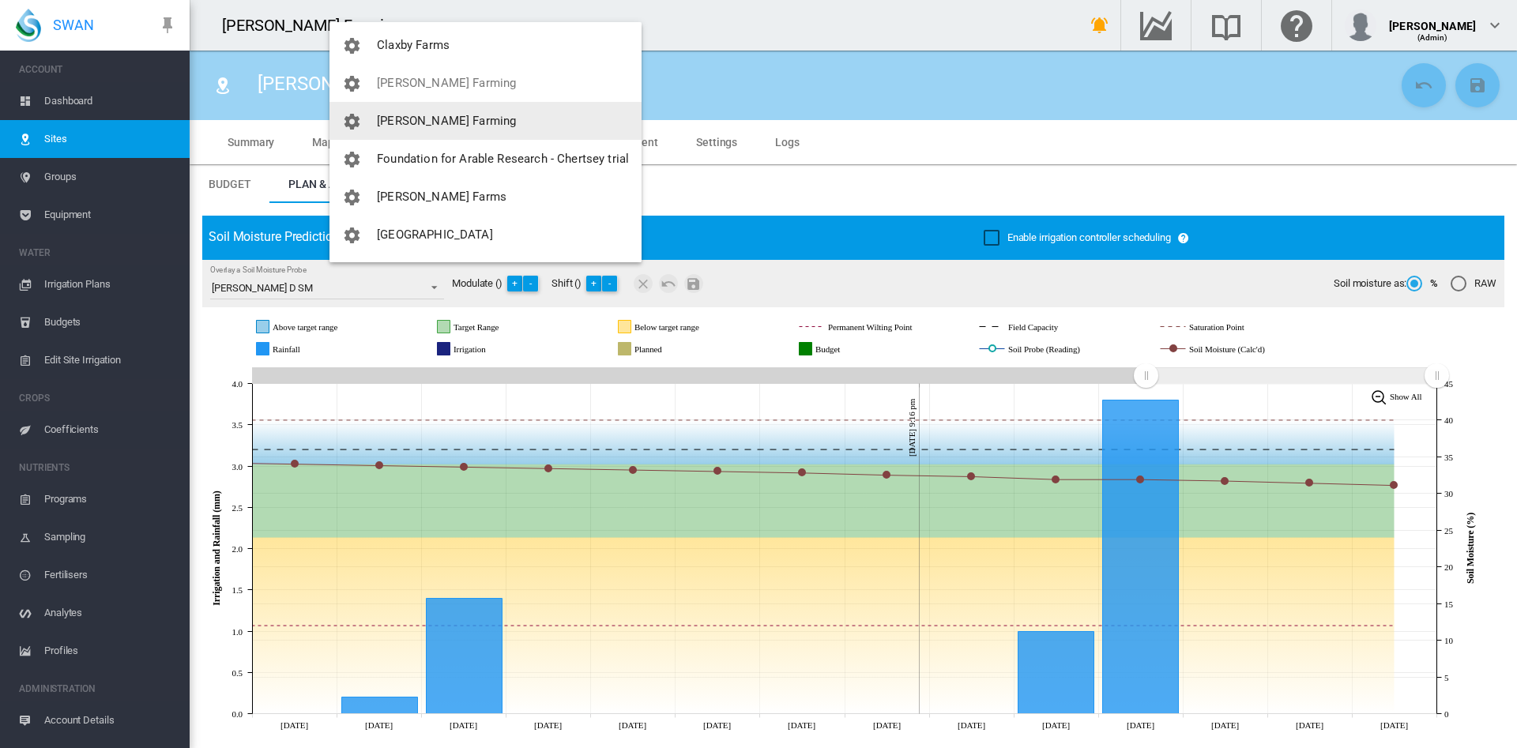
click at [451, 123] on span "[PERSON_NAME] Farming" at bounding box center [446, 121] width 139 height 14
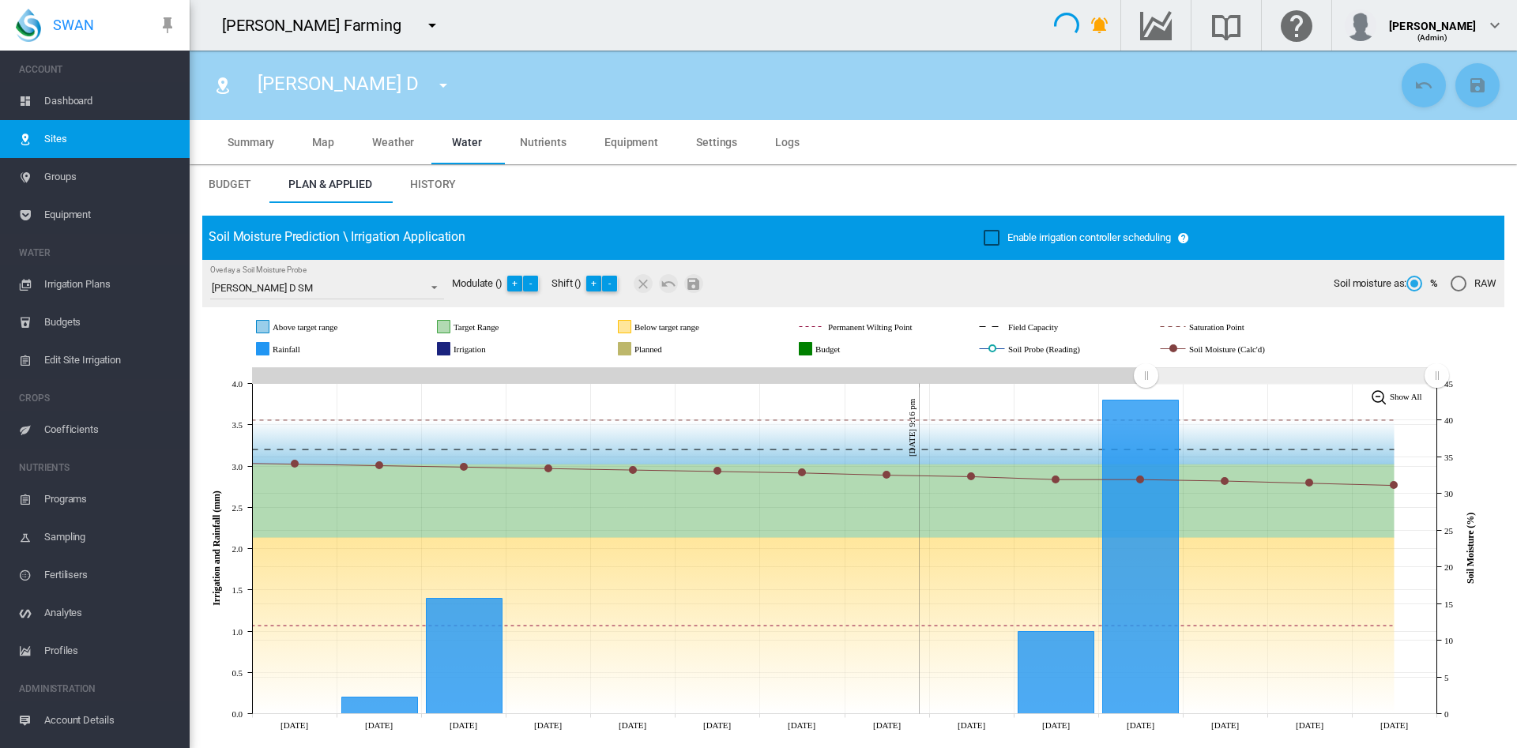
scroll to position [37, 0]
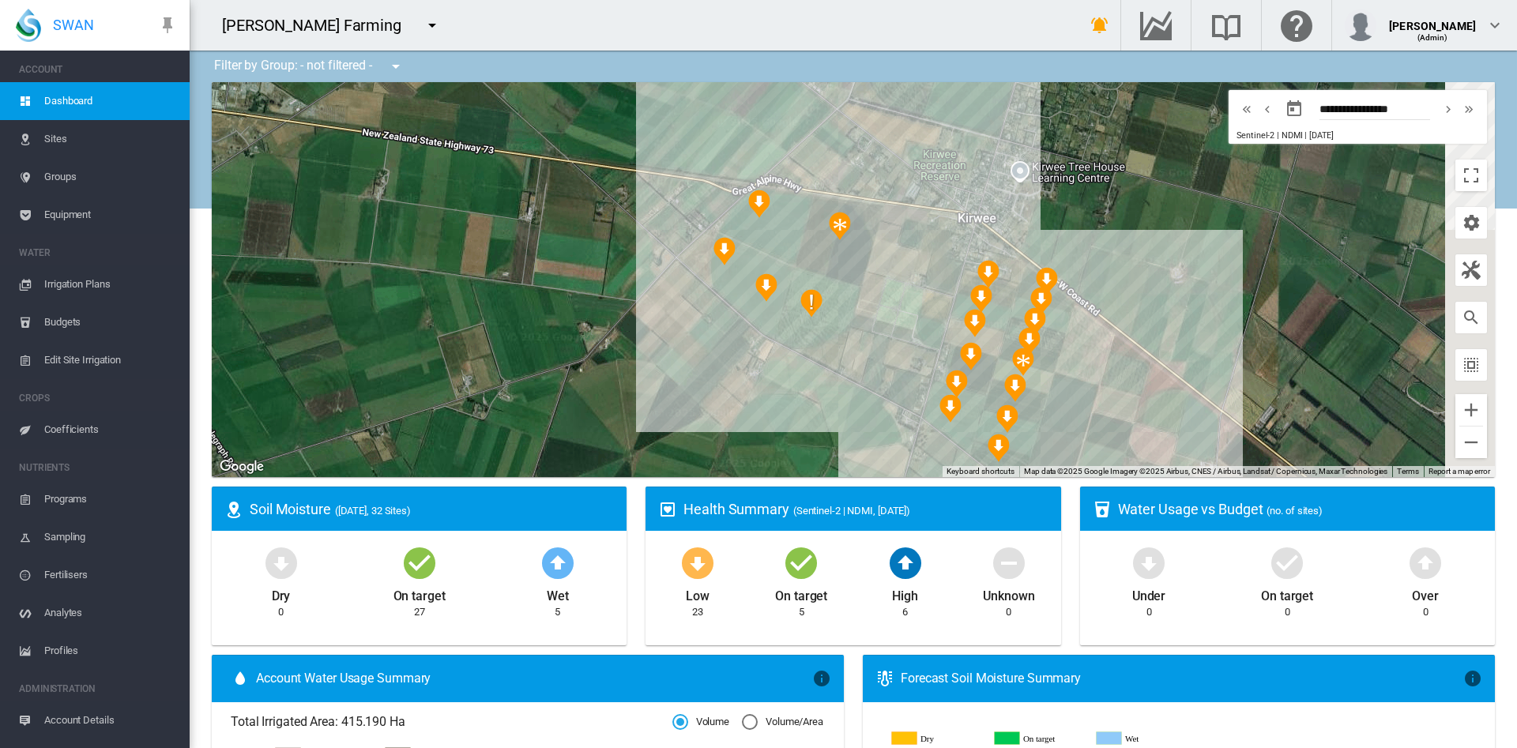
drag, startPoint x: 874, startPoint y: 352, endPoint x: 725, endPoint y: 344, distance: 149.6
click at [725, 344] on div at bounding box center [854, 279] width 1284 height 395
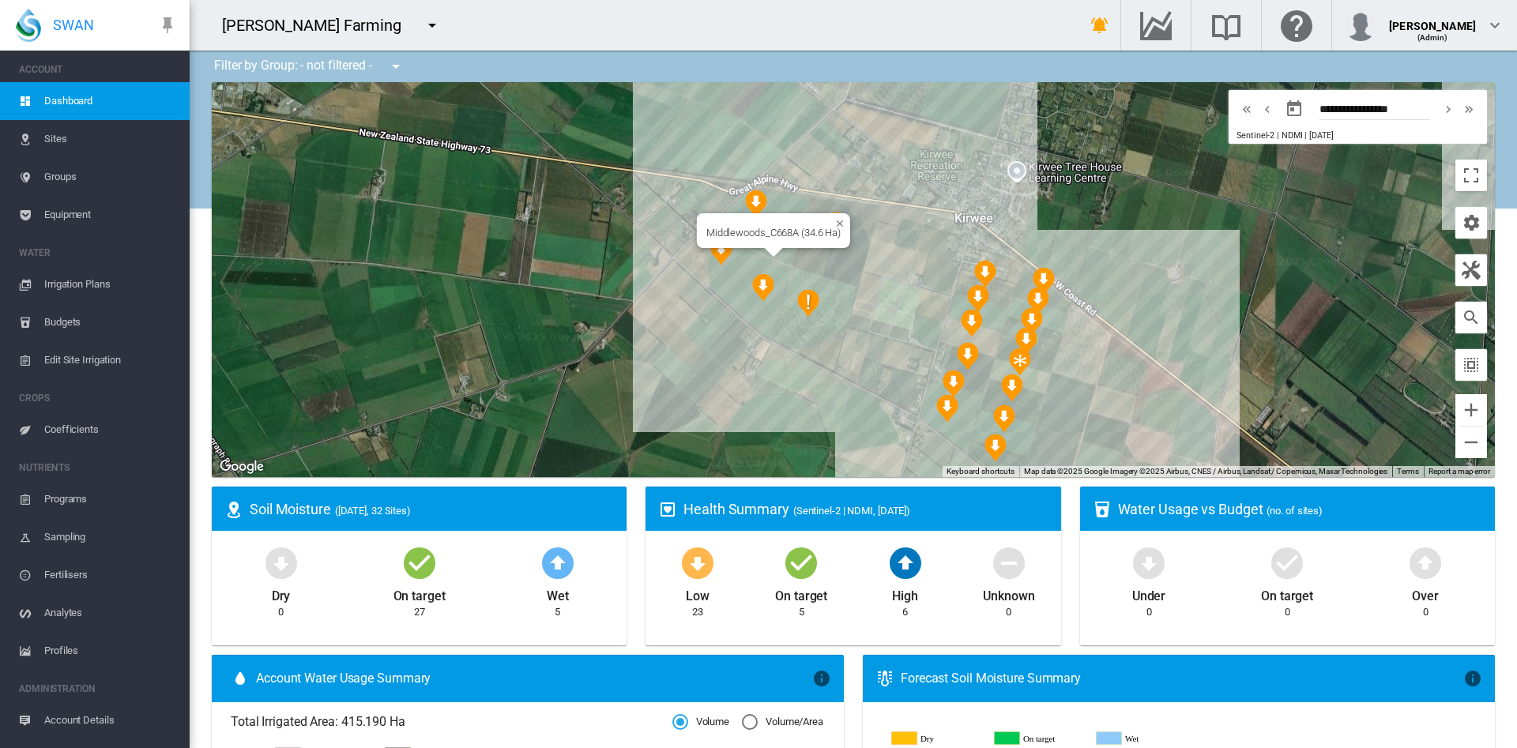
click at [769, 251] on div at bounding box center [774, 252] width 20 height 9
click at [768, 243] on div "Middlewoods_C668A (34.6 Ha)" at bounding box center [854, 279] width 1284 height 395
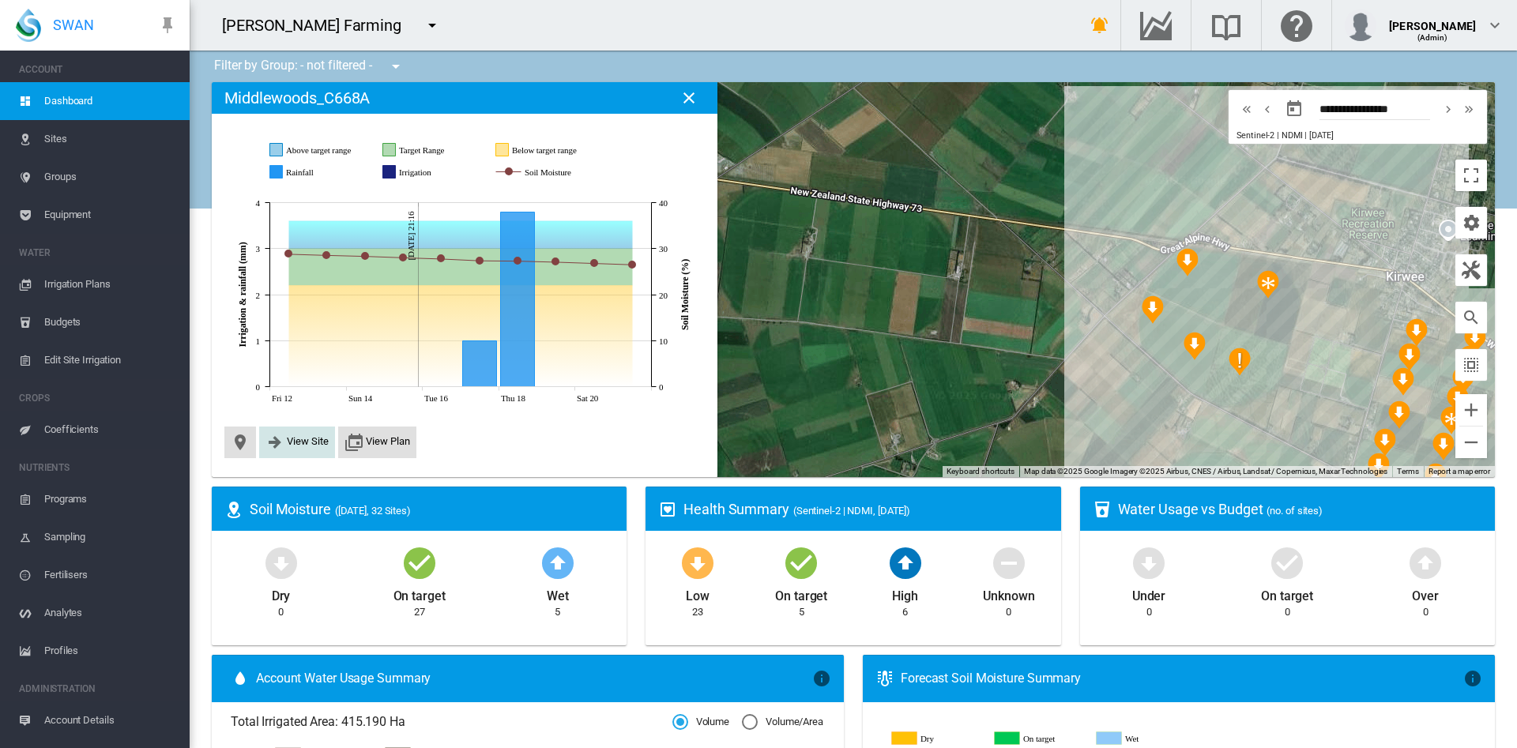
click at [321, 432] on span "View Site" at bounding box center [297, 443] width 76 height 32
click at [295, 447] on button "View Site" at bounding box center [297, 442] width 63 height 19
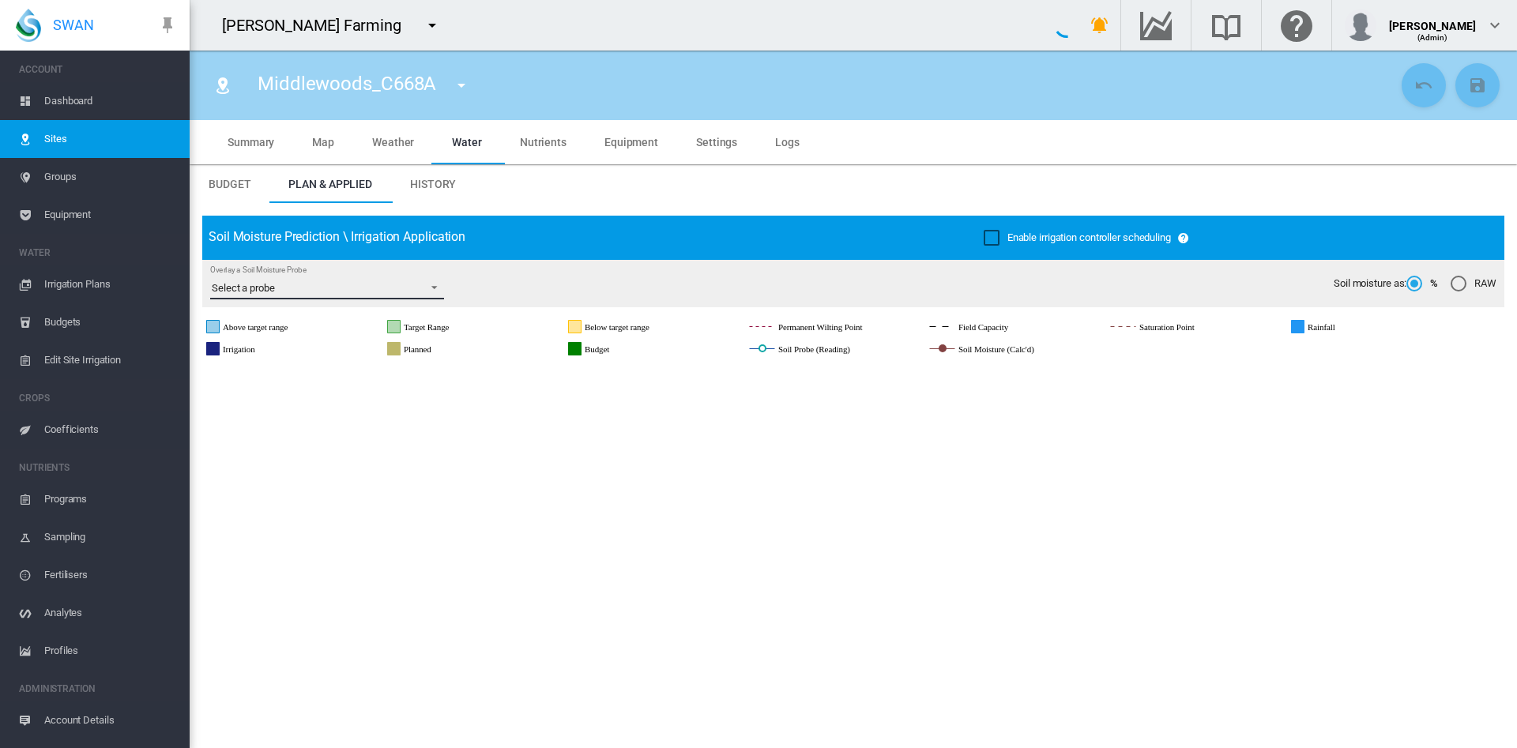
click at [421, 281] on span "Overlay a Soil Moisture Probe: Select a probe" at bounding box center [429, 286] width 19 height 14
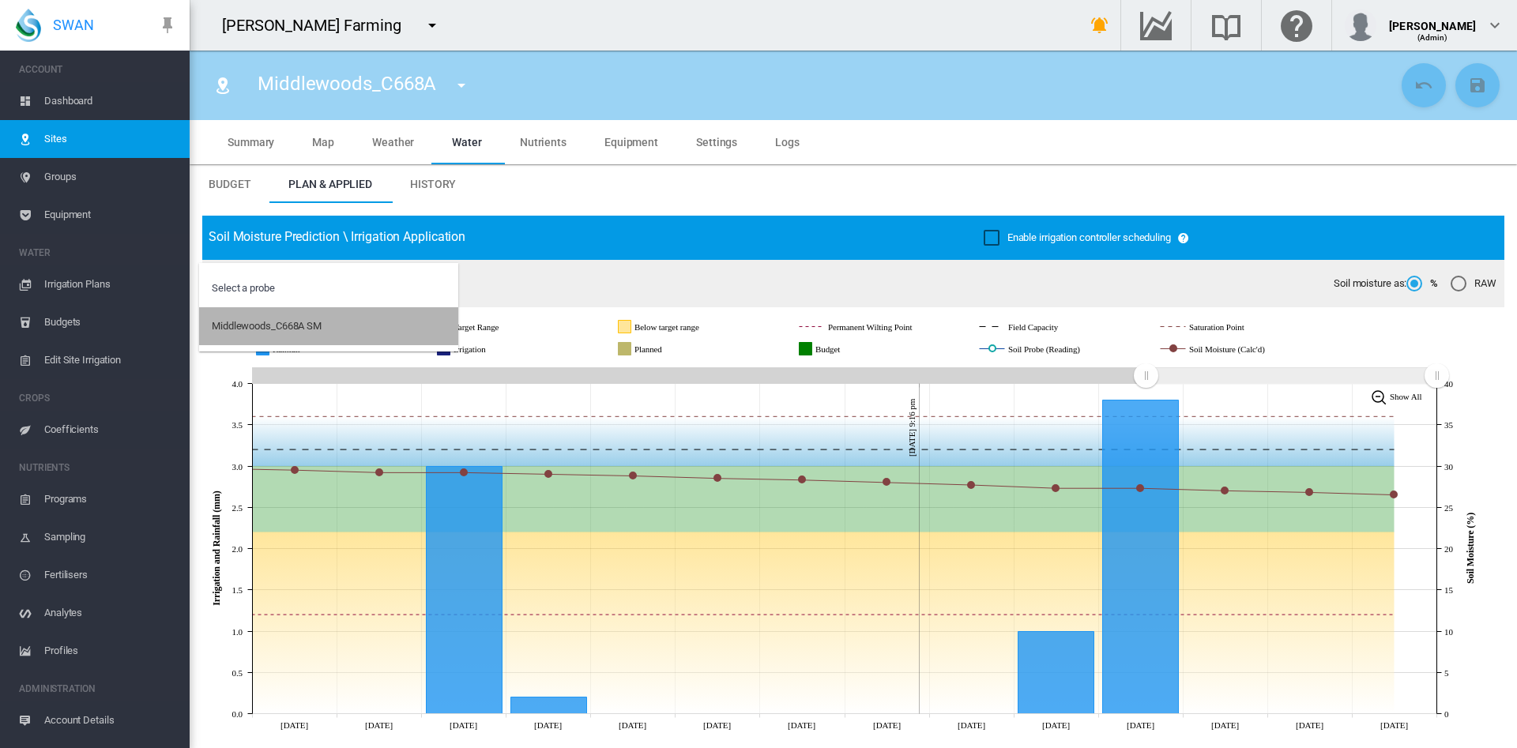
click at [331, 322] on md-option "Middlewoods_C668A SM" at bounding box center [328, 326] width 259 height 38
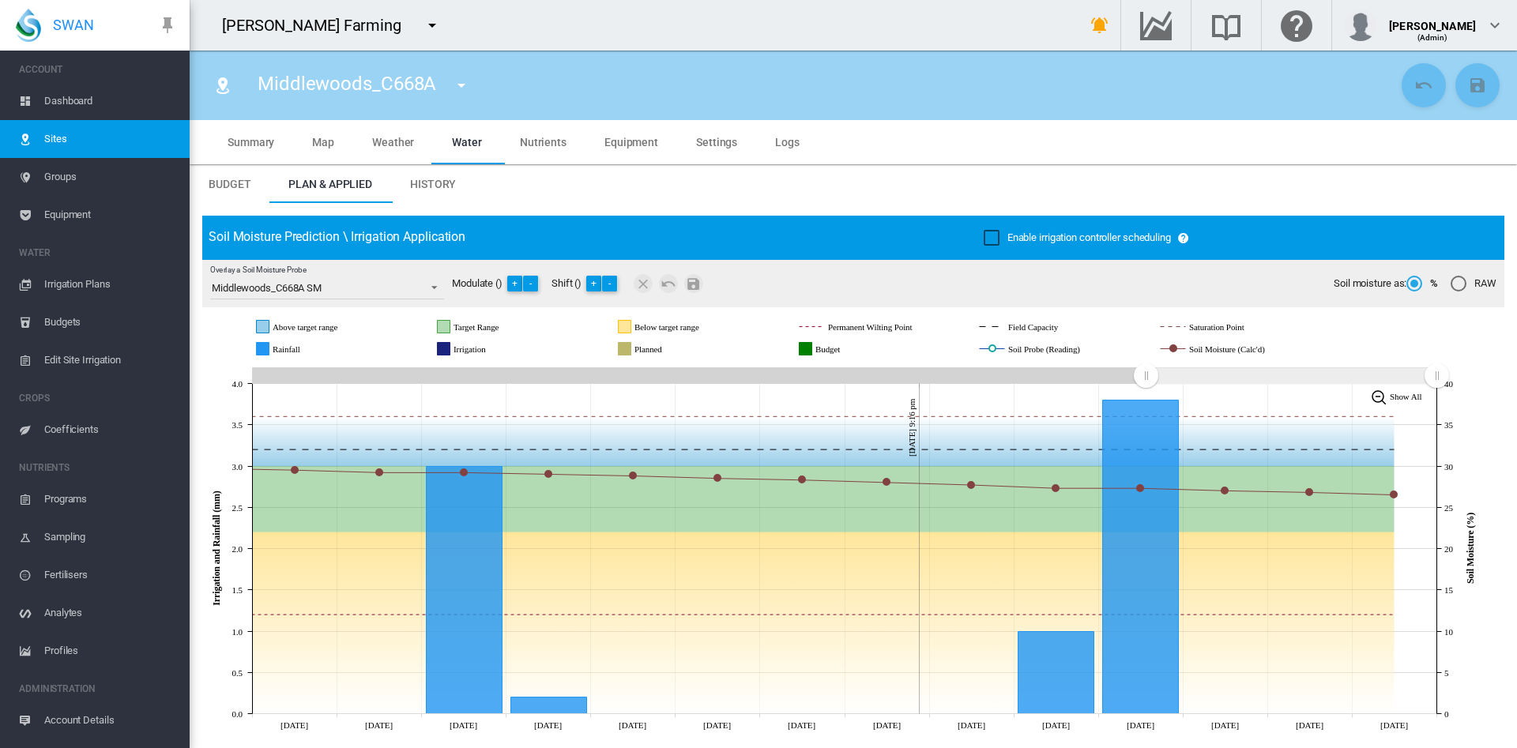
click at [881, 193] on md-tabs-canvas "Budget Plan & Applied History Budget Plan & Applied History" at bounding box center [854, 184] width 1328 height 38
click at [998, 347] on icon at bounding box center [845, 337] width 1185 height 51
click at [918, 186] on md-tabs-canvas "Budget Plan & Applied History Budget Plan & Applied History" at bounding box center [854, 184] width 1328 height 38
